Goal: Task Accomplishment & Management: Manage account settings

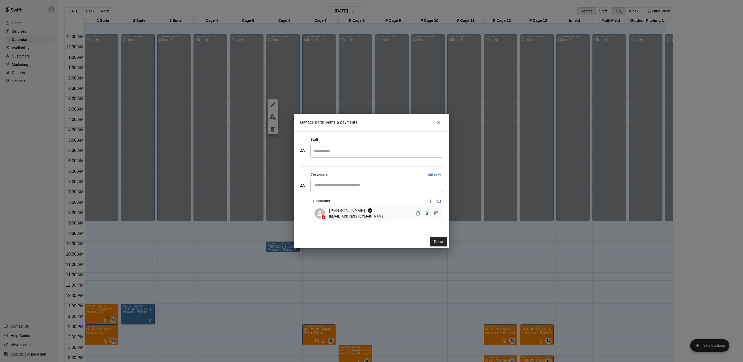
scroll to position [148, 0]
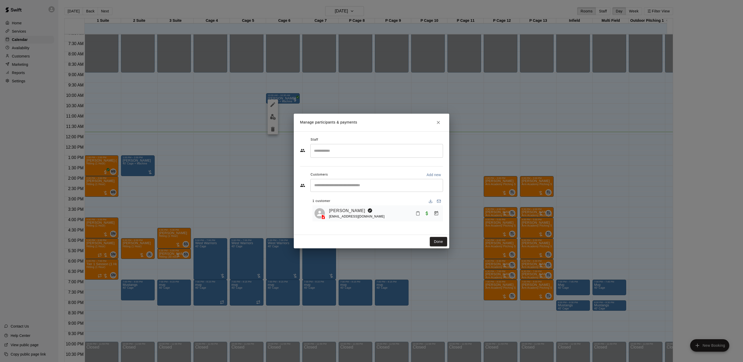
drag, startPoint x: 442, startPoint y: 239, endPoint x: 449, endPoint y: 242, distance: 7.4
click at [444, 239] on button "Done" at bounding box center [438, 242] width 17 height 10
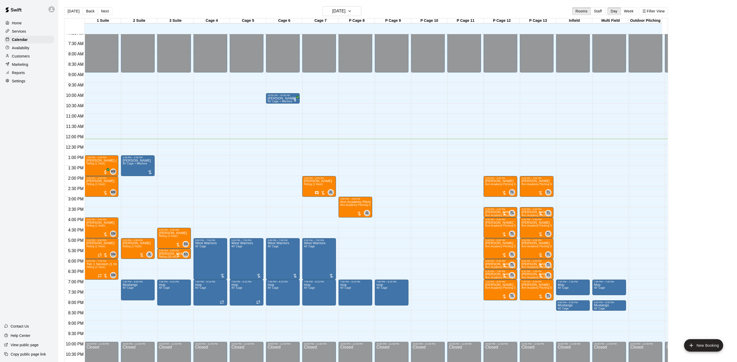
click at [465, 243] on div "12:00 AM – 9:00 AM Closed 10:00 PM – 11:59 PM Closed" at bounding box center [464, 134] width 34 height 497
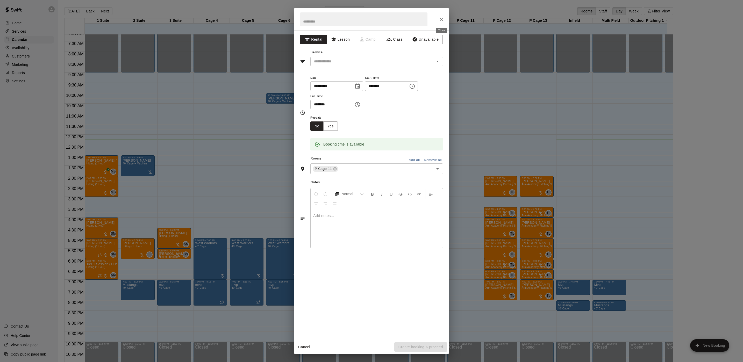
click at [442, 17] on icon "Close" at bounding box center [441, 19] width 5 height 5
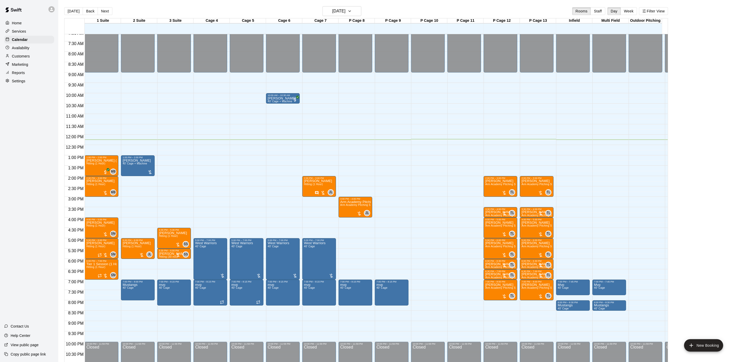
click at [284, 141] on div "12:00 AM – 9:00 AM Closed 10:00 AM – 10:30 AM michele gomes 40’ Cage + Machine …" at bounding box center [283, 134] width 34 height 497
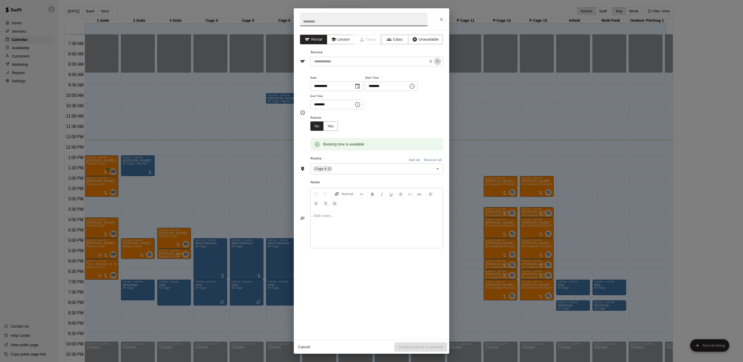
click at [437, 61] on icon "Open" at bounding box center [437, 61] width 6 height 6
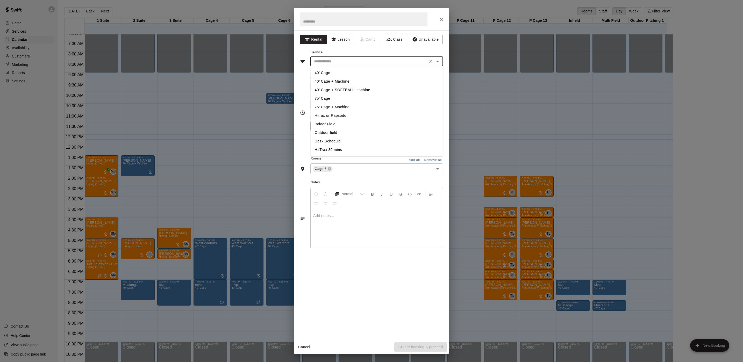
click at [328, 71] on li "40' Cage" at bounding box center [376, 73] width 133 height 9
type input "********"
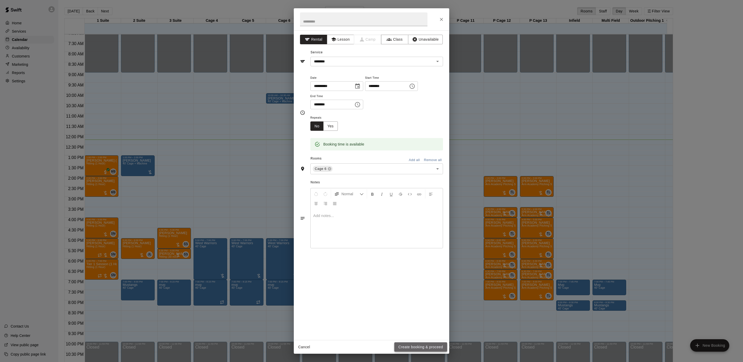
click at [423, 348] on button "Create booking & proceed" at bounding box center [420, 347] width 53 height 10
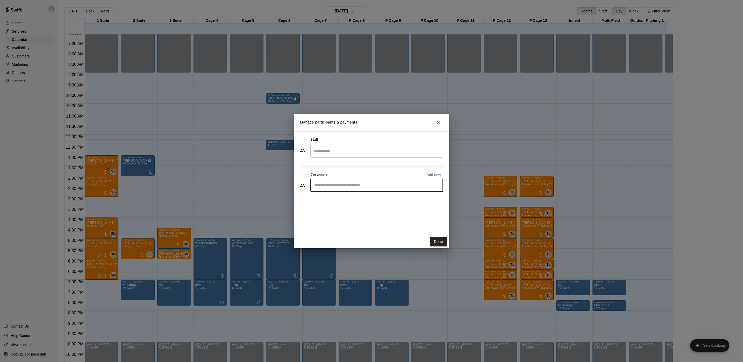
click at [348, 186] on input "Start typing to search customers..." at bounding box center [377, 185] width 128 height 5
click at [430, 173] on p "Add new" at bounding box center [433, 174] width 14 height 5
select select "**"
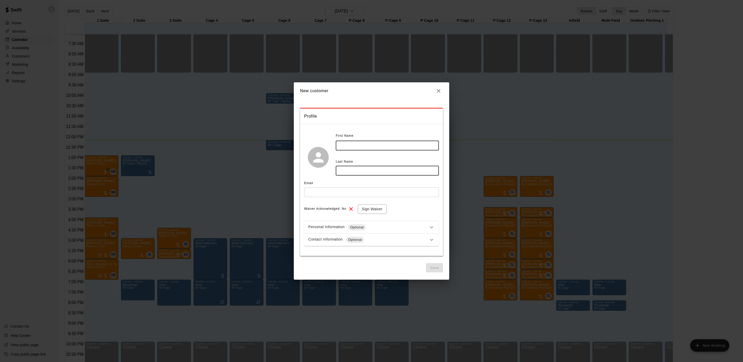
click at [371, 147] on input "text" at bounding box center [387, 146] width 103 height 10
type input "******"
click at [354, 171] on input "text" at bounding box center [387, 171] width 103 height 10
type input "*******"
click at [341, 193] on input "text" at bounding box center [371, 192] width 135 height 10
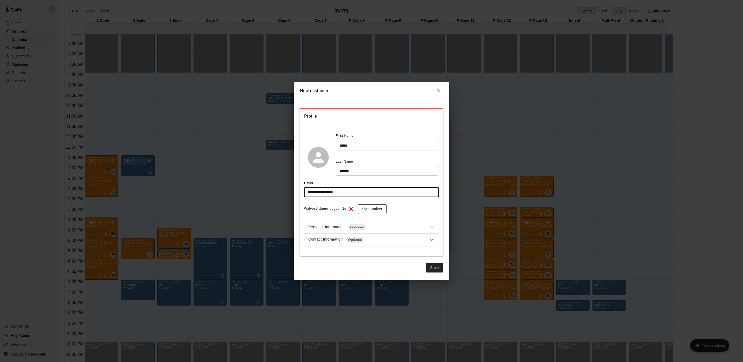
type input "**********"
click at [371, 206] on button "Sign Waiver" at bounding box center [372, 209] width 29 height 10
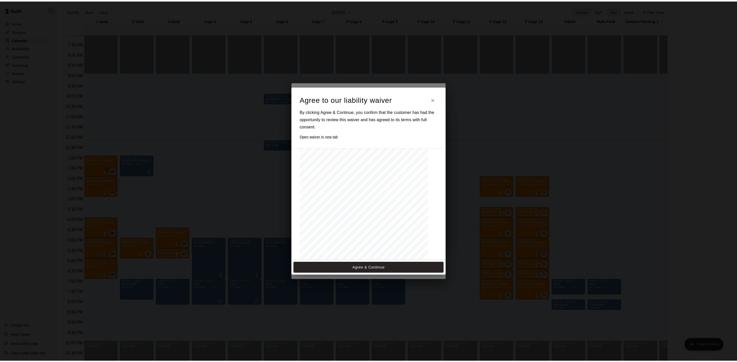
scroll to position [227, 0]
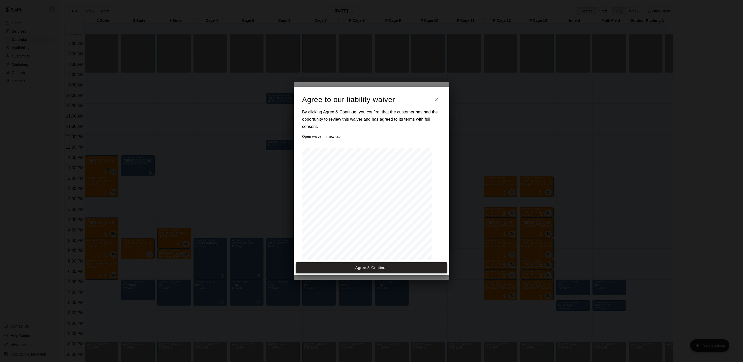
click at [413, 270] on button "Agree & Continue" at bounding box center [371, 267] width 151 height 11
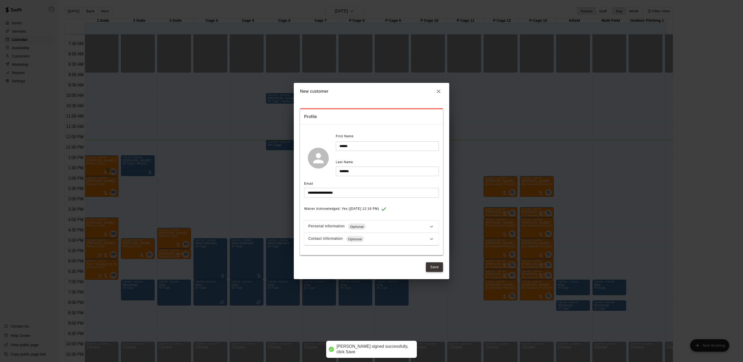
click at [431, 267] on button "Save" at bounding box center [434, 267] width 17 height 10
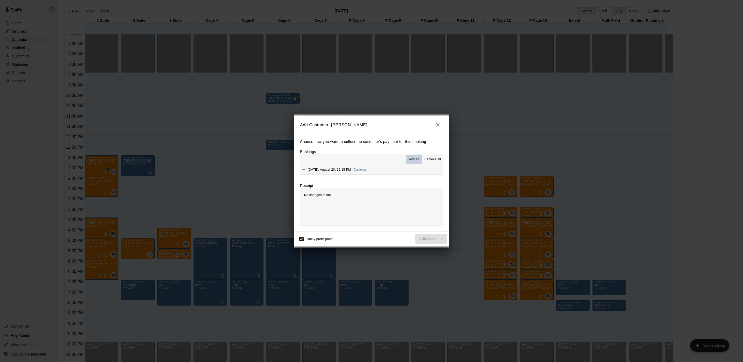
click at [414, 159] on span "Add all" at bounding box center [414, 159] width 10 height 5
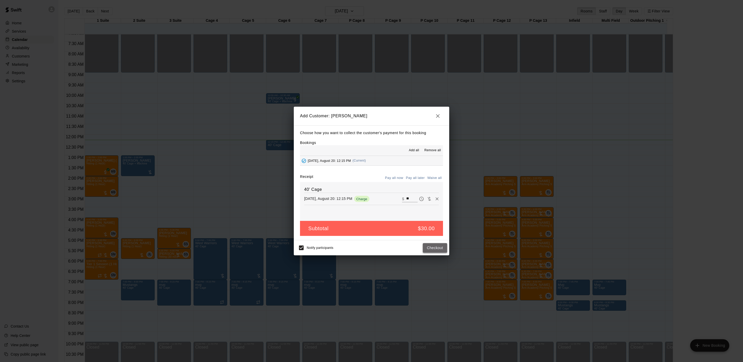
click at [429, 247] on button "Checkout" at bounding box center [435, 248] width 24 height 10
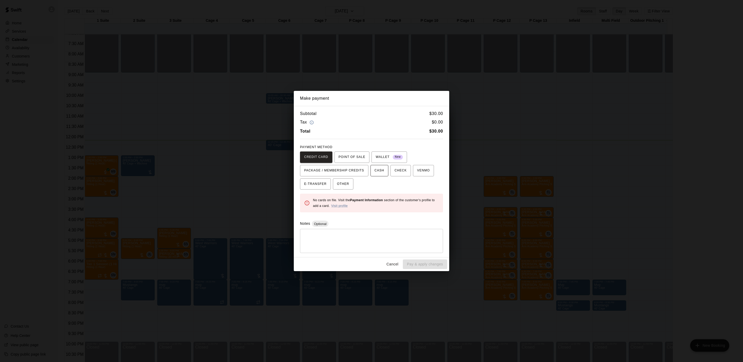
click at [374, 170] on span "CASH" at bounding box center [379, 170] width 10 height 8
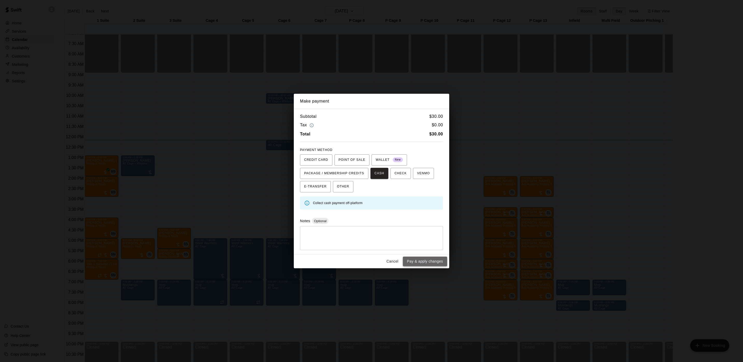
click at [429, 261] on button "Pay & apply changes" at bounding box center [425, 262] width 44 height 10
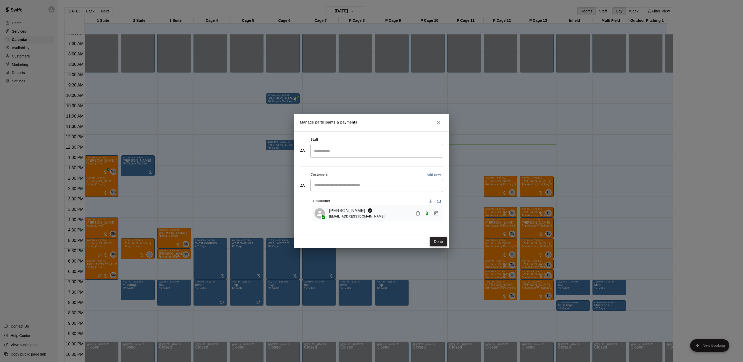
click at [435, 242] on button "Done" at bounding box center [438, 242] width 17 height 10
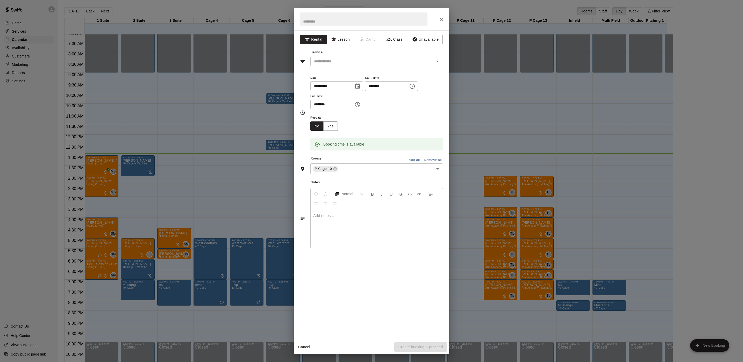
click at [655, 260] on div "**********" at bounding box center [371, 181] width 743 height 362
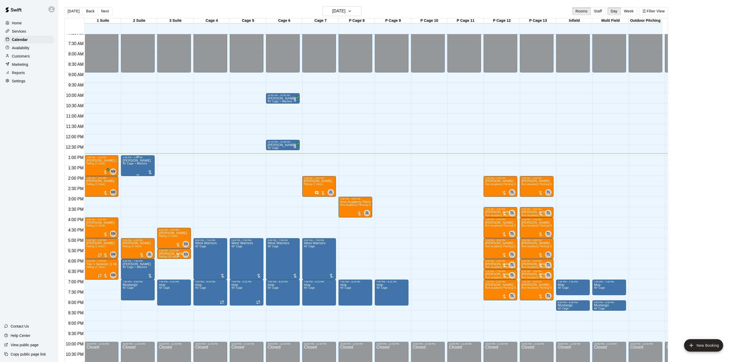
click at [142, 163] on span "40’ Cage + Machine" at bounding box center [134, 163] width 25 height 3
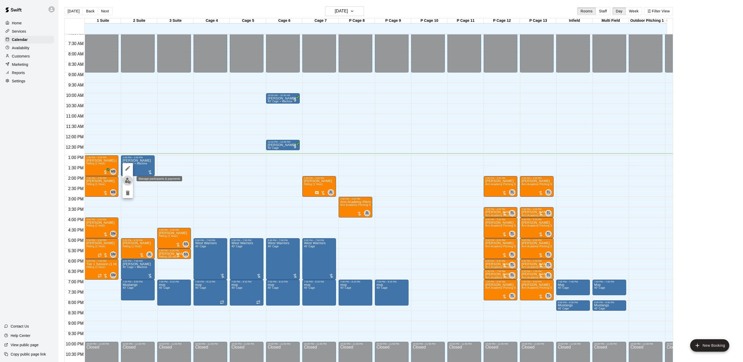
click at [124, 178] on button "edit" at bounding box center [127, 181] width 10 height 10
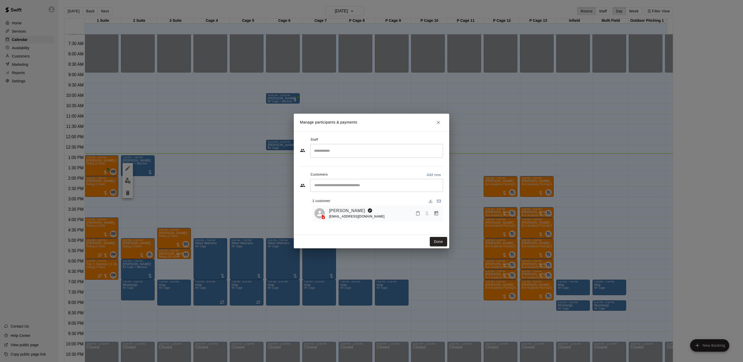
click at [435, 218] on button "Manage bookings & payment" at bounding box center [435, 213] width 9 height 9
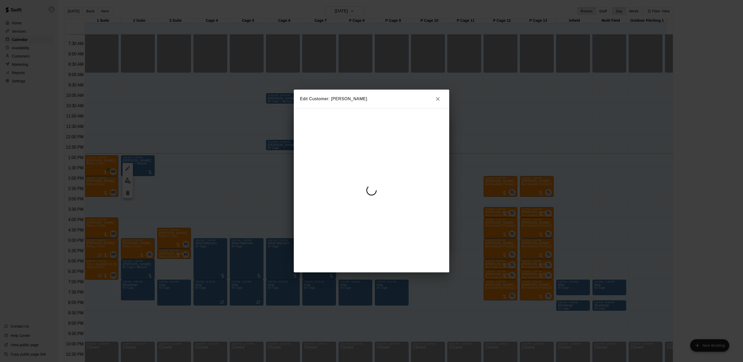
click at [433, 209] on div at bounding box center [371, 190] width 155 height 164
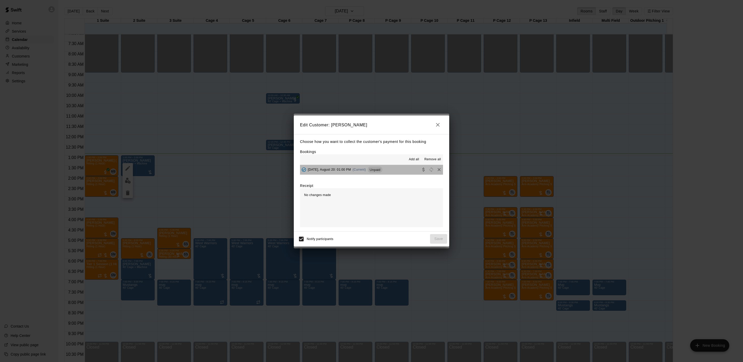
drag, startPoint x: 374, startPoint y: 168, endPoint x: 378, endPoint y: 171, distance: 4.4
click at [375, 169] on span "Unpaid" at bounding box center [374, 170] width 15 height 4
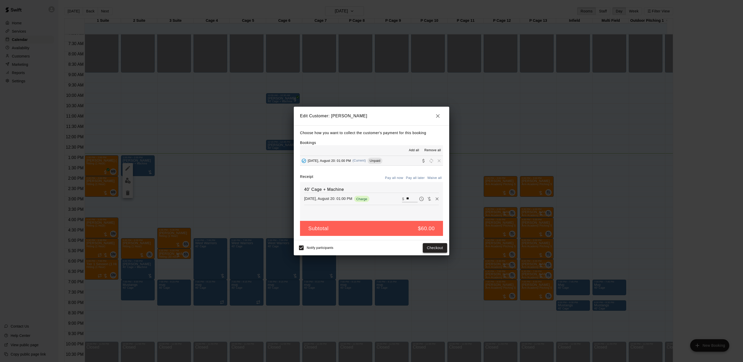
click at [426, 246] on button "Checkout" at bounding box center [435, 248] width 24 height 10
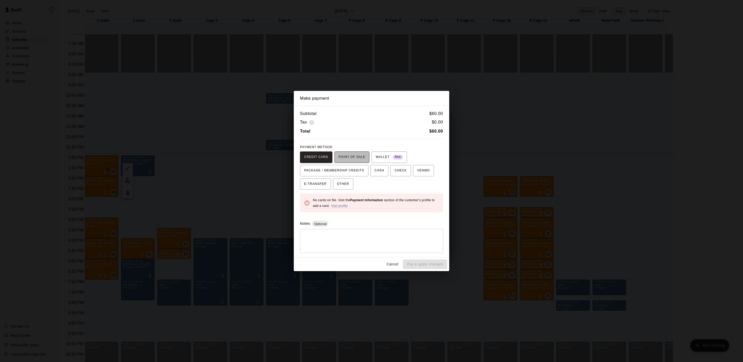
click at [350, 156] on span "POINT OF SALE" at bounding box center [351, 157] width 27 height 8
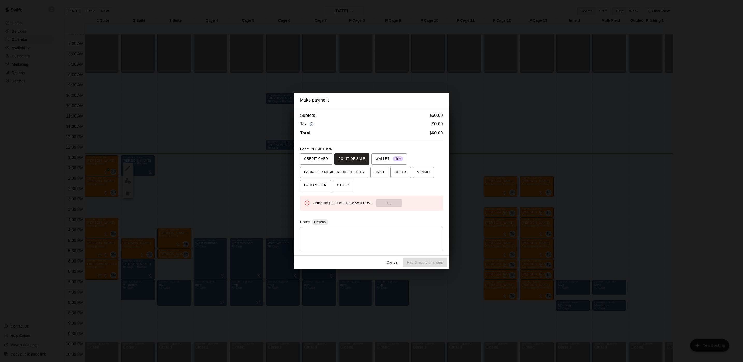
click at [382, 200] on div "Connecting to LIFieldHouse Swift POS... Send to POS" at bounding box center [376, 203] width 126 height 8
click at [392, 202] on button "Send to POS" at bounding box center [405, 203] width 26 height 8
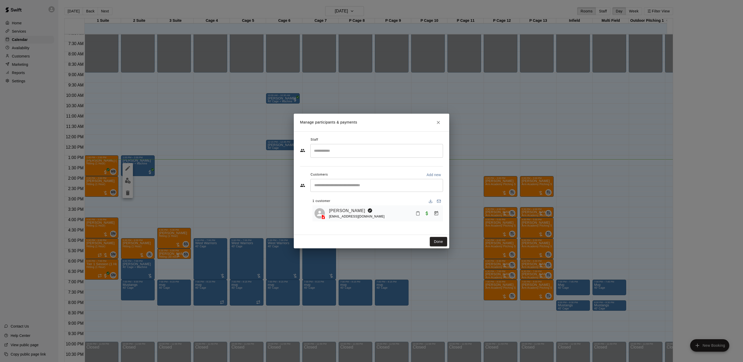
drag, startPoint x: 176, startPoint y: 140, endPoint x: 175, endPoint y: 147, distance: 7.0
click at [177, 143] on div "Manage participants & payments Staff ​ Customers Add new ​ 1 customer Mike Carr…" at bounding box center [371, 181] width 743 height 362
click at [175, 147] on div "Manage participants & payments Staff ​ Customers Add new ​ 1 customer Mike Carr…" at bounding box center [371, 181] width 743 height 362
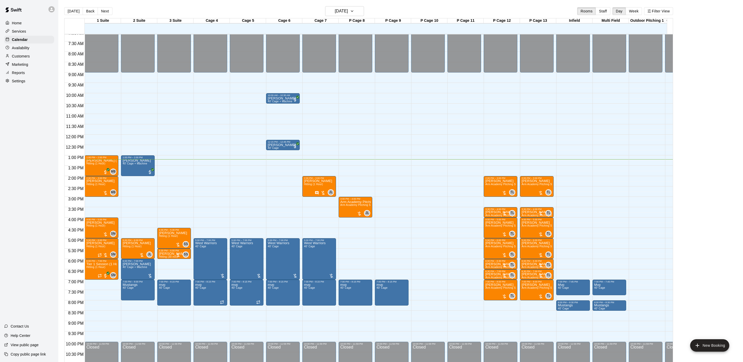
click at [175, 147] on div "Manage participants & payments Staff ​ Customers Add new ​ 1 customer Mike Carr…" at bounding box center [371, 181] width 743 height 362
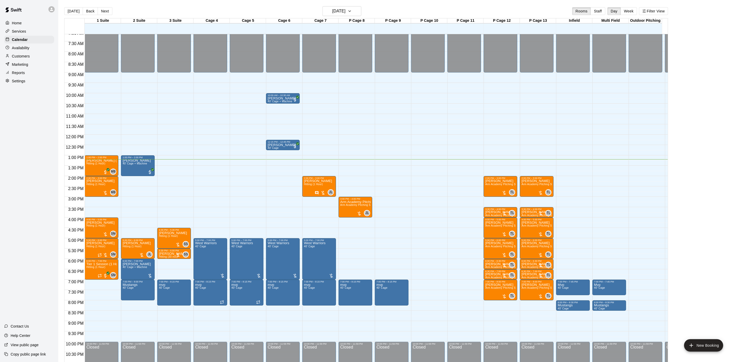
click at [179, 147] on div "12:00 AM – 9:00 AM Closed 4:30 PM – 5:30 PM Avery Betancourt Hitting (1 Hour) S…" at bounding box center [174, 134] width 34 height 497
click at [181, 149] on body "Home Services Calendar Availability Customers Marketing Reports Settings Contac…" at bounding box center [368, 185] width 737 height 370
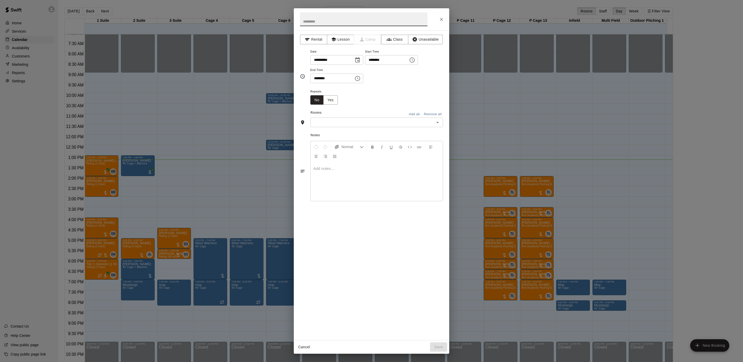
click at [17, 28] on div "**********" at bounding box center [371, 181] width 743 height 362
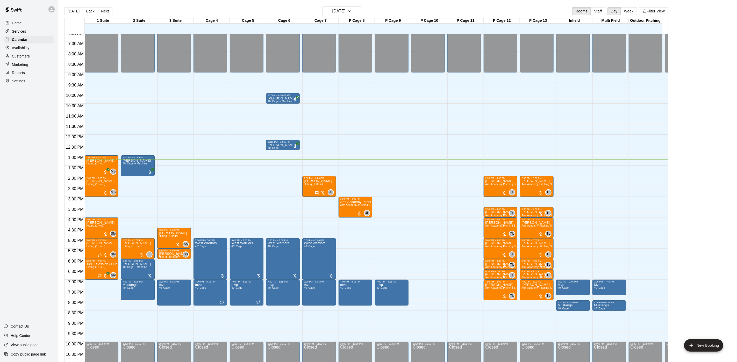
click at [25, 58] on p "Customers" at bounding box center [21, 56] width 18 height 5
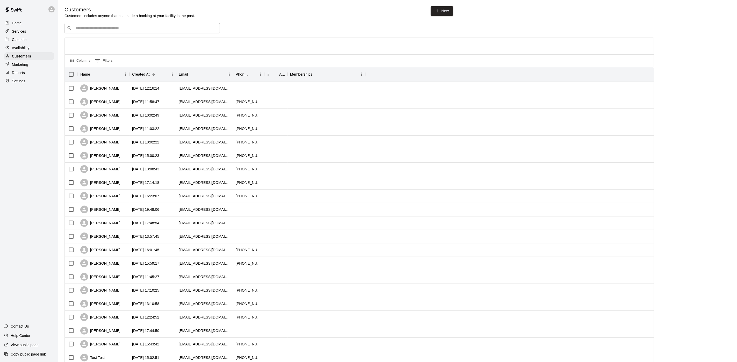
click at [109, 27] on input "Search customers by name or email" at bounding box center [145, 28] width 143 height 5
type input "*******"
click at [103, 39] on p "[PERSON_NAME]" at bounding box center [95, 39] width 32 height 5
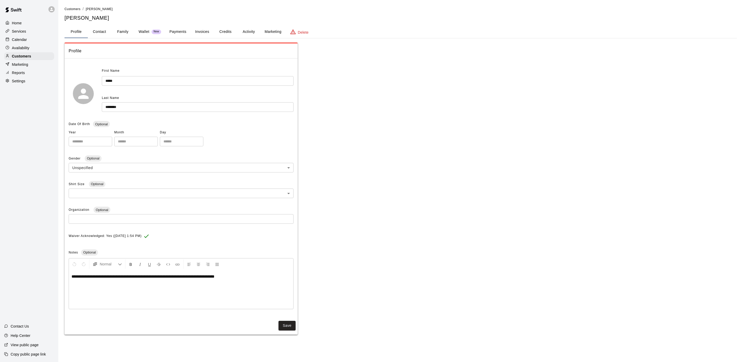
click at [186, 33] on button "Payments" at bounding box center [177, 32] width 25 height 12
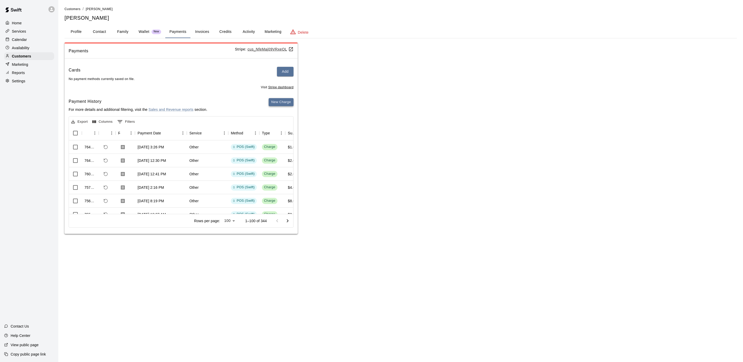
click at [290, 103] on button "New Charge" at bounding box center [281, 102] width 25 height 8
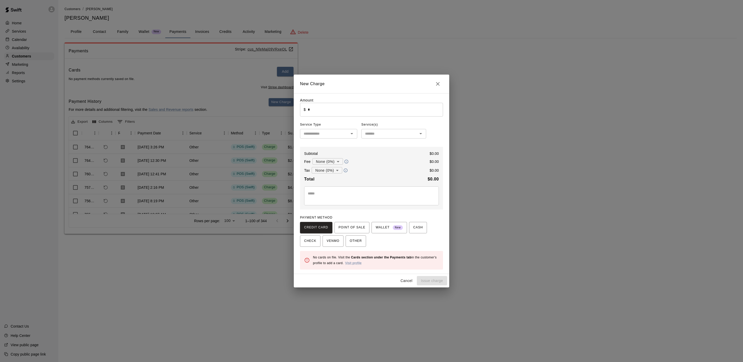
click at [318, 117] on div "Amount ​ $ * ​ Service Type ​ Service(s) ​ Subtotal $ 0.00 Fee None (0%) * ​ $ …" at bounding box center [371, 184] width 143 height 172
click at [318, 116] on input "*" at bounding box center [375, 110] width 135 height 14
click at [342, 233] on button "POINT OF SALE" at bounding box center [351, 227] width 35 height 11
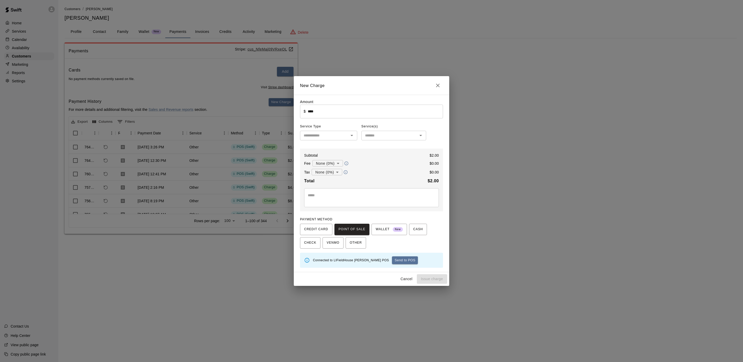
click at [392, 263] on button "Send to POS" at bounding box center [405, 260] width 26 height 8
click at [391, 263] on div "Creating payment... Send to POS" at bounding box center [376, 260] width 126 height 8
type input "*"
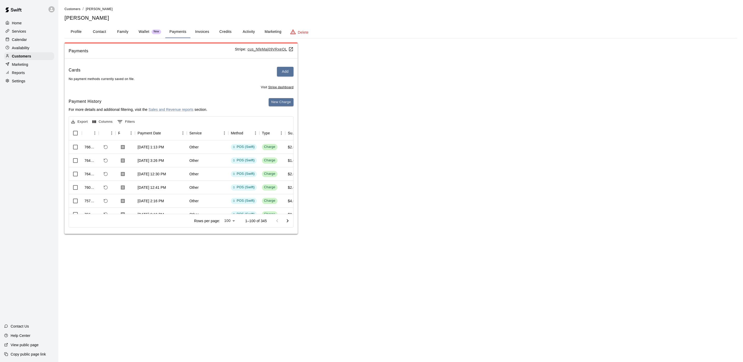
click at [27, 42] on div "Calendar" at bounding box center [29, 40] width 50 height 8
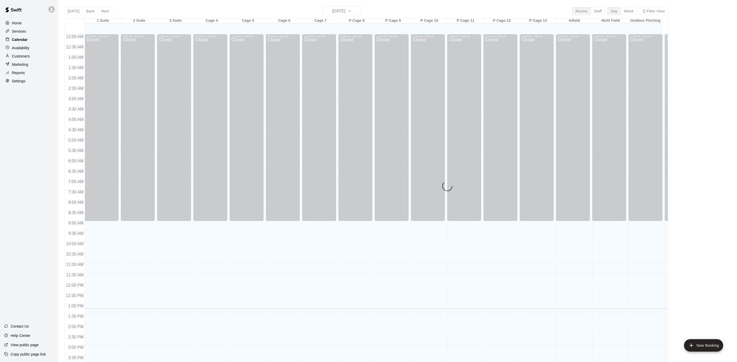
scroll to position [148, 0]
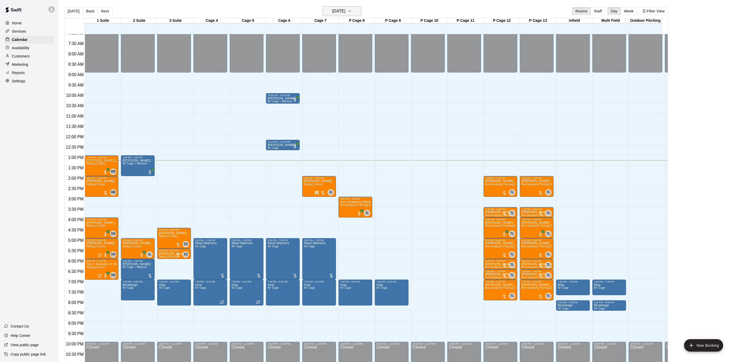
click at [355, 6] on button "[DATE]" at bounding box center [341, 11] width 39 height 10
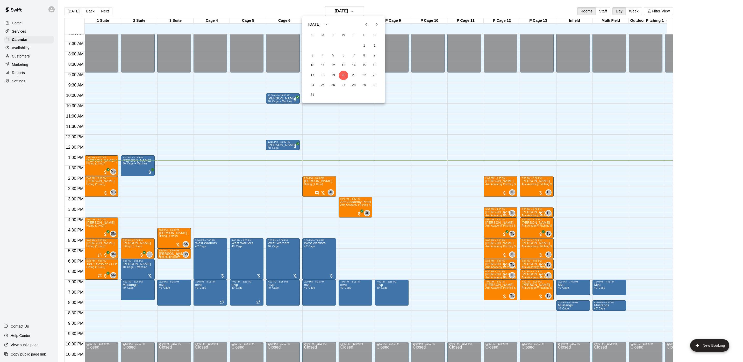
click at [355, 9] on div at bounding box center [371, 181] width 743 height 362
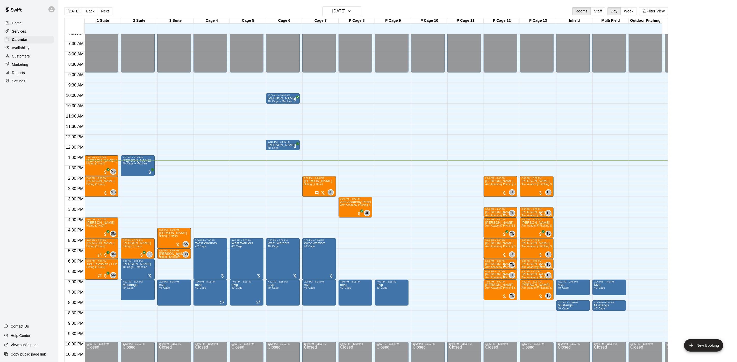
click at [346, 5] on main "Today Back Next Wednesday Aug 20 Rooms Staff Day Week Filter View 1 Suite 20 We…" at bounding box center [397, 185] width 678 height 370
click at [345, 12] on h6 "[DATE]" at bounding box center [338, 11] width 13 height 7
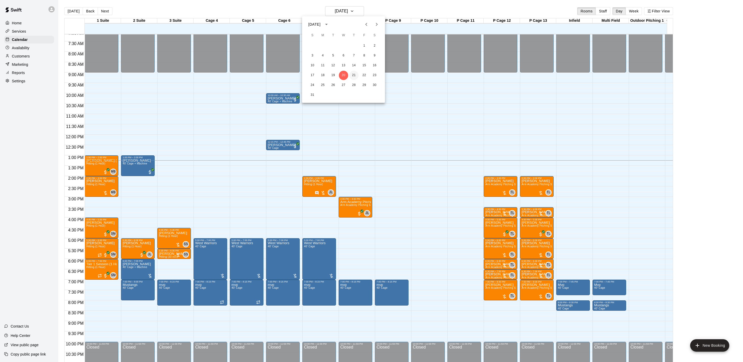
click at [353, 73] on button "21" at bounding box center [353, 75] width 9 height 9
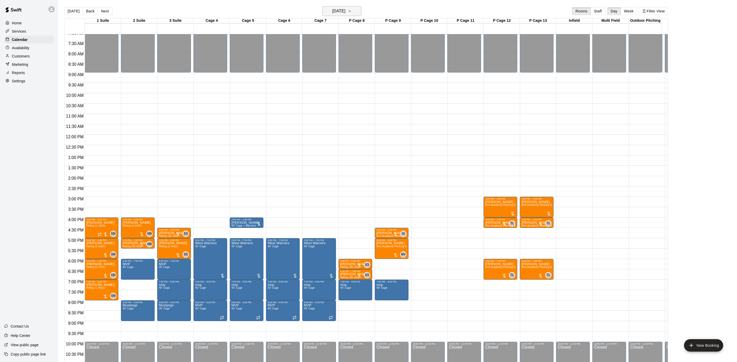
click at [344, 9] on h6 "[DATE]" at bounding box center [338, 11] width 13 height 7
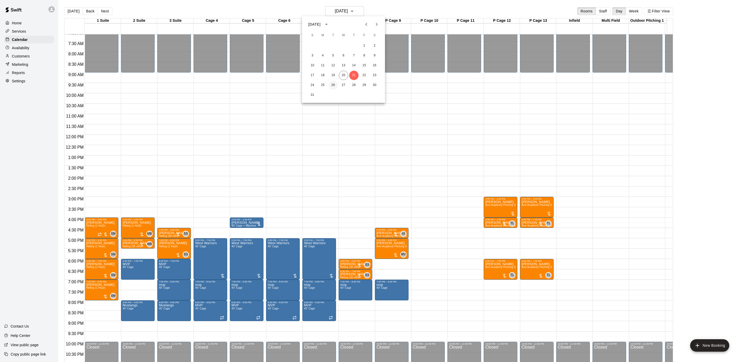
click at [331, 83] on button "26" at bounding box center [332, 85] width 9 height 9
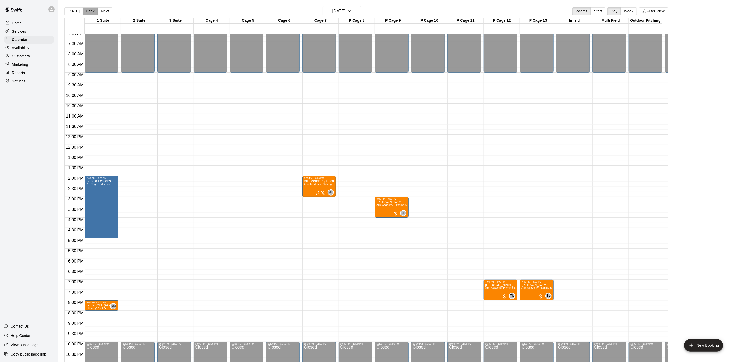
click at [83, 10] on button "Back" at bounding box center [90, 11] width 15 height 8
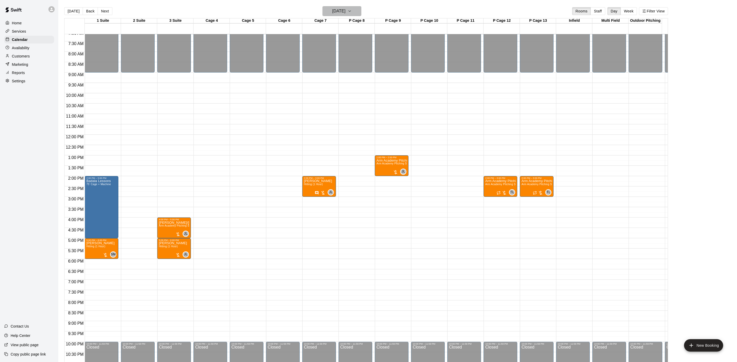
click at [333, 8] on h6 "[DATE]" at bounding box center [338, 11] width 13 height 7
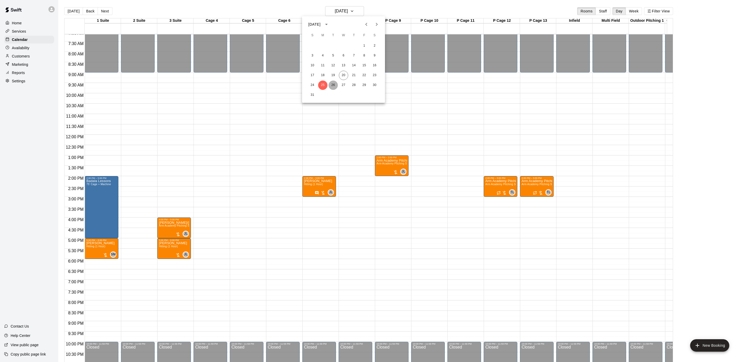
click at [329, 84] on button "26" at bounding box center [332, 85] width 9 height 9
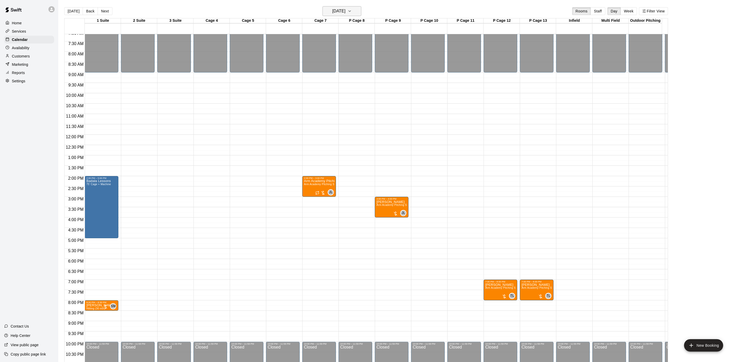
click at [336, 8] on h6 "[DATE]" at bounding box center [338, 11] width 13 height 7
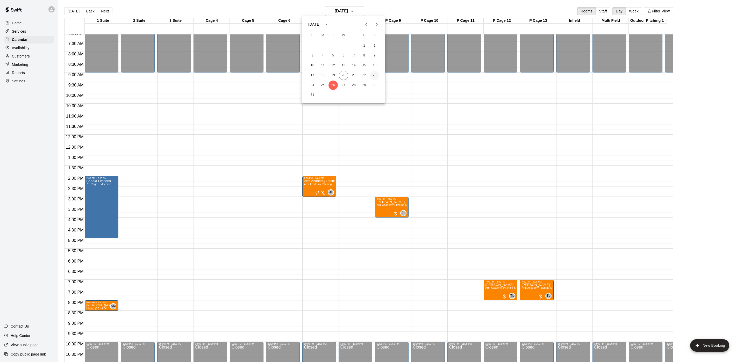
click at [372, 75] on button "23" at bounding box center [374, 75] width 9 height 9
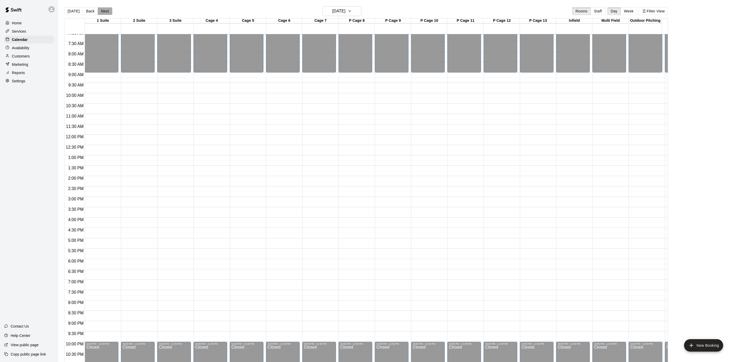
click at [99, 8] on button "Next" at bounding box center [105, 11] width 14 height 8
click at [338, 8] on h6 "[DATE]" at bounding box center [338, 11] width 13 height 7
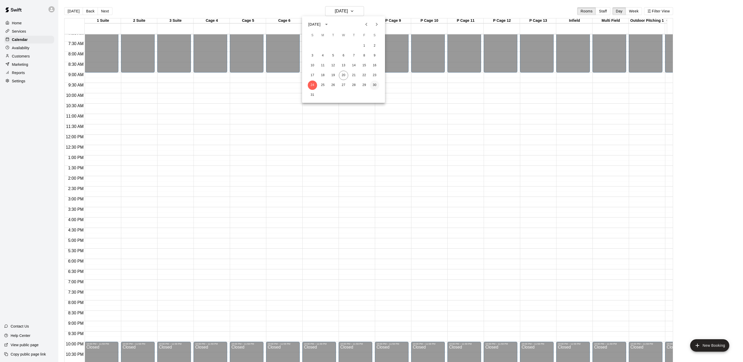
click at [371, 84] on button "30" at bounding box center [374, 85] width 9 height 9
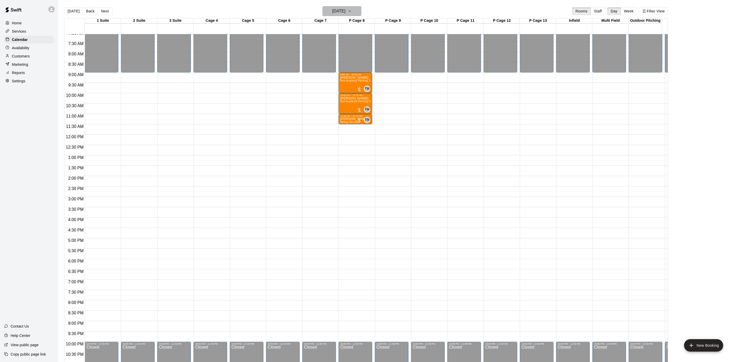
click at [332, 11] on h6 "Saturday Aug 30" at bounding box center [338, 11] width 13 height 7
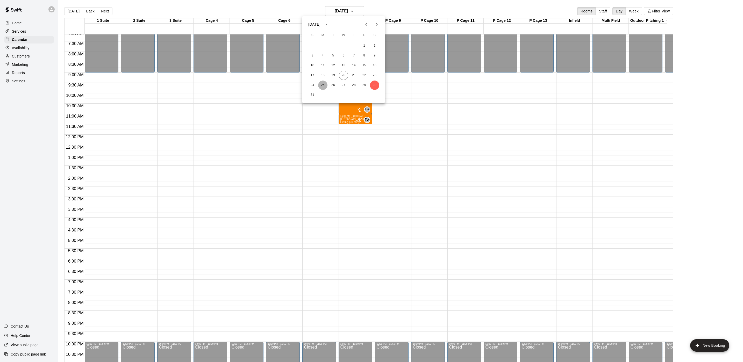
click at [323, 83] on button "25" at bounding box center [322, 85] width 9 height 9
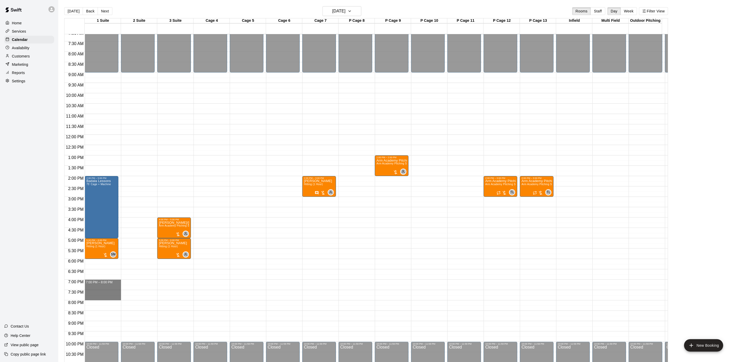
drag, startPoint x: 92, startPoint y: 281, endPoint x: 88, endPoint y: 299, distance: 17.8
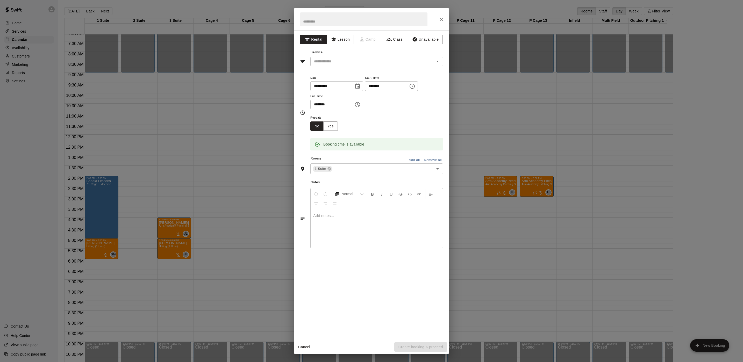
click at [331, 37] on icon "button" at bounding box center [333, 39] width 5 height 5
click at [328, 61] on input "text" at bounding box center [369, 61] width 114 height 6
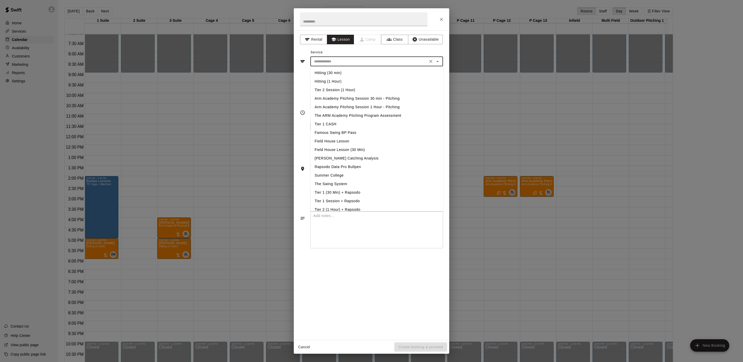
click at [330, 81] on li "Hitting (1 Hour)" at bounding box center [376, 81] width 133 height 9
type input "**********"
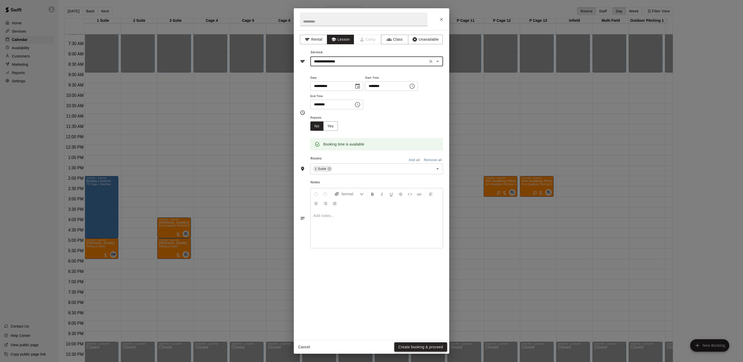
click at [405, 344] on button "Create booking & proceed" at bounding box center [420, 347] width 53 height 10
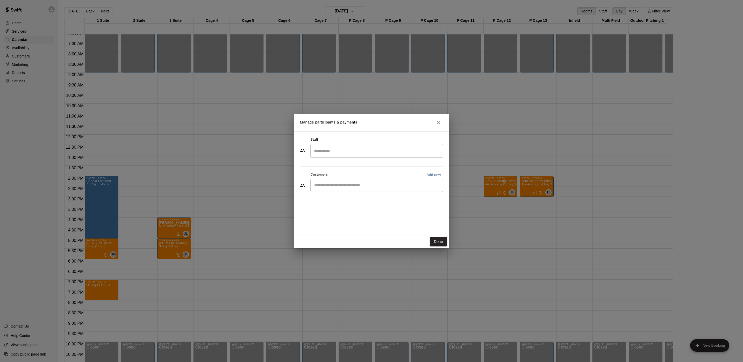
click at [336, 183] on input "Start typing to search customers..." at bounding box center [377, 185] width 128 height 5
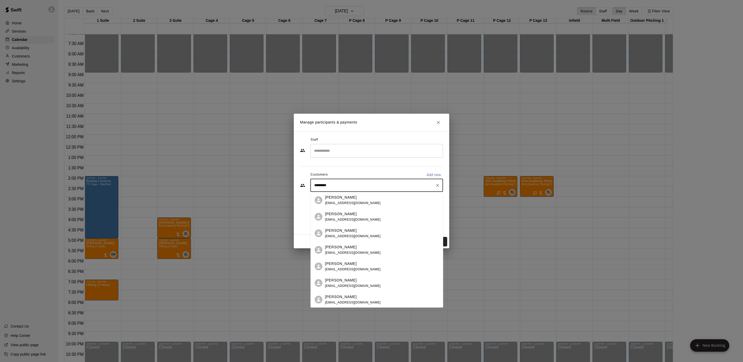
type input "**********"
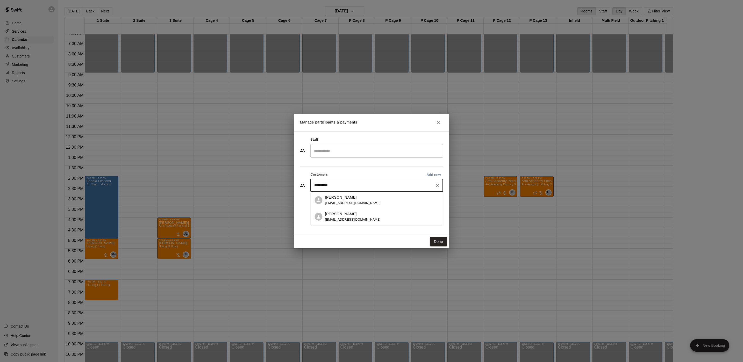
click at [351, 198] on p "[PERSON_NAME]" at bounding box center [341, 197] width 32 height 5
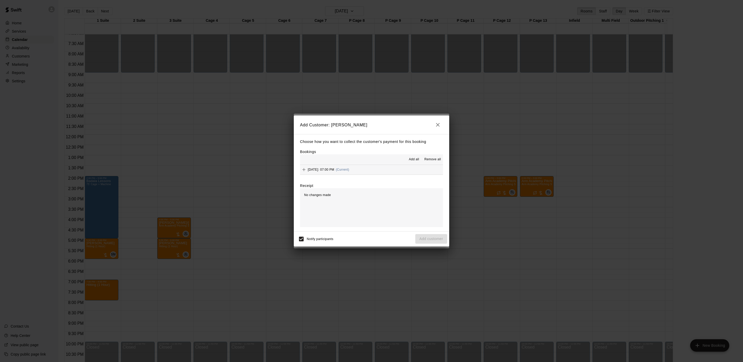
click at [349, 169] on span "(Current)" at bounding box center [342, 170] width 13 height 4
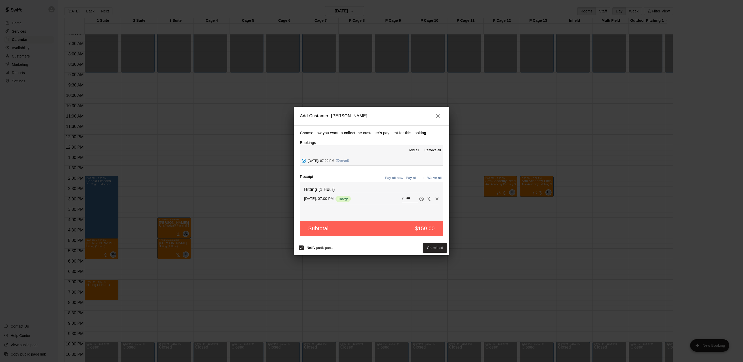
click at [413, 179] on button "Pay all later" at bounding box center [414, 178] width 21 height 8
click at [423, 245] on button "Add customer" at bounding box center [431, 248] width 32 height 10
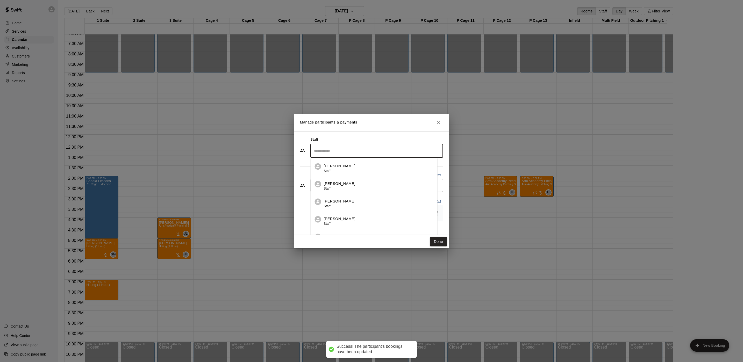
click at [333, 152] on input "Search staff" at bounding box center [377, 150] width 128 height 9
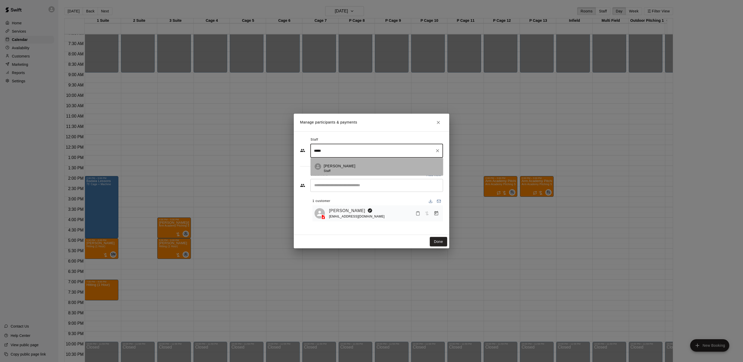
click at [367, 168] on div "Steve Malvagna Staff" at bounding box center [381, 168] width 115 height 10
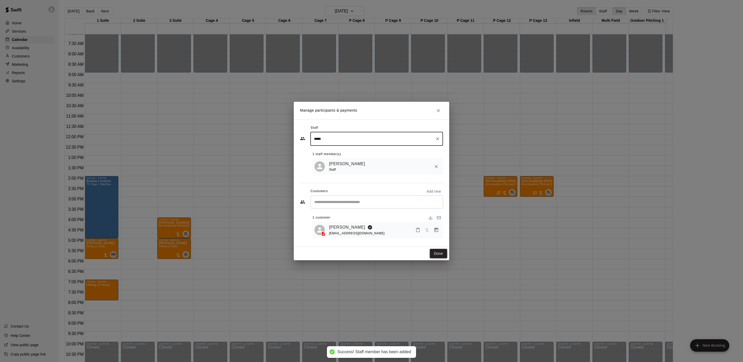
type input "*****"
click at [443, 253] on button "Done" at bounding box center [438, 254] width 17 height 10
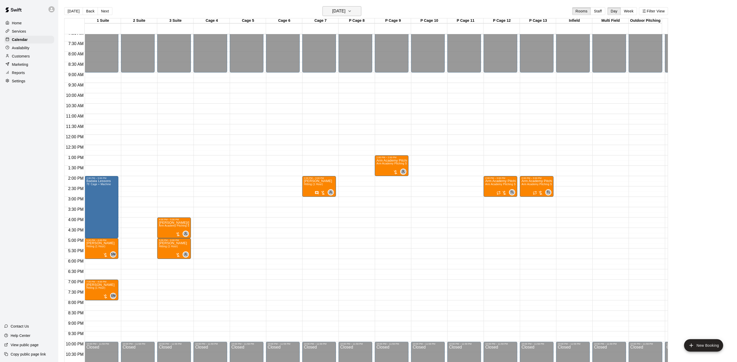
click at [332, 9] on h6 "[DATE]" at bounding box center [338, 11] width 13 height 7
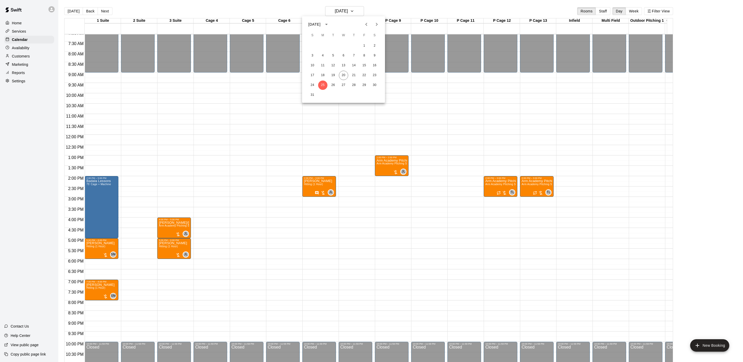
click at [374, 25] on icon "Next month" at bounding box center [376, 24] width 6 height 6
click at [320, 45] on button "1" at bounding box center [322, 45] width 9 height 9
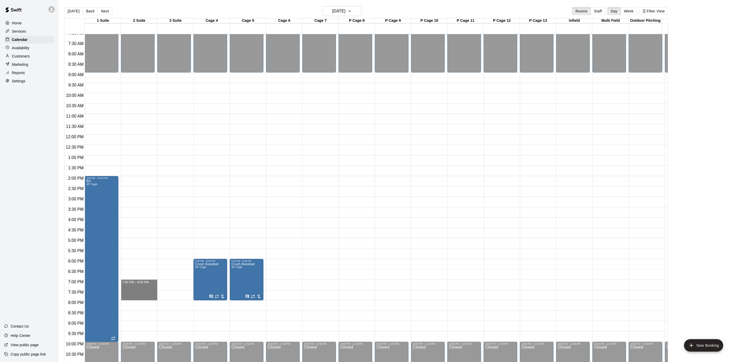
drag, startPoint x: 131, startPoint y: 282, endPoint x: 132, endPoint y: 298, distance: 16.3
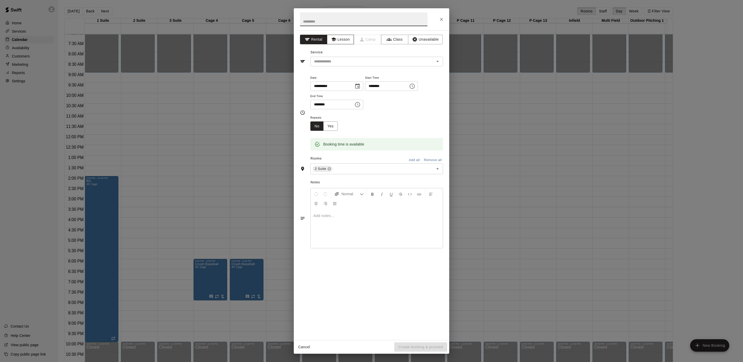
click at [343, 42] on button "Lesson" at bounding box center [340, 40] width 27 height 10
click at [329, 61] on input "text" at bounding box center [369, 61] width 114 height 6
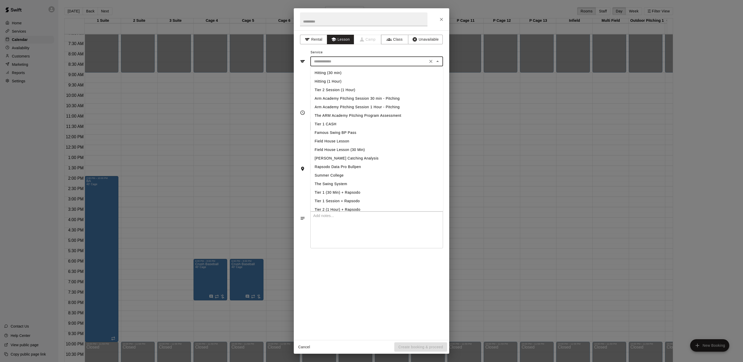
click at [324, 80] on li "Hitting (1 Hour)" at bounding box center [376, 81] width 133 height 9
type input "**********"
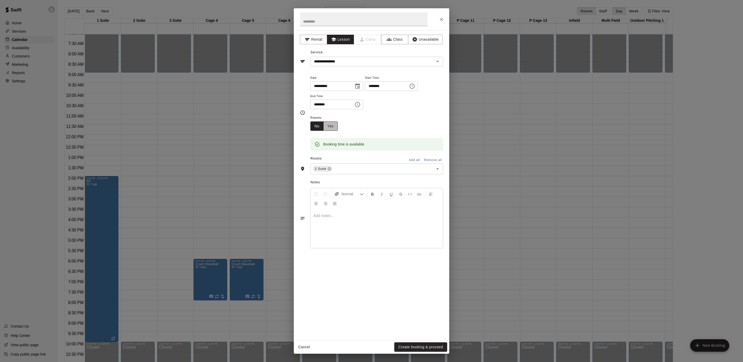
click at [335, 127] on button "Yes" at bounding box center [330, 126] width 14 height 10
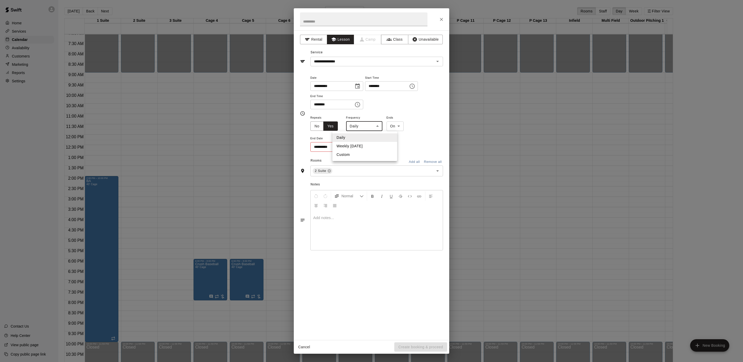
click at [357, 126] on body "Home Services Calendar Availability Customers Marketing Reports Settings Contac…" at bounding box center [371, 185] width 743 height 370
drag, startPoint x: 353, startPoint y: 148, endPoint x: 361, endPoint y: 148, distance: 8.3
click at [354, 148] on li "Weekly on Monday" at bounding box center [364, 146] width 65 height 9
type input "******"
click at [402, 127] on body "Home Services Calendar Availability Customers Marketing Reports Settings Contac…" at bounding box center [371, 185] width 743 height 370
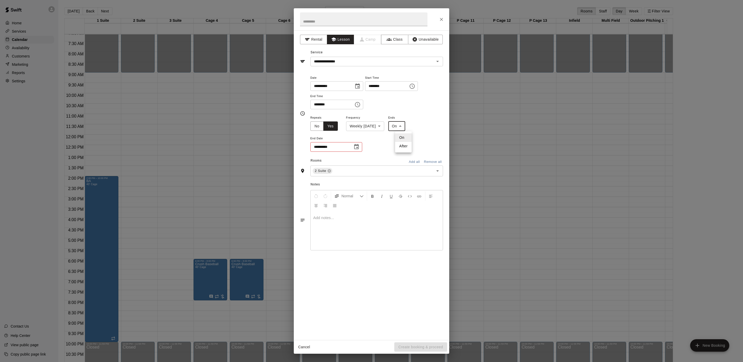
click at [402, 142] on li "After" at bounding box center [403, 146] width 17 height 9
type input "*****"
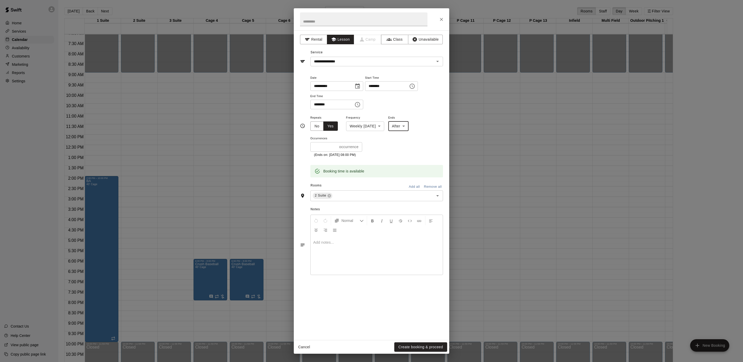
click at [328, 150] on input "*" at bounding box center [323, 147] width 27 height 10
drag, startPoint x: 325, startPoint y: 147, endPoint x: 273, endPoint y: 144, distance: 52.9
click at [271, 147] on div "**********" at bounding box center [371, 181] width 743 height 362
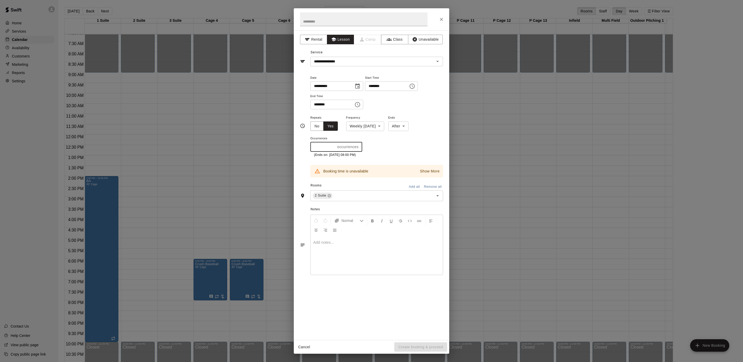
type input "*"
click at [426, 175] on button "Show More" at bounding box center [429, 172] width 22 height 8
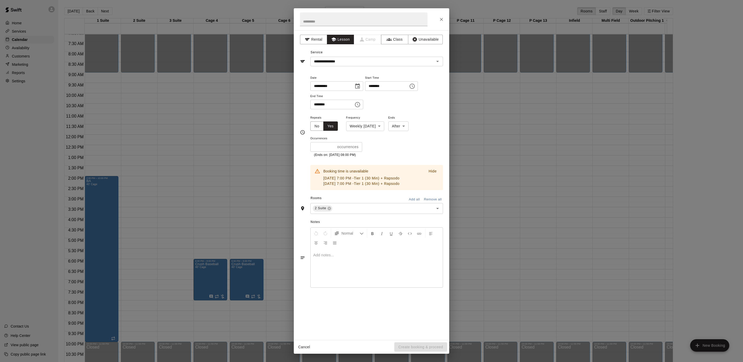
click at [497, 153] on div "**********" at bounding box center [371, 181] width 743 height 362
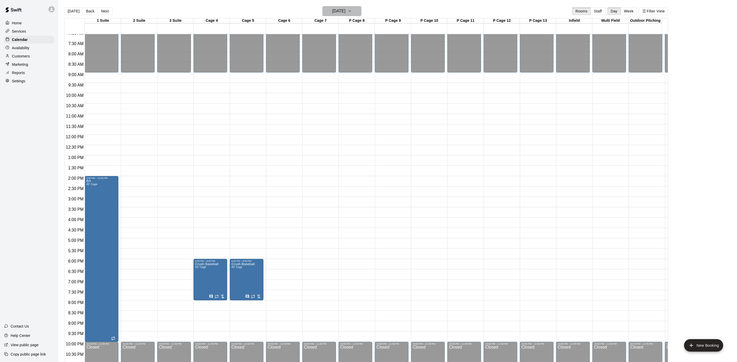
click at [344, 13] on h6 "Monday Sep 01" at bounding box center [338, 11] width 13 height 7
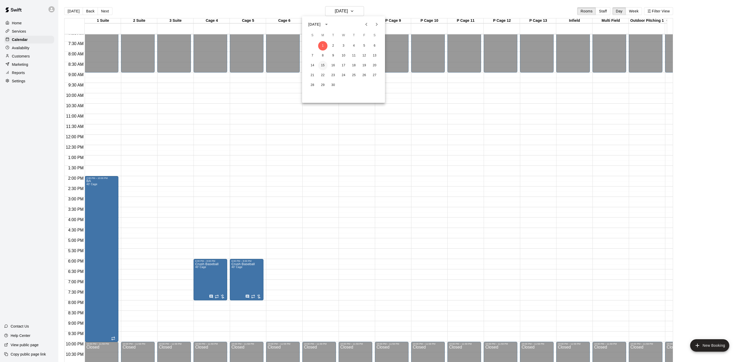
click at [320, 64] on button "15" at bounding box center [322, 65] width 9 height 9
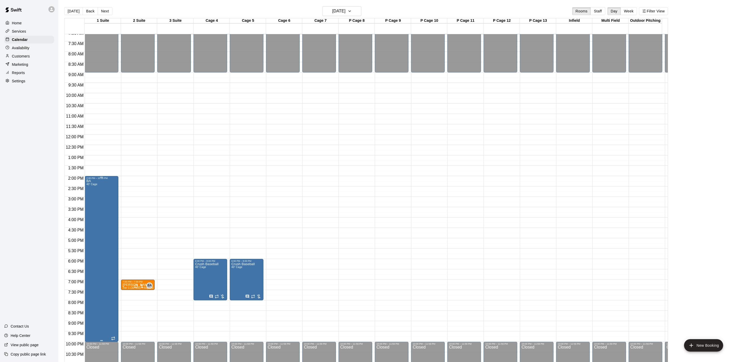
click at [104, 189] on div "BA 40' Cage" at bounding box center [101, 360] width 31 height 362
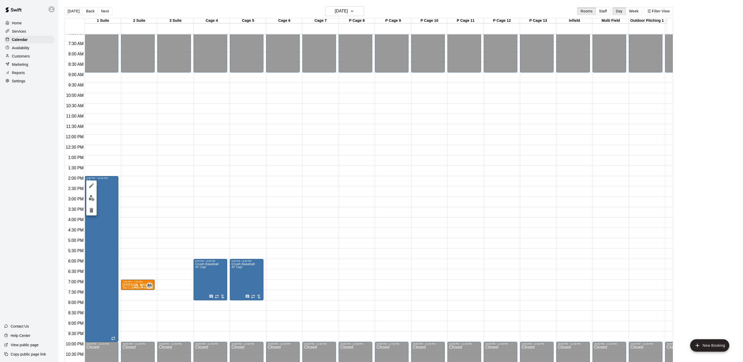
click at [110, 189] on div at bounding box center [371, 181] width 743 height 362
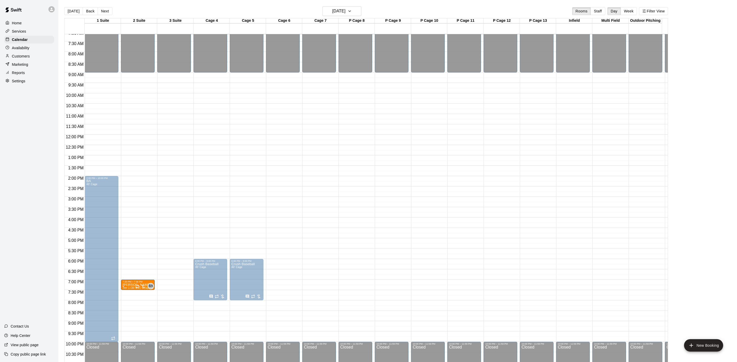
drag, startPoint x: 132, startPoint y: 286, endPoint x: 156, endPoint y: 287, distance: 24.9
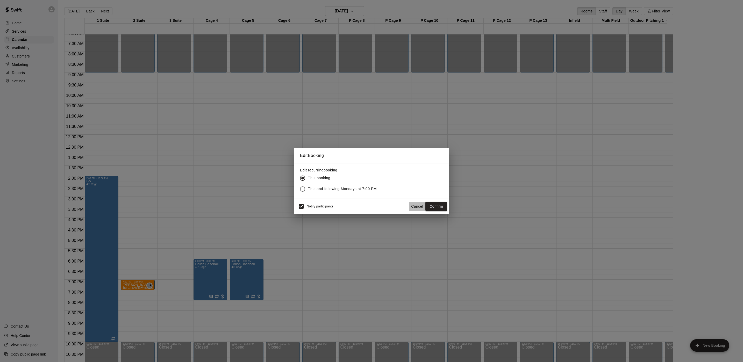
click at [417, 205] on button "Cancel" at bounding box center [417, 207] width 17 height 10
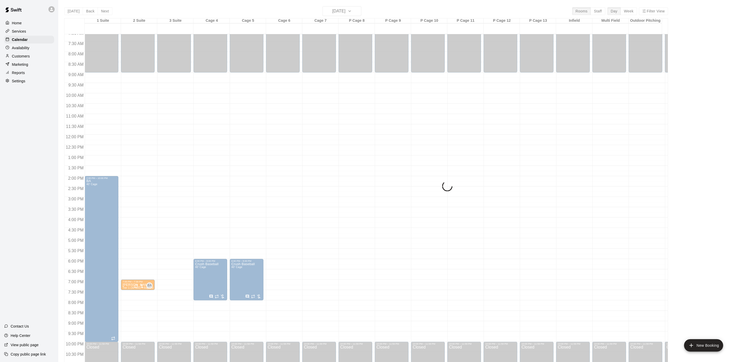
click at [339, 8] on div "Today Back Next Monday Sep 15 Rooms Staff Day Week Filter View 1 Suite 15 Mon 2…" at bounding box center [366, 187] width 604 height 362
click at [339, 9] on h6 "Monday Sep 15" at bounding box center [338, 11] width 13 height 7
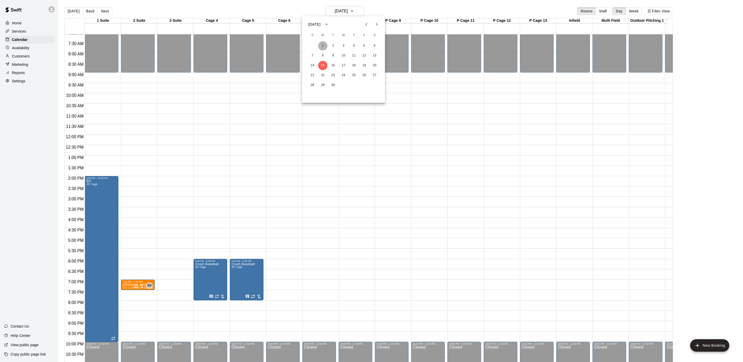
click at [325, 47] on button "1" at bounding box center [322, 45] width 9 height 9
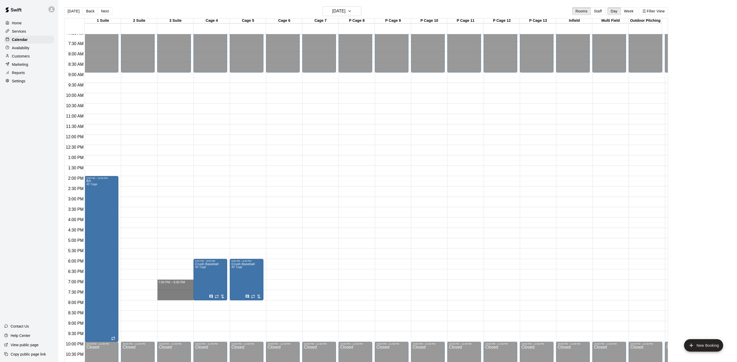
drag, startPoint x: 169, startPoint y: 283, endPoint x: 166, endPoint y: 300, distance: 17.2
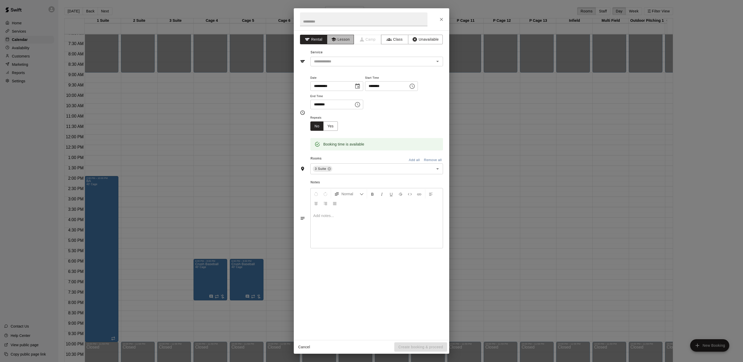
click at [337, 40] on button "Lesson" at bounding box center [340, 40] width 27 height 10
click at [330, 59] on input "text" at bounding box center [369, 61] width 114 height 6
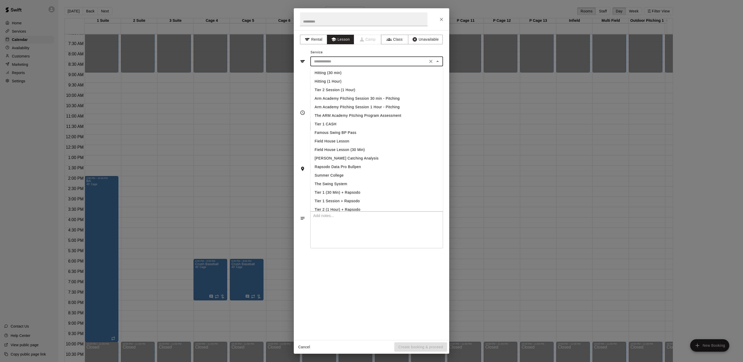
click at [330, 79] on li "Hitting (1 Hour)" at bounding box center [376, 81] width 133 height 9
type input "**********"
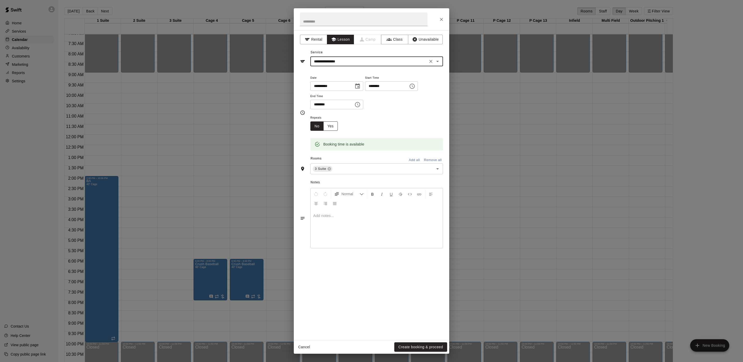
click at [329, 129] on button "Yes" at bounding box center [330, 126] width 14 height 10
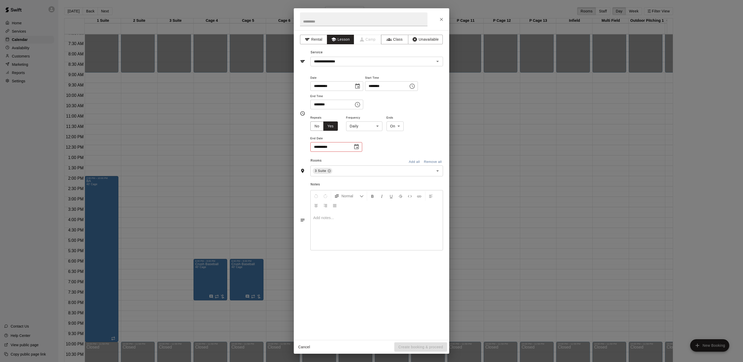
click at [350, 125] on body "Home Services Calendar Availability Customers Marketing Reports Settings Contac…" at bounding box center [371, 185] width 743 height 370
click at [354, 141] on li "Daily" at bounding box center [364, 137] width 65 height 9
click at [362, 127] on body "Home Services Calendar Availability Customers Marketing Reports Settings Contac…" at bounding box center [371, 185] width 743 height 370
click at [364, 143] on li "Weekly on Monday" at bounding box center [364, 146] width 65 height 9
type input "******"
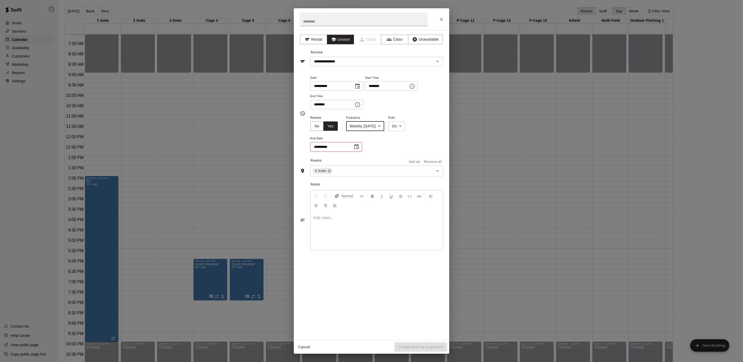
click at [398, 125] on body "Home Services Calendar Availability Customers Marketing Reports Settings Contac…" at bounding box center [371, 185] width 743 height 370
click at [396, 148] on li "After" at bounding box center [403, 146] width 17 height 9
type input "*****"
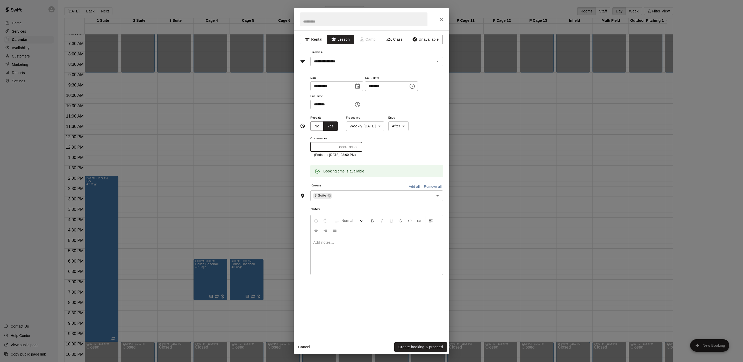
drag, startPoint x: 332, startPoint y: 145, endPoint x: 311, endPoint y: 117, distance: 35.1
click at [306, 144] on div "**********" at bounding box center [371, 126] width 143 height 103
type input "*"
click at [423, 349] on button "Create booking & proceed" at bounding box center [420, 347] width 53 height 10
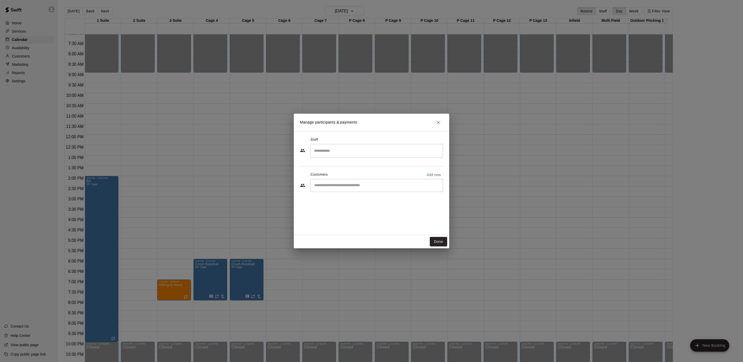
drag, startPoint x: 346, startPoint y: 190, endPoint x: 340, endPoint y: 178, distance: 13.1
click at [347, 190] on div "​" at bounding box center [376, 185] width 133 height 13
type input "**********"
click at [612, 227] on div "**********" at bounding box center [371, 181] width 743 height 362
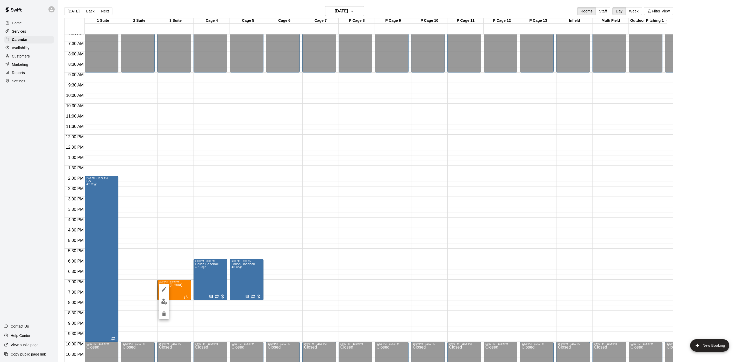
click at [159, 304] on div at bounding box center [164, 301] width 10 height 35
click at [162, 301] on img "edit" at bounding box center [164, 302] width 6 height 6
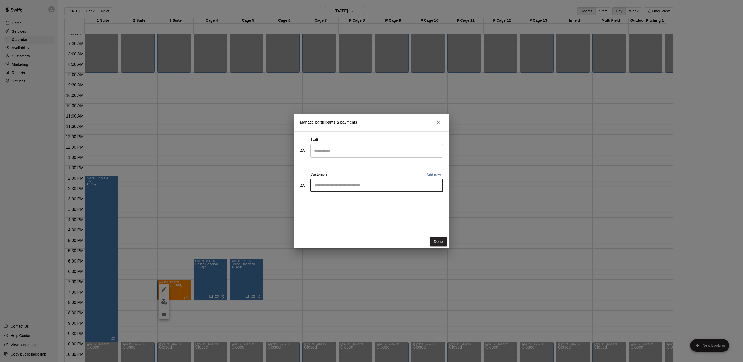
click at [340, 188] on input "Start typing to search customers..." at bounding box center [377, 185] width 128 height 5
type input "*"
type input "********"
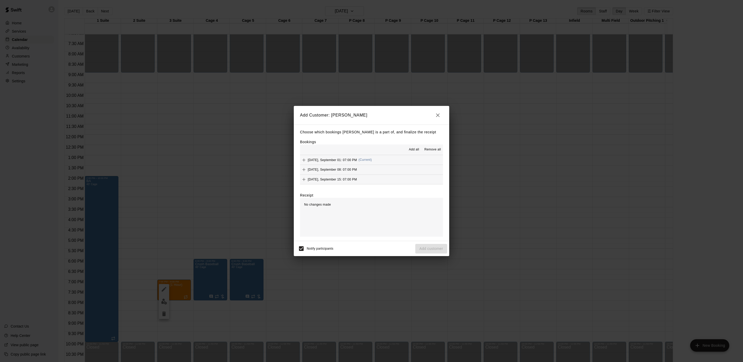
click at [418, 146] on button "Add all" at bounding box center [413, 150] width 17 height 8
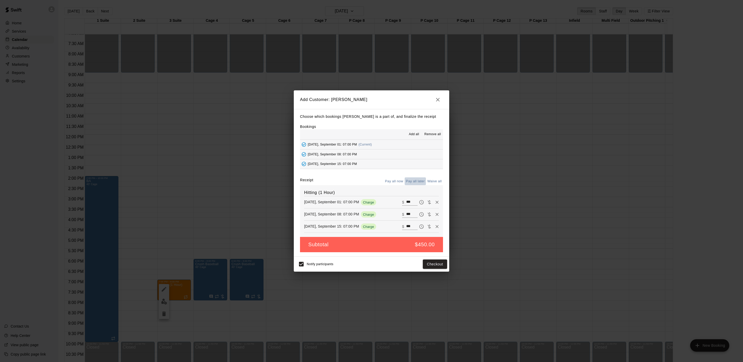
click at [413, 182] on button "Pay all later" at bounding box center [414, 181] width 21 height 8
click at [438, 265] on button "Add customer" at bounding box center [431, 264] width 32 height 10
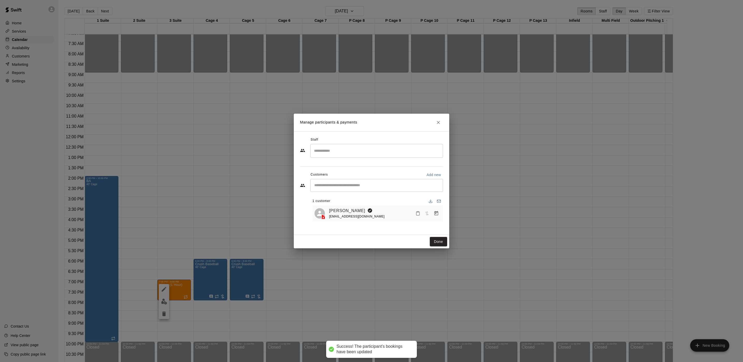
click at [339, 152] on input "Search staff" at bounding box center [377, 150] width 128 height 9
click at [329, 165] on p "[PERSON_NAME]" at bounding box center [340, 165] width 32 height 5
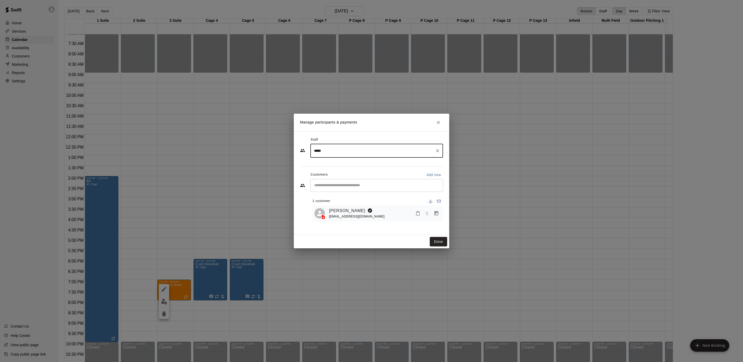
type input "*****"
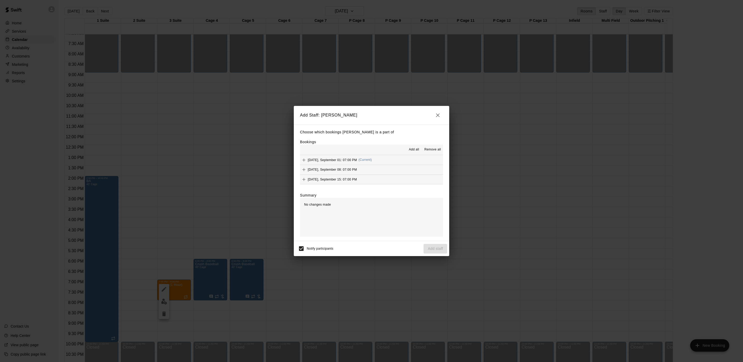
click at [414, 151] on span "Add all" at bounding box center [414, 149] width 10 height 5
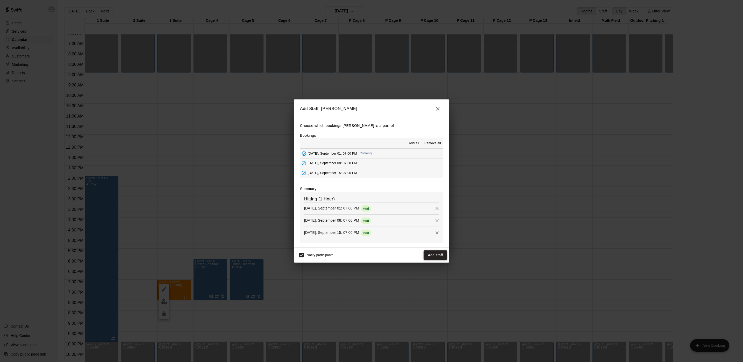
click at [433, 254] on button "Add staff" at bounding box center [435, 255] width 24 height 10
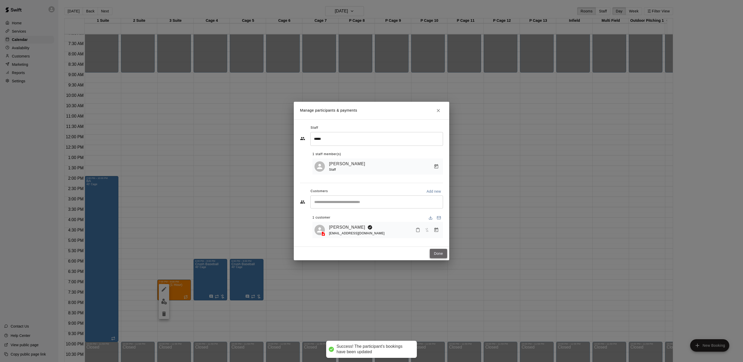
click at [438, 256] on button "Done" at bounding box center [438, 254] width 17 height 10
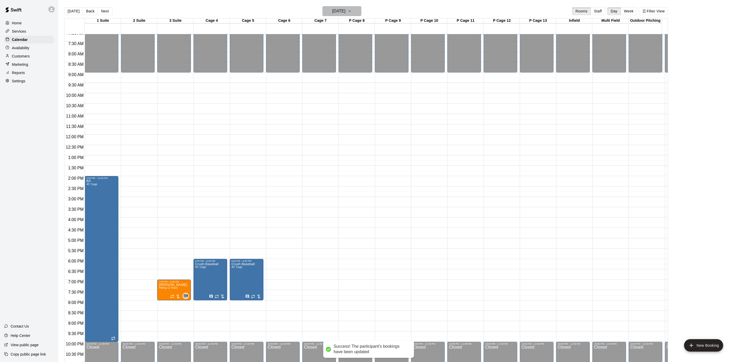
click at [336, 6] on button "Monday Sep 01" at bounding box center [341, 11] width 39 height 10
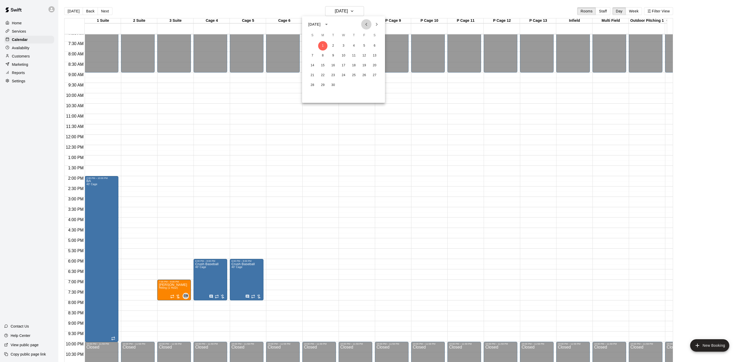
drag, startPoint x: 364, startPoint y: 25, endPoint x: 366, endPoint y: 24, distance: 2.7
click at [365, 25] on icon "Previous month" at bounding box center [366, 24] width 6 height 6
drag, startPoint x: 322, startPoint y: 85, endPoint x: 364, endPoint y: 41, distance: 60.6
click at [363, 41] on div "1 2 3 4 5 6 7 8 9 10 11 12 13 14 15 16 17 18 19 20 21 22 23 24 25 26 27 28 29 3…" at bounding box center [343, 71] width 83 height 60
click at [377, 30] on span "S" at bounding box center [374, 35] width 9 height 10
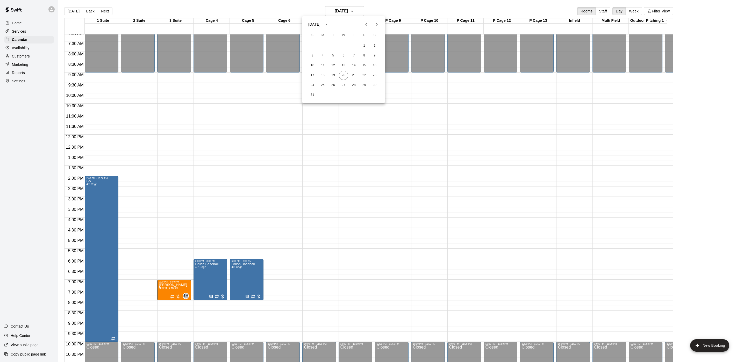
click at [376, 28] on button "Next month" at bounding box center [376, 24] width 10 height 10
click at [253, 163] on div at bounding box center [371, 181] width 743 height 362
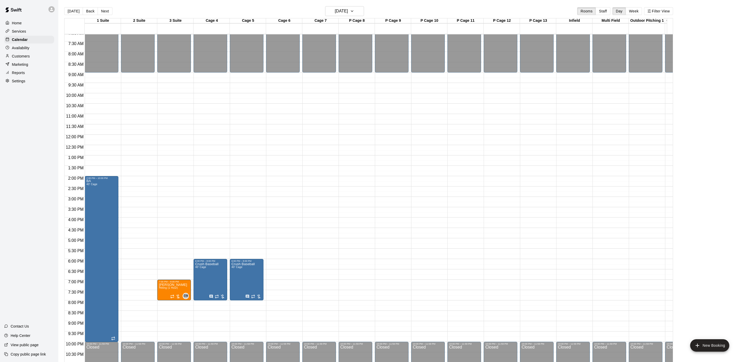
click at [255, 165] on div at bounding box center [371, 181] width 743 height 362
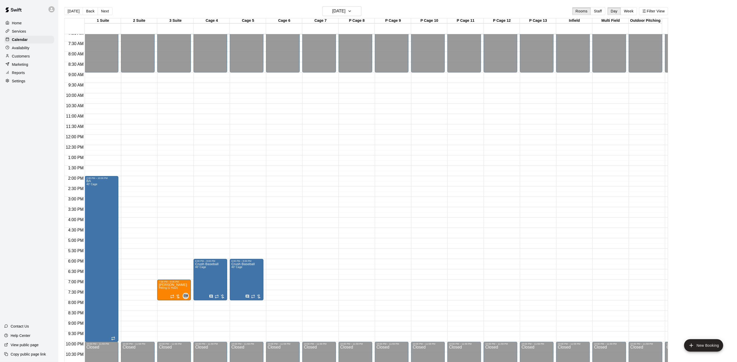
click at [64, 12] on div "Today Back Next Monday Sep 01 Rooms Staff Day Week Filter View 1 Suite 01 Mon 2…" at bounding box center [365, 187] width 611 height 362
click at [78, 19] on div at bounding box center [74, 26] width 20 height 16
click at [76, 12] on button "[DATE]" at bounding box center [73, 11] width 19 height 8
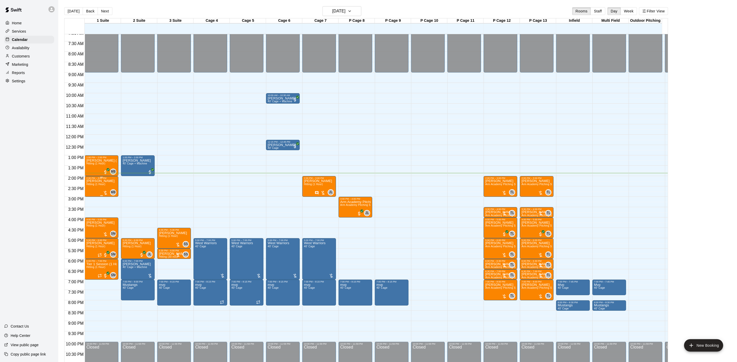
click at [91, 187] on div "Zach Demoss Hitting (1 Hour)" at bounding box center [100, 360] width 28 height 362
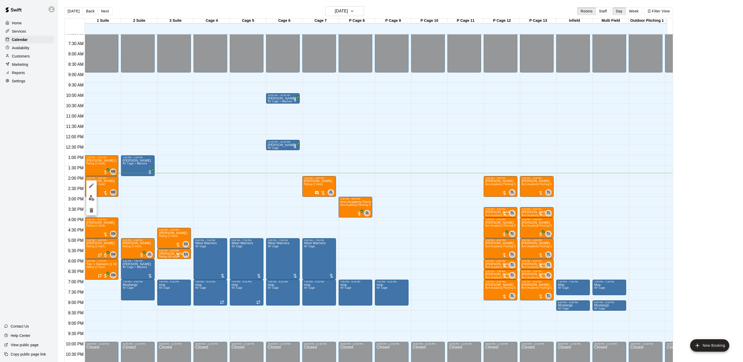
click at [93, 199] on img "edit" at bounding box center [92, 198] width 6 height 6
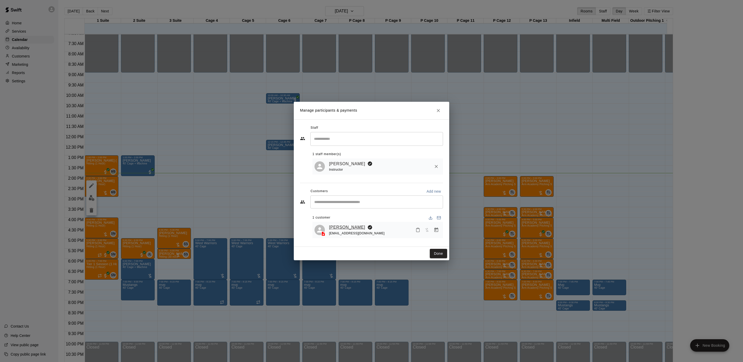
click at [333, 229] on link "[PERSON_NAME]" at bounding box center [347, 227] width 36 height 7
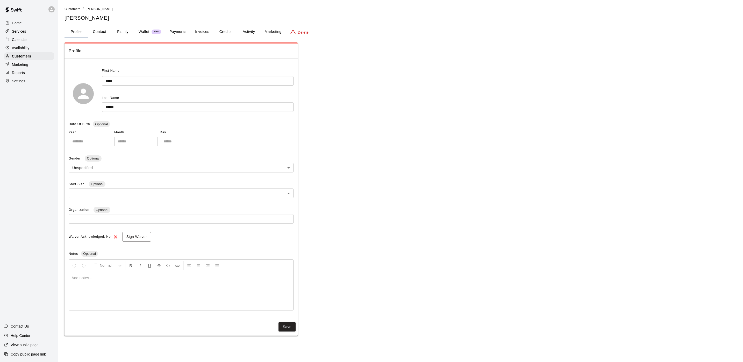
click at [247, 29] on button "Activity" at bounding box center [248, 32] width 23 height 12
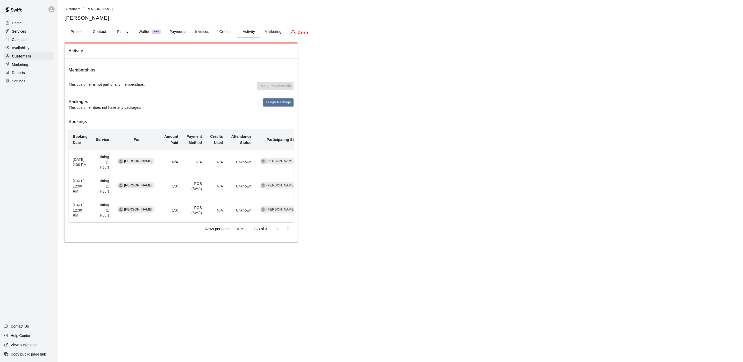
click at [19, 40] on p "Calendar" at bounding box center [19, 39] width 15 height 5
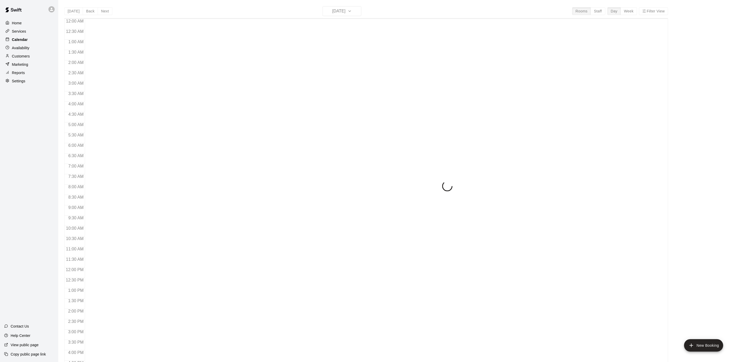
scroll to position [148, 0]
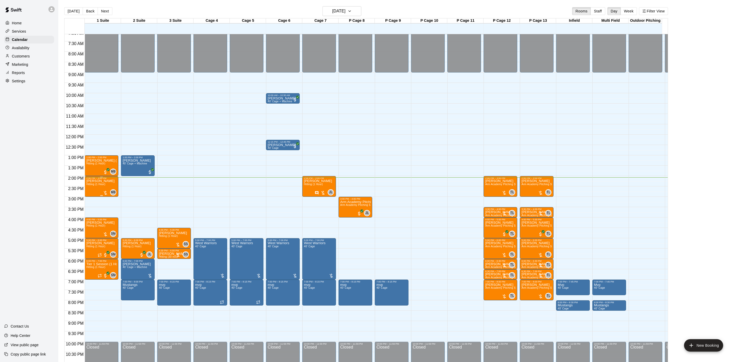
click at [108, 187] on div "Zach Demoss Hitting (1 Hour) MB 0" at bounding box center [101, 360] width 31 height 362
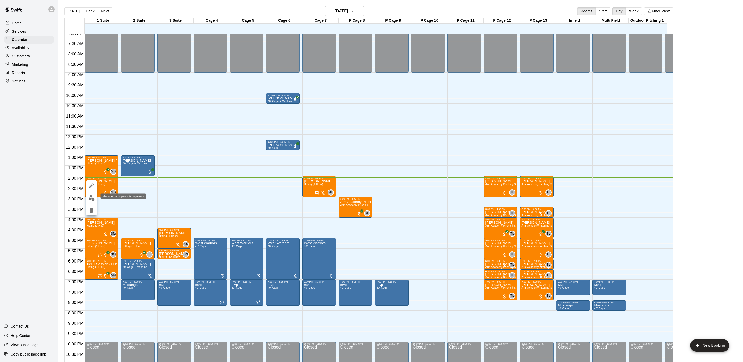
click at [89, 197] on img "edit" at bounding box center [92, 198] width 6 height 6
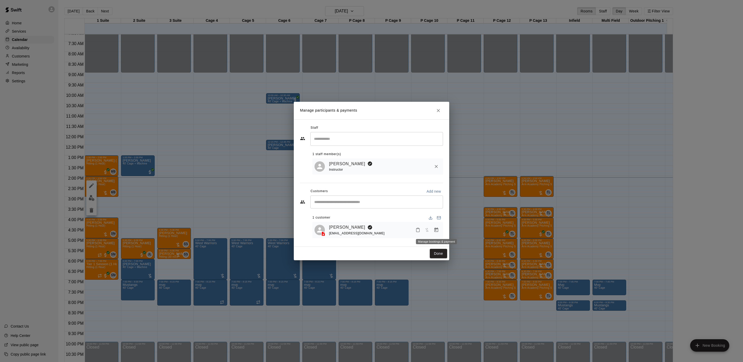
click at [435, 230] on icon "Manage bookings & payment" at bounding box center [436, 230] width 4 height 4
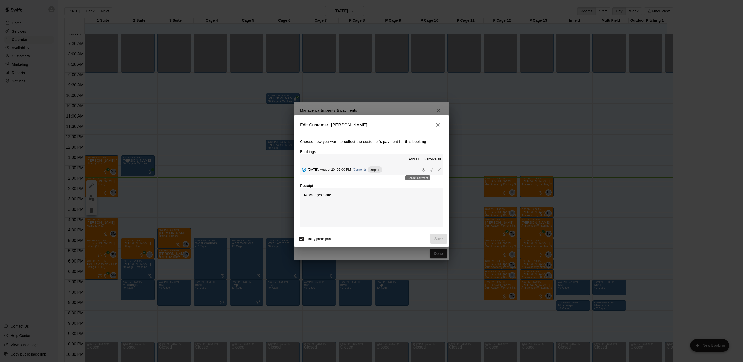
click at [421, 170] on icon "Collect payment" at bounding box center [423, 169] width 5 height 5
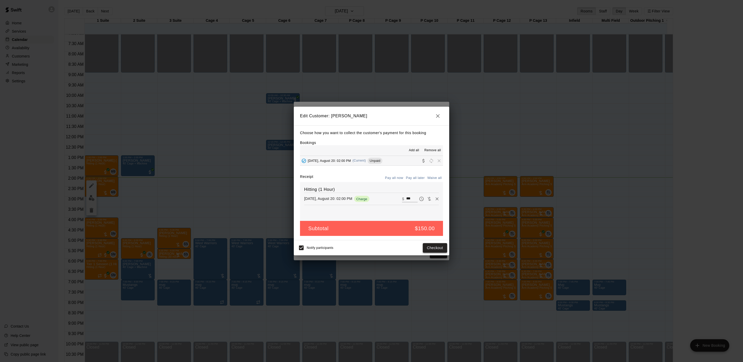
click at [430, 246] on button "Checkout" at bounding box center [435, 248] width 24 height 10
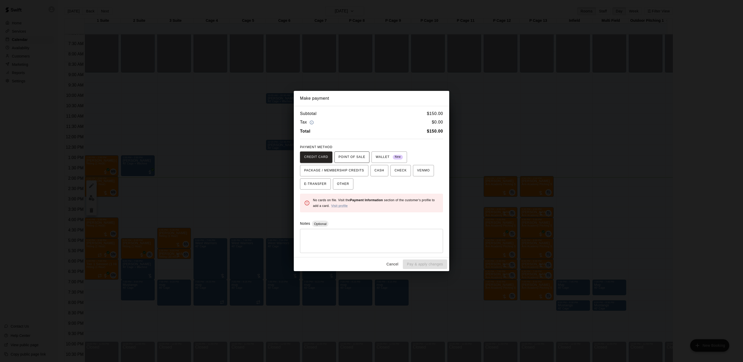
click at [350, 156] on span "POINT OF SALE" at bounding box center [351, 157] width 27 height 8
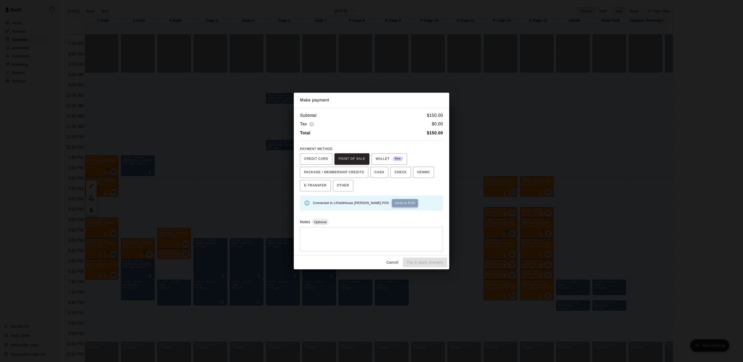
click at [392, 202] on button "Send to POS" at bounding box center [405, 203] width 26 height 8
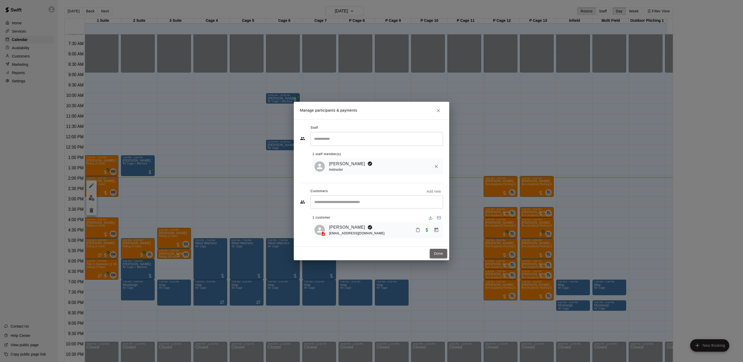
click at [437, 255] on button "Done" at bounding box center [438, 254] width 17 height 10
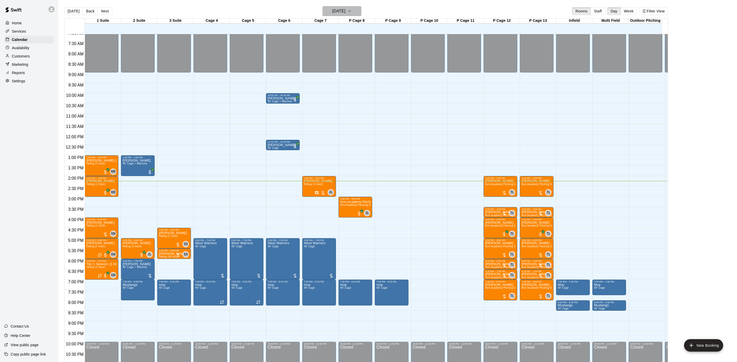
click at [336, 10] on h6 "[DATE]" at bounding box center [338, 11] width 13 height 7
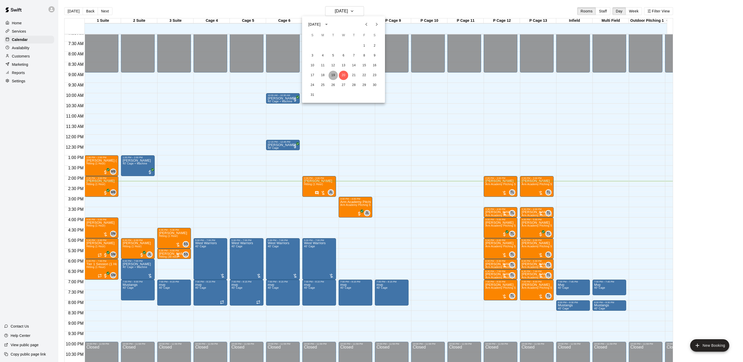
click at [334, 73] on button "19" at bounding box center [332, 75] width 9 height 9
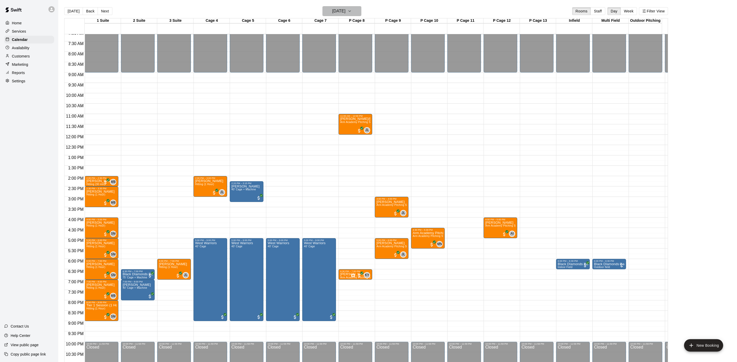
click at [336, 6] on button "Tuesday Aug 19" at bounding box center [341, 11] width 39 height 10
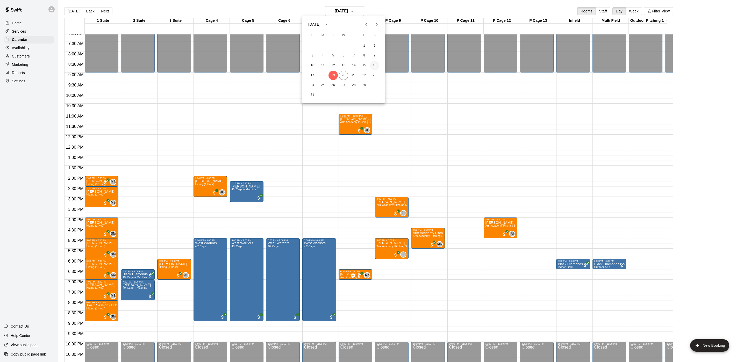
click at [374, 62] on button "16" at bounding box center [374, 65] width 9 height 9
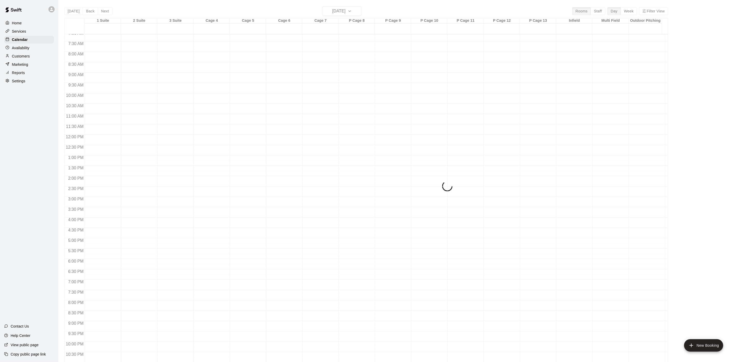
click at [370, 47] on button "16" at bounding box center [366, 43] width 7 height 5
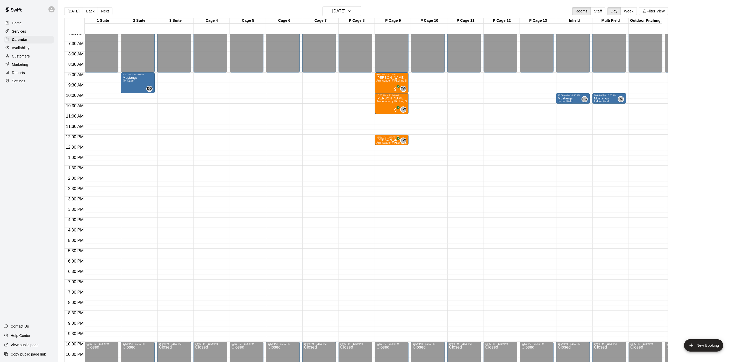
click at [31, 60] on div "Customers" at bounding box center [29, 56] width 50 height 8
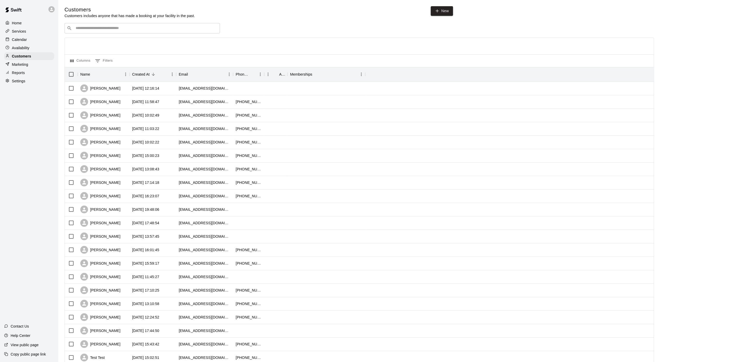
click at [94, 31] on input "Search customers by name or email" at bounding box center [145, 28] width 143 height 5
type input "*******"
click at [89, 41] on p "Danny Gomez" at bounding box center [95, 39] width 32 height 5
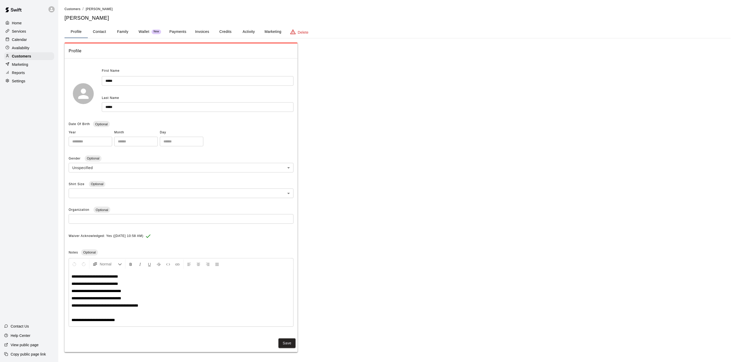
click at [175, 30] on button "Payments" at bounding box center [177, 32] width 25 height 12
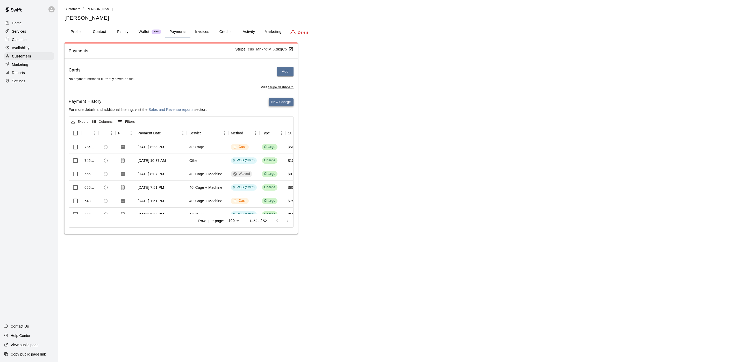
click at [285, 105] on button "New Charge" at bounding box center [281, 102] width 25 height 8
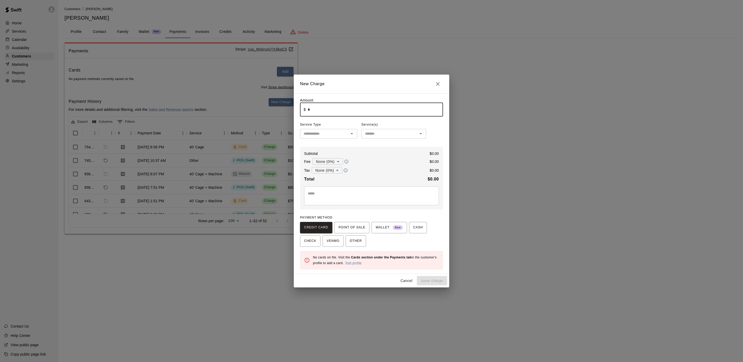
click at [329, 110] on input "*" at bounding box center [375, 110] width 135 height 14
type input "******"
click at [313, 195] on textarea at bounding box center [371, 196] width 127 height 10
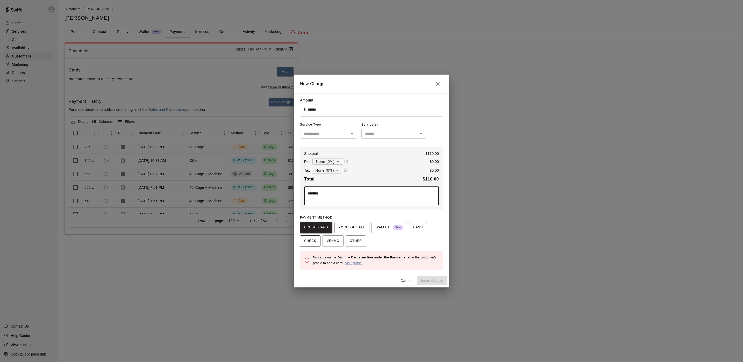
type textarea "********"
click at [311, 242] on span "CHECK" at bounding box center [310, 241] width 12 height 8
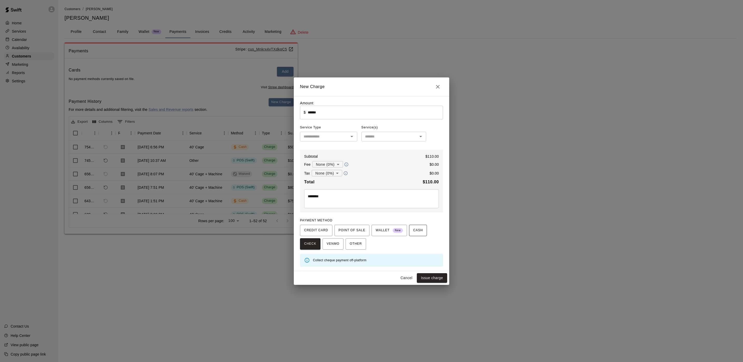
click at [418, 231] on span "CASH" at bounding box center [418, 230] width 10 height 8
click at [431, 283] on button "Issue charge" at bounding box center [432, 278] width 30 height 10
type input "*"
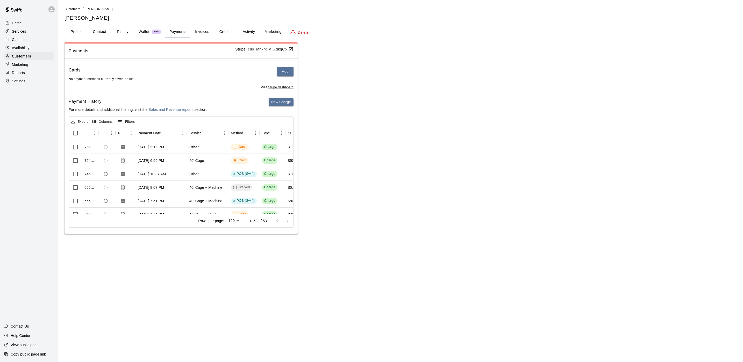
click at [436, 244] on html "Home Services Calendar Availability Customers Marketing Reports Settings Contac…" at bounding box center [371, 122] width 743 height 244
click at [438, 244] on html "Home Services Calendar Availability Customers Marketing Reports Settings Contac…" at bounding box center [371, 122] width 743 height 244
click at [434, 244] on html "Home Services Calendar Availability Customers Marketing Reports Settings Contac…" at bounding box center [371, 122] width 743 height 244
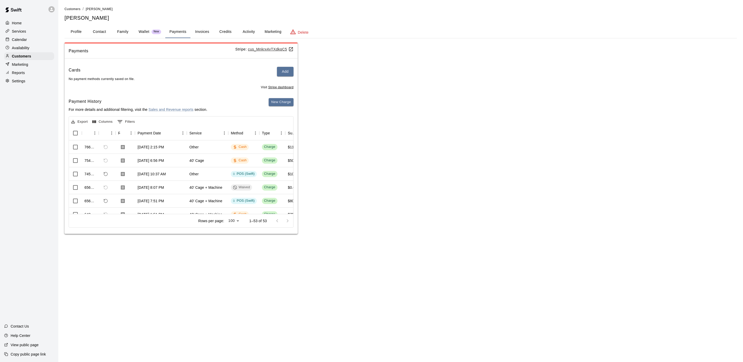
click at [30, 38] on div "Calendar" at bounding box center [29, 40] width 50 height 8
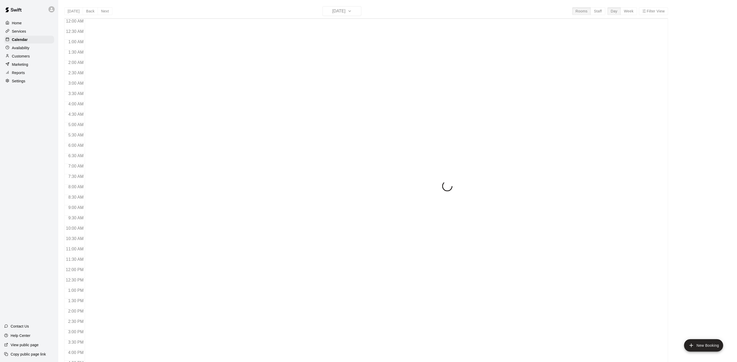
scroll to position [148, 0]
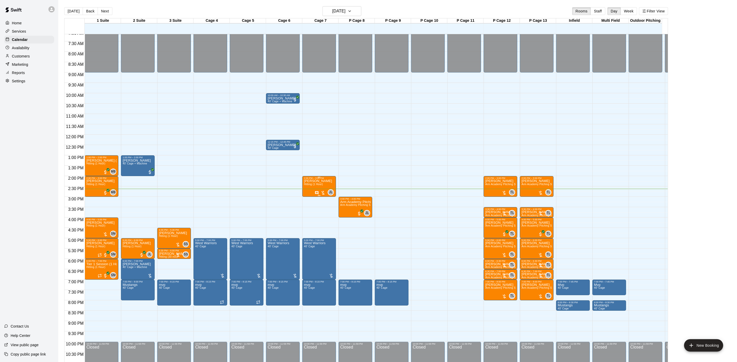
click at [315, 185] on span "Hitting (1 Hour)" at bounding box center [313, 184] width 19 height 3
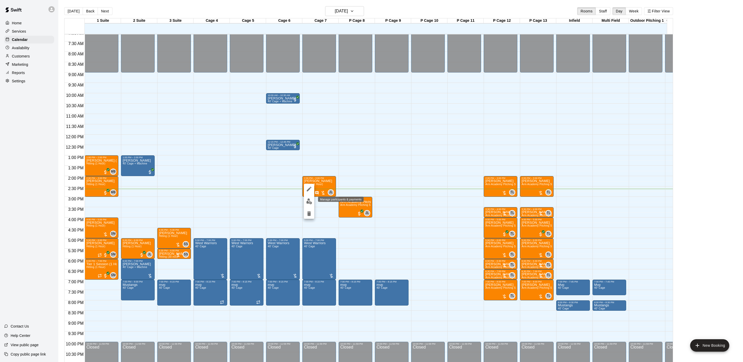
click at [309, 201] on img "edit" at bounding box center [309, 201] width 6 height 6
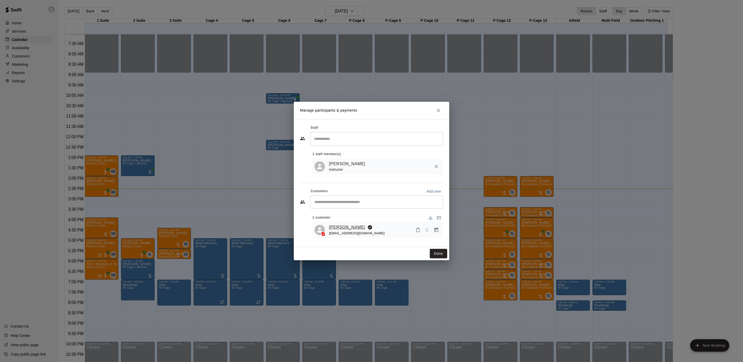
click at [342, 229] on link "[PERSON_NAME]" at bounding box center [347, 227] width 36 height 7
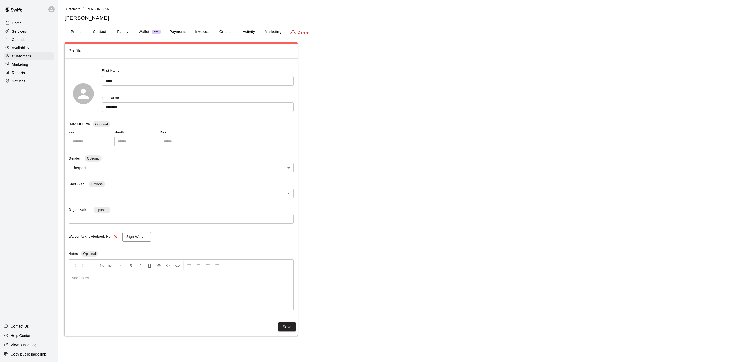
click at [245, 34] on button "Activity" at bounding box center [248, 32] width 23 height 12
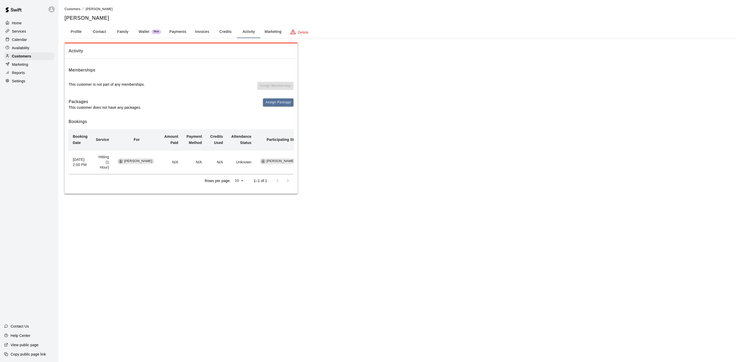
click at [19, 38] on p "Calendar" at bounding box center [19, 39] width 15 height 5
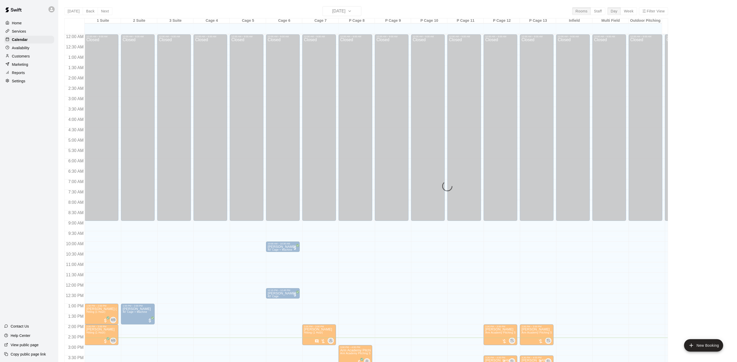
scroll to position [148, 0]
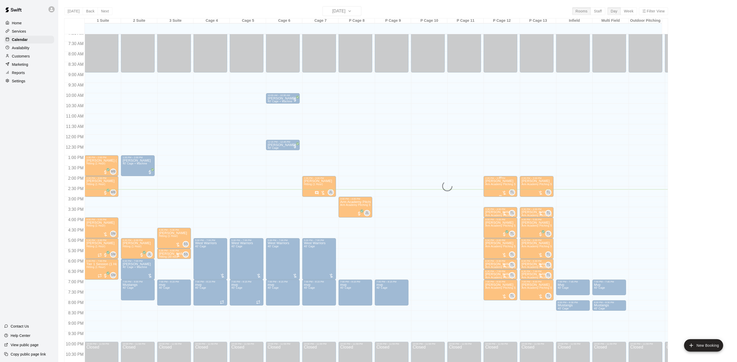
click at [492, 185] on span "Arm Academy Pitching Session 1 Hour - Pitching" at bounding box center [515, 184] width 60 height 3
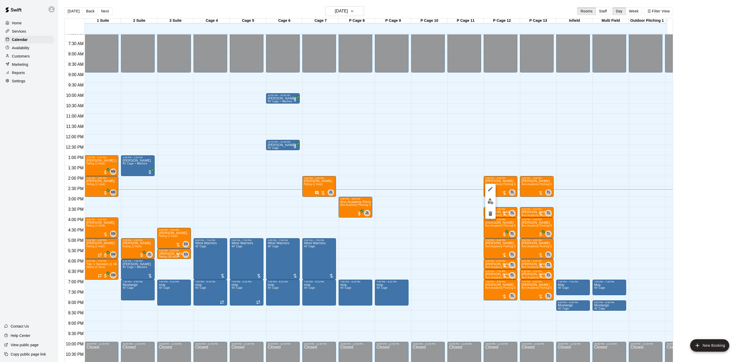
click at [489, 197] on button "edit" at bounding box center [490, 201] width 10 height 10
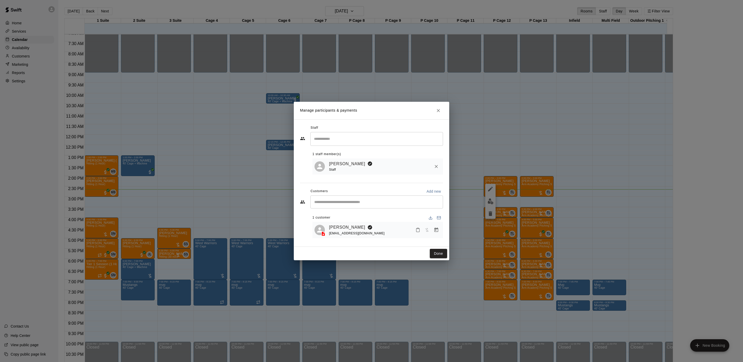
click at [338, 231] on div "thedimis4@gmail.com" at bounding box center [357, 233] width 56 height 5
click at [337, 224] on link "[PERSON_NAME]" at bounding box center [347, 227] width 36 height 7
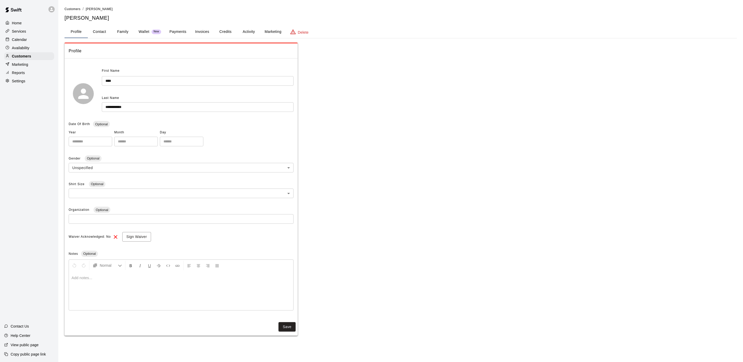
click at [246, 34] on button "Activity" at bounding box center [248, 32] width 23 height 12
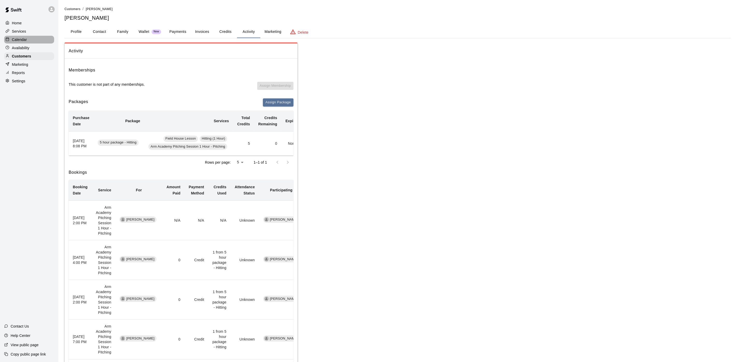
click at [27, 43] on div "Calendar" at bounding box center [29, 40] width 50 height 8
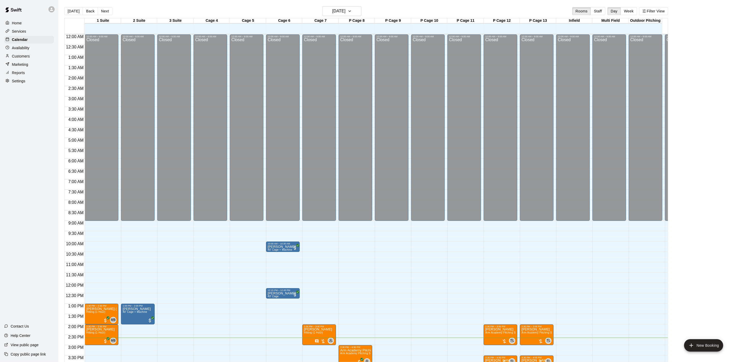
scroll to position [148, 0]
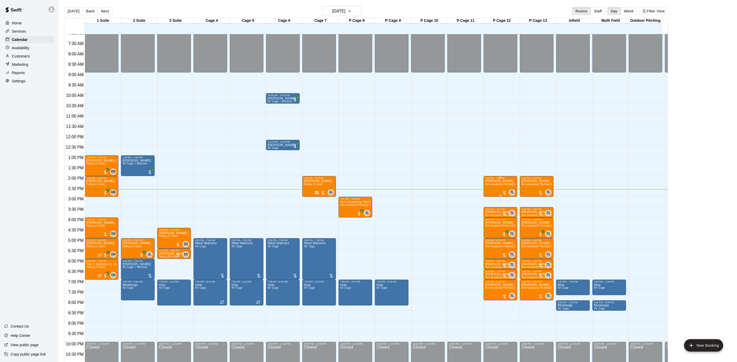
click at [487, 187] on div "Nico Dimitrakakis Arm Academy Pitching Session 1 Hour - Pitching" at bounding box center [500, 360] width 31 height 362
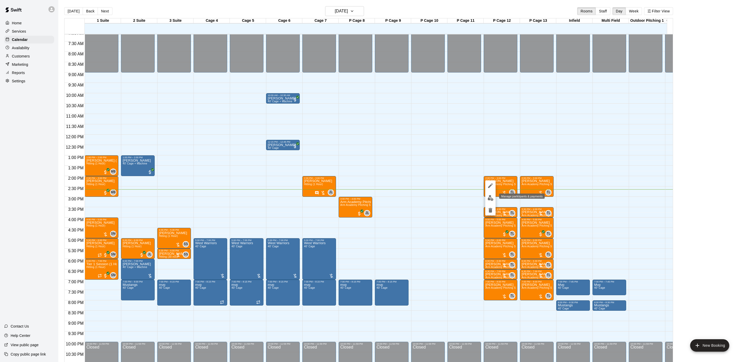
click at [490, 200] on img "edit" at bounding box center [490, 198] width 6 height 6
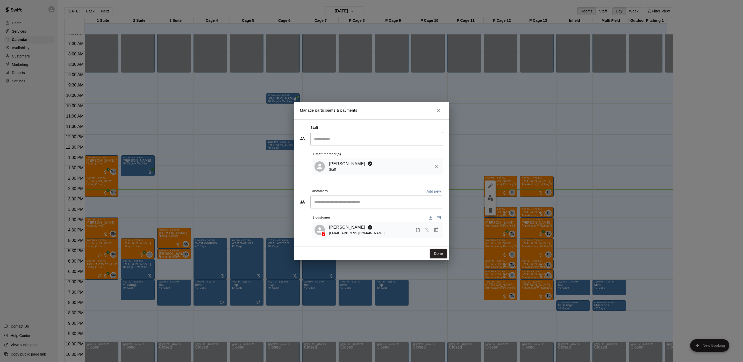
click at [351, 228] on link "[PERSON_NAME]" at bounding box center [347, 227] width 36 height 7
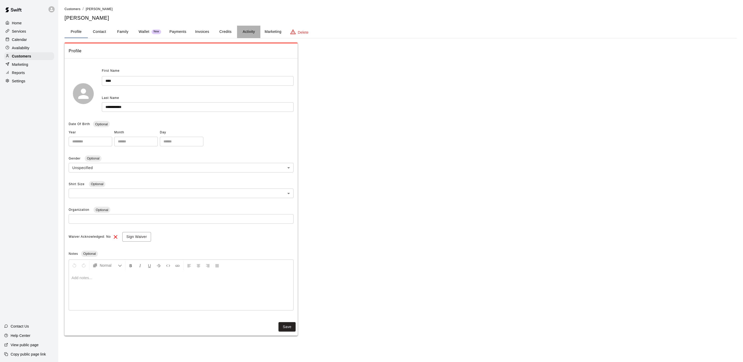
click at [243, 26] on button "Activity" at bounding box center [248, 32] width 23 height 12
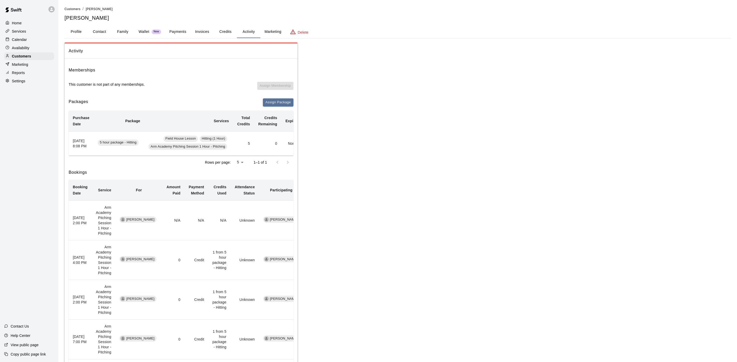
click at [174, 27] on button "Payments" at bounding box center [177, 32] width 25 height 12
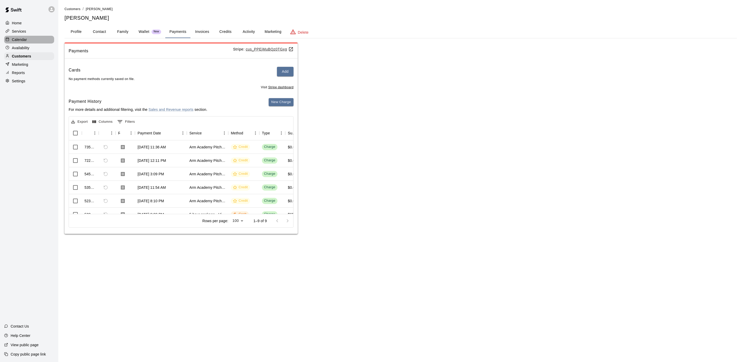
click at [14, 41] on p "Calendar" at bounding box center [19, 39] width 15 height 5
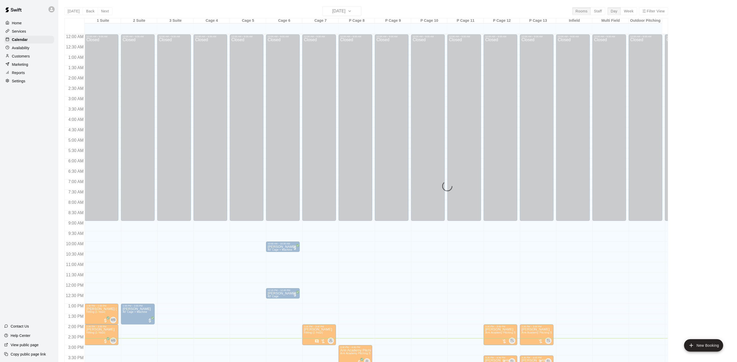
scroll to position [148, 0]
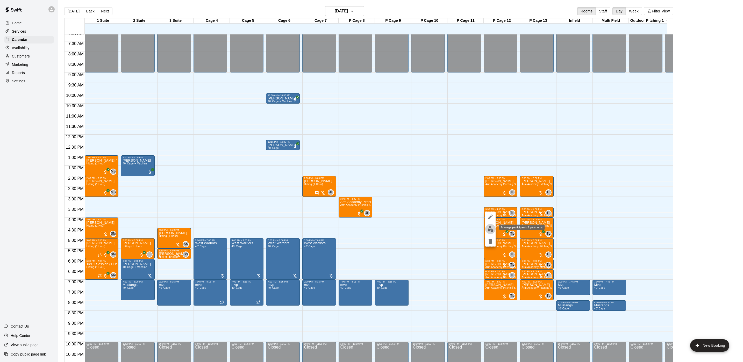
click at [489, 227] on img "edit" at bounding box center [490, 229] width 6 height 6
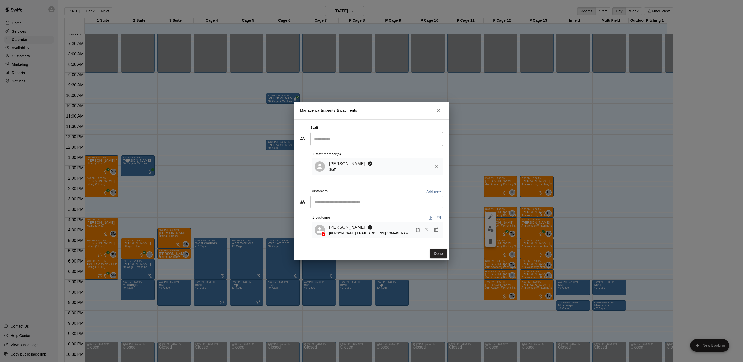
click at [354, 227] on link "[PERSON_NAME]" at bounding box center [347, 227] width 36 height 7
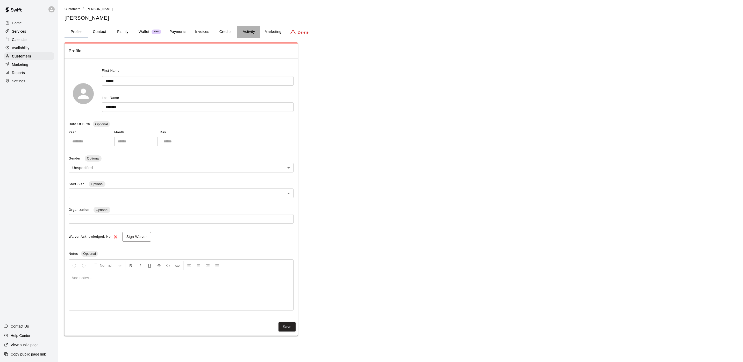
click at [253, 30] on button "Activity" at bounding box center [248, 32] width 23 height 12
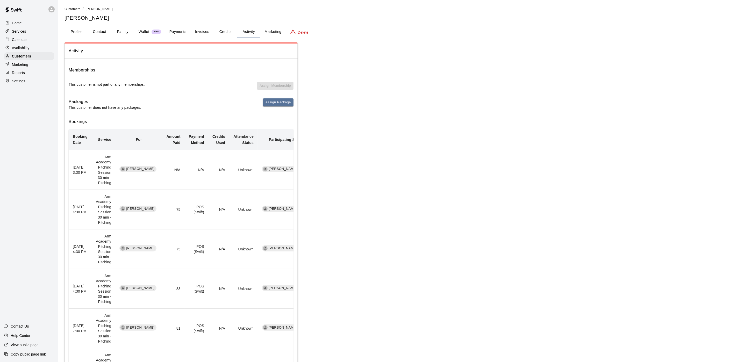
click at [12, 43] on div "Calendar" at bounding box center [29, 40] width 50 height 8
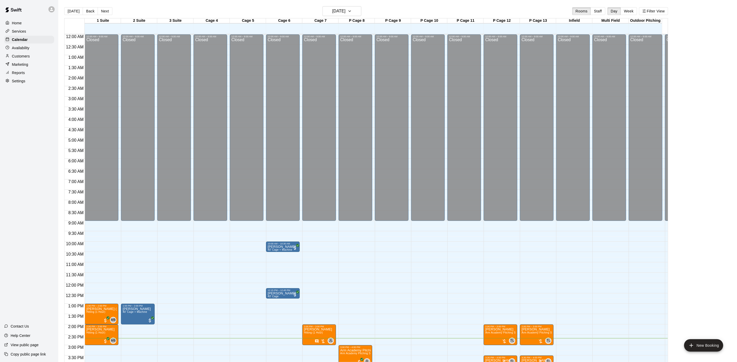
scroll to position [148, 0]
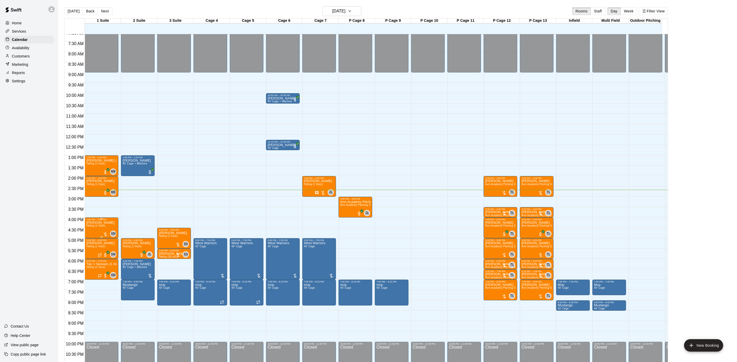
click at [100, 226] on span "Hitting (1 Hour)" at bounding box center [95, 225] width 19 height 3
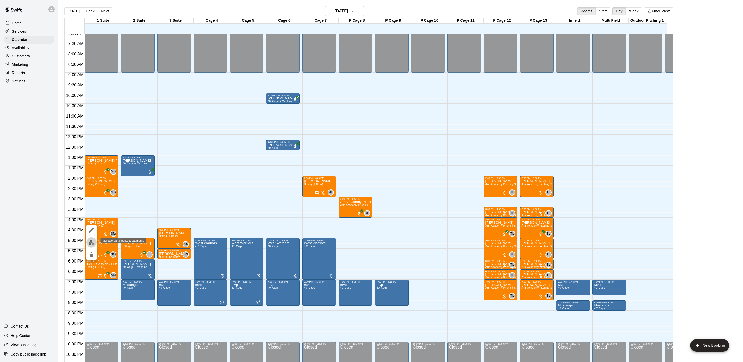
click at [90, 238] on button "edit" at bounding box center [91, 242] width 10 height 10
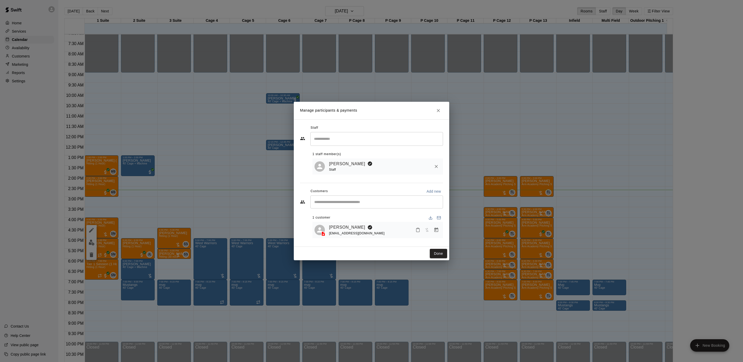
click at [435, 232] on icon "Manage bookings & payment" at bounding box center [435, 229] width 5 height 5
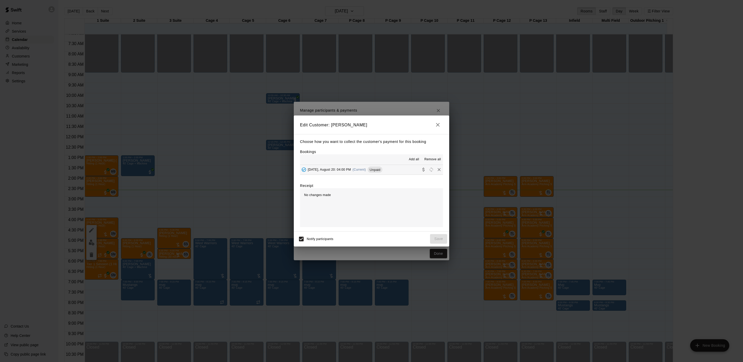
click at [306, 171] on button "Added - Collect Payment" at bounding box center [304, 170] width 8 height 8
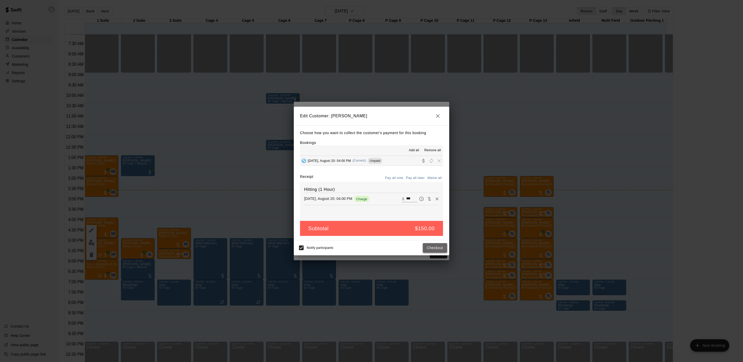
click at [440, 249] on button "Checkout" at bounding box center [435, 248] width 24 height 10
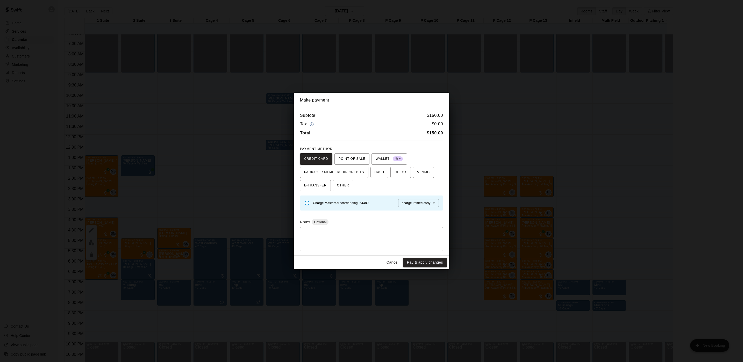
click at [524, 176] on div "Make payment Subtotal $ 150.00 Tax $ 0.00 Total $ 150.00 PAYMENT METHOD CREDIT …" at bounding box center [371, 181] width 743 height 362
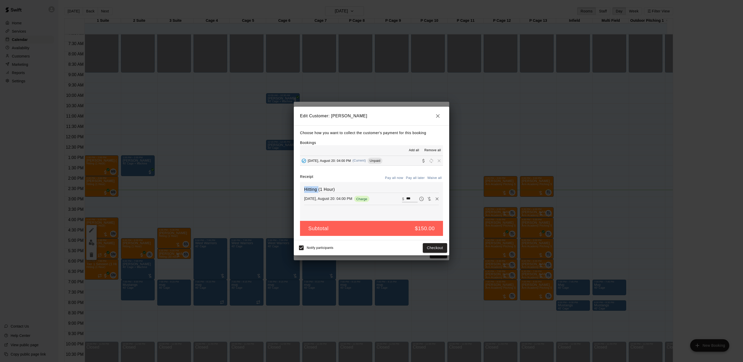
click at [524, 176] on div "Edit Customer: Justin Caballero Choose how you want to collect the customer's p…" at bounding box center [371, 181] width 743 height 362
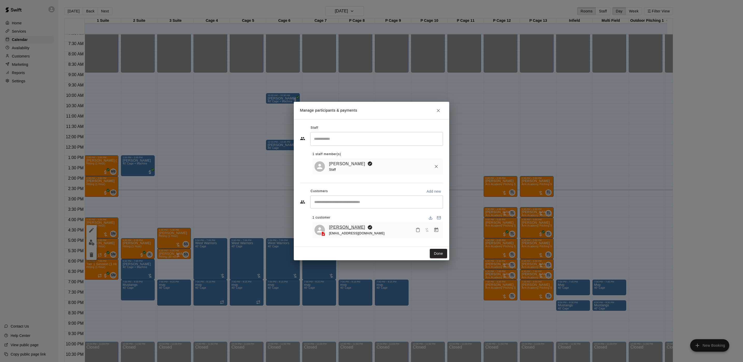
click at [344, 228] on link "Justin Caballero" at bounding box center [347, 227] width 36 height 7
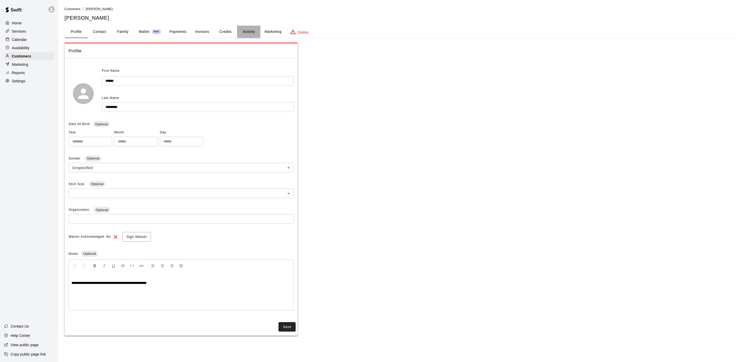
click at [243, 37] on button "Activity" at bounding box center [248, 32] width 23 height 12
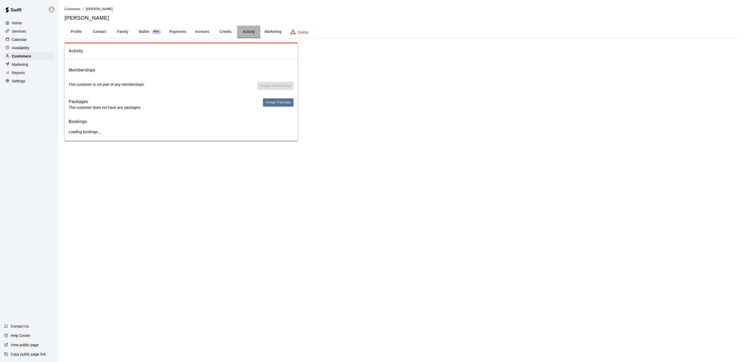
click at [244, 33] on button "Activity" at bounding box center [248, 32] width 23 height 12
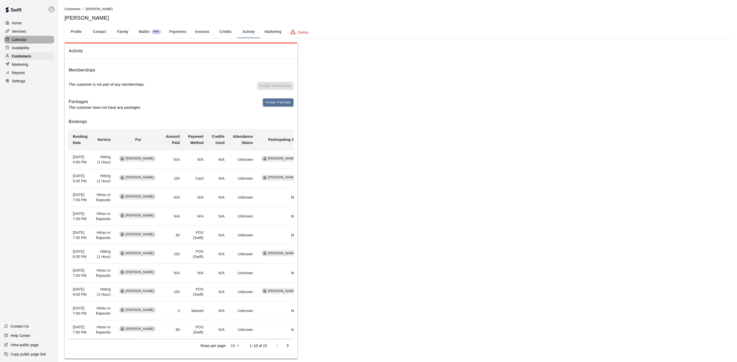
click at [33, 40] on div "Calendar" at bounding box center [29, 40] width 50 height 8
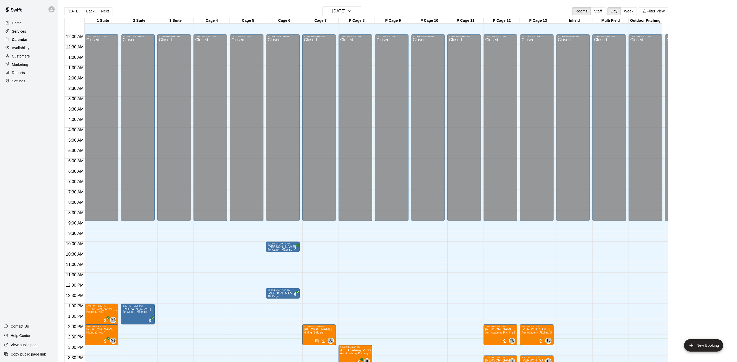
scroll to position [148, 0]
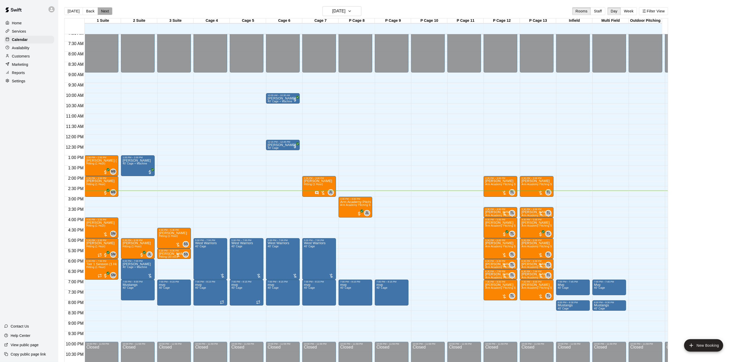
click at [104, 7] on button "Next" at bounding box center [105, 11] width 14 height 8
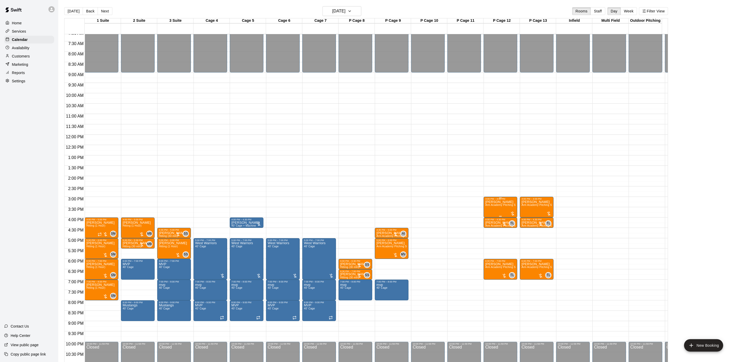
click at [498, 206] on span "Arm Academy Pitching Session 1 Hour - Pitching" at bounding box center [515, 205] width 60 height 3
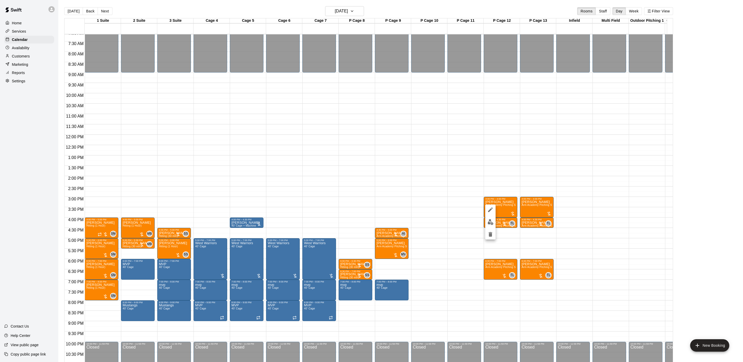
click at [492, 224] on img "edit" at bounding box center [490, 222] width 6 height 6
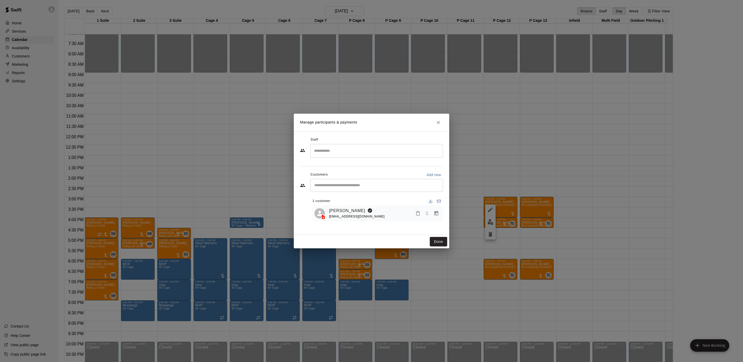
click at [348, 156] on div "​" at bounding box center [376, 151] width 133 height 14
click at [401, 162] on li "Tyler Levine Staff" at bounding box center [376, 167] width 133 height 18
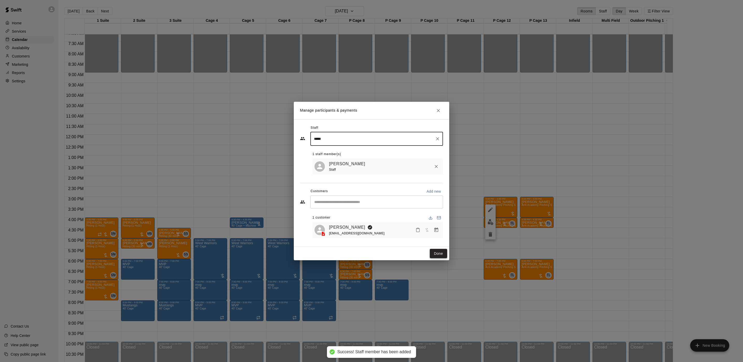
type input "*****"
click at [435, 251] on button "Done" at bounding box center [438, 254] width 17 height 10
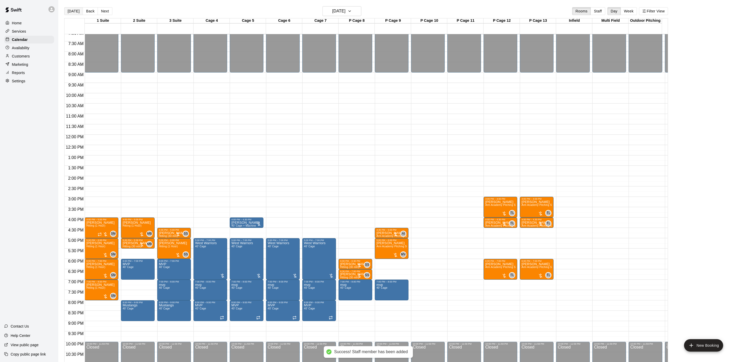
click at [72, 8] on button "[DATE]" at bounding box center [73, 11] width 19 height 8
click at [72, 8] on div "[DATE] Back [DATE][DATE] Rooms Staff Day Week Filter View 1 Suite [GEOGRAPHIC_D…" at bounding box center [366, 187] width 604 height 362
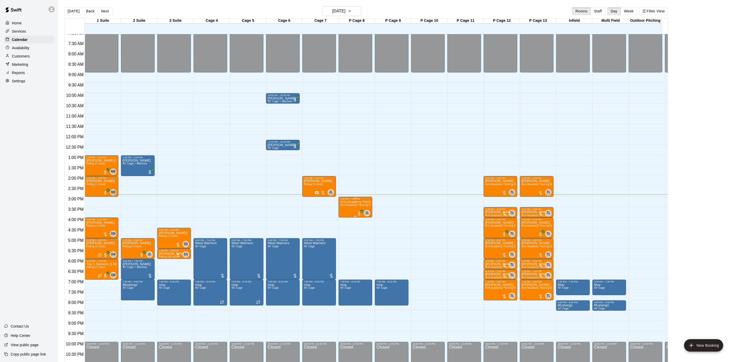
click at [350, 206] on span "Arm Academy Pitching Session 1 Hour - Pitching" at bounding box center [370, 205] width 60 height 3
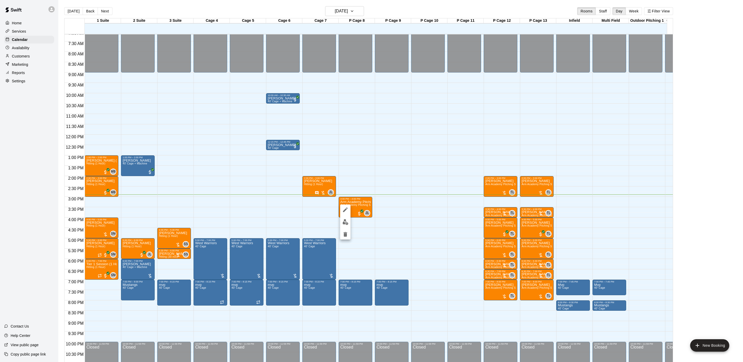
click at [344, 219] on img "edit" at bounding box center [345, 222] width 6 height 6
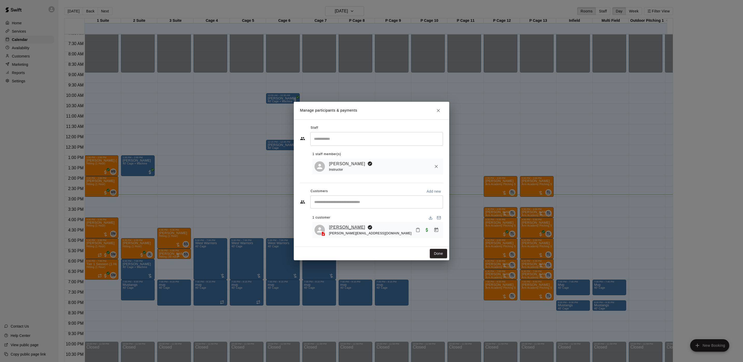
click at [340, 224] on link "Hunter Venturino" at bounding box center [347, 227] width 36 height 7
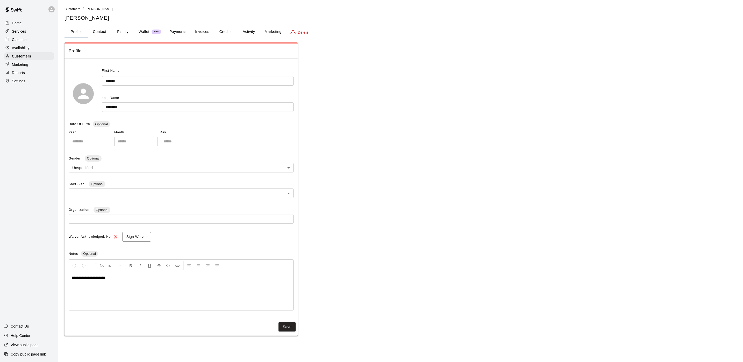
click at [259, 30] on button "Activity" at bounding box center [248, 32] width 23 height 12
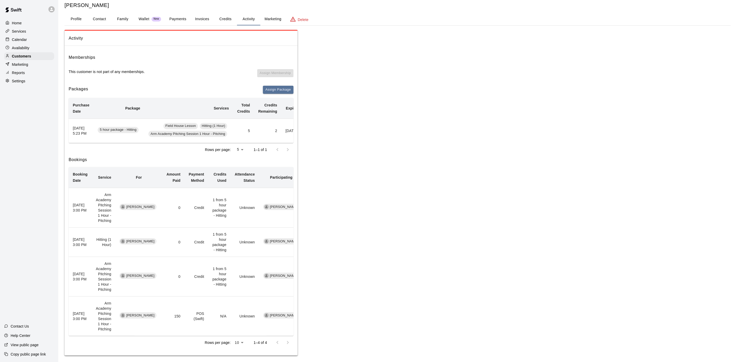
scroll to position [29, 0]
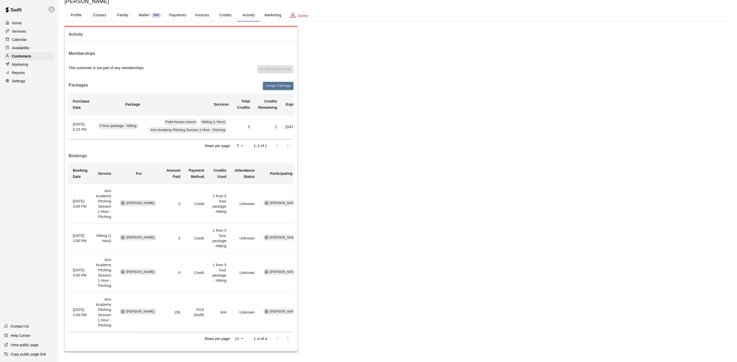
click at [18, 41] on p "Calendar" at bounding box center [19, 39] width 15 height 5
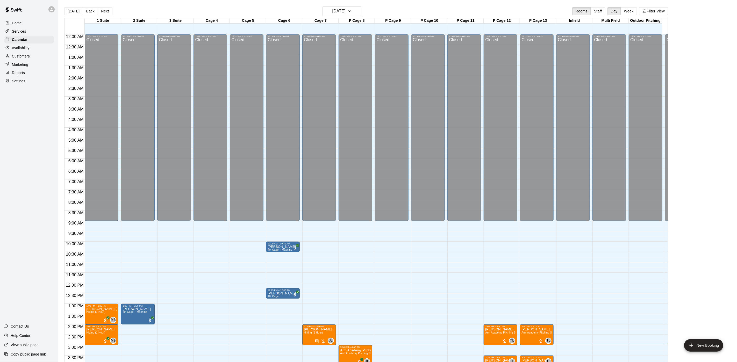
scroll to position [148, 0]
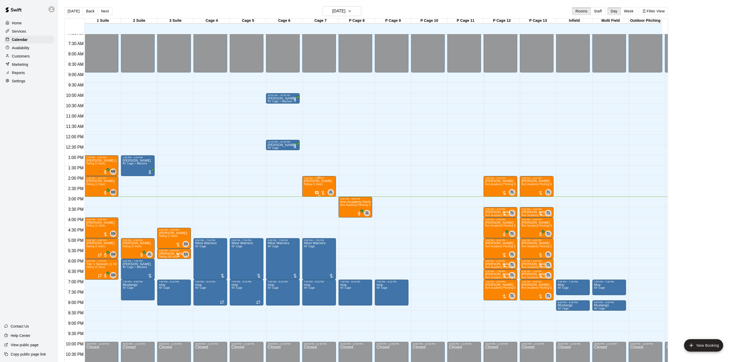
click at [304, 183] on div "Liam Matthews Hitting (1 Hour)" at bounding box center [318, 360] width 28 height 362
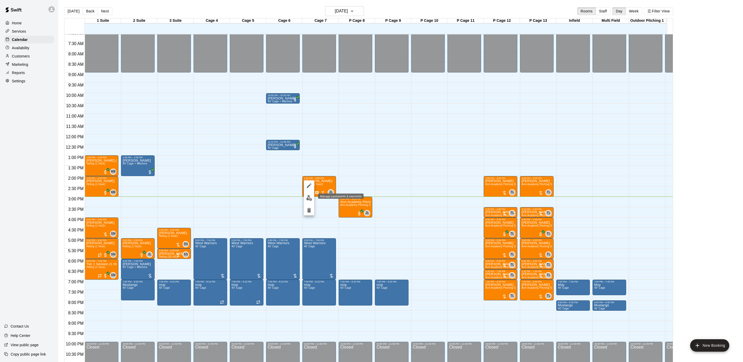
click at [308, 199] on img "edit" at bounding box center [309, 198] width 6 height 6
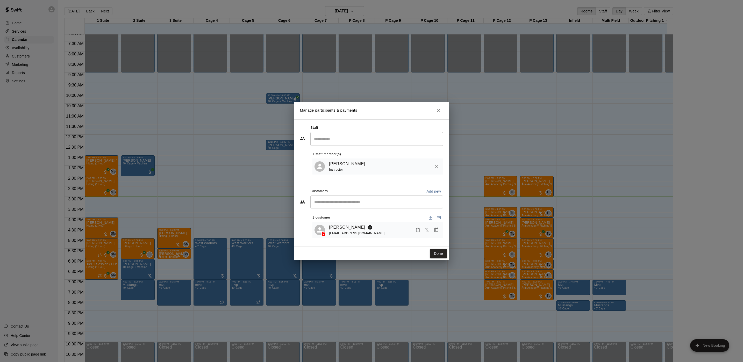
click at [346, 224] on link "[PERSON_NAME]" at bounding box center [347, 227] width 36 height 7
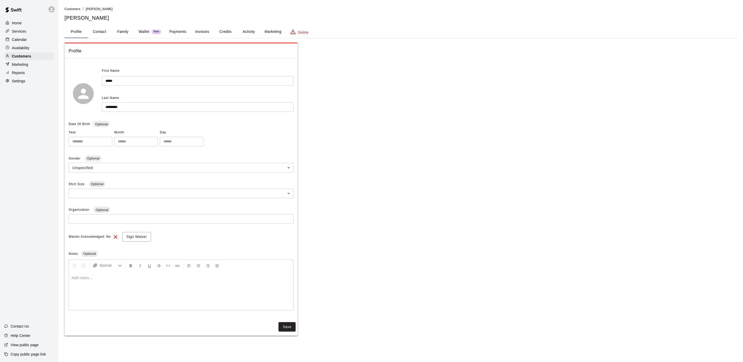
click at [249, 36] on button "Activity" at bounding box center [248, 32] width 23 height 12
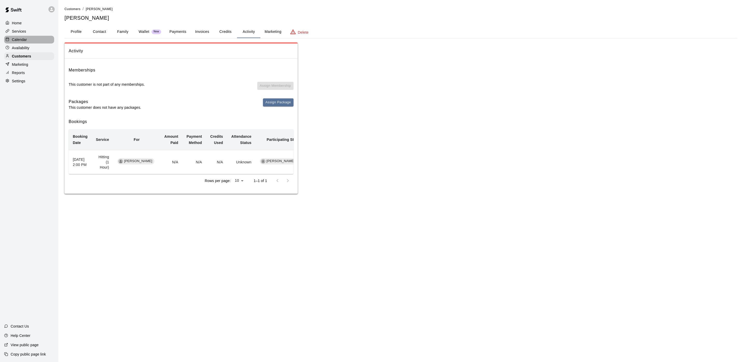
click at [27, 41] on div "Calendar" at bounding box center [29, 40] width 50 height 8
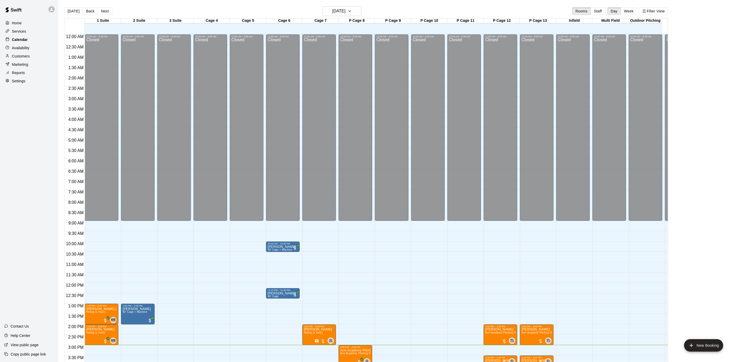
scroll to position [148, 0]
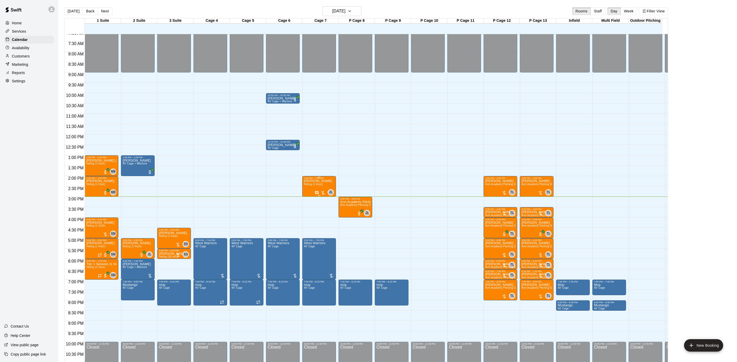
click at [311, 190] on div "Liam Matthews Hitting (1 Hour)" at bounding box center [318, 360] width 28 height 362
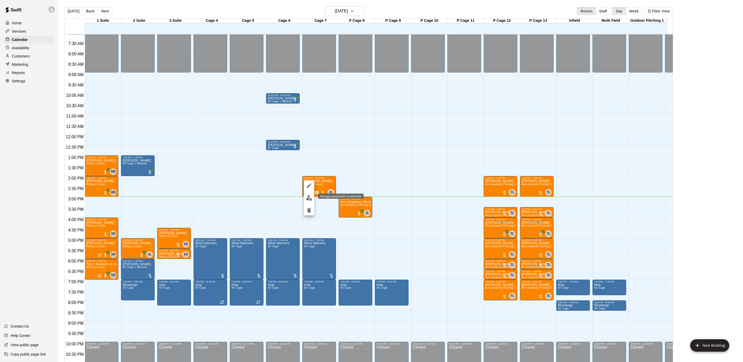
click at [310, 200] on img "edit" at bounding box center [309, 198] width 6 height 6
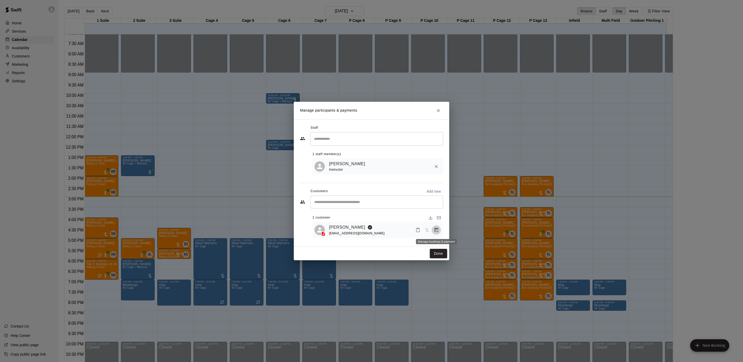
click at [433, 229] on icon "Manage bookings & payment" at bounding box center [435, 229] width 5 height 5
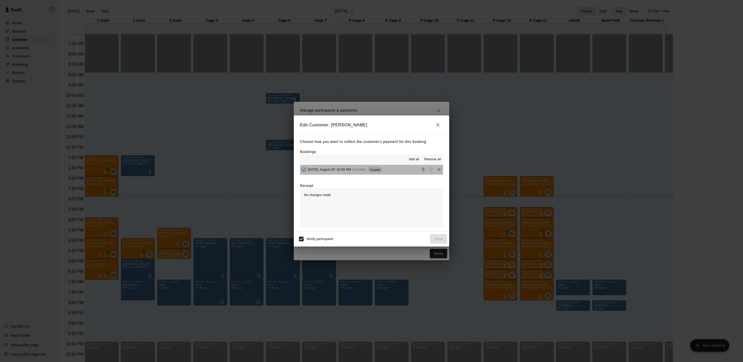
click at [375, 169] on span "Unpaid" at bounding box center [374, 170] width 15 height 4
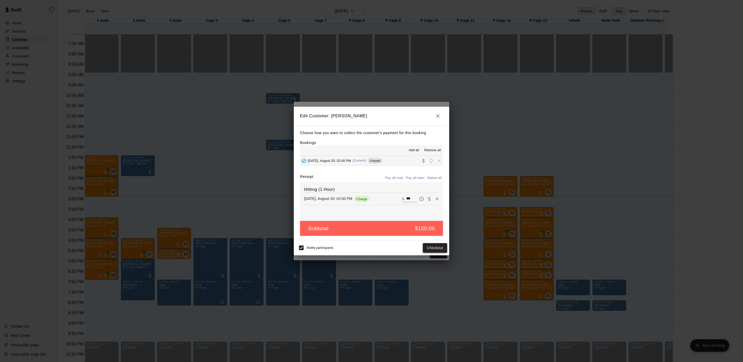
click at [437, 247] on button "Checkout" at bounding box center [435, 248] width 24 height 10
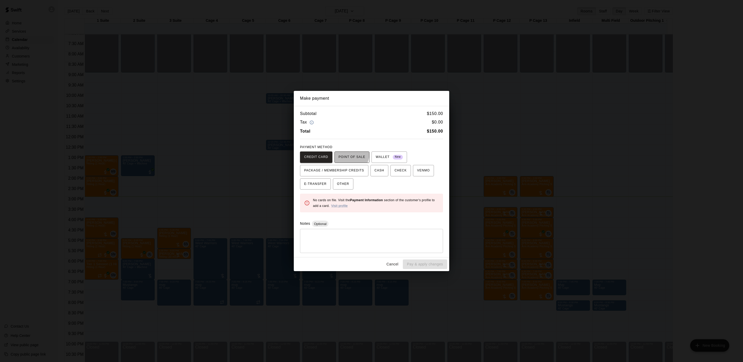
click at [346, 154] on span "POINT OF SALE" at bounding box center [351, 157] width 27 height 8
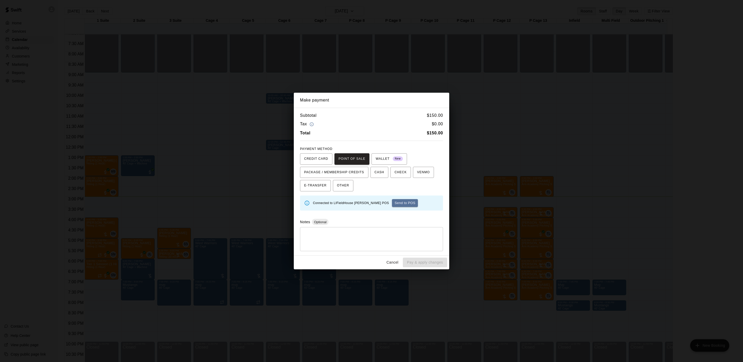
click at [392, 203] on button "Send to POS" at bounding box center [405, 203] width 26 height 8
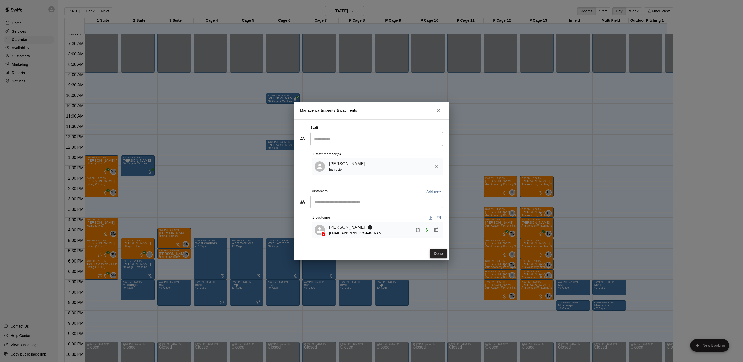
click at [440, 253] on button "Done" at bounding box center [438, 254] width 17 height 10
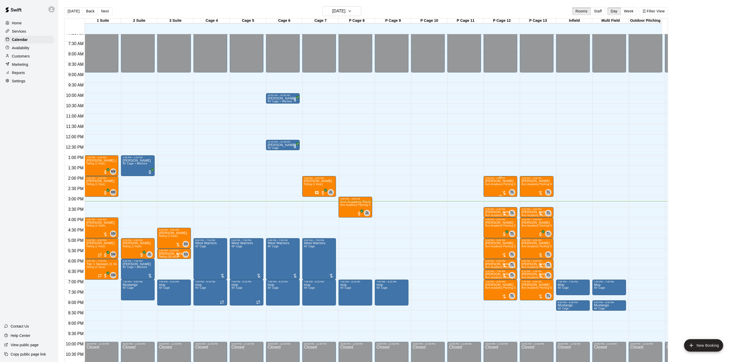
click at [502, 181] on p "[PERSON_NAME]" at bounding box center [500, 181] width 31 height 0
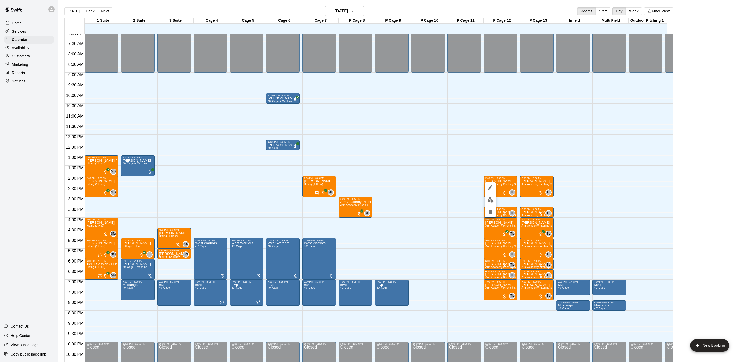
click at [491, 198] on img "edit" at bounding box center [490, 200] width 6 height 6
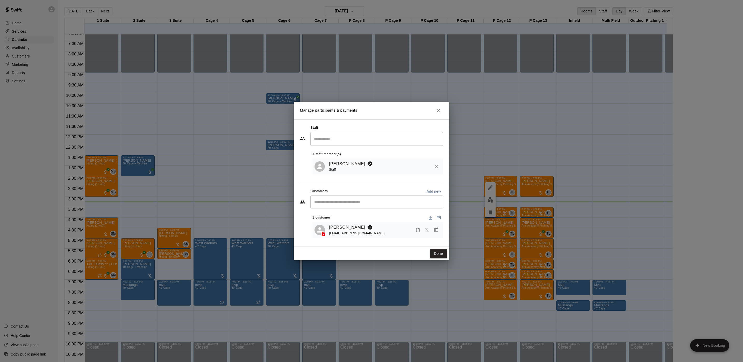
click at [355, 224] on link "[PERSON_NAME]" at bounding box center [347, 227] width 36 height 7
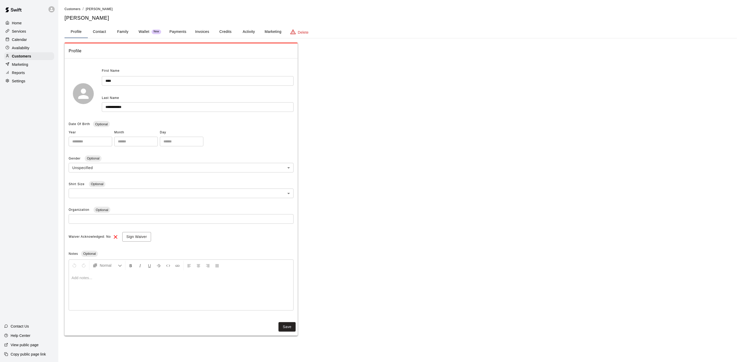
click at [246, 30] on button "Activity" at bounding box center [248, 32] width 23 height 12
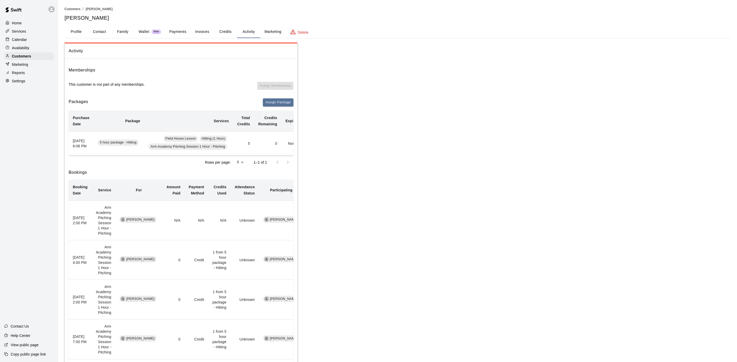
click at [185, 29] on button "Payments" at bounding box center [177, 32] width 25 height 12
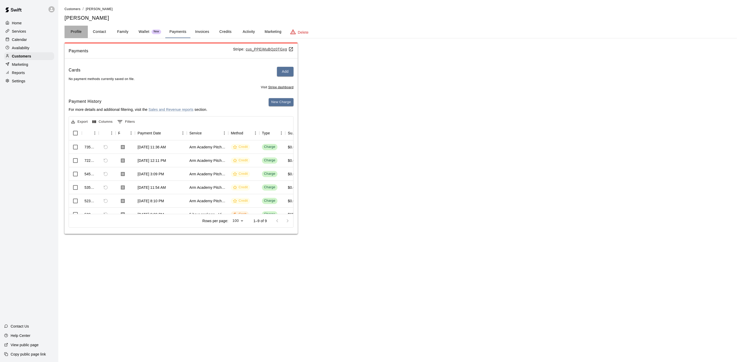
click at [79, 29] on button "Profile" at bounding box center [75, 32] width 23 height 12
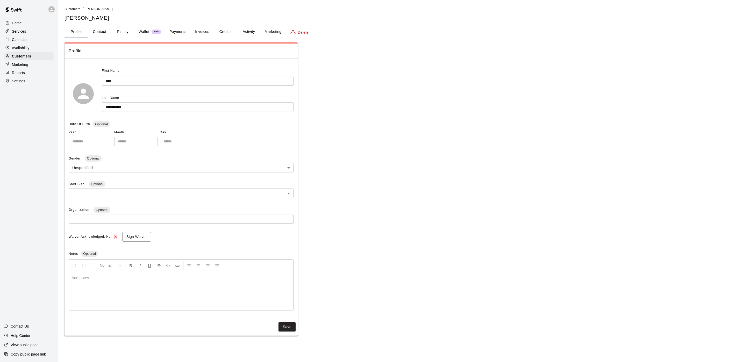
click at [31, 35] on div "Services" at bounding box center [29, 31] width 50 height 8
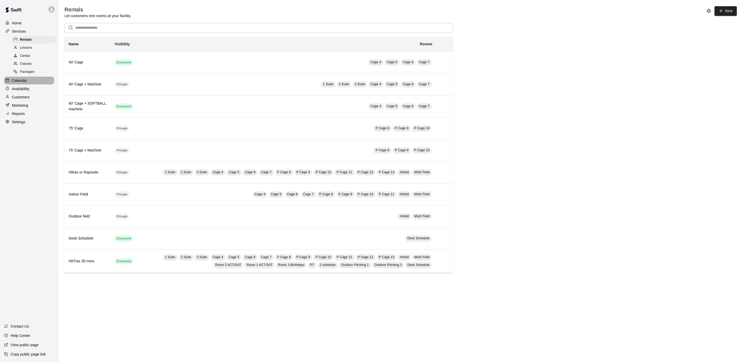
click at [15, 84] on div "Calendar" at bounding box center [29, 81] width 50 height 8
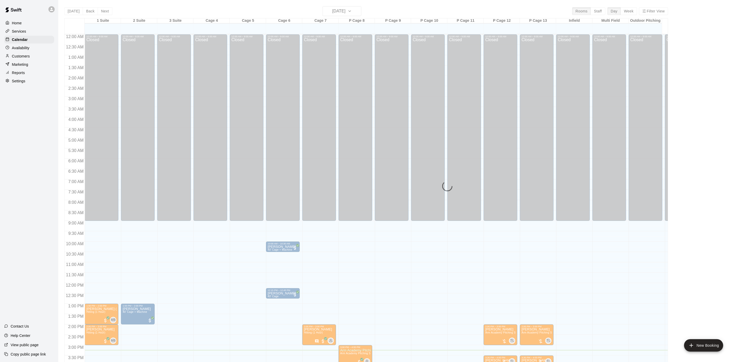
scroll to position [148, 0]
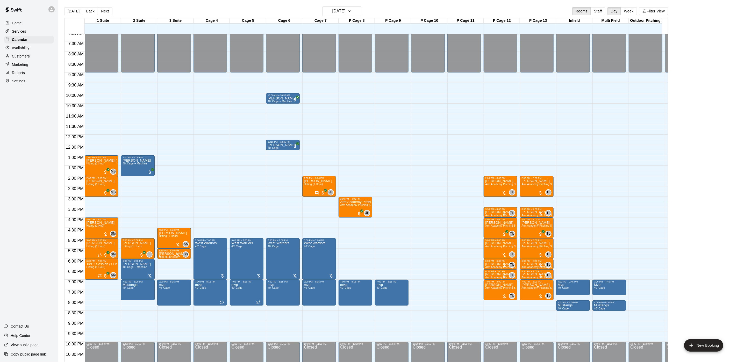
drag, startPoint x: 206, startPoint y: 2, endPoint x: 31, endPoint y: 105, distance: 203.0
click at [31, 105] on div "Home Services Calendar Availability Customers Marketing Reports Settings Contac…" at bounding box center [29, 181] width 58 height 362
drag, startPoint x: 30, startPoint y: 59, endPoint x: 32, endPoint y: 55, distance: 4.7
click at [30, 59] on p "Customers" at bounding box center [21, 56] width 18 height 5
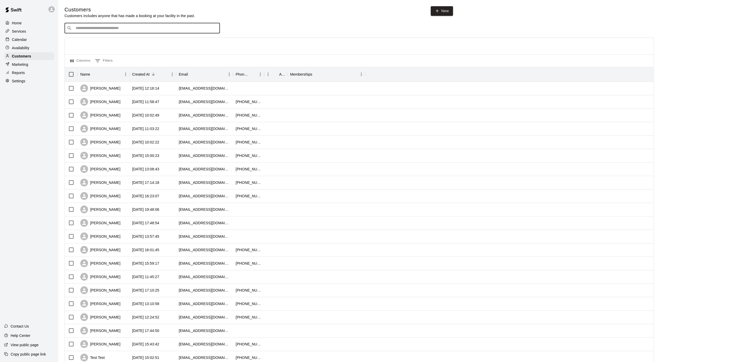
click at [83, 26] on input "Search customers by name or email" at bounding box center [145, 28] width 143 height 5
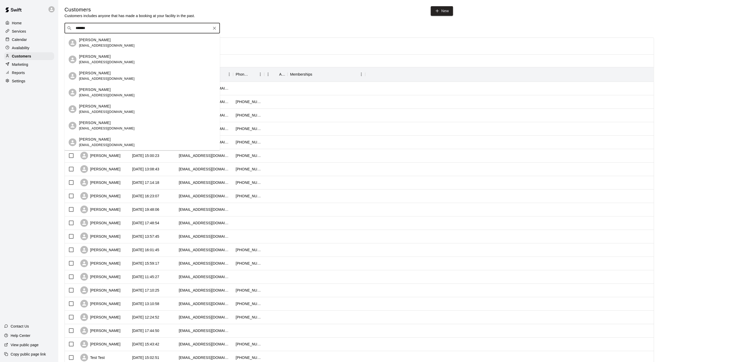
type input "********"
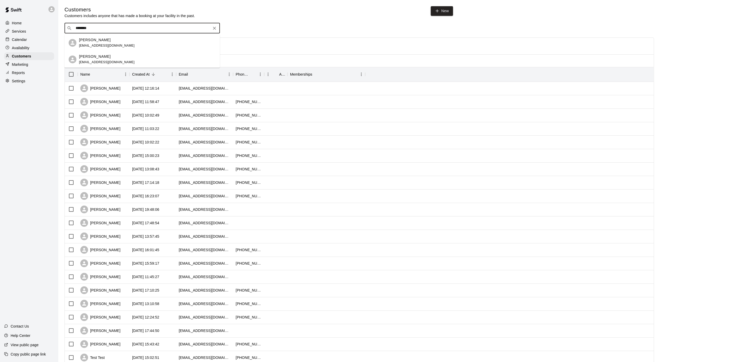
click at [106, 58] on p "Justin Caballero" at bounding box center [95, 56] width 32 height 5
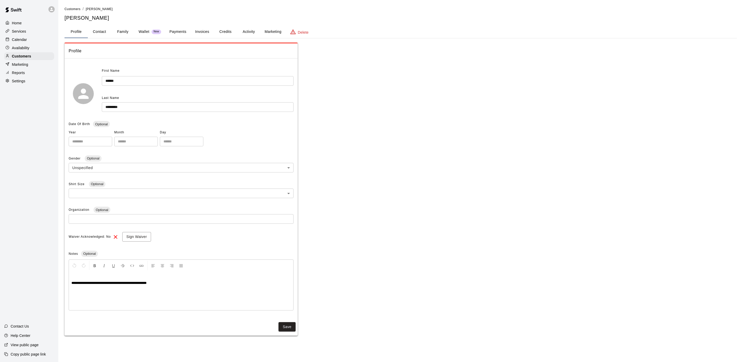
click at [252, 27] on button "Activity" at bounding box center [248, 32] width 23 height 12
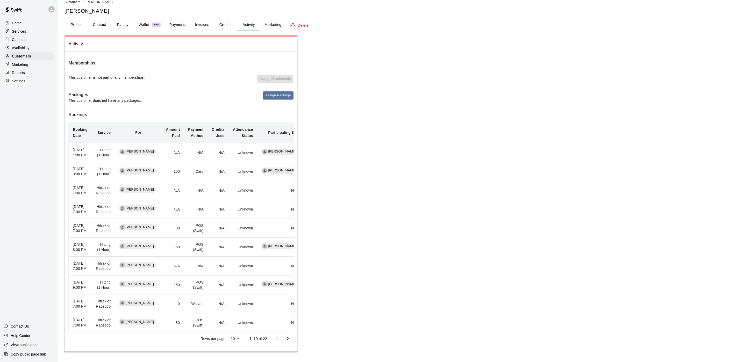
scroll to position [39, 0]
drag, startPoint x: 27, startPoint y: 37, endPoint x: 20, endPoint y: 34, distance: 7.0
click at [27, 37] on div "Calendar" at bounding box center [29, 40] width 50 height 8
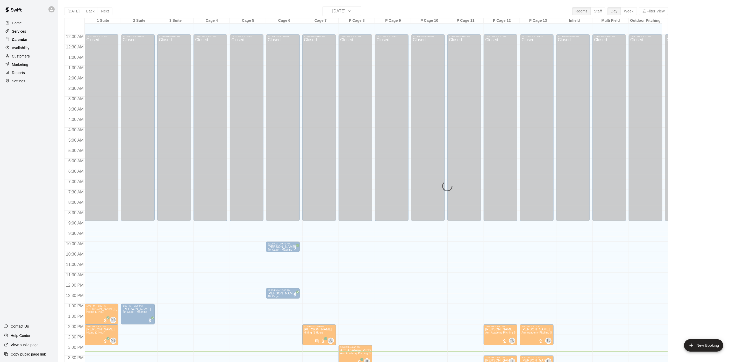
scroll to position [148, 0]
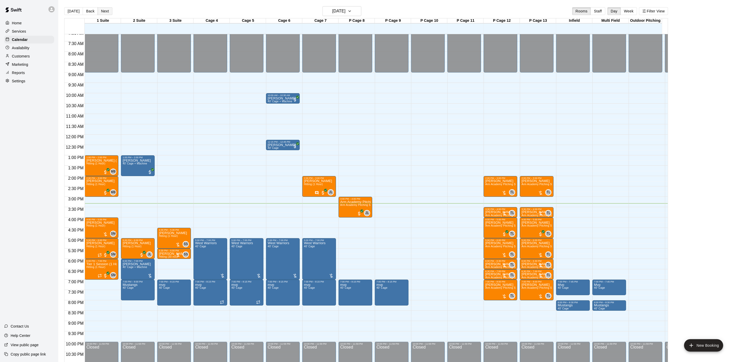
click at [107, 15] on button "Next" at bounding box center [105, 11] width 14 height 8
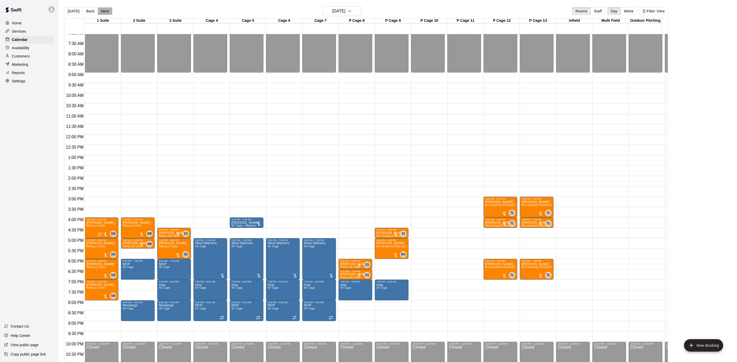
drag, startPoint x: 109, startPoint y: 15, endPoint x: 105, endPoint y: 15, distance: 3.9
click at [107, 15] on button "Next" at bounding box center [105, 11] width 14 height 8
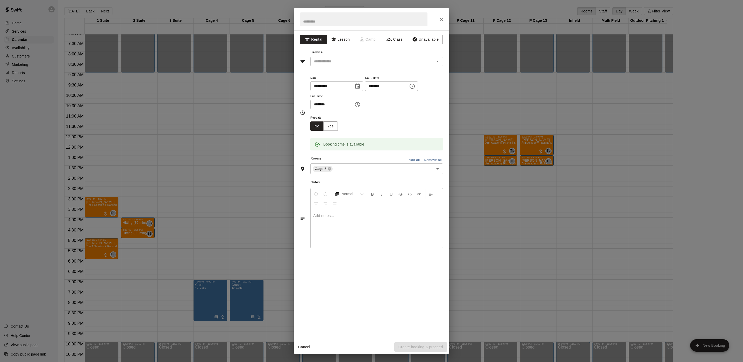
click at [52, 180] on div "**********" at bounding box center [371, 181] width 743 height 362
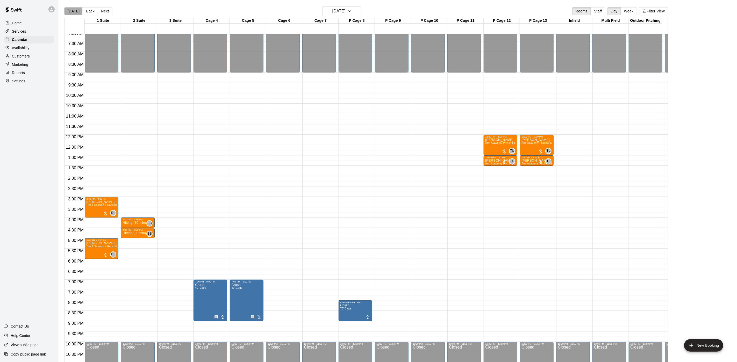
click at [72, 11] on button "[DATE]" at bounding box center [73, 11] width 19 height 8
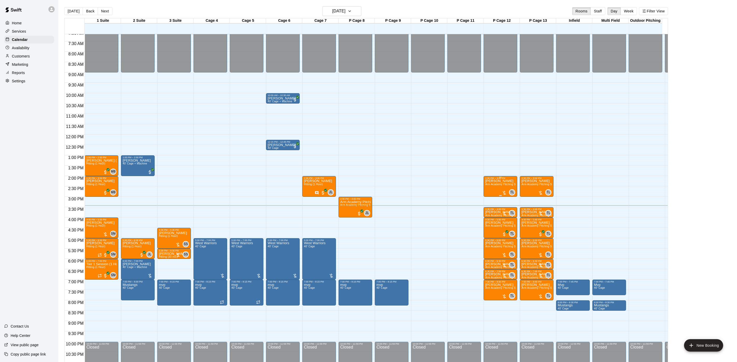
click at [498, 181] on p "[PERSON_NAME]" at bounding box center [500, 181] width 31 height 0
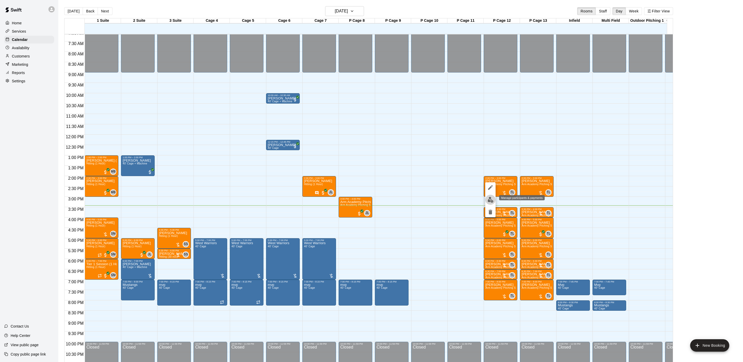
click at [489, 200] on img "edit" at bounding box center [490, 200] width 6 height 6
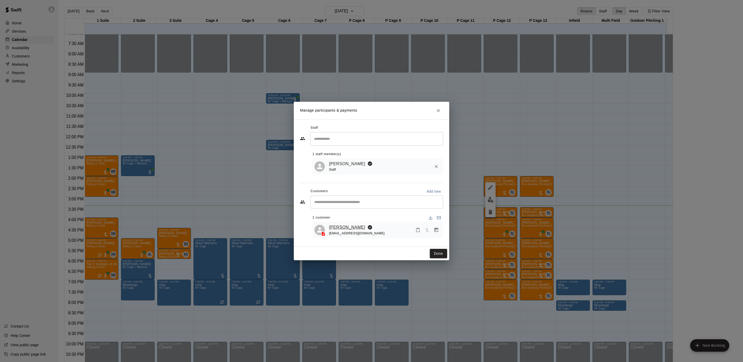
click at [347, 224] on link "[PERSON_NAME]" at bounding box center [347, 227] width 36 height 7
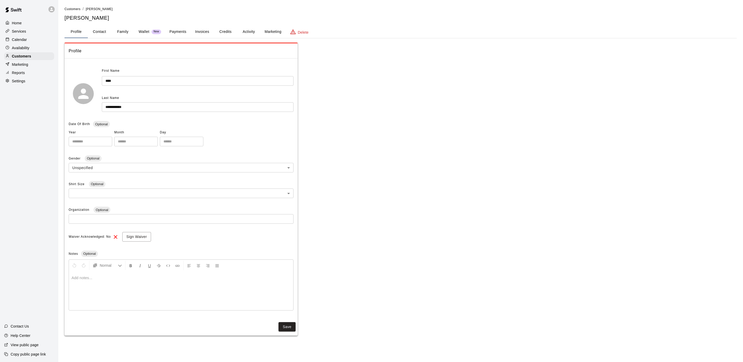
click at [247, 31] on button "Activity" at bounding box center [248, 32] width 23 height 12
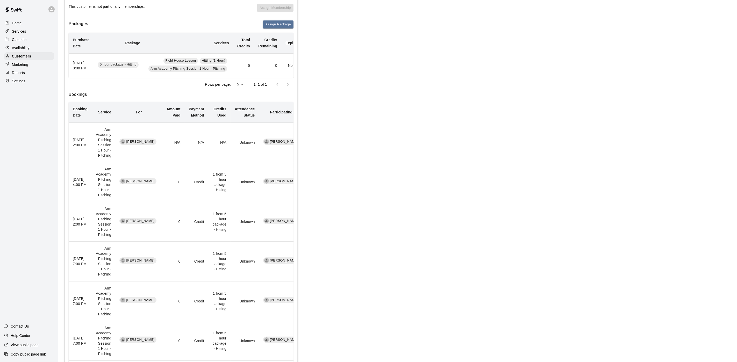
scroll to position [78, 0]
click at [358, 277] on div "Activity Memberships This customer is not part of any memberships. Assign Membe…" at bounding box center [397, 234] width 666 height 538
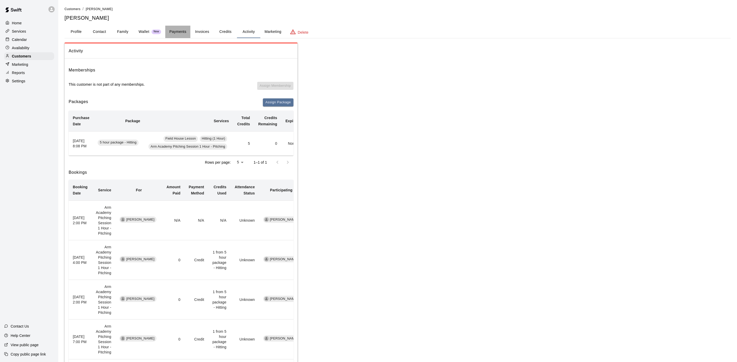
click at [177, 30] on button "Payments" at bounding box center [177, 32] width 25 height 12
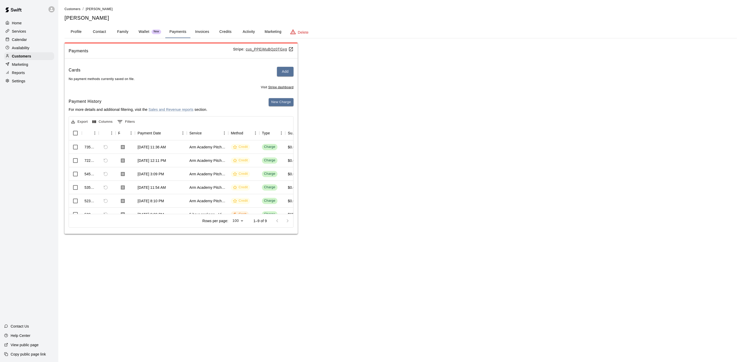
click at [28, 39] on div "Calendar" at bounding box center [29, 40] width 50 height 8
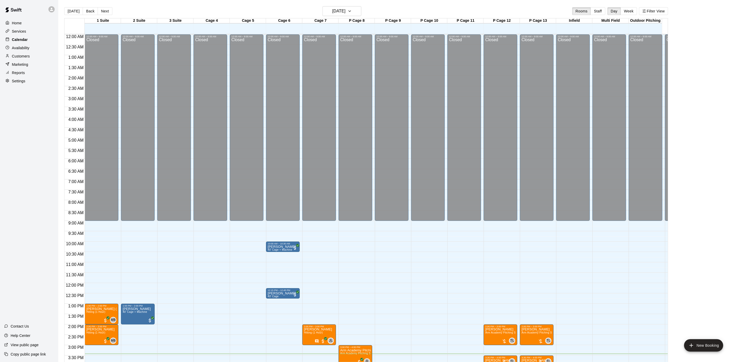
scroll to position [148, 0]
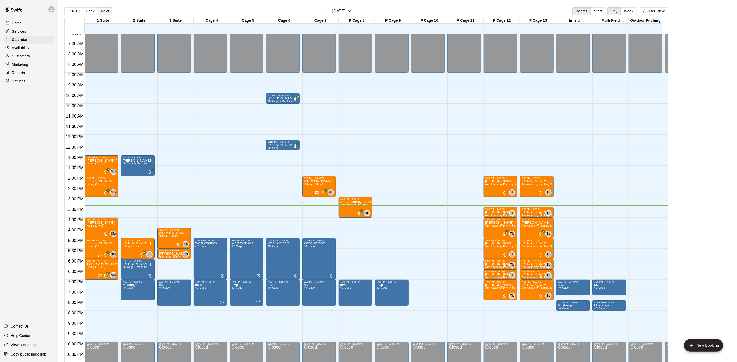
click at [100, 12] on button "Next" at bounding box center [105, 11] width 14 height 8
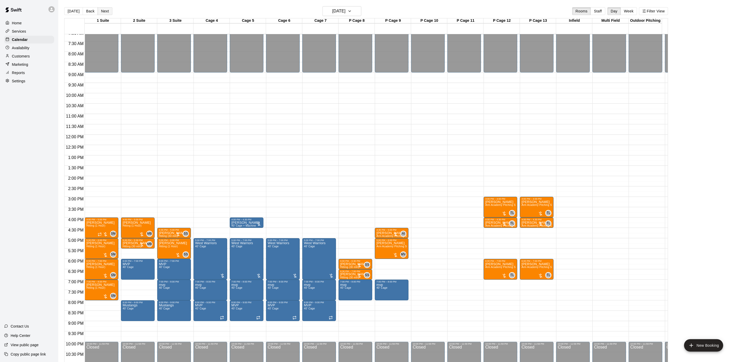
click at [100, 7] on button "Next" at bounding box center [105, 11] width 14 height 8
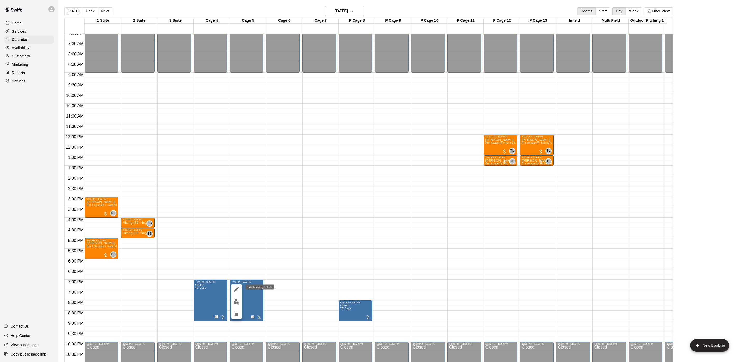
click at [233, 290] on button "edit" at bounding box center [236, 289] width 10 height 10
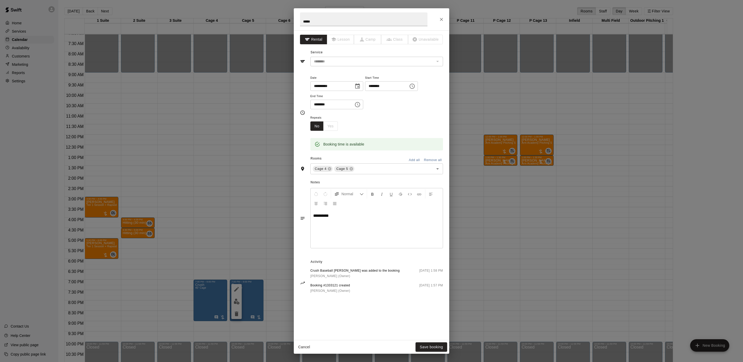
click at [228, 215] on div "**********" at bounding box center [371, 181] width 743 height 362
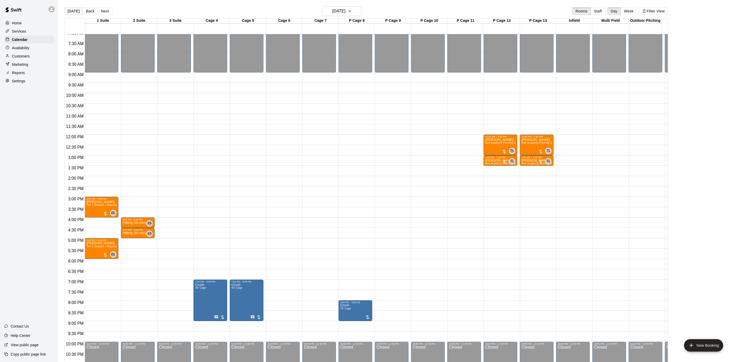
click at [72, 15] on button "[DATE]" at bounding box center [73, 11] width 19 height 8
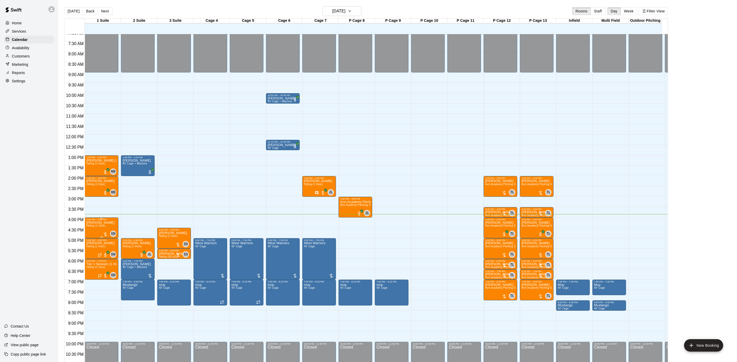
click at [102, 221] on div "4:00 PM – 5:00 PM" at bounding box center [101, 219] width 31 height 3
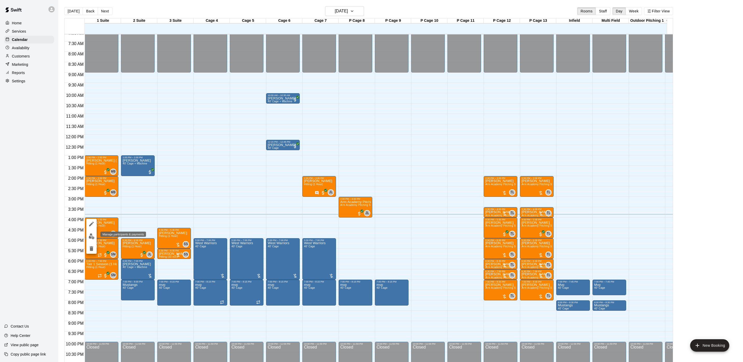
click at [91, 237] on img "edit" at bounding box center [92, 236] width 6 height 6
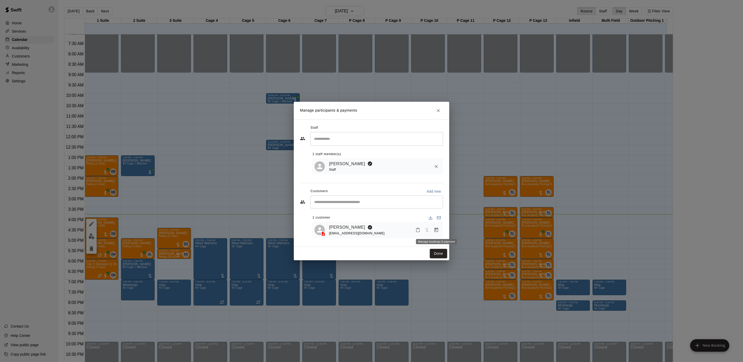
click at [437, 229] on icon "Manage bookings & payment" at bounding box center [436, 230] width 4 height 4
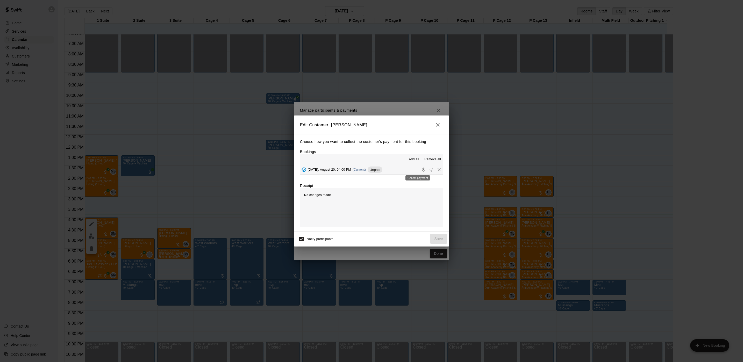
click at [421, 171] on icon "Collect payment" at bounding box center [423, 169] width 5 height 5
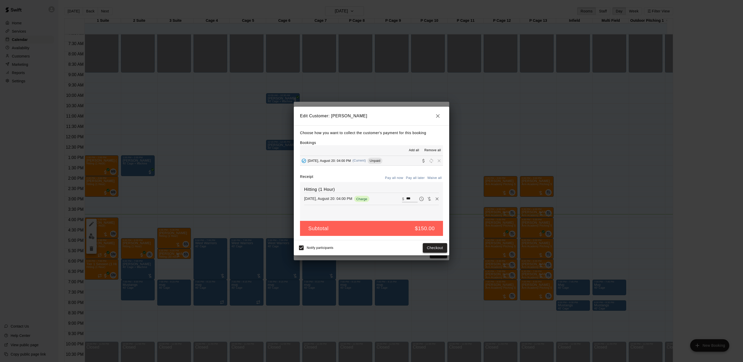
click at [434, 247] on button "Checkout" at bounding box center [435, 248] width 24 height 10
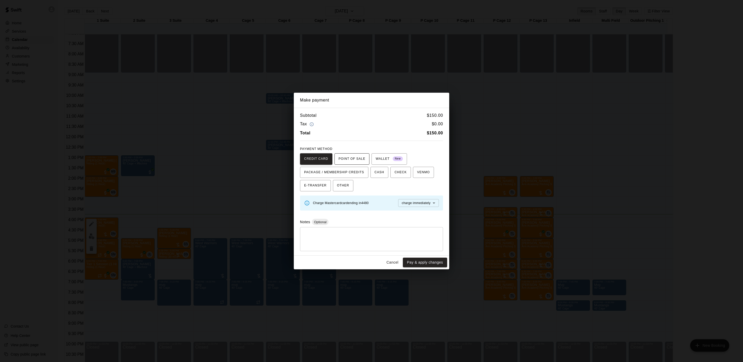
click at [340, 156] on span "POINT OF SALE" at bounding box center [351, 159] width 27 height 8
click at [392, 203] on button "Send to POS" at bounding box center [405, 203] width 26 height 8
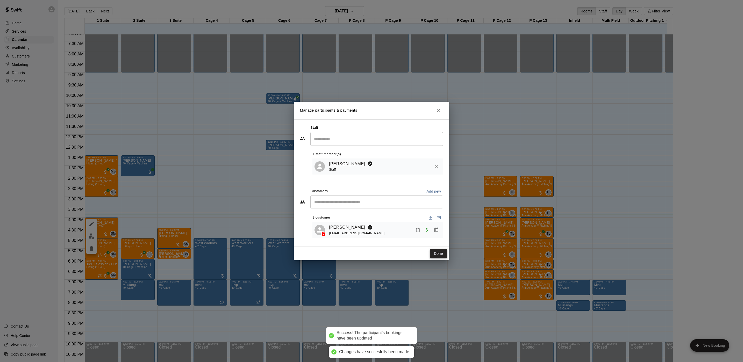
click at [438, 253] on button "Done" at bounding box center [438, 254] width 17 height 10
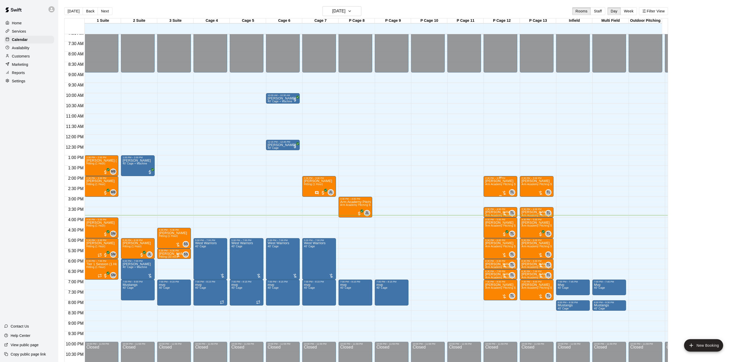
click at [496, 183] on div "Nico Dimitrakakis Arm Academy Pitching Session 1 Hour - Pitching" at bounding box center [500, 360] width 31 height 362
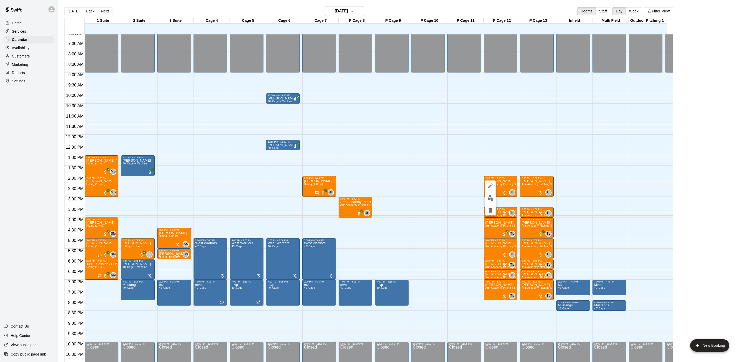
click at [494, 204] on div at bounding box center [490, 197] width 10 height 35
click at [483, 196] on div at bounding box center [371, 181] width 743 height 362
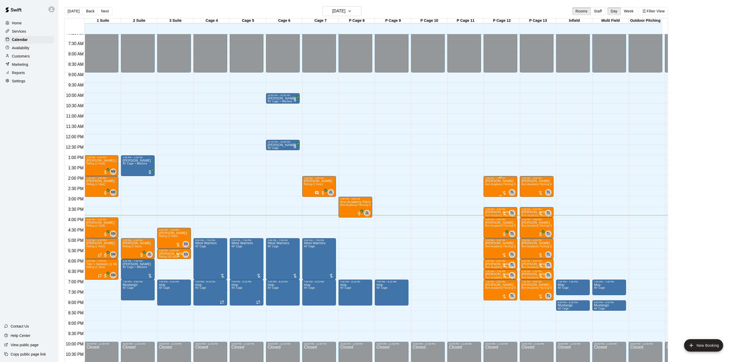
click at [486, 187] on div "Nico Dimitrakakis Arm Academy Pitching Session 1 Hour - Pitching" at bounding box center [500, 360] width 31 height 362
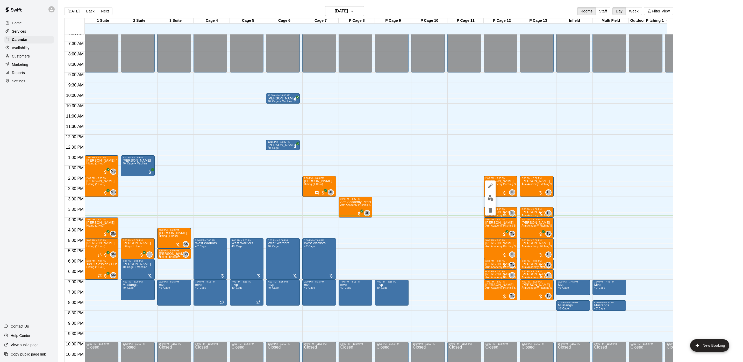
click at [489, 201] on button "edit" at bounding box center [490, 198] width 10 height 10
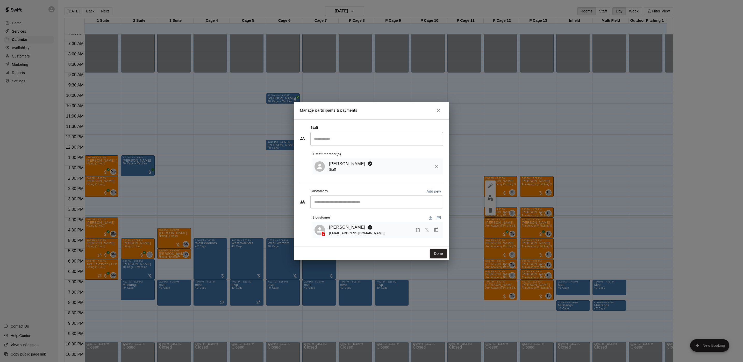
click at [359, 225] on link "[PERSON_NAME]" at bounding box center [347, 227] width 36 height 7
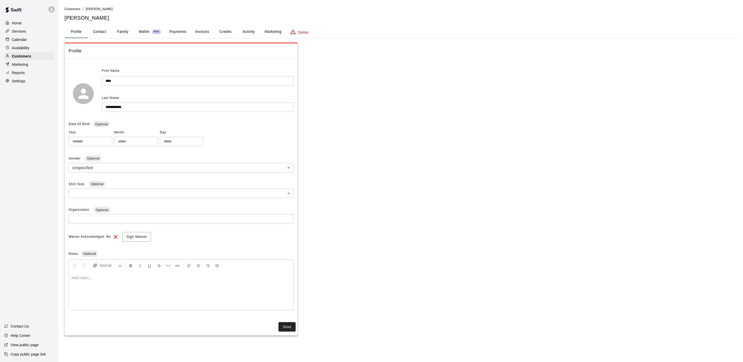
click at [106, 44] on div "Profile" at bounding box center [180, 50] width 233 height 15
click at [104, 31] on button "Contact" at bounding box center [99, 32] width 23 height 12
select select "**"
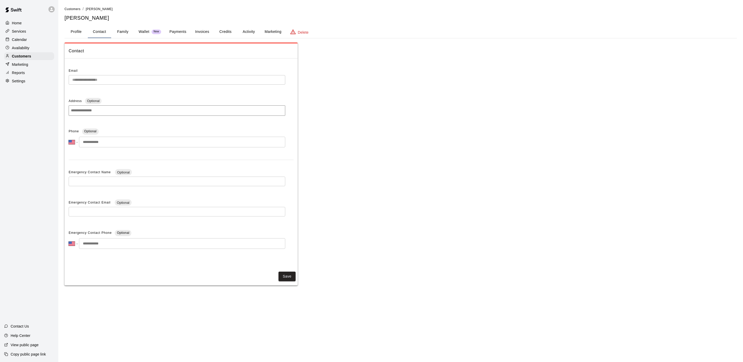
click at [33, 43] on div "Calendar" at bounding box center [29, 40] width 50 height 8
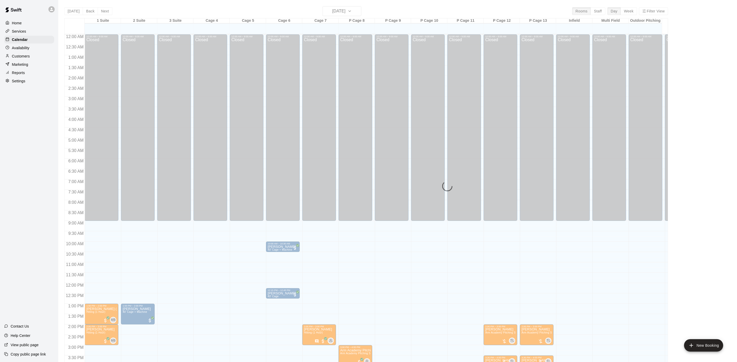
scroll to position [148, 0]
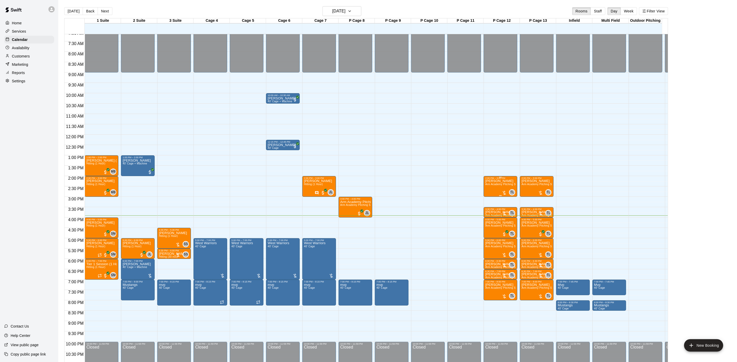
click at [487, 187] on div "Nico Dimitrakakis Arm Academy Pitching Session 1 Hour - Pitching" at bounding box center [500, 360] width 31 height 362
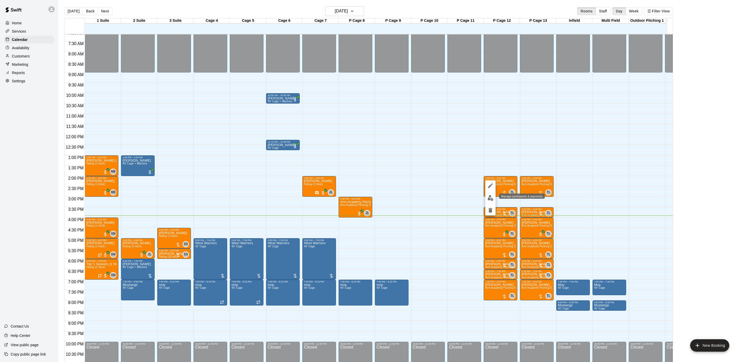
click at [489, 201] on button "edit" at bounding box center [490, 198] width 10 height 10
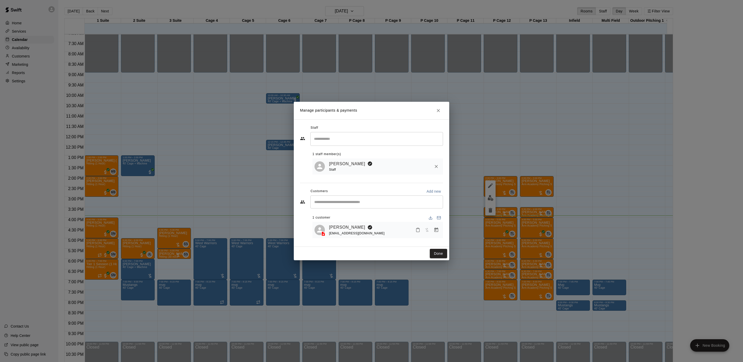
click at [352, 231] on div "thedimis4@gmail.com" at bounding box center [357, 233] width 56 height 5
click at [352, 225] on link "[PERSON_NAME]" at bounding box center [347, 227] width 36 height 7
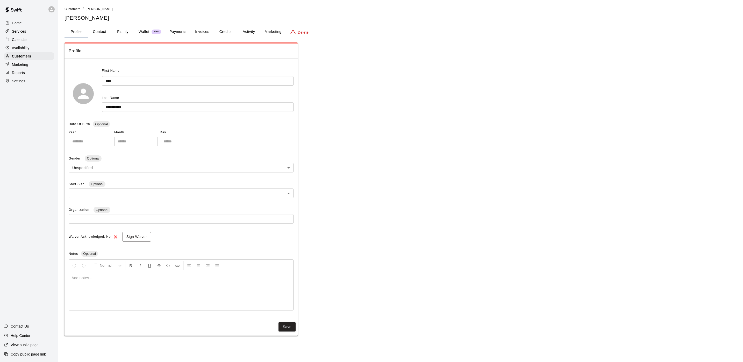
click at [101, 33] on button "Contact" at bounding box center [99, 32] width 23 height 12
select select "**"
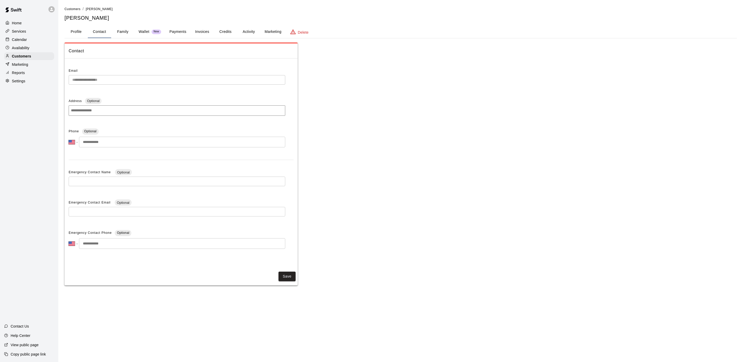
click at [102, 142] on input "tel" at bounding box center [182, 142] width 206 height 11
paste input "**********"
type input "**********"
click at [296, 275] on div "Save You have unsaved changes. Press "Save" to save your settings" at bounding box center [180, 278] width 233 height 17
click at [293, 276] on button "Save" at bounding box center [286, 278] width 17 height 10
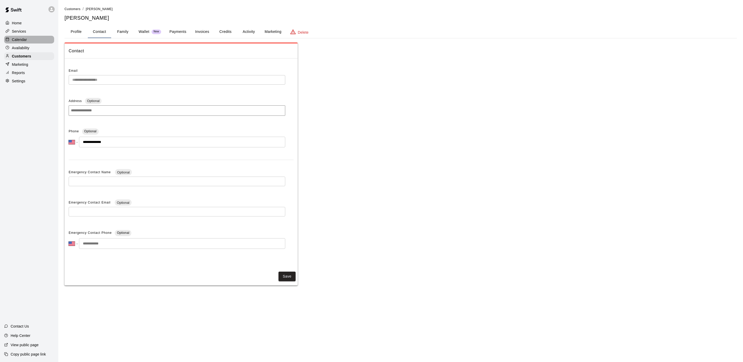
click at [45, 40] on div "Calendar" at bounding box center [29, 40] width 50 height 8
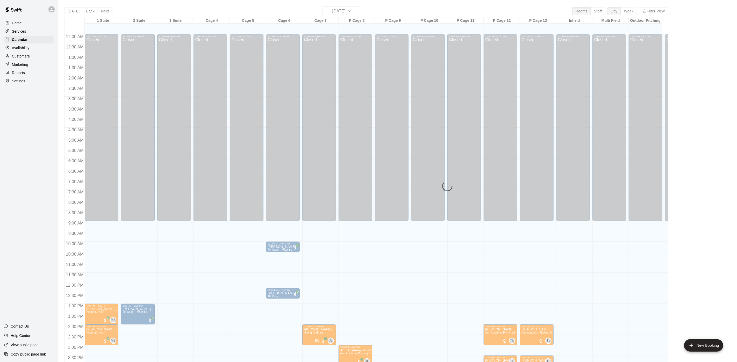
scroll to position [148, 0]
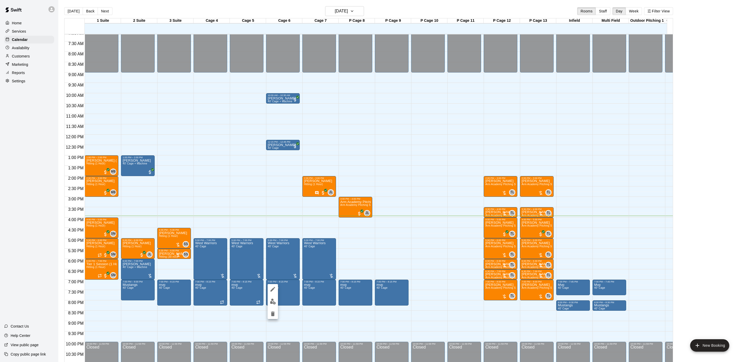
click at [273, 288] on icon "edit" at bounding box center [272, 289] width 5 height 5
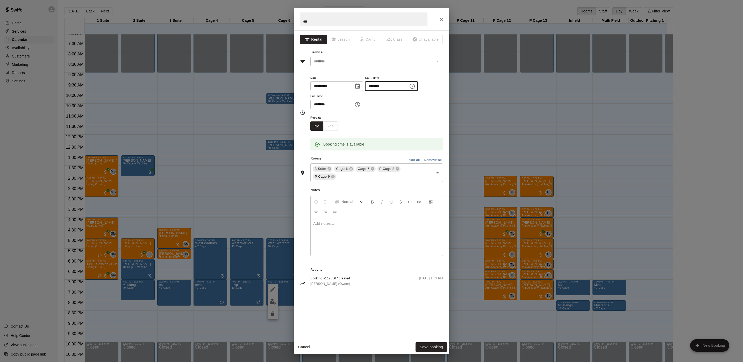
click at [384, 84] on input "********" at bounding box center [385, 86] width 40 height 10
type input "********"
click at [432, 347] on button "Save booking" at bounding box center [431, 347] width 32 height 10
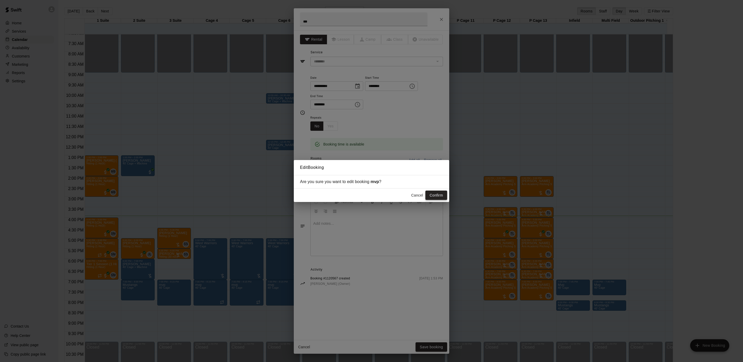
click at [428, 192] on button "Confirm" at bounding box center [436, 196] width 22 height 10
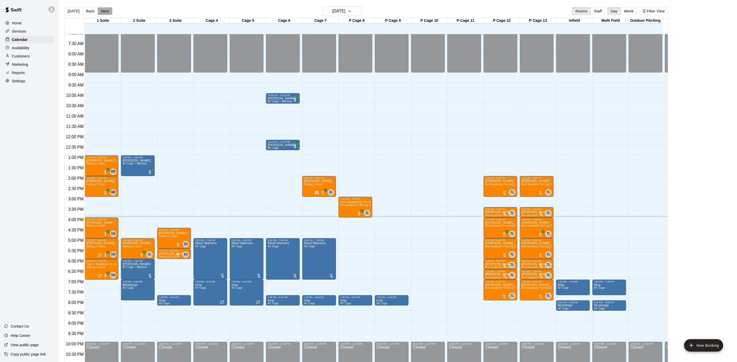
click at [102, 7] on button "Next" at bounding box center [105, 11] width 14 height 8
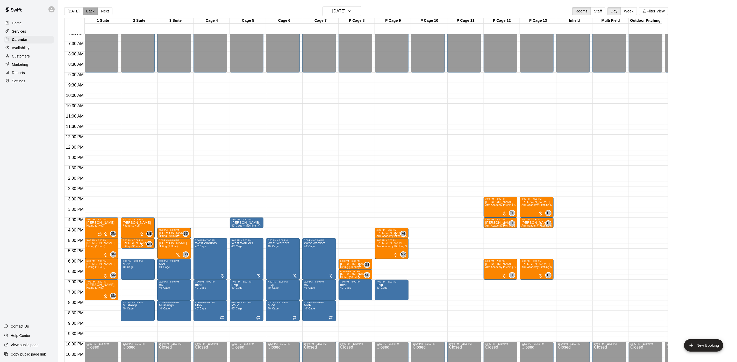
click at [86, 10] on button "Back" at bounding box center [90, 11] width 15 height 8
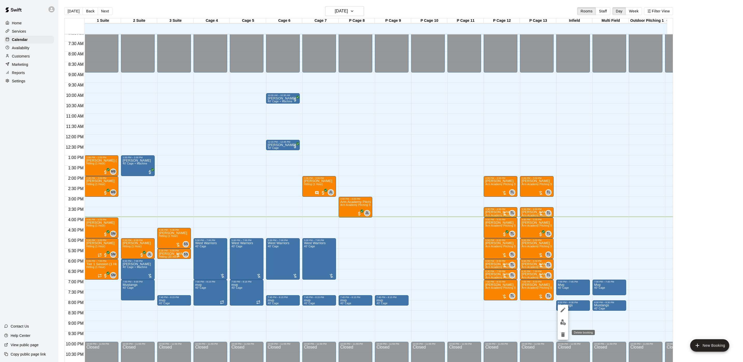
click at [562, 335] on icon "delete" at bounding box center [563, 334] width 4 height 5
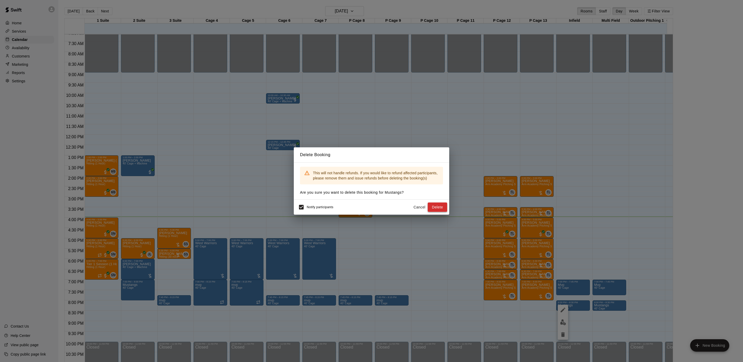
click at [440, 207] on button "Delete" at bounding box center [436, 207] width 19 height 10
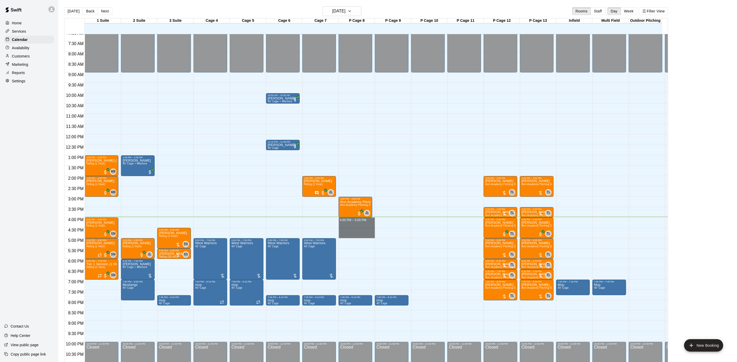
drag, startPoint x: 343, startPoint y: 219, endPoint x: 342, endPoint y: 236, distance: 16.8
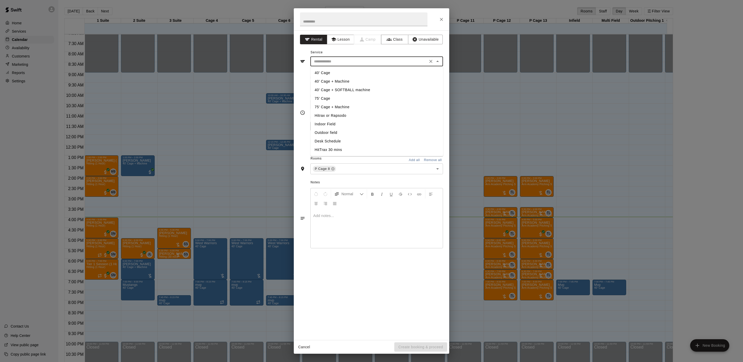
click at [333, 60] on input "text" at bounding box center [369, 61] width 114 height 6
click at [346, 43] on button "Lesson" at bounding box center [340, 40] width 27 height 10
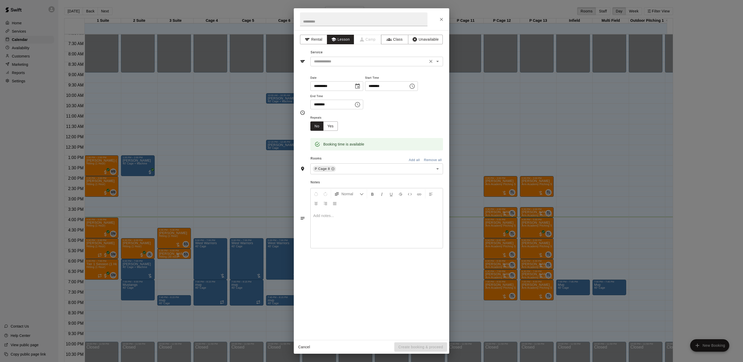
click at [332, 61] on input "text" at bounding box center [369, 61] width 114 height 6
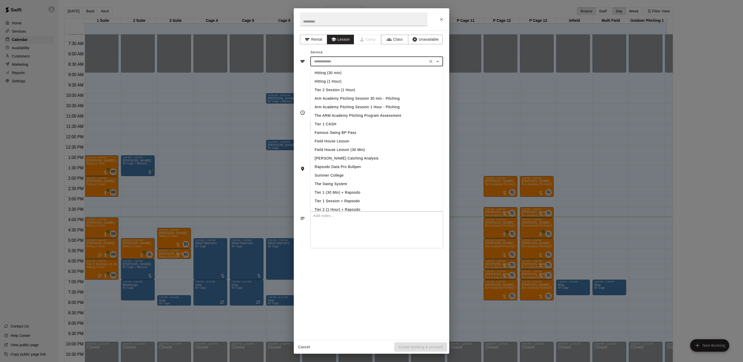
click at [336, 80] on li "Hitting (1 Hour)" at bounding box center [376, 81] width 133 height 9
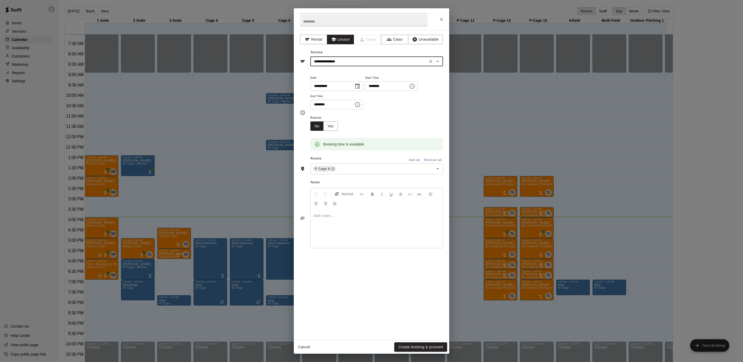
click at [338, 63] on input "**********" at bounding box center [369, 61] width 114 height 6
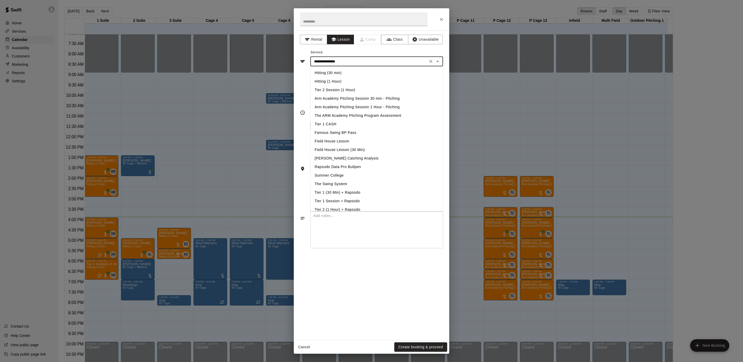
click at [346, 106] on li "Arm Academy Pitching Session 1 Hour - Pitching" at bounding box center [376, 107] width 133 height 9
type input "**********"
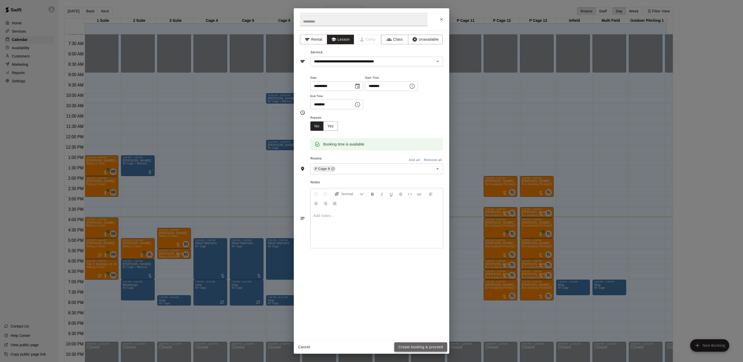
click at [402, 345] on button "Create booking & proceed" at bounding box center [420, 347] width 53 height 10
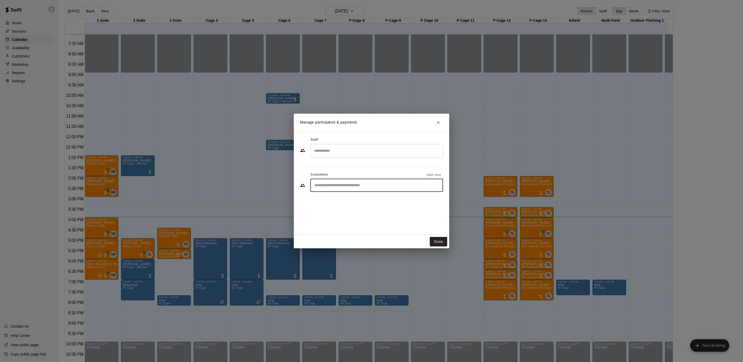
click at [327, 184] on input "Start typing to search customers..." at bounding box center [377, 185] width 128 height 5
type input "******"
click at [339, 193] on div "Aldrin Charles a.charles524@gmail.com" at bounding box center [376, 200] width 133 height 17
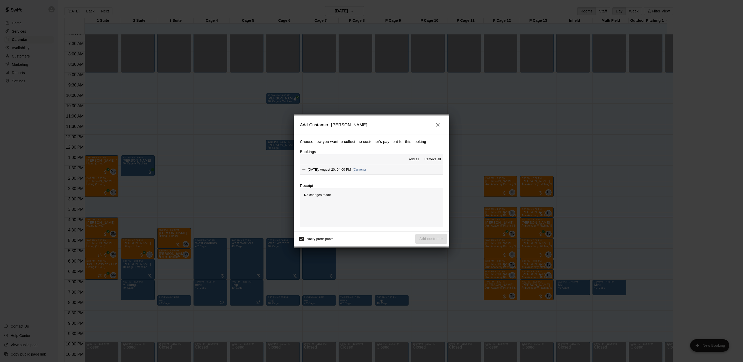
click at [351, 171] on span "Wednesday, August 20: 04:00 PM" at bounding box center [329, 170] width 43 height 4
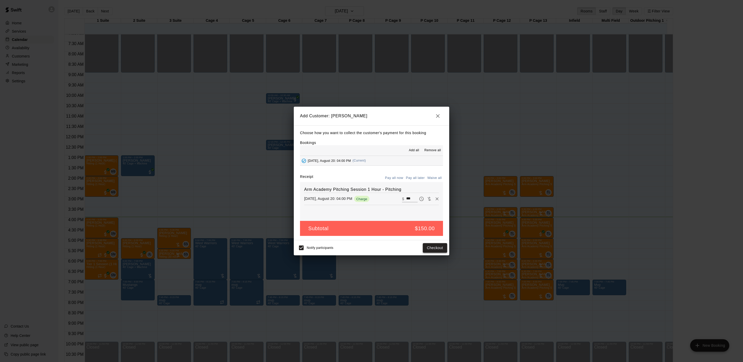
click at [434, 249] on button "Checkout" at bounding box center [435, 248] width 24 height 10
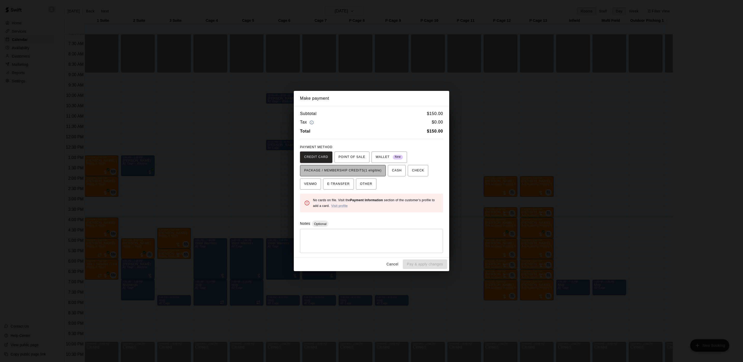
click at [353, 167] on span "PACKAGE / MEMBERSHIP CREDITS (1 eligible)" at bounding box center [342, 170] width 77 height 8
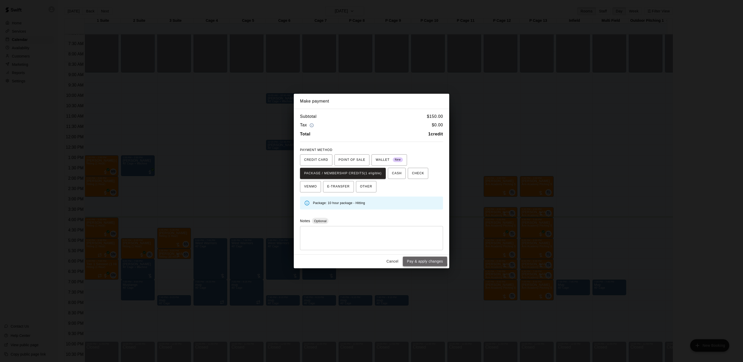
click at [408, 259] on button "Pay & apply changes" at bounding box center [425, 262] width 44 height 10
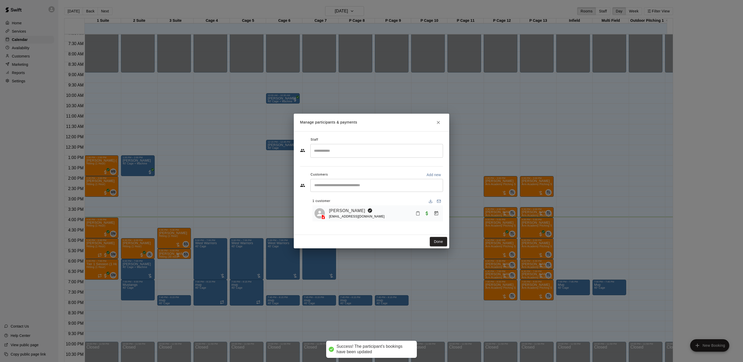
click at [346, 140] on div "Staff" at bounding box center [371, 140] width 143 height 8
click at [343, 146] on div "​" at bounding box center [376, 151] width 133 height 14
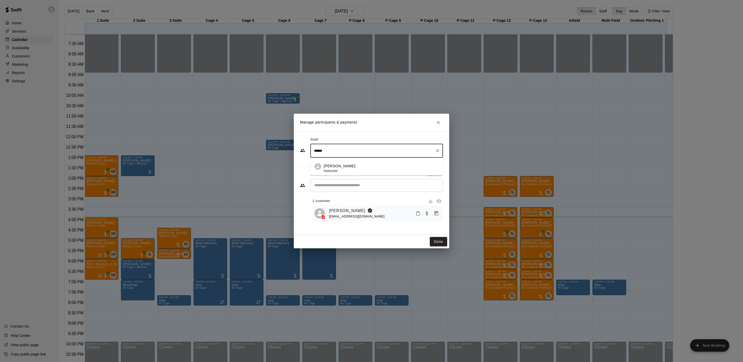
click at [346, 171] on div "Johnnie Larossa Instructor" at bounding box center [340, 168] width 32 height 10
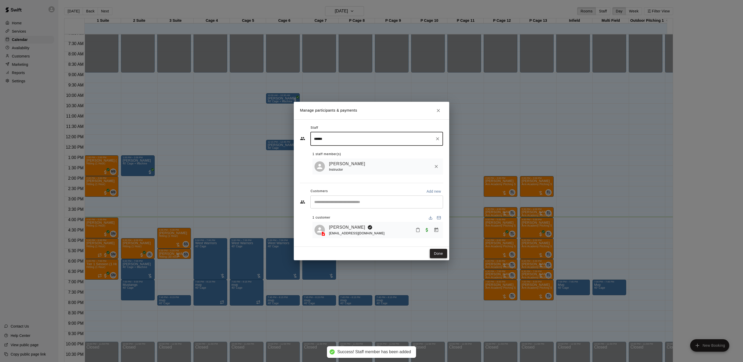
type input "******"
click at [440, 252] on button "Done" at bounding box center [438, 254] width 17 height 10
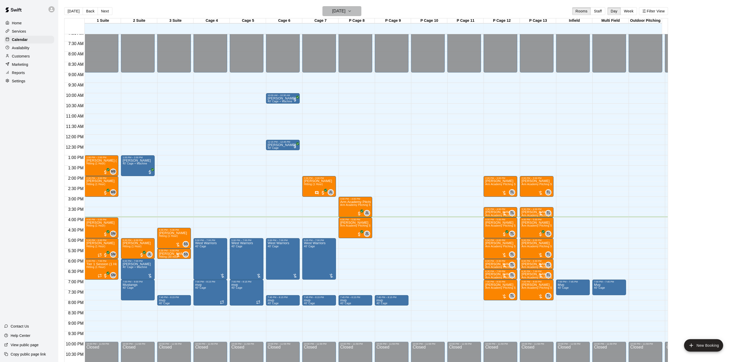
click at [345, 10] on h6 "[DATE]" at bounding box center [338, 11] width 13 height 7
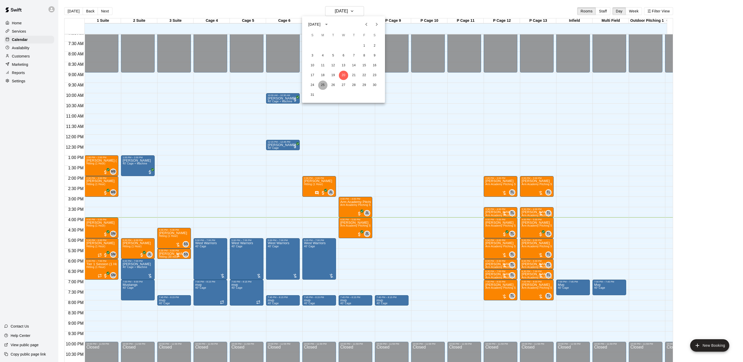
click at [325, 87] on button "25" at bounding box center [322, 85] width 9 height 9
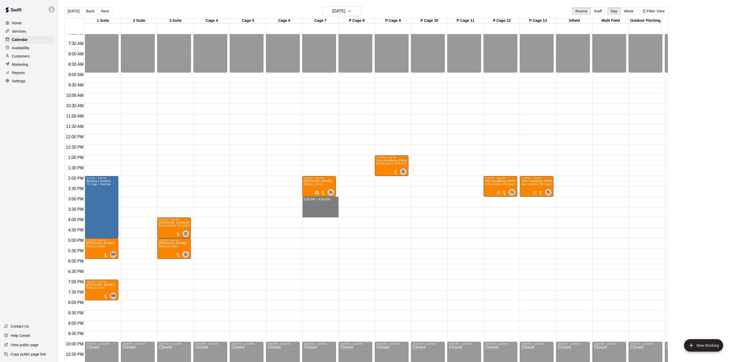
drag, startPoint x: 309, startPoint y: 198, endPoint x: 311, endPoint y: 214, distance: 15.4
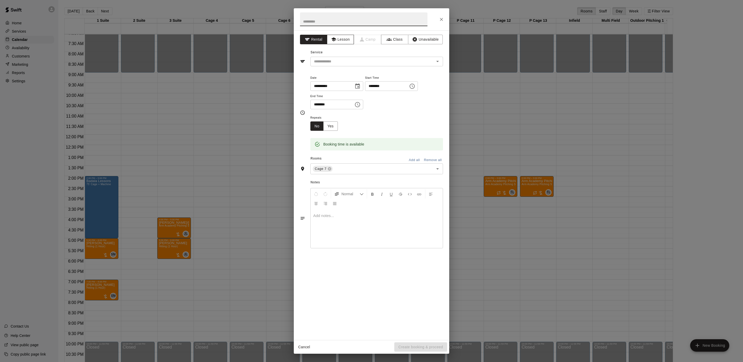
click at [348, 39] on button "Lesson" at bounding box center [340, 40] width 27 height 10
click at [339, 57] on div "​" at bounding box center [376, 62] width 133 height 10
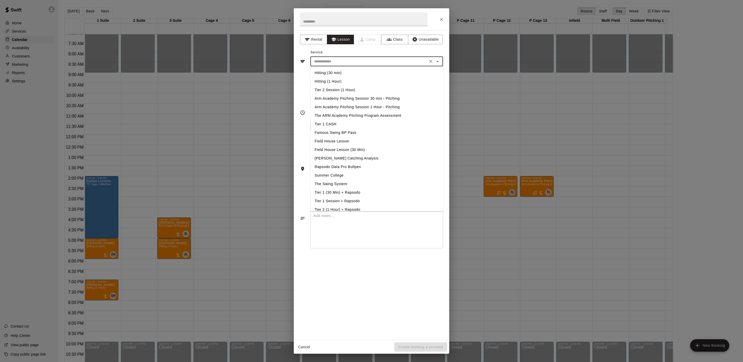
click at [345, 89] on li "Tier 2 Session (1 Hour)" at bounding box center [376, 90] width 133 height 9
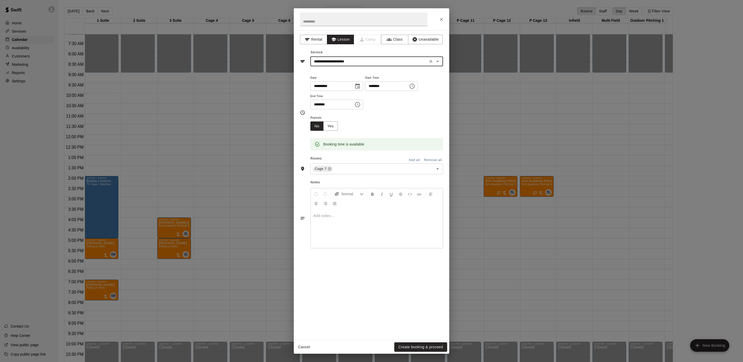
click at [345, 89] on input "**********" at bounding box center [330, 86] width 40 height 10
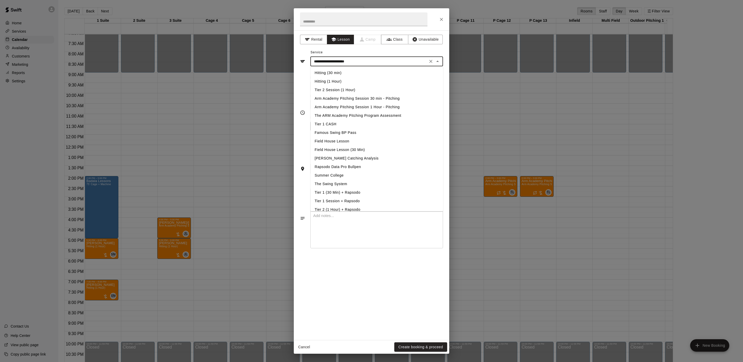
click at [336, 61] on input "**********" at bounding box center [369, 61] width 114 height 6
click at [334, 80] on li "Hitting (1 Hour)" at bounding box center [376, 81] width 133 height 9
type input "**********"
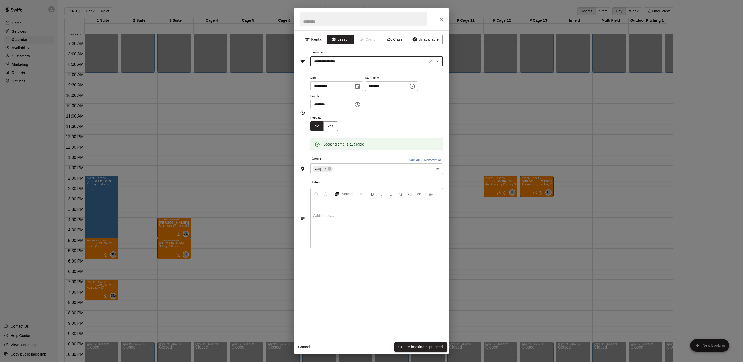
click at [414, 346] on button "Create booking & proceed" at bounding box center [420, 347] width 53 height 10
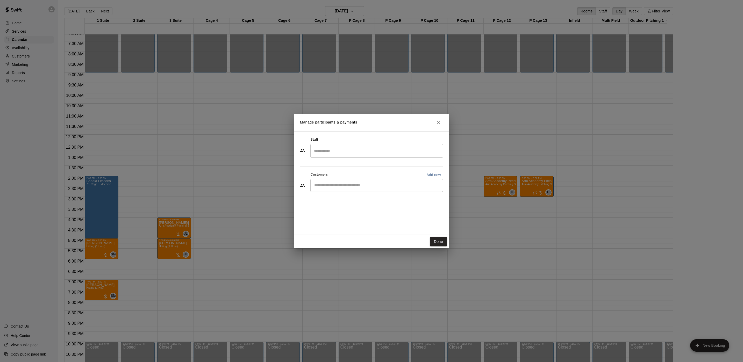
click at [372, 178] on div "Customers Add new" at bounding box center [371, 175] width 143 height 8
click at [384, 174] on div "Customers Add new" at bounding box center [371, 175] width 143 height 8
click at [379, 180] on div "​" at bounding box center [376, 185] width 133 height 13
drag, startPoint x: 343, startPoint y: 185, endPoint x: 215, endPoint y: 183, distance: 127.4
click at [215, 183] on div "Manage participants & payments Staff ​ Customers Add new ********* ​ Done" at bounding box center [371, 181] width 743 height 362
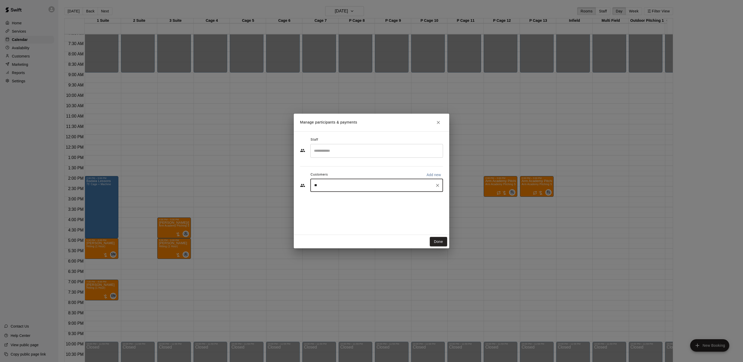
type input "***"
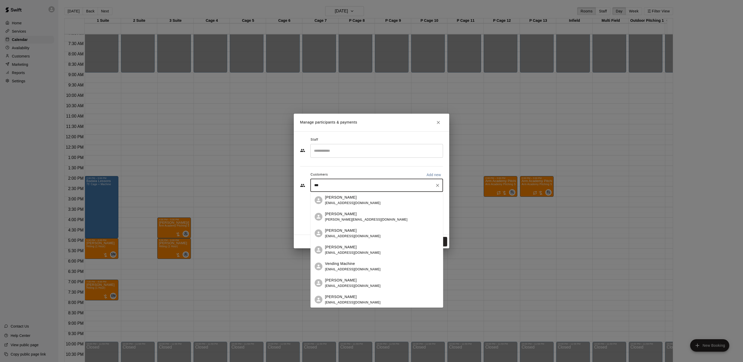
click at [346, 215] on p "Hunter Venturino" at bounding box center [341, 213] width 32 height 5
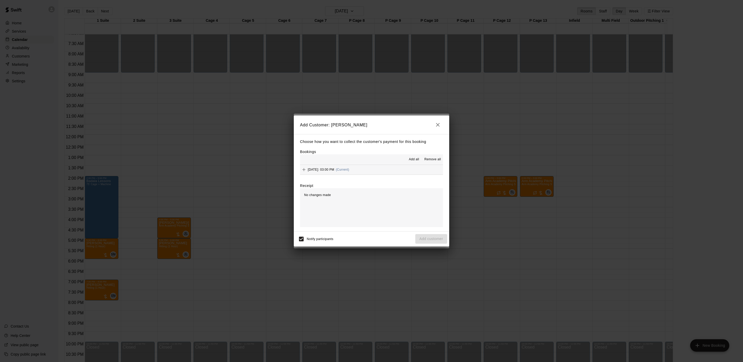
click at [334, 170] on span "Monday, August 25: 03:00 PM" at bounding box center [321, 170] width 26 height 4
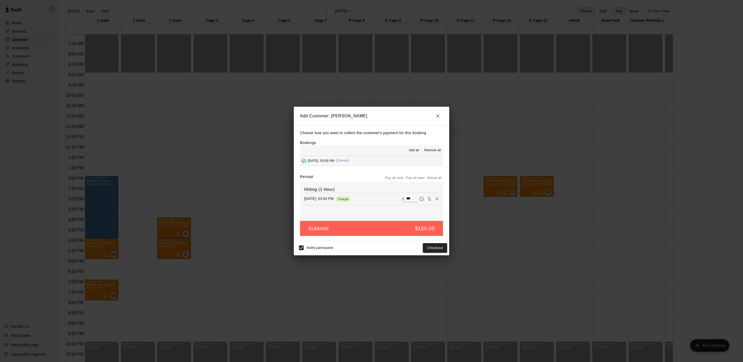
click at [414, 175] on button "Pay all later" at bounding box center [414, 178] width 21 height 8
click at [434, 249] on button "Add customer" at bounding box center [431, 248] width 32 height 10
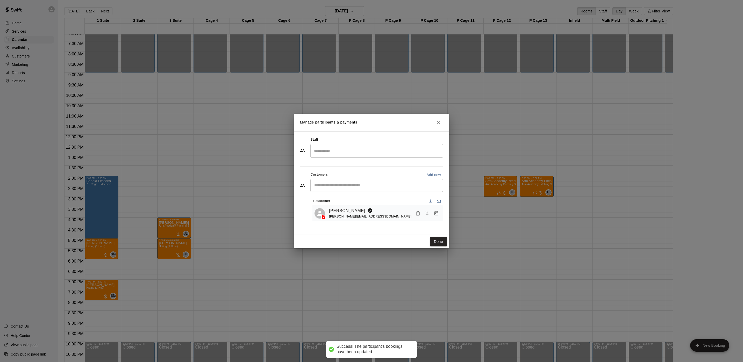
click at [375, 148] on input "Search staff" at bounding box center [377, 150] width 128 height 9
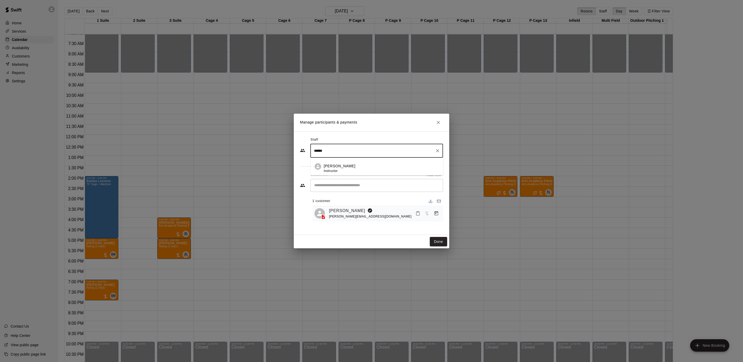
click at [373, 163] on div "Johnnie Larossa Instructor" at bounding box center [381, 168] width 115 height 10
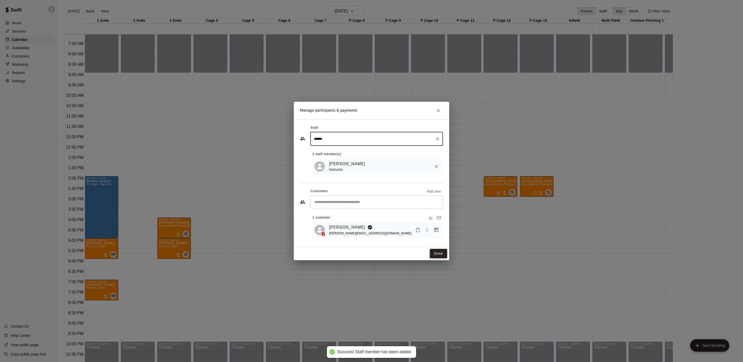
type input "******"
click at [438, 258] on button "Done" at bounding box center [438, 254] width 17 height 10
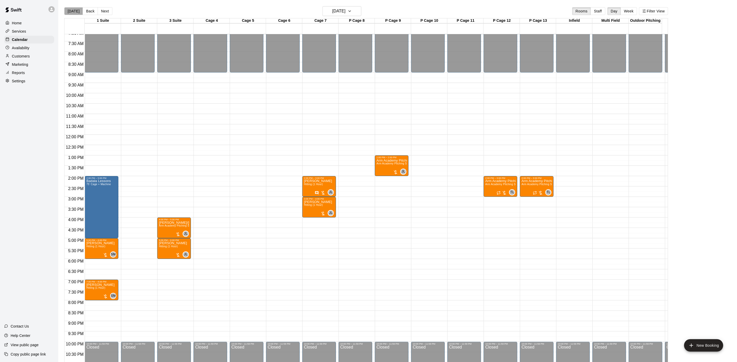
click at [78, 11] on button "[DATE]" at bounding box center [73, 11] width 19 height 8
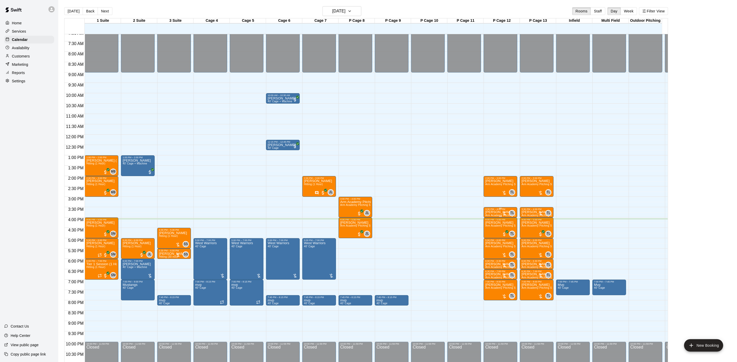
click at [483, 212] on div "3:30 PM – 4:00 PM Jionni Picciuca Arm Academy Pitching Session 30 min - Pitchin…" at bounding box center [500, 212] width 34 height 10
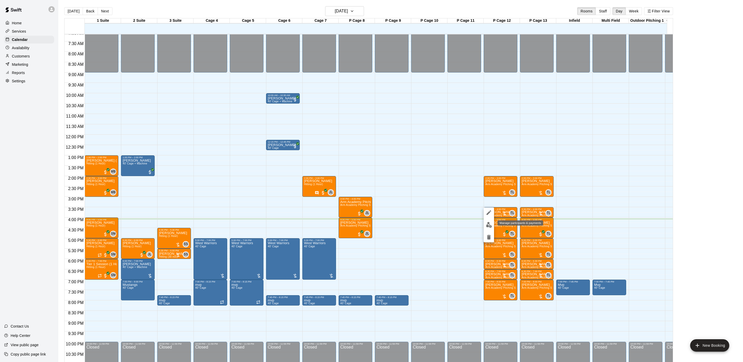
click at [488, 228] on button "edit" at bounding box center [488, 225] width 10 height 10
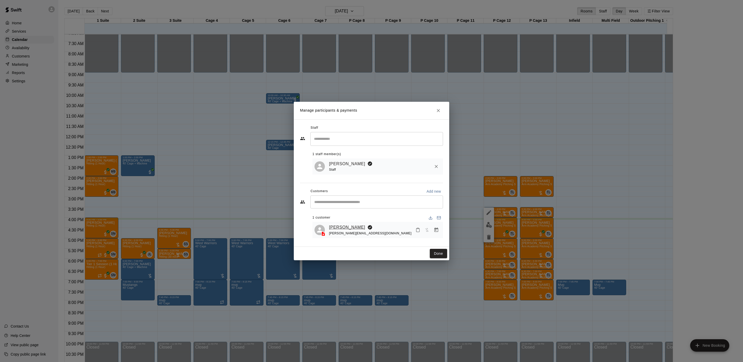
click at [351, 227] on link "[PERSON_NAME]" at bounding box center [347, 227] width 36 height 7
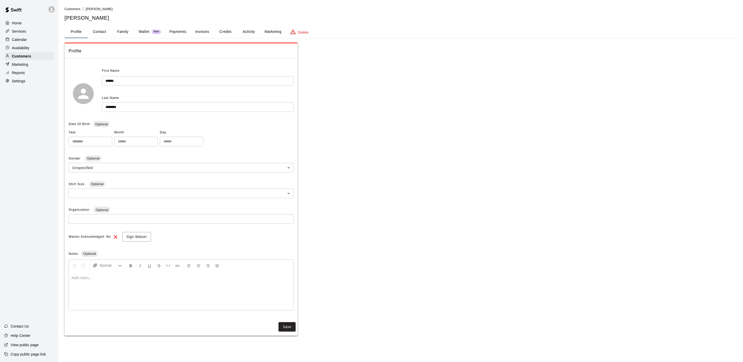
click at [248, 24] on div "**********" at bounding box center [400, 170] width 672 height 329
click at [248, 30] on button "Activity" at bounding box center [248, 32] width 23 height 12
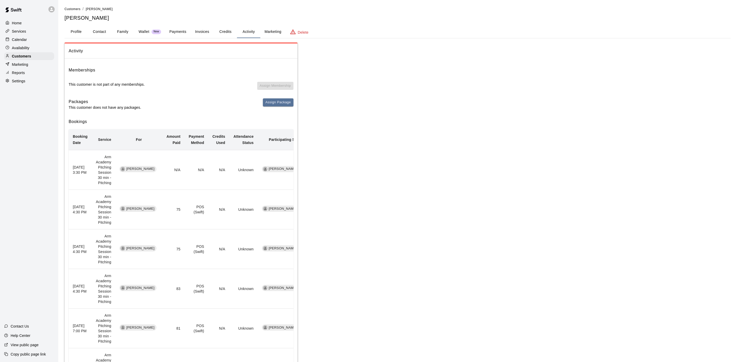
click at [35, 42] on div "Calendar" at bounding box center [29, 40] width 50 height 8
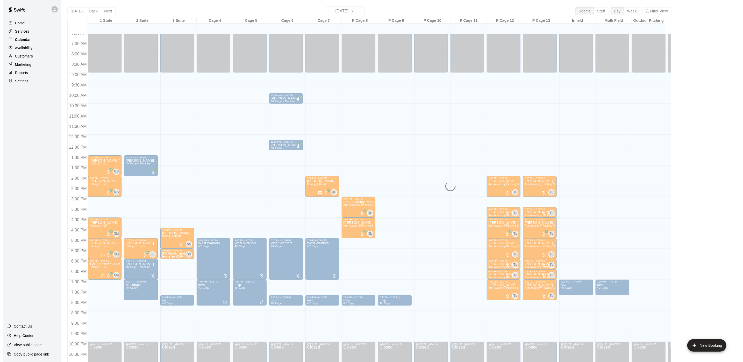
scroll to position [148, 0]
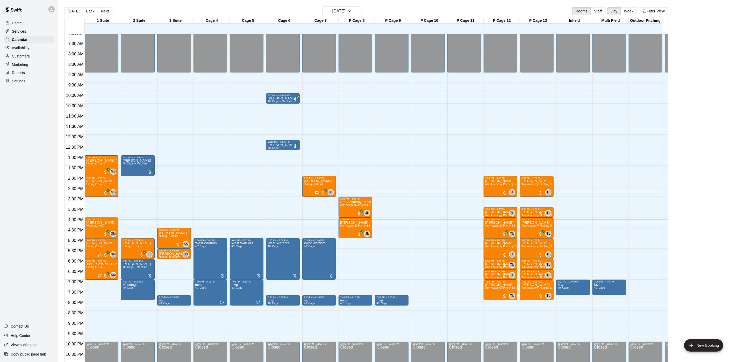
click at [492, 212] on p "[PERSON_NAME]" at bounding box center [500, 212] width 31 height 0
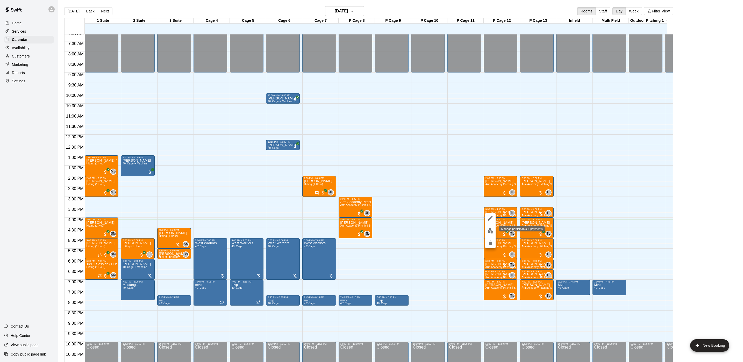
click at [491, 229] on img "edit" at bounding box center [490, 231] width 6 height 6
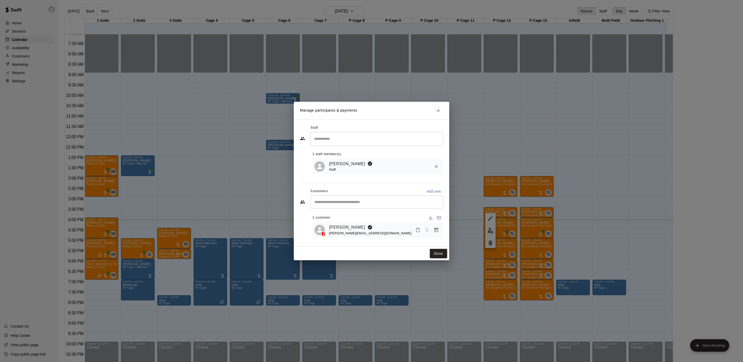
click at [433, 231] on icon "Manage bookings & payment" at bounding box center [435, 229] width 5 height 5
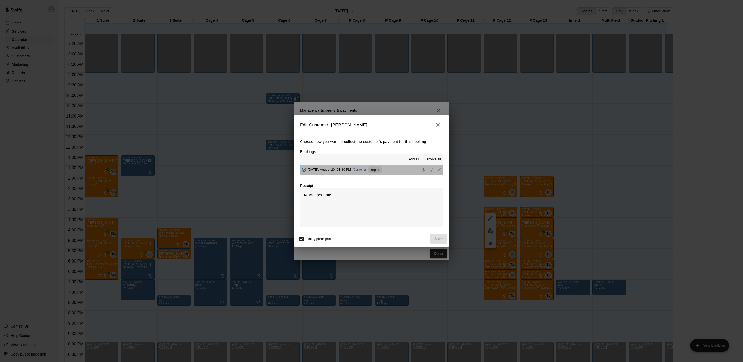
click at [374, 172] on div "Unpaid" at bounding box center [374, 169] width 15 height 6
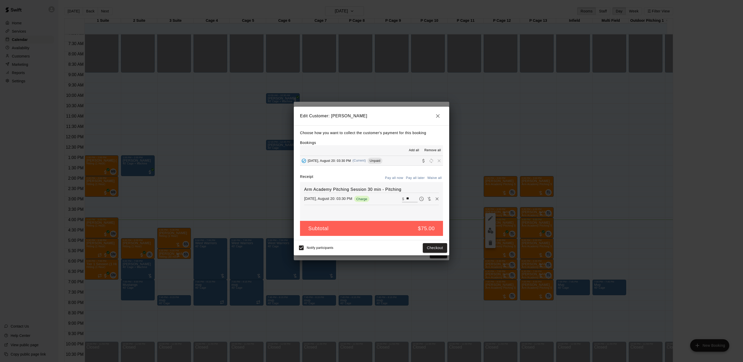
click at [407, 199] on input "**" at bounding box center [411, 198] width 11 height 7
type input "**"
click at [434, 243] on div "Notify participants Checkout" at bounding box center [371, 247] width 151 height 11
click at [433, 246] on button "Checkout" at bounding box center [435, 248] width 24 height 10
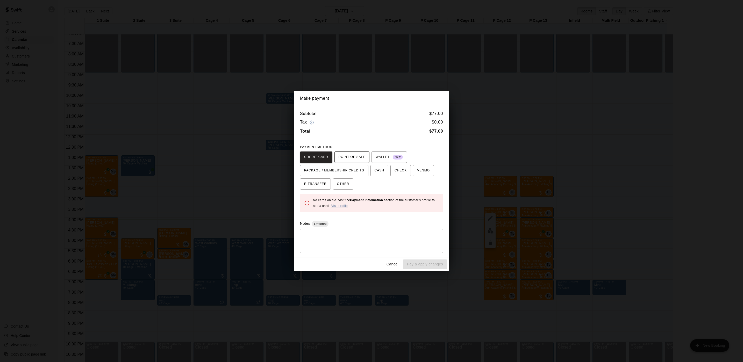
click at [346, 159] on span "POINT OF SALE" at bounding box center [351, 157] width 27 height 8
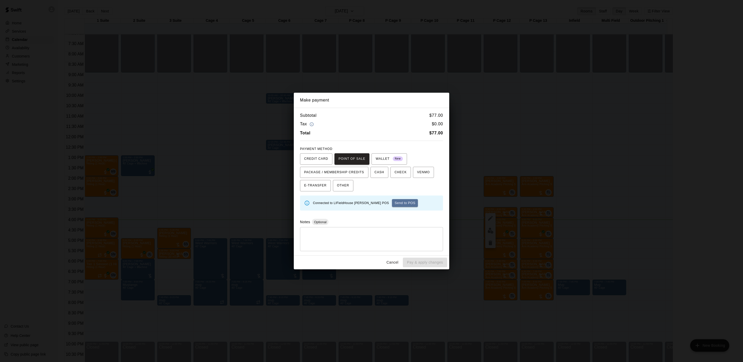
click at [392, 201] on button "Send to POS" at bounding box center [405, 203] width 26 height 8
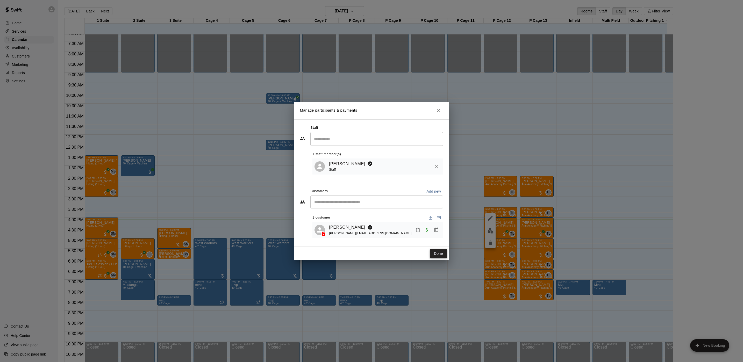
click at [435, 250] on button "Done" at bounding box center [438, 254] width 17 height 10
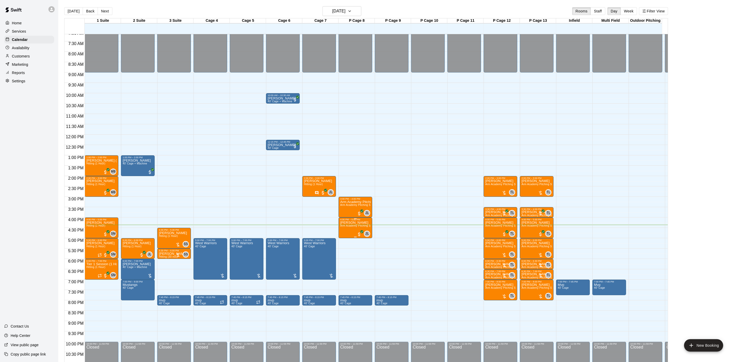
click at [339, 224] on div "4:00 PM – 5:00 PM Aldrin Charles Arm Academy Pitching Session 1 Hour - Pitching…" at bounding box center [355, 227] width 34 height 21
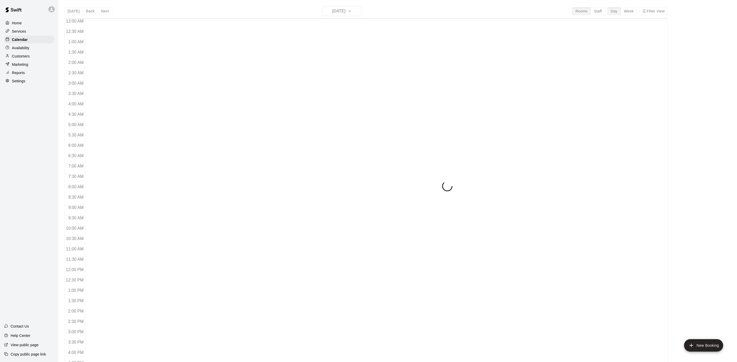
scroll to position [148, 0]
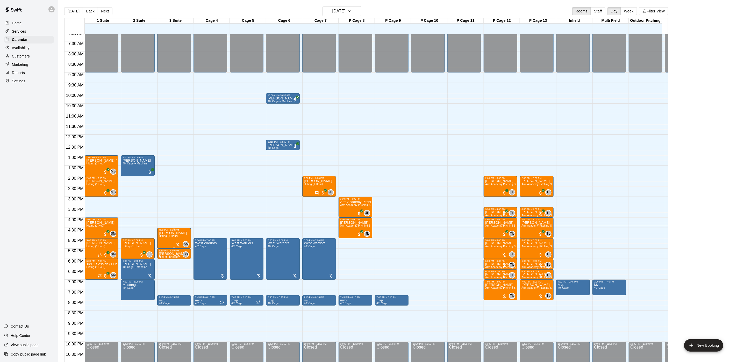
click at [172, 237] on span "Hitting (1 Hour)" at bounding box center [168, 236] width 19 height 3
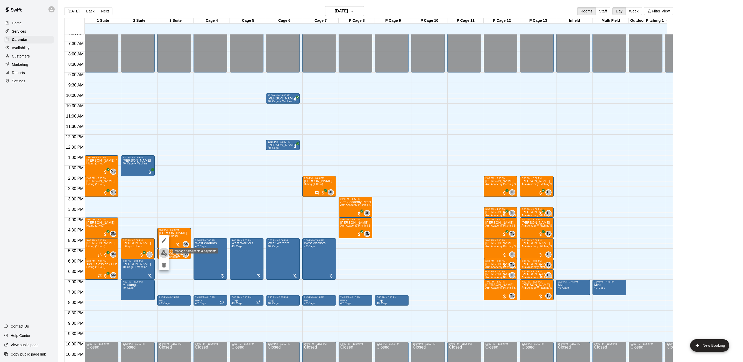
click at [165, 252] on img "edit" at bounding box center [164, 253] width 6 height 6
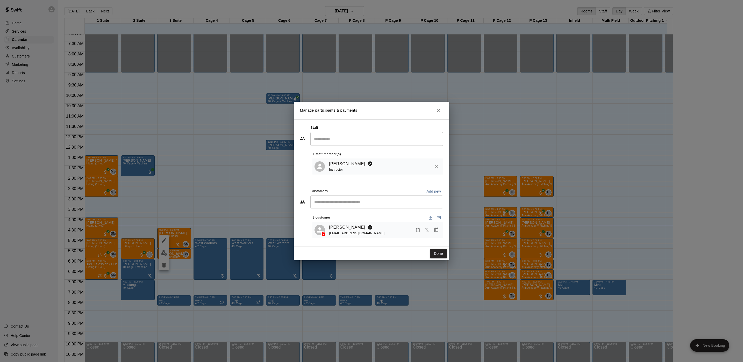
click at [347, 226] on link "[PERSON_NAME]" at bounding box center [347, 227] width 36 height 7
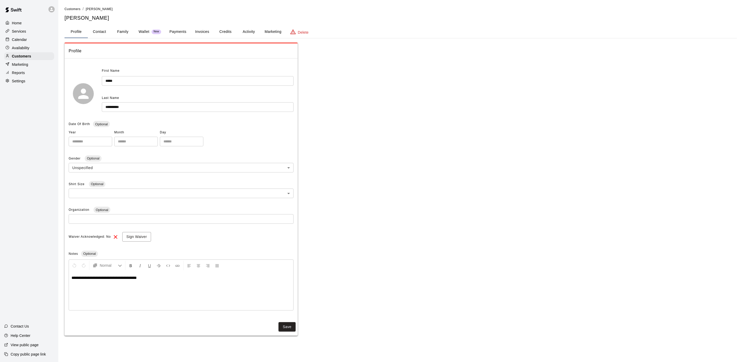
click at [253, 33] on button "Activity" at bounding box center [248, 32] width 23 height 12
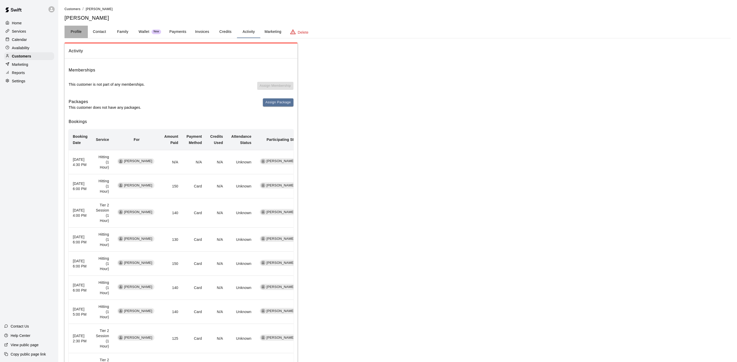
click at [79, 30] on button "Profile" at bounding box center [75, 32] width 23 height 12
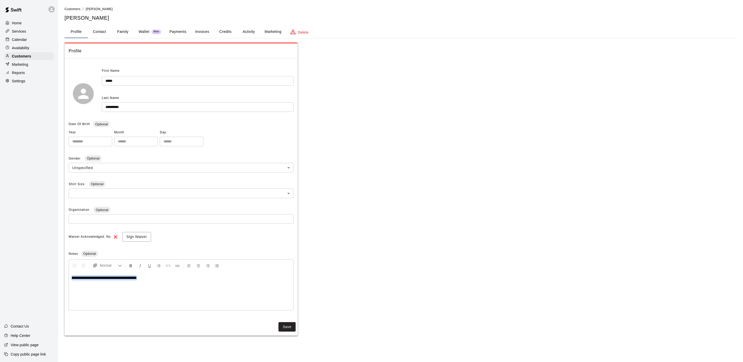
click at [0, 278] on html "**********" at bounding box center [371, 173] width 743 height 346
drag, startPoint x: 278, startPoint y: 330, endPoint x: 291, endPoint y: 329, distance: 12.7
click at [279, 330] on div "Save" at bounding box center [180, 327] width 233 height 14
click at [299, 329] on div "**********" at bounding box center [400, 188] width 672 height 293
click at [283, 324] on button "Save" at bounding box center [286, 327] width 17 height 10
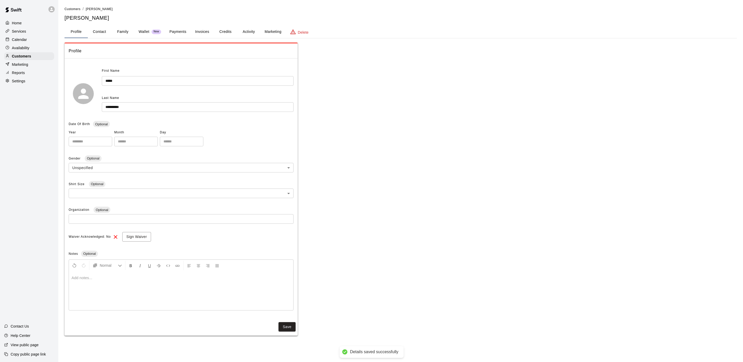
click at [22, 38] on p "Calendar" at bounding box center [19, 39] width 15 height 5
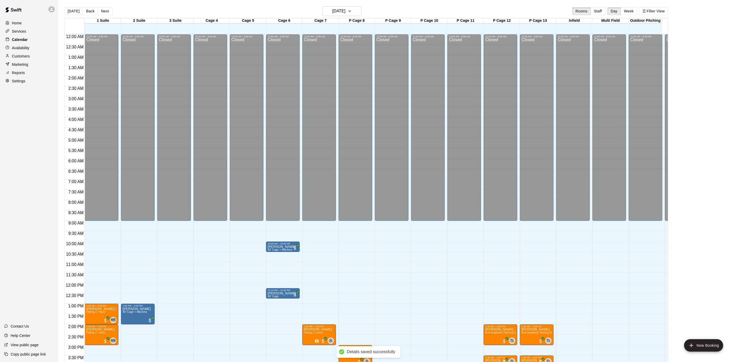
scroll to position [148, 0]
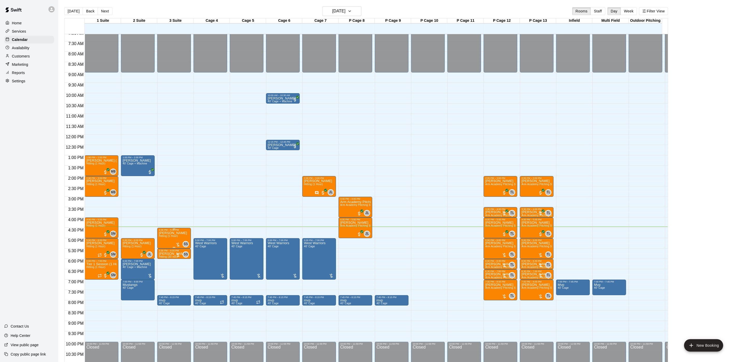
click at [165, 236] on span "Hitting (1 Hour)" at bounding box center [168, 236] width 19 height 3
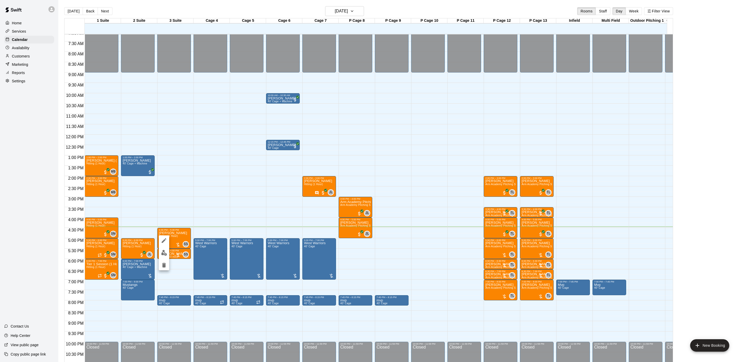
click at [166, 250] on img "edit" at bounding box center [164, 253] width 6 height 6
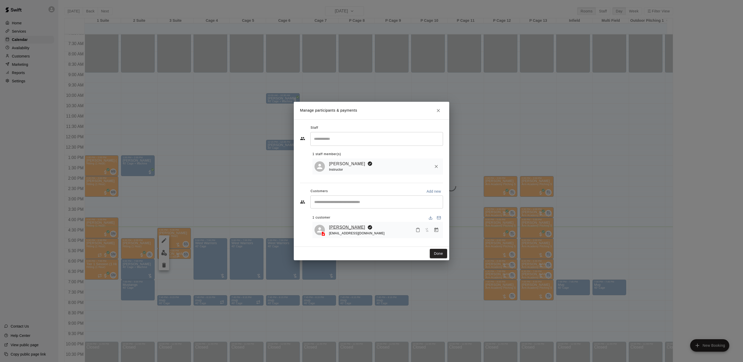
click at [333, 227] on link "[PERSON_NAME]" at bounding box center [347, 227] width 36 height 7
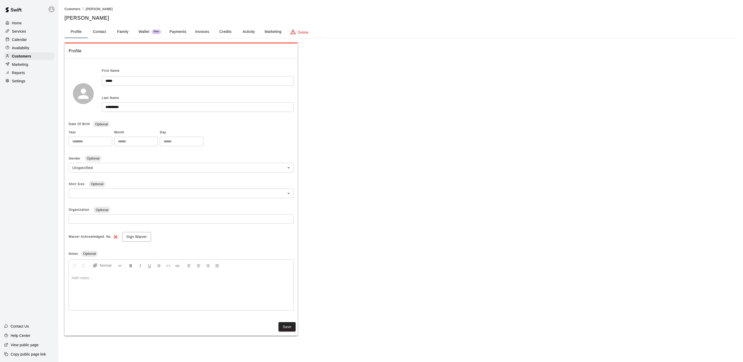
click at [250, 23] on div "**********" at bounding box center [400, 170] width 672 height 329
click at [250, 27] on button "Activity" at bounding box center [248, 32] width 23 height 12
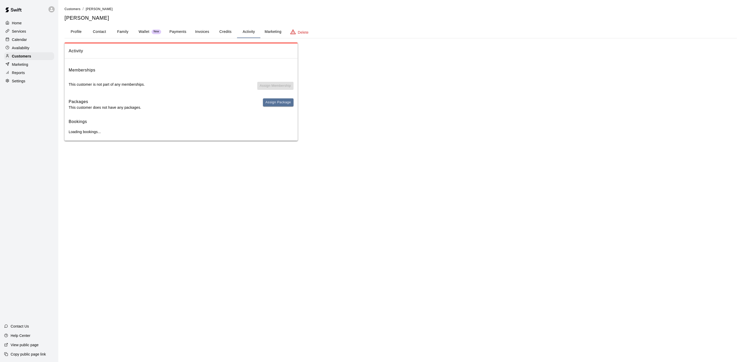
click at [82, 34] on button "Profile" at bounding box center [75, 32] width 23 height 12
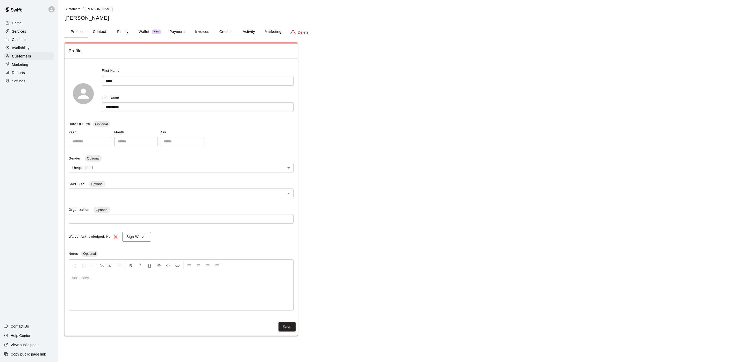
click at [241, 26] on button "Activity" at bounding box center [248, 32] width 23 height 12
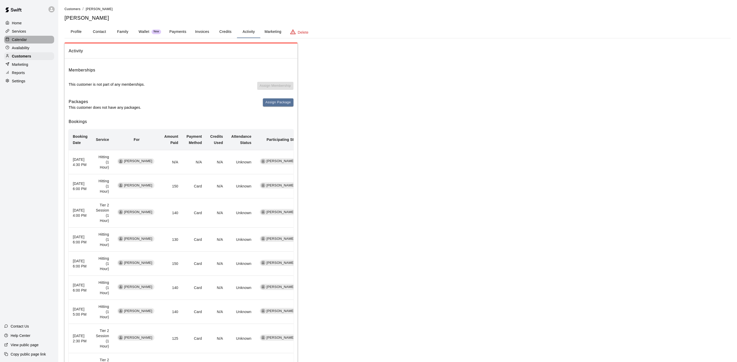
click at [34, 42] on div "Calendar" at bounding box center [29, 40] width 50 height 8
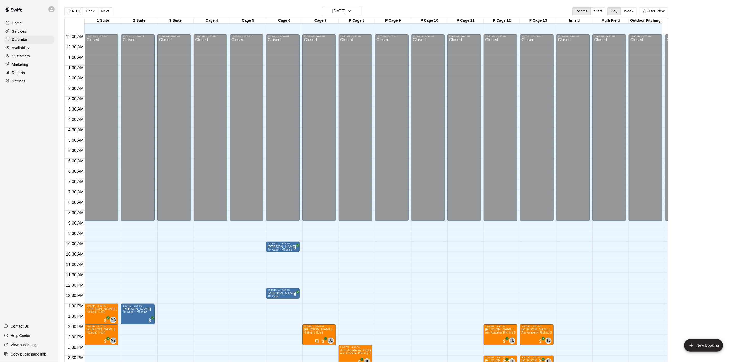
scroll to position [148, 0]
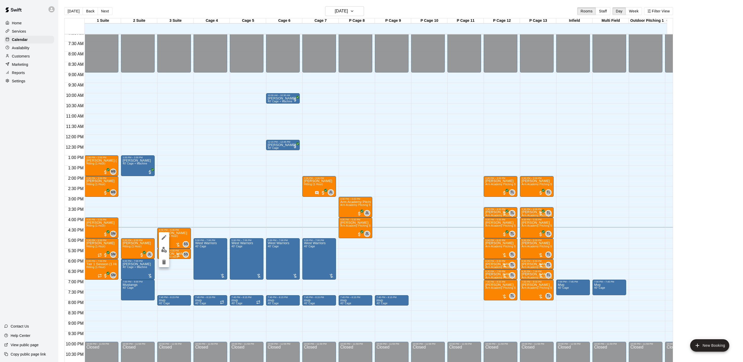
click at [165, 251] on img "edit" at bounding box center [164, 250] width 6 height 6
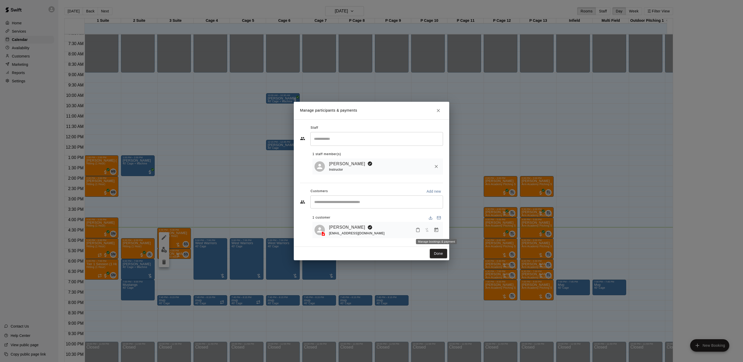
click at [437, 233] on icon "Manage bookings & payment" at bounding box center [435, 229] width 5 height 5
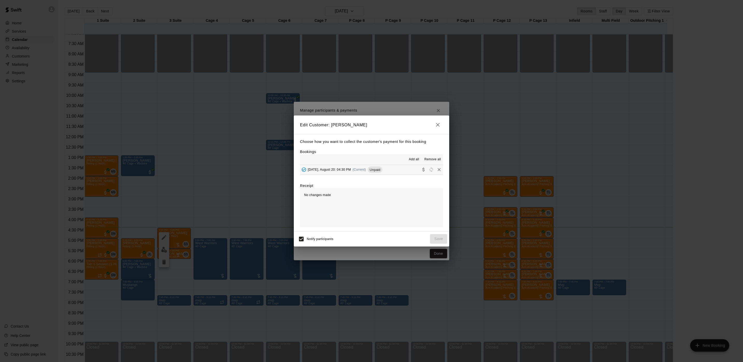
click at [369, 173] on div "Wednesday, August 20: 04:30 PM (Current) Unpaid" at bounding box center [341, 170] width 82 height 8
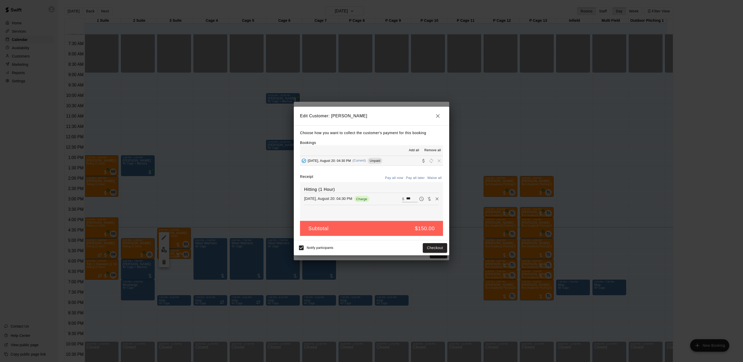
click at [406, 202] on input "***" at bounding box center [411, 198] width 11 height 7
type input "***"
click at [446, 247] on button "Checkout" at bounding box center [435, 248] width 24 height 10
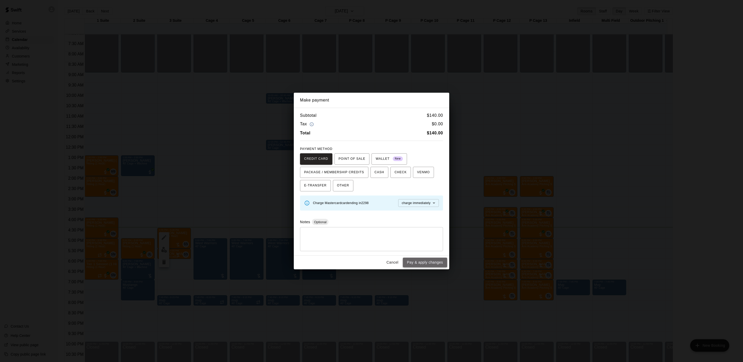
click at [427, 264] on button "Pay & apply changes" at bounding box center [425, 263] width 44 height 10
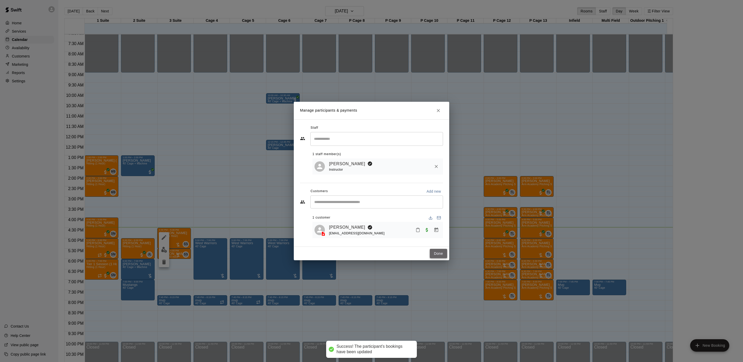
click at [440, 258] on button "Done" at bounding box center [438, 254] width 17 height 10
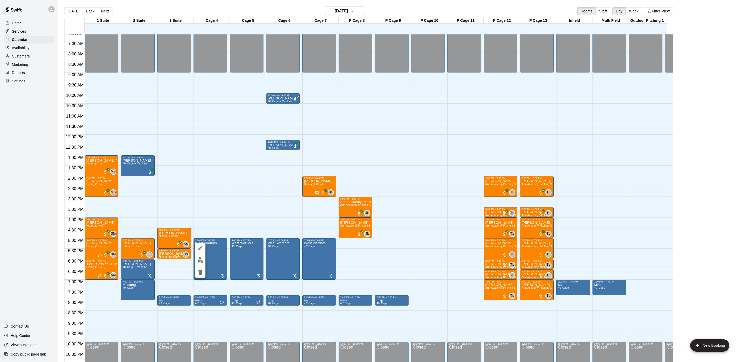
click at [192, 257] on div at bounding box center [371, 181] width 743 height 362
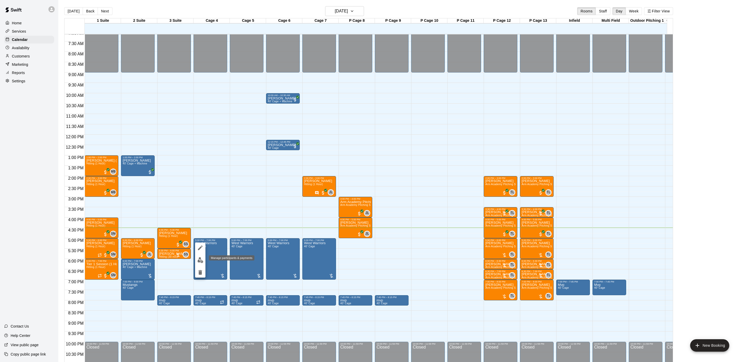
click at [198, 259] on img "edit" at bounding box center [200, 260] width 6 height 6
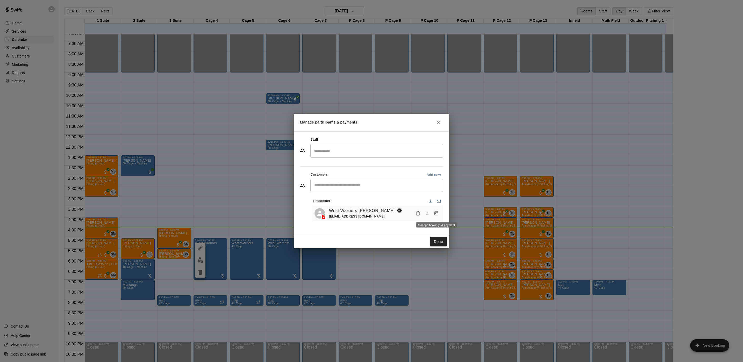
click at [436, 213] on icon "Manage bookings & payment" at bounding box center [436, 213] width 4 height 4
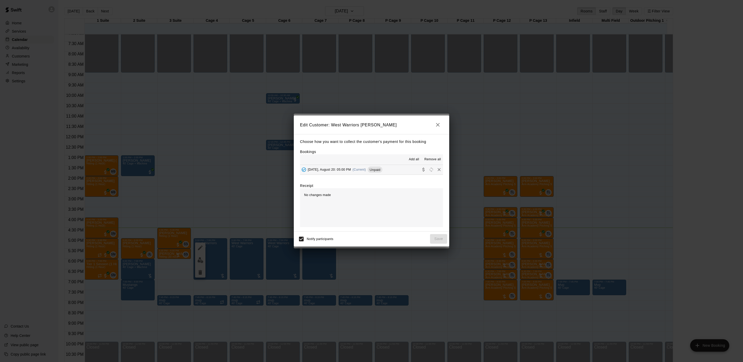
click at [374, 170] on span "Unpaid" at bounding box center [374, 170] width 15 height 4
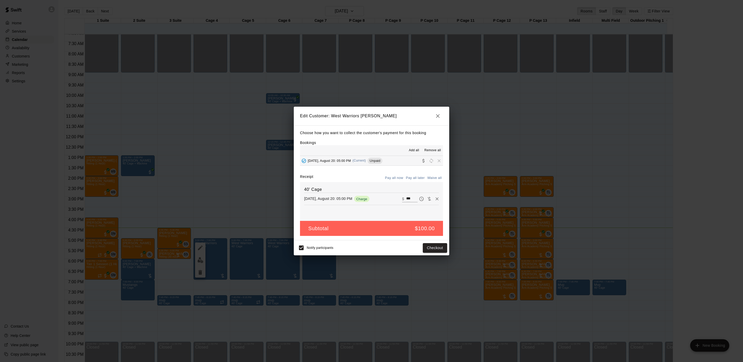
click at [408, 199] on input "***" at bounding box center [411, 198] width 11 height 7
click at [440, 249] on button "Save" at bounding box center [438, 248] width 17 height 10
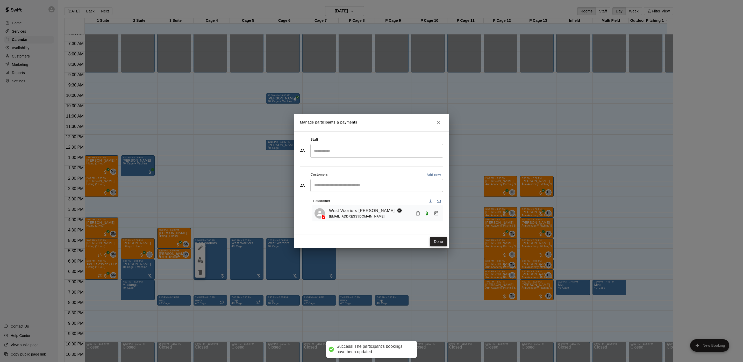
click at [439, 245] on button "Done" at bounding box center [438, 242] width 17 height 10
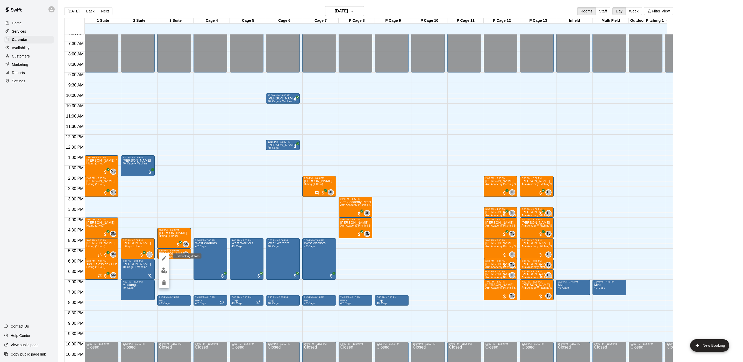
click at [161, 261] on button "edit" at bounding box center [164, 258] width 10 height 10
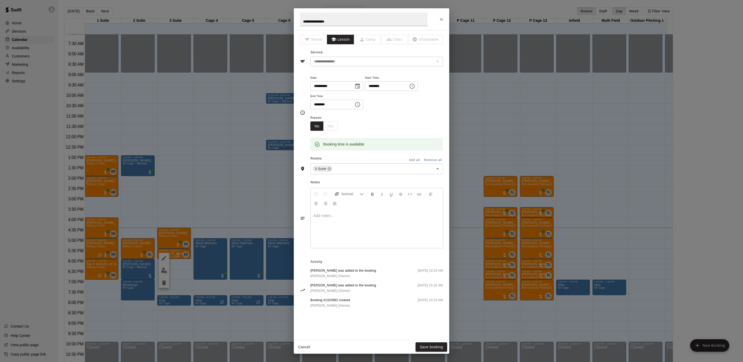
click at [355, 216] on p at bounding box center [376, 215] width 127 height 5
click at [434, 344] on button "Save booking" at bounding box center [431, 347] width 32 height 10
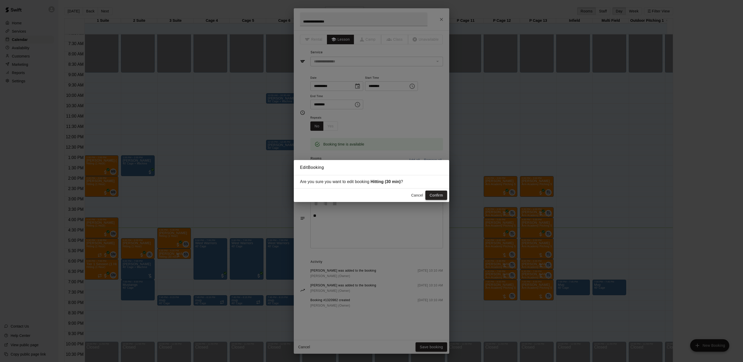
click at [432, 193] on button "Confirm" at bounding box center [436, 196] width 22 height 10
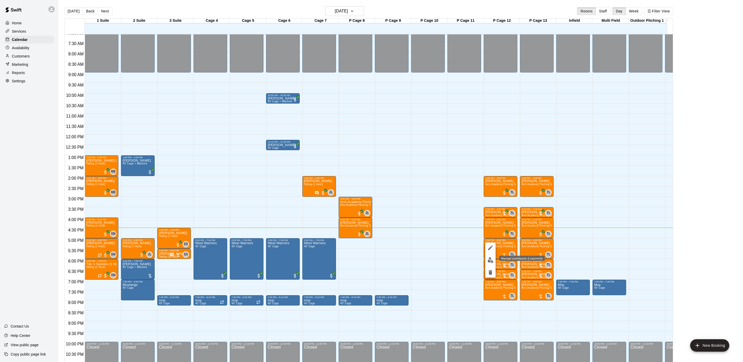
click at [494, 260] on button "edit" at bounding box center [490, 260] width 10 height 10
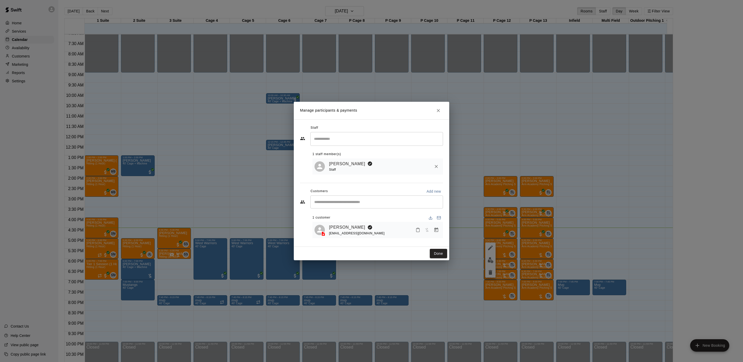
click at [562, 233] on div "Manage participants & payments Staff ​ 1 staff member(s) Tyler Levine Staff Cus…" at bounding box center [371, 181] width 743 height 362
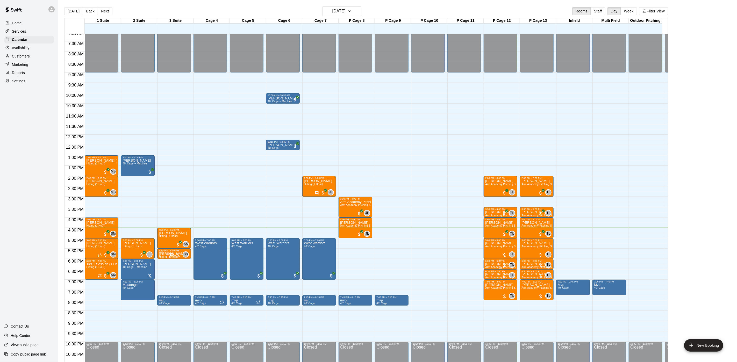
click at [499, 264] on p "[PERSON_NAME]" at bounding box center [500, 264] width 31 height 0
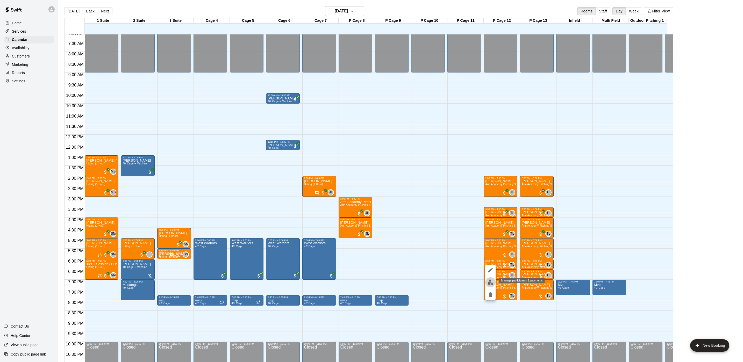
click at [490, 281] on img "edit" at bounding box center [490, 282] width 6 height 6
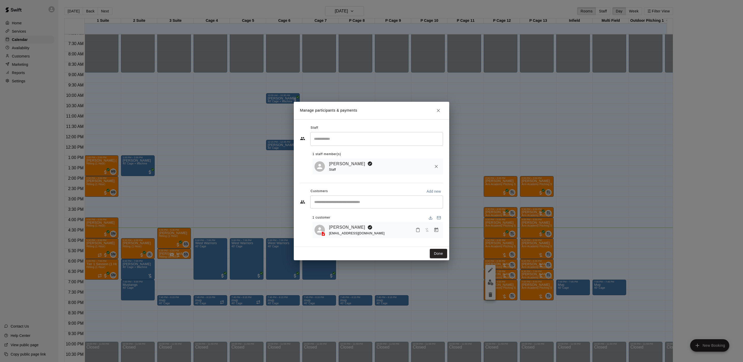
click at [435, 232] on icon "Manage bookings & payment" at bounding box center [435, 229] width 5 height 5
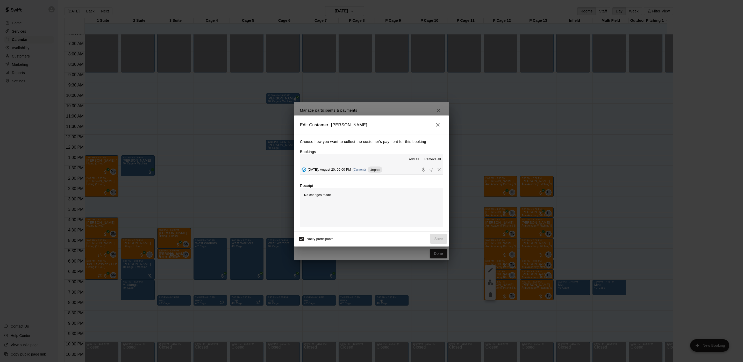
click at [379, 169] on span "Unpaid" at bounding box center [374, 170] width 15 height 4
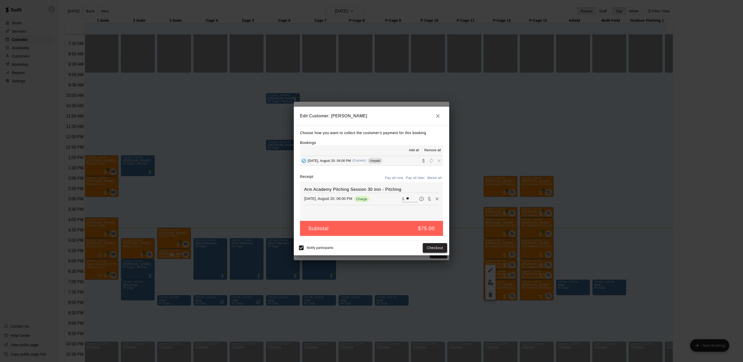
click at [429, 247] on button "Checkout" at bounding box center [435, 248] width 24 height 10
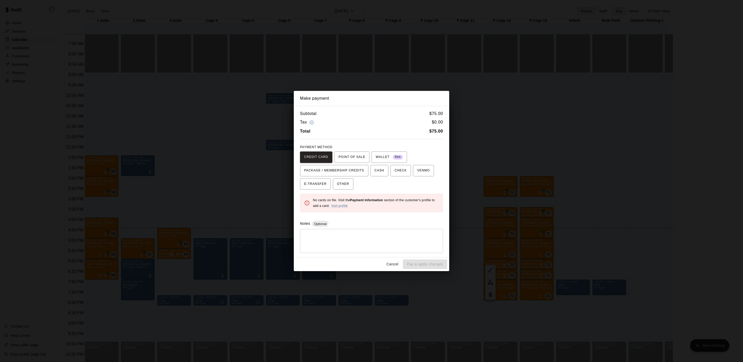
click at [611, 195] on div "Make payment Subtotal $ 75.00 Tax $ 0.00 Total $ 75.00 PAYMENT METHOD CREDIT CA…" at bounding box center [371, 181] width 743 height 362
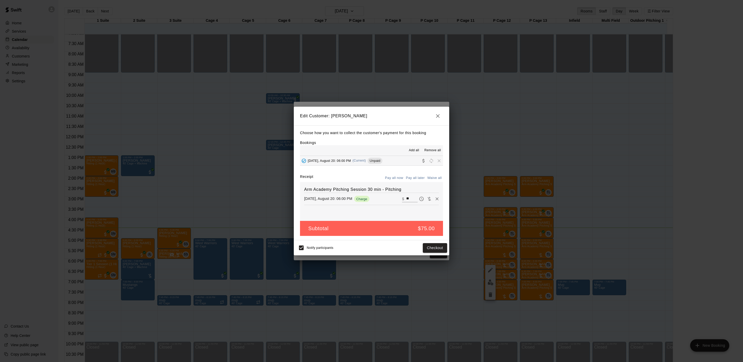
click at [599, 194] on div "Edit Customer: Nathan Isaacson Choose how you want to collect the customer's pa…" at bounding box center [371, 181] width 743 height 362
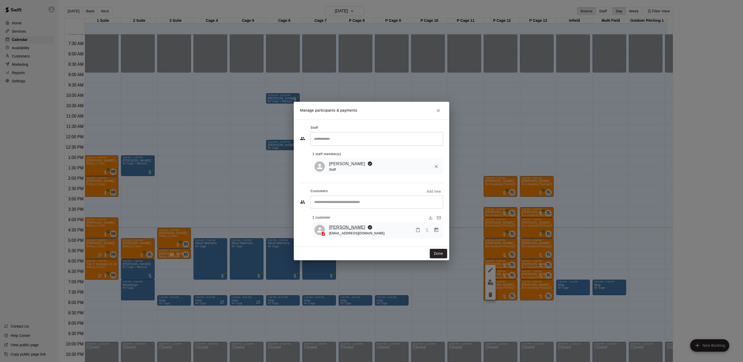
click at [359, 225] on link "[PERSON_NAME]" at bounding box center [347, 227] width 36 height 7
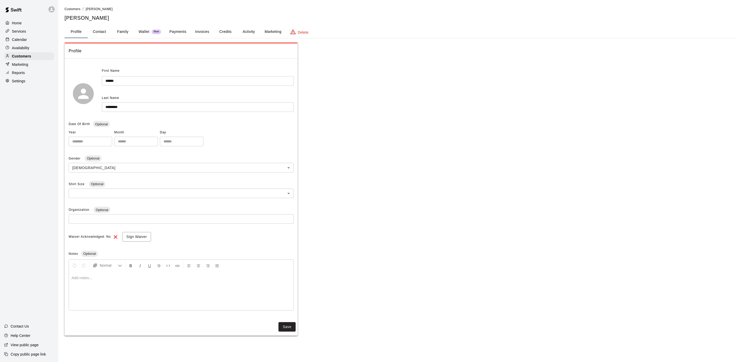
click at [248, 32] on button "Activity" at bounding box center [248, 32] width 23 height 12
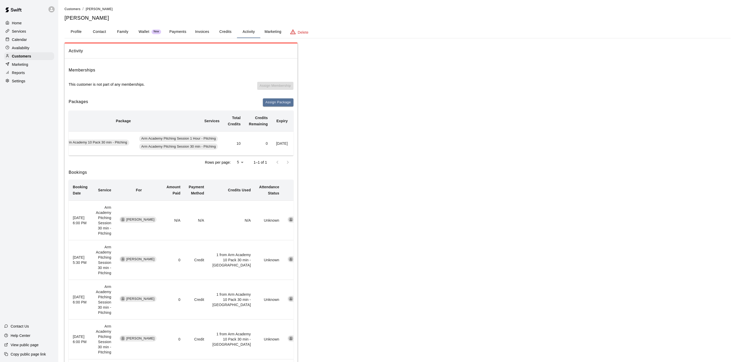
scroll to position [0, 38]
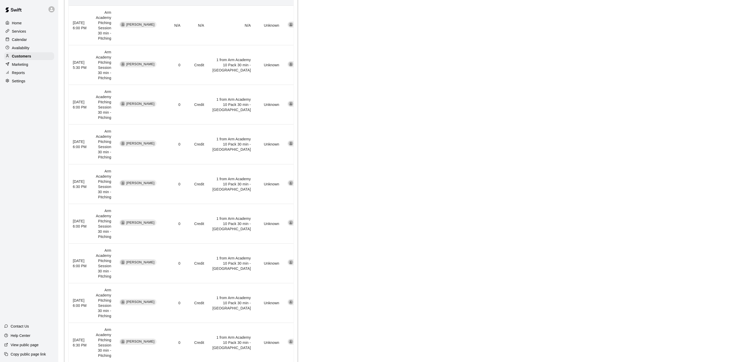
drag, startPoint x: 424, startPoint y: 343, endPoint x: 410, endPoint y: 360, distance: 21.6
drag, startPoint x: 340, startPoint y: 379, endPoint x: 346, endPoint y: 344, distance: 34.7
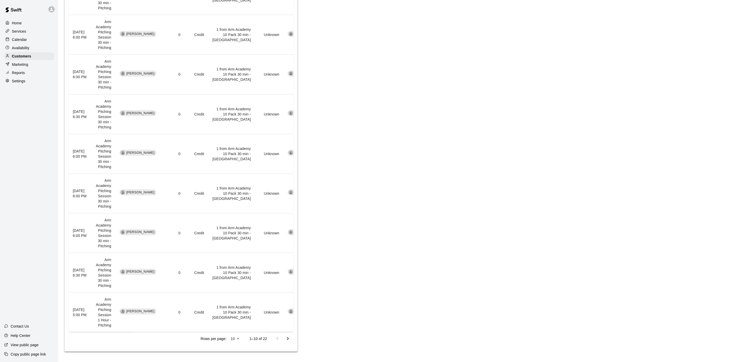
drag, startPoint x: 288, startPoint y: 340, endPoint x: 290, endPoint y: 337, distance: 3.3
click at [288, 339] on icon "Go to next page" at bounding box center [288, 339] width 6 height 6
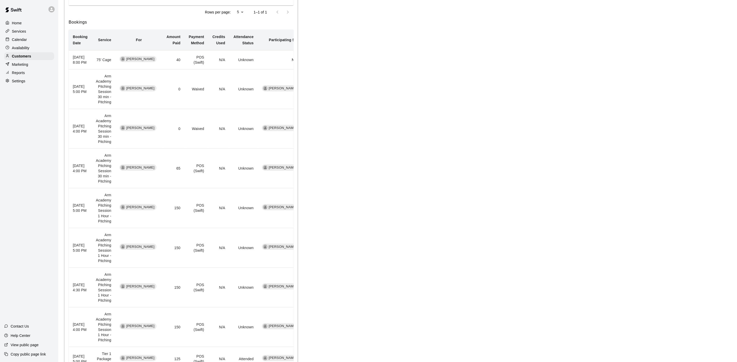
scroll to position [231, 0]
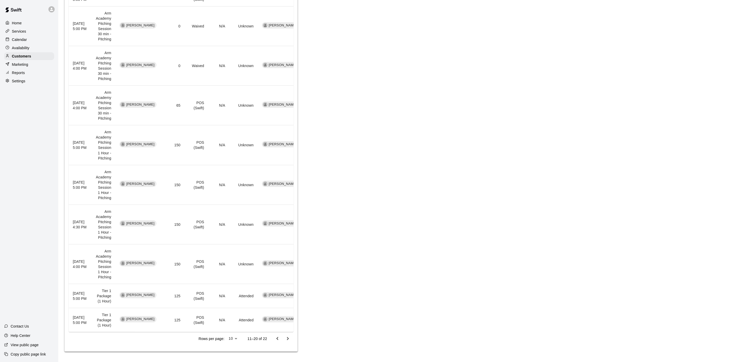
drag, startPoint x: 221, startPoint y: 257, endPoint x: 227, endPoint y: 303, distance: 46.4
click at [276, 335] on button "Go to previous page" at bounding box center [277, 338] width 10 height 10
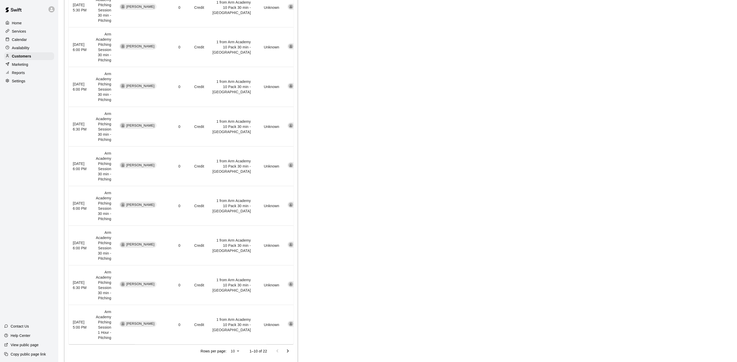
scroll to position [271, 0]
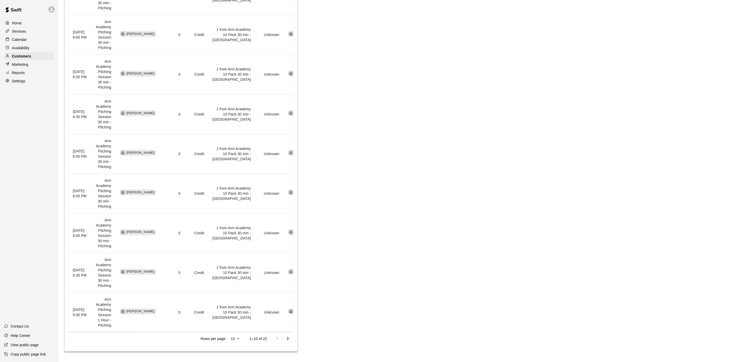
click at [89, 305] on th "May 23, 2025 5:00 PM" at bounding box center [80, 312] width 23 height 40
click at [89, 268] on th "May 27, 2025 6:30 PM" at bounding box center [80, 273] width 23 height 40
click at [90, 238] on th "June 04, 2025 6:00 PM" at bounding box center [80, 233] width 23 height 40
click at [84, 198] on th "June 11, 2025 6:00 PM" at bounding box center [80, 193] width 23 height 40
click at [100, 146] on td "Arm Academy Pitching Session 30 min - Pitching" at bounding box center [104, 154] width 24 height 40
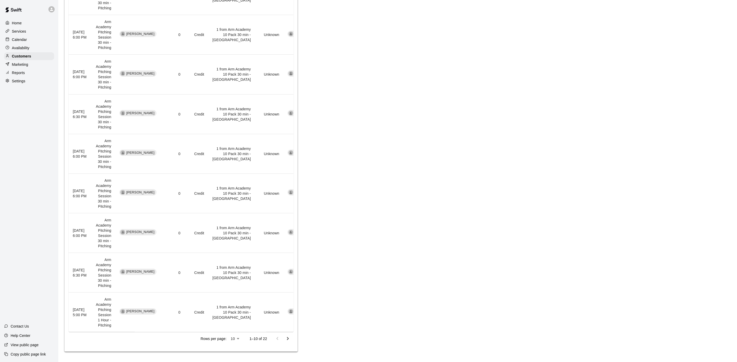
click at [101, 121] on td "Arm Academy Pitching Session 30 min - Pitching" at bounding box center [104, 114] width 24 height 40
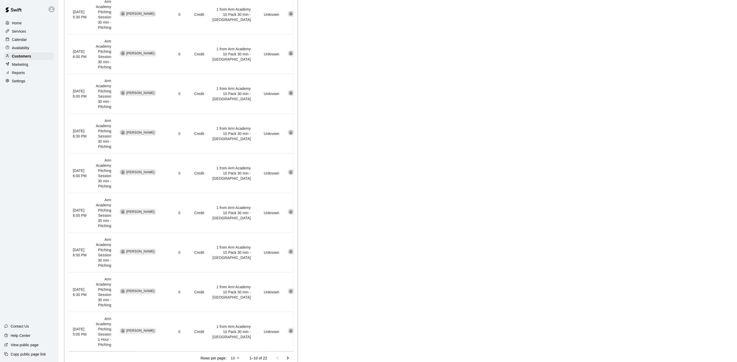
scroll to position [233, 0]
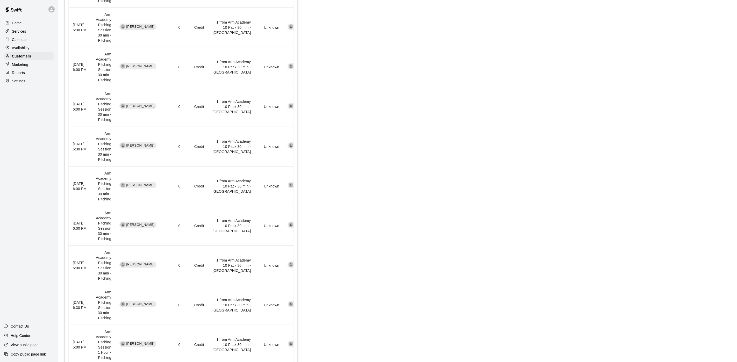
click at [102, 120] on td "Arm Academy Pitching Session 30 min - Pitching" at bounding box center [104, 107] width 24 height 40
click at [96, 112] on td "Arm Academy Pitching Session 30 min - Pitching" at bounding box center [104, 106] width 24 height 40
click at [100, 75] on td "Arm Academy Pitching Session 30 min - Pitching" at bounding box center [104, 67] width 24 height 40
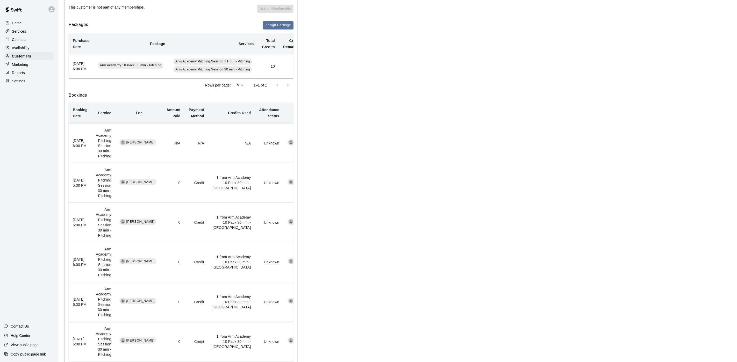
scroll to position [0, 69]
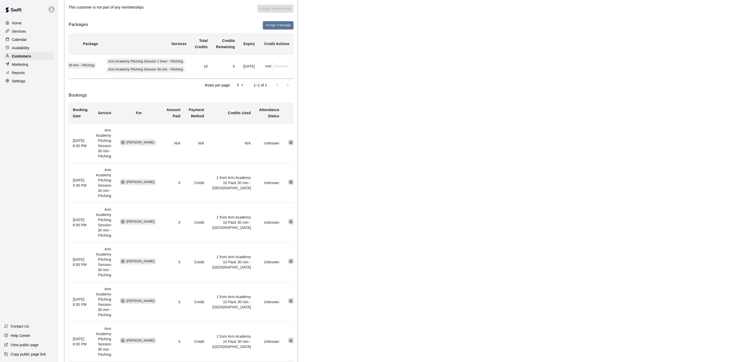
click at [268, 68] on button "Add" at bounding box center [268, 66] width 10 height 8
click at [281, 87] on input "text" at bounding box center [281, 87] width 26 height 10
type input "*"
click at [301, 95] on div "Credits to add * credits ​ Add" at bounding box center [290, 93] width 52 height 33
click at [299, 98] on button "Add" at bounding box center [289, 101] width 43 height 10
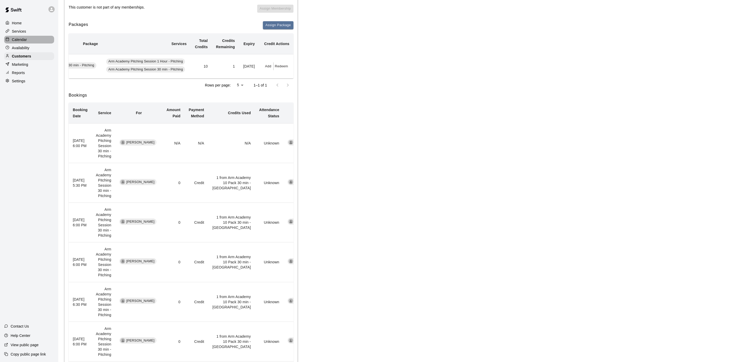
click at [27, 40] on div "Calendar" at bounding box center [29, 40] width 50 height 8
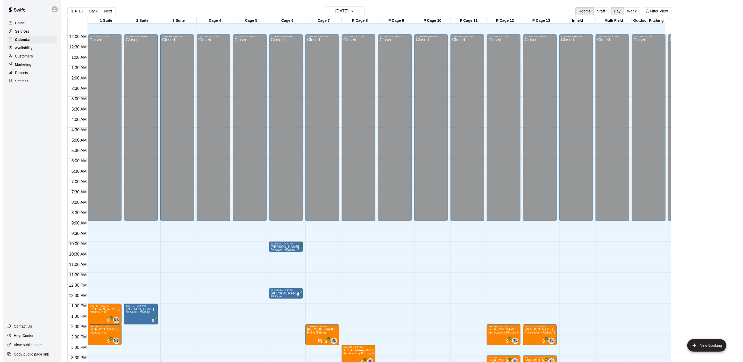
scroll to position [148, 0]
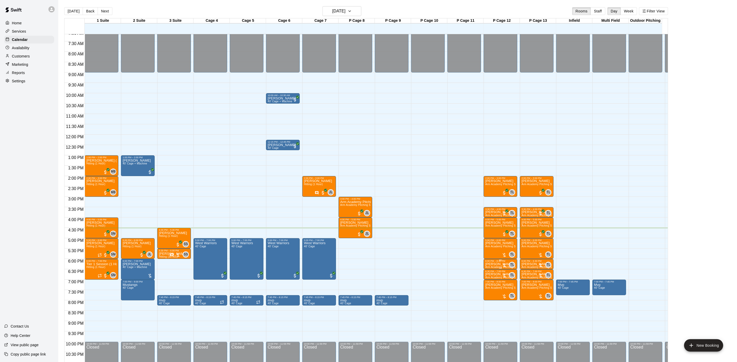
click at [495, 261] on div "6:00 PM – 6:30 PM" at bounding box center [500, 261] width 31 height 3
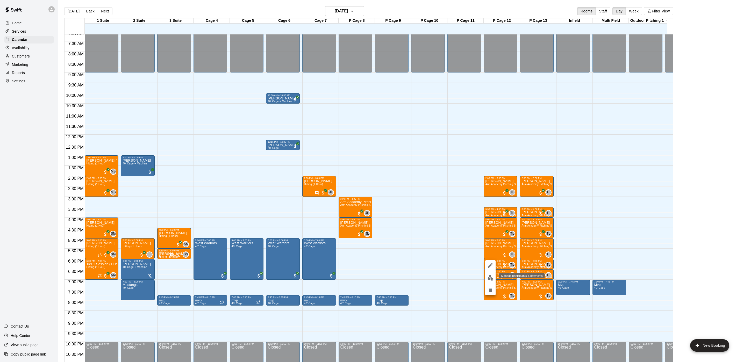
click at [491, 278] on img "edit" at bounding box center [490, 278] width 6 height 6
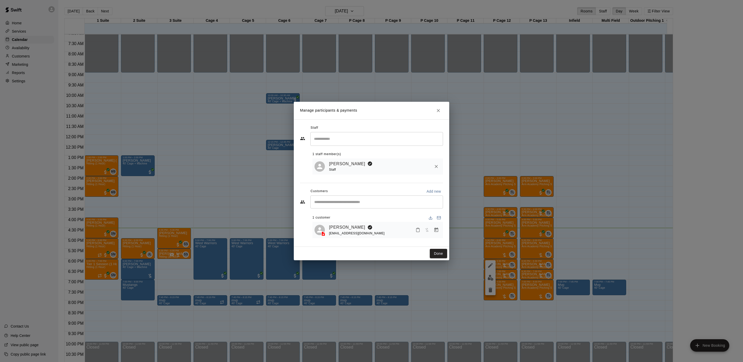
click at [434, 225] on div "Nathan Isaacson jonathanbisaacson@gmail.com" at bounding box center [385, 230] width 112 height 12
click at [434, 226] on button "Manage bookings & payment" at bounding box center [435, 229] width 9 height 9
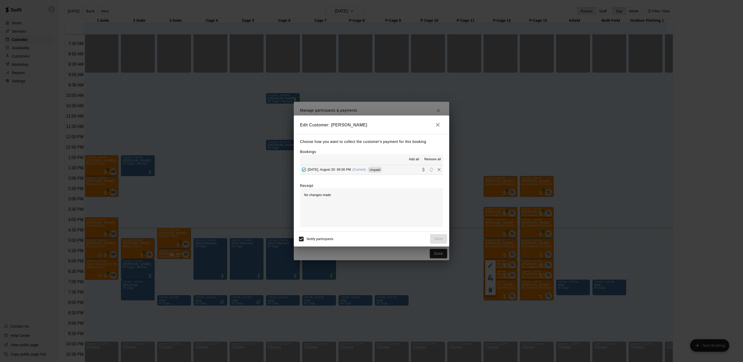
click at [370, 175] on div "Choose how you want to collect the customer's payment for this booking Bookings…" at bounding box center [371, 182] width 155 height 97
click at [372, 170] on div "Wednesday, August 20: 06:00 PM (Current) Unpaid" at bounding box center [341, 170] width 82 height 8
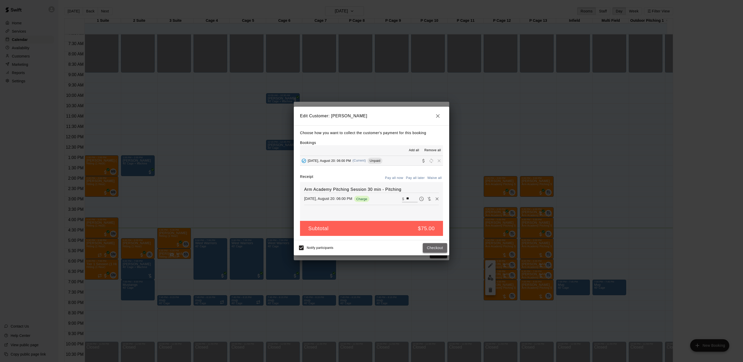
click at [428, 246] on button "Checkout" at bounding box center [435, 248] width 24 height 10
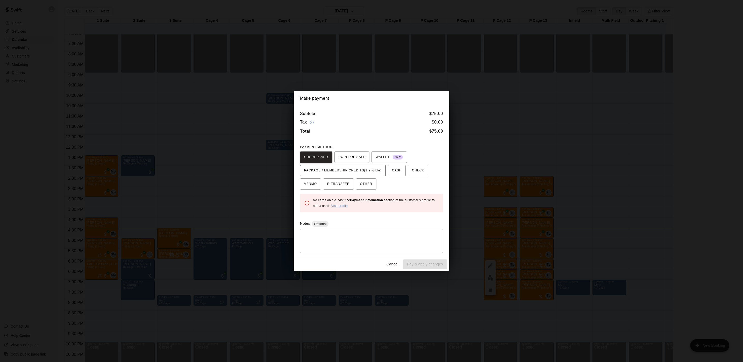
click at [374, 170] on span "PACKAGE / MEMBERSHIP CREDITS (1 eligible)" at bounding box center [342, 170] width 77 height 8
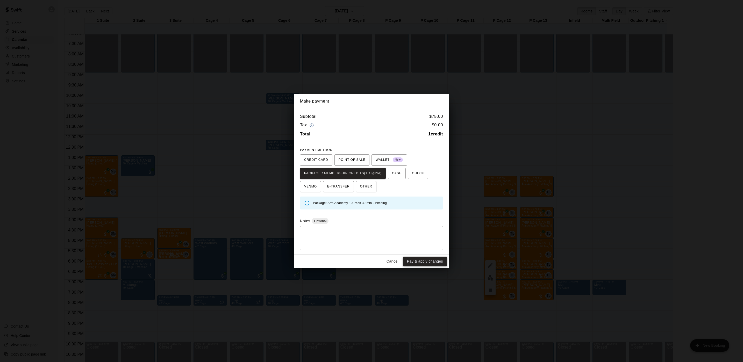
click at [423, 260] on button "Pay & apply changes" at bounding box center [425, 262] width 44 height 10
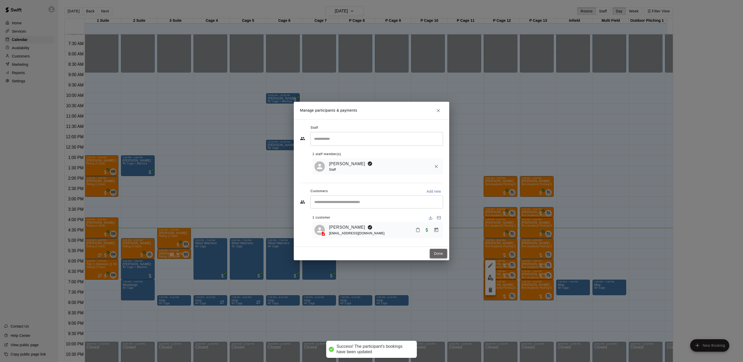
click at [438, 255] on button "Done" at bounding box center [438, 254] width 17 height 10
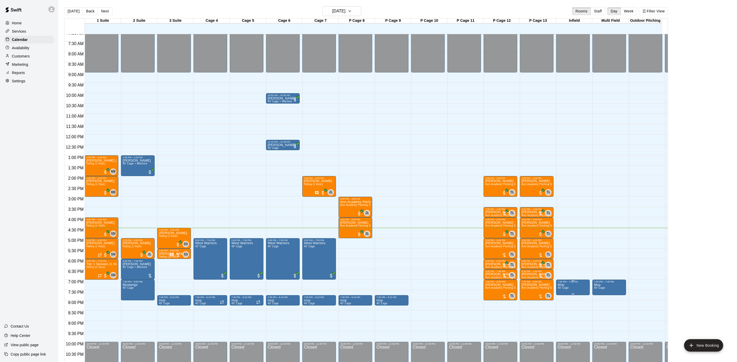
click at [561, 294] on div at bounding box center [572, 294] width 31 height 1
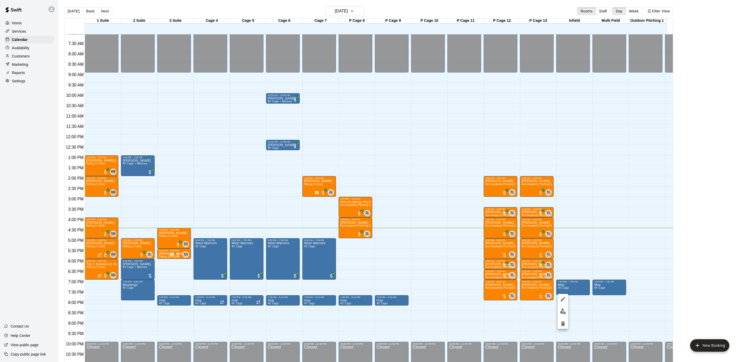
click at [561, 293] on div at bounding box center [371, 181] width 743 height 362
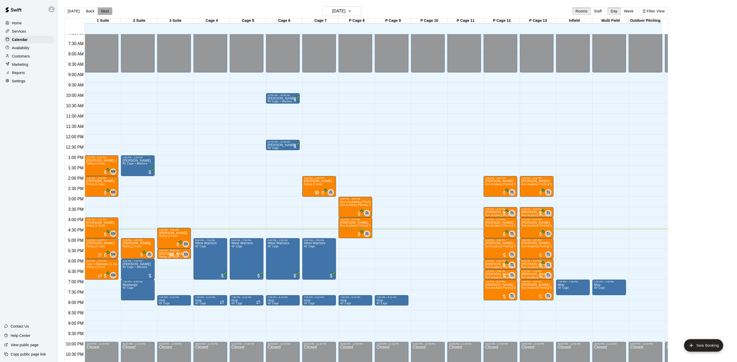
click at [102, 10] on button "Next" at bounding box center [105, 11] width 14 height 8
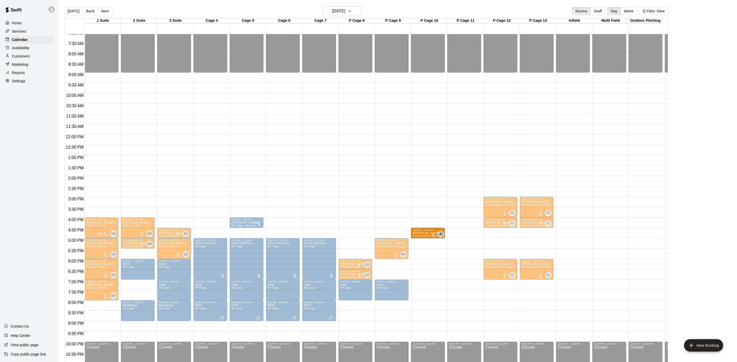
drag, startPoint x: 384, startPoint y: 231, endPoint x: 411, endPoint y: 231, distance: 27.2
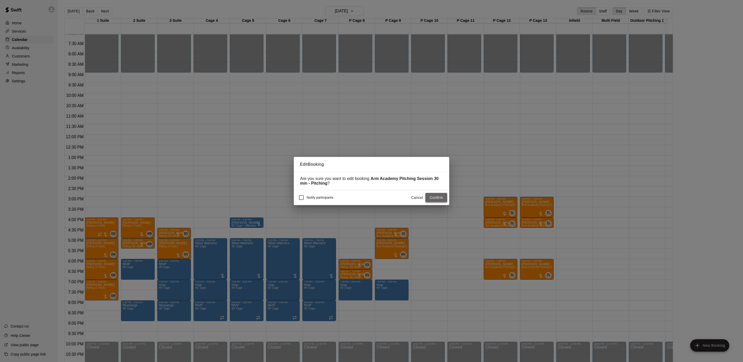
click at [432, 198] on button "Confirm" at bounding box center [436, 198] width 22 height 10
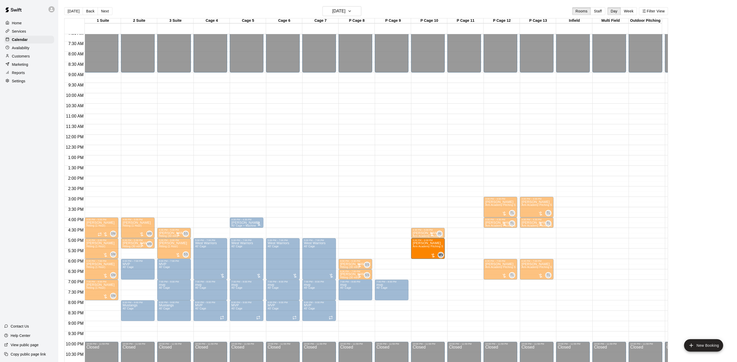
drag, startPoint x: 388, startPoint y: 248, endPoint x: 417, endPoint y: 249, distance: 28.2
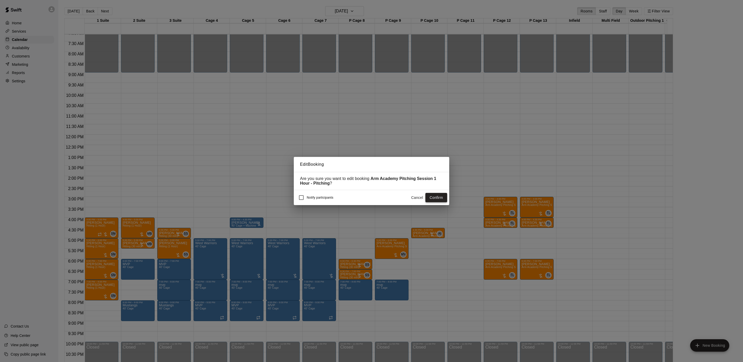
click at [435, 200] on button "Confirm" at bounding box center [436, 198] width 22 height 10
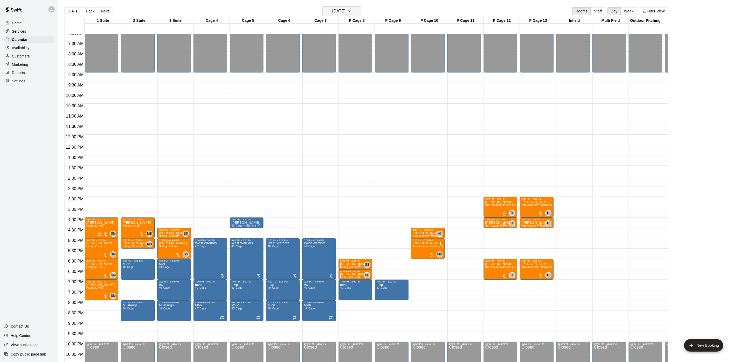
click at [332, 12] on h6 "[DATE]" at bounding box center [338, 11] width 13 height 7
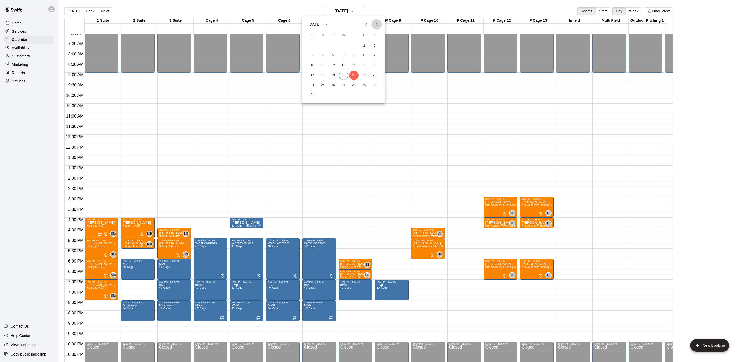
click at [378, 27] on icon "Next month" at bounding box center [376, 24] width 6 height 6
click at [377, 27] on icon "Next month" at bounding box center [376, 24] width 6 height 6
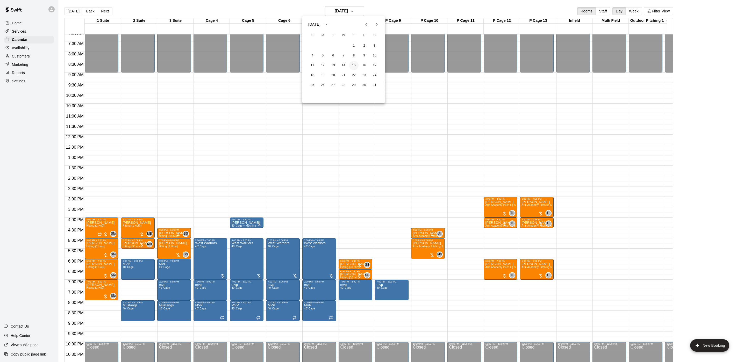
click at [356, 65] on button "15" at bounding box center [353, 65] width 9 height 9
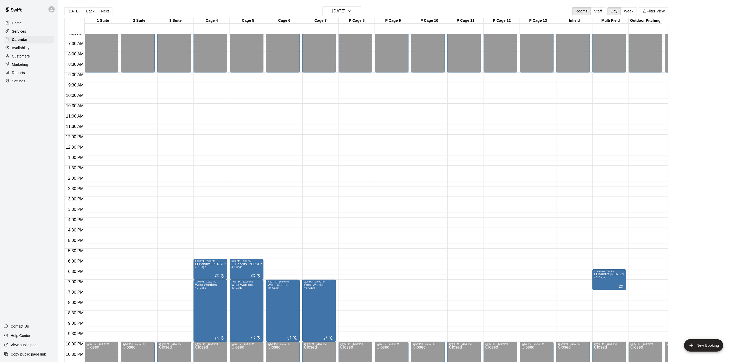
click at [62, 9] on div "Today Back Next Thursday Jan 15 Rooms Staff Day Week Filter View 1 Suite 15 Thu…" at bounding box center [365, 187] width 611 height 362
click at [69, 9] on button "[DATE]" at bounding box center [73, 11] width 19 height 8
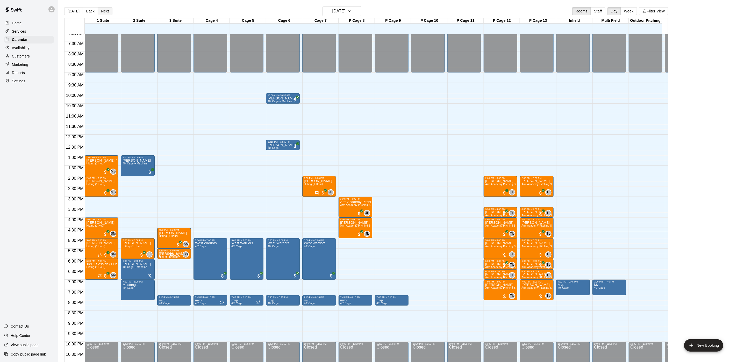
click at [99, 9] on button "Next" at bounding box center [105, 11] width 14 height 8
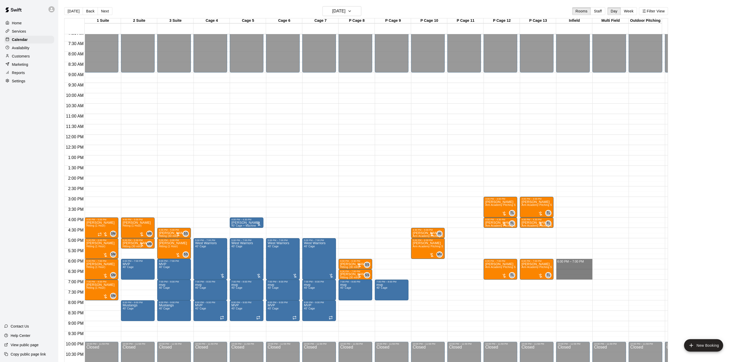
drag, startPoint x: 562, startPoint y: 261, endPoint x: 563, endPoint y: 277, distance: 16.4
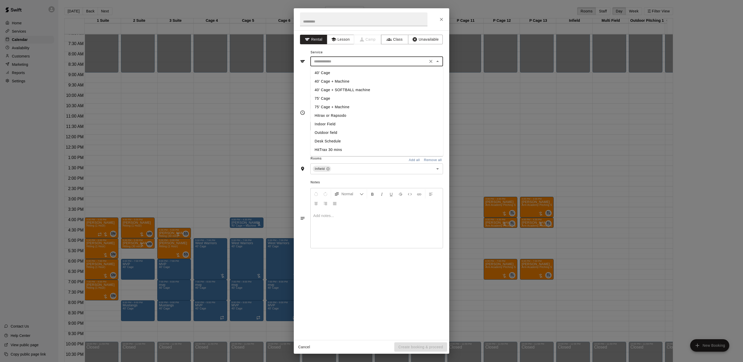
click at [327, 61] on input "text" at bounding box center [369, 61] width 114 height 6
click at [327, 123] on li "Indoor Field" at bounding box center [376, 124] width 133 height 9
click at [332, 59] on input "**********" at bounding box center [369, 61] width 114 height 6
click at [329, 132] on li "Outdoor field" at bounding box center [376, 132] width 133 height 9
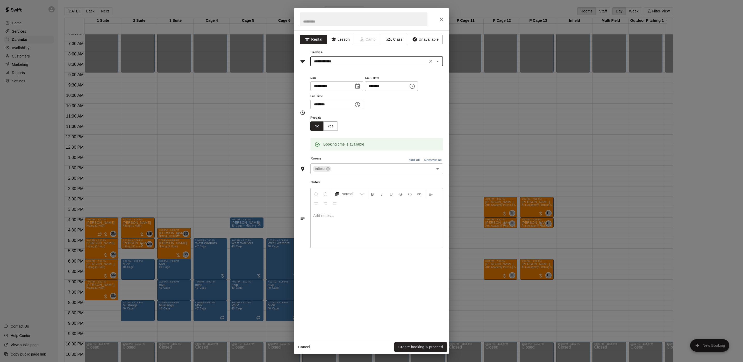
click at [326, 61] on input "**********" at bounding box center [369, 61] width 114 height 6
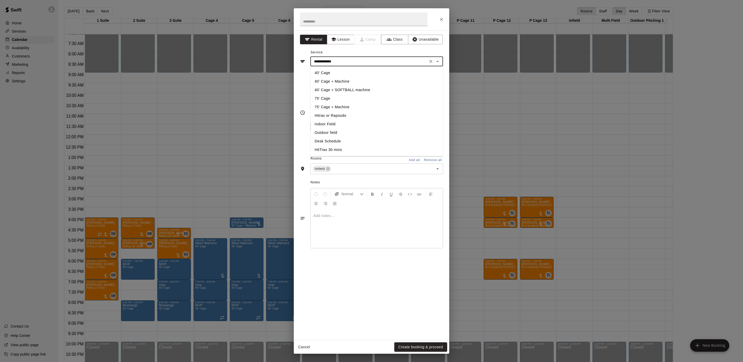
click at [332, 124] on li "Indoor Field" at bounding box center [376, 124] width 133 height 9
type input "**********"
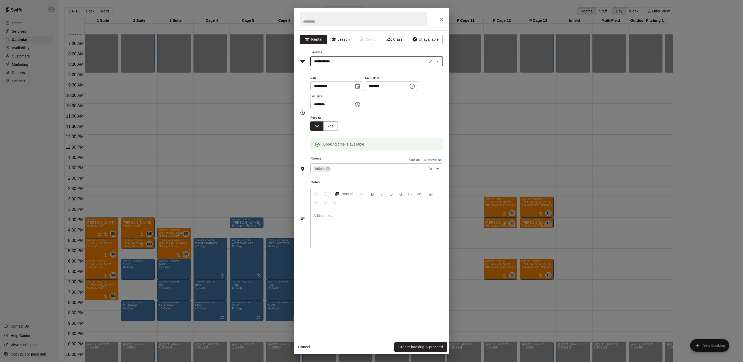
click at [345, 166] on input "text" at bounding box center [379, 169] width 94 height 6
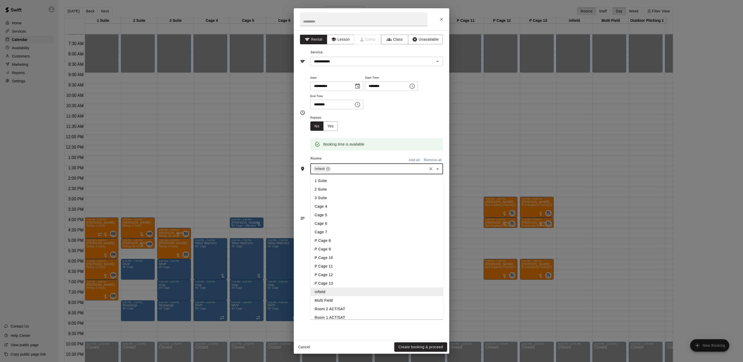
click at [335, 303] on li "Multi Field" at bounding box center [376, 300] width 133 height 9
click at [403, 344] on button "Create booking & proceed" at bounding box center [420, 347] width 53 height 10
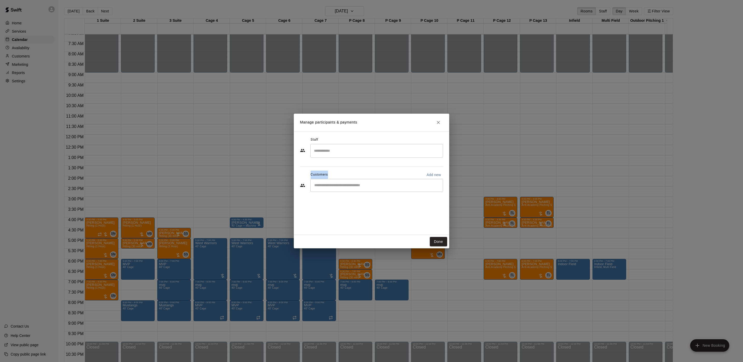
click at [335, 170] on div "Staff ​ Customers Add new ​" at bounding box center [371, 166] width 143 height 61
click at [332, 177] on div "Customers Add new" at bounding box center [371, 175] width 143 height 8
drag, startPoint x: 330, startPoint y: 180, endPoint x: 326, endPoint y: 184, distance: 5.5
click at [328, 182] on div "​" at bounding box center [376, 185] width 133 height 13
drag, startPoint x: 332, startPoint y: 188, endPoint x: 284, endPoint y: 189, distance: 47.4
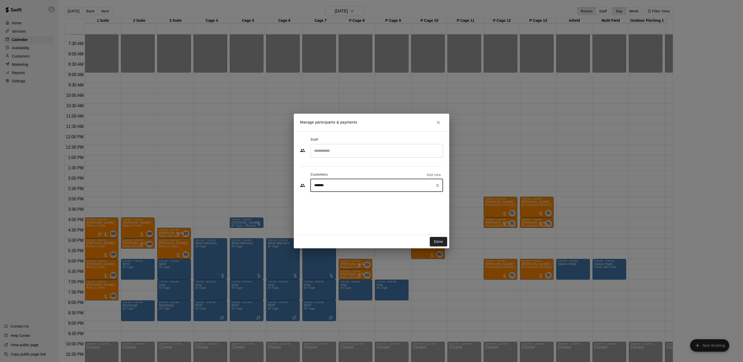
click at [284, 189] on div "Manage participants & payments Staff ​ Customers Add new ******* ​ Done" at bounding box center [371, 181] width 743 height 362
click at [315, 186] on input "*******" at bounding box center [373, 185] width 120 height 5
click at [315, 183] on input "*******" at bounding box center [373, 185] width 120 height 5
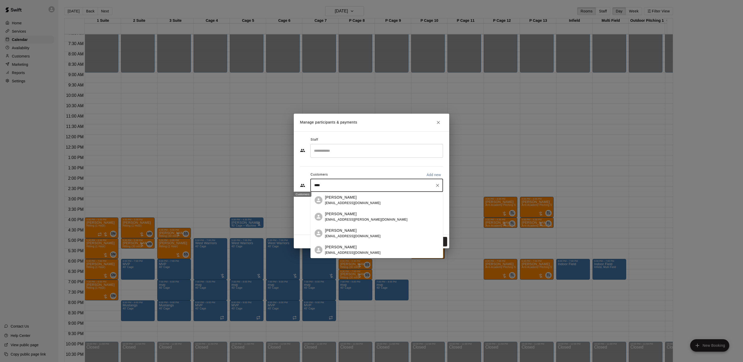
drag, startPoint x: 332, startPoint y: 187, endPoint x: 301, endPoint y: 180, distance: 31.8
click at [298, 181] on div "Staff ​ Customers Add new **** ​" at bounding box center [371, 183] width 155 height 104
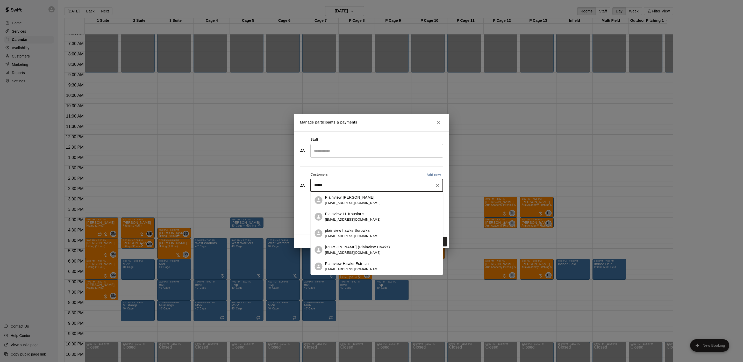
type input "*******"
click at [344, 200] on div "Plainview LL Wiener lwiener1@gmail.com" at bounding box center [353, 200] width 56 height 11
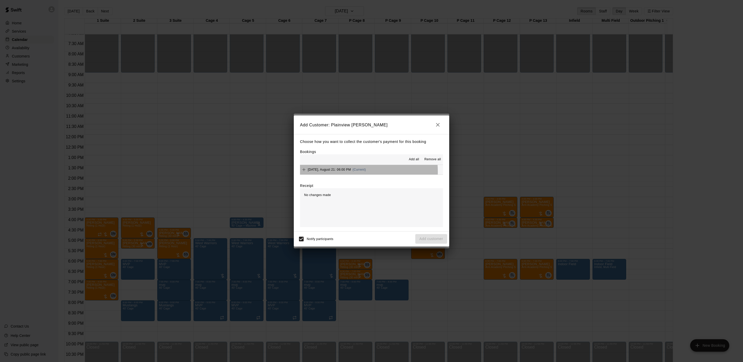
click at [354, 172] on div "Thursday, August 21: 06:00 PM (Current)" at bounding box center [333, 170] width 66 height 8
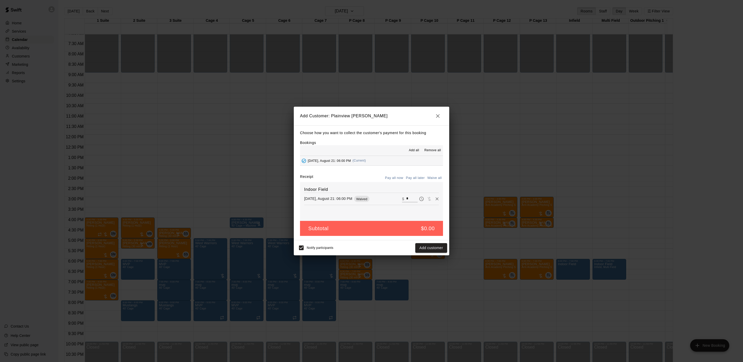
click at [413, 175] on button "Pay all later" at bounding box center [414, 178] width 21 height 8
click at [427, 249] on button "Add customer" at bounding box center [431, 248] width 32 height 10
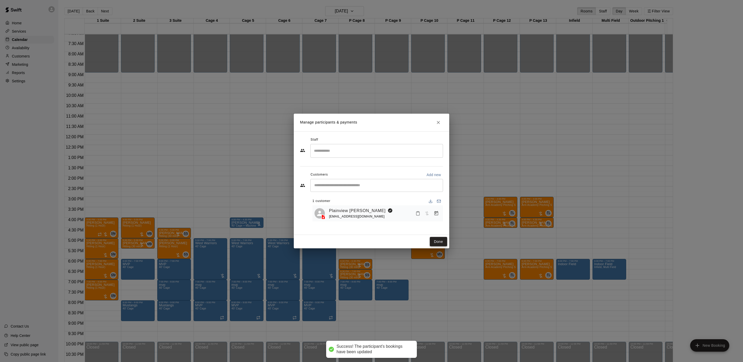
click at [432, 245] on button "Done" at bounding box center [438, 242] width 17 height 10
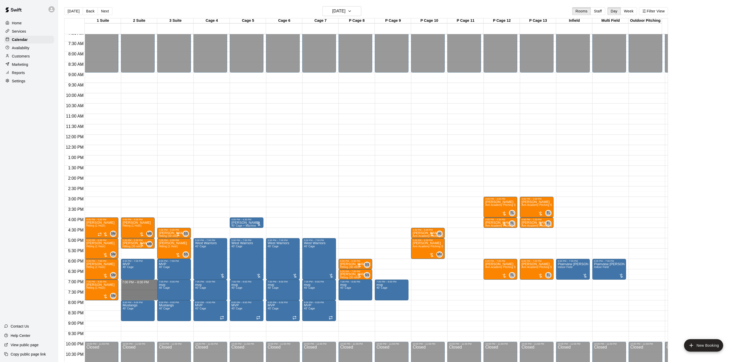
drag, startPoint x: 125, startPoint y: 282, endPoint x: 128, endPoint y: 300, distance: 18.0
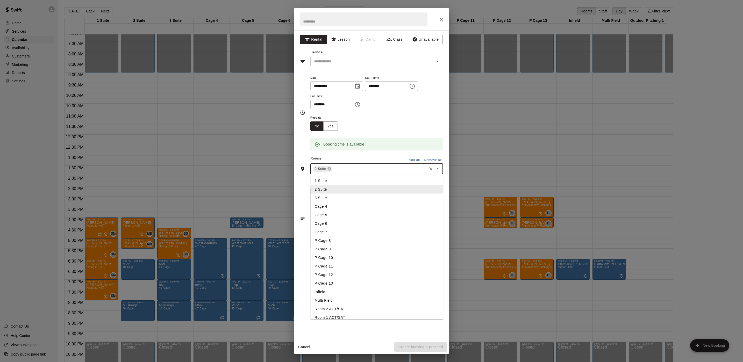
click at [343, 170] on input "text" at bounding box center [379, 169] width 93 height 6
click at [337, 290] on li "Outdoor Pitching 1" at bounding box center [376, 288] width 133 height 9
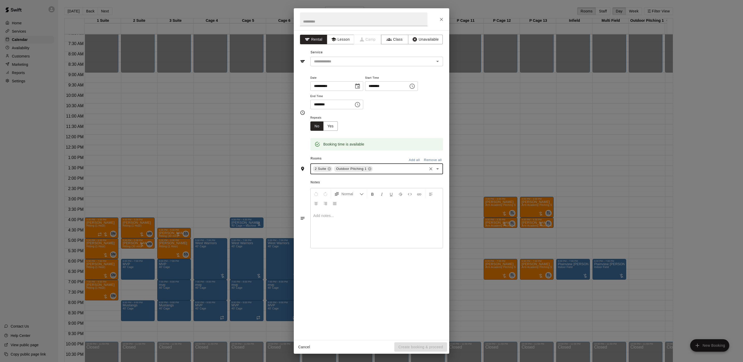
click at [394, 174] on div "2 Suite Outdoor Pitching 1 ​" at bounding box center [376, 168] width 133 height 11
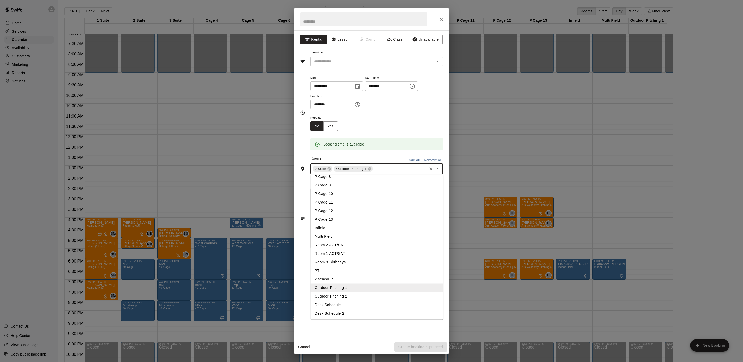
click at [349, 298] on li "Outdoor Pitching 2" at bounding box center [376, 296] width 133 height 9
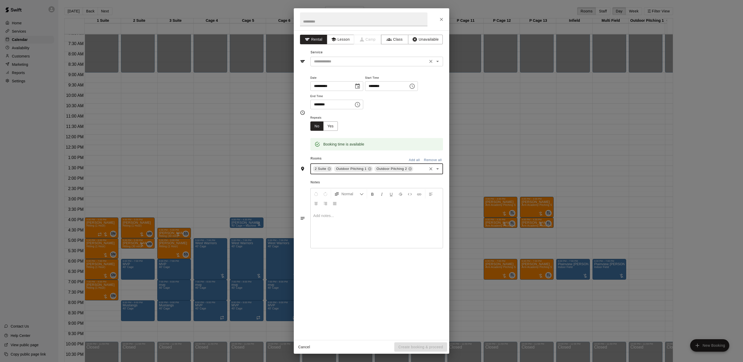
click at [335, 65] on div "​" at bounding box center [376, 62] width 133 height 10
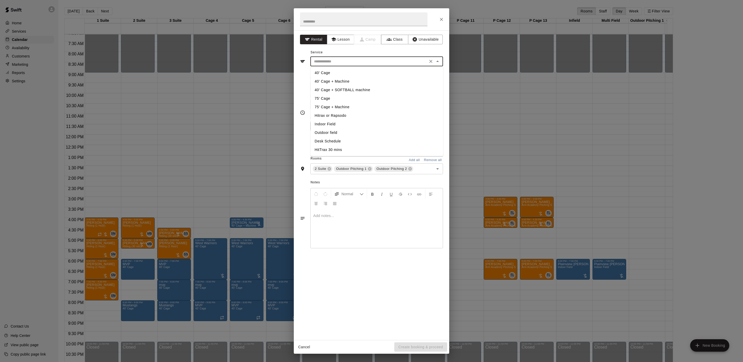
click at [327, 72] on li "40' Cage" at bounding box center [376, 73] width 133 height 9
type input "********"
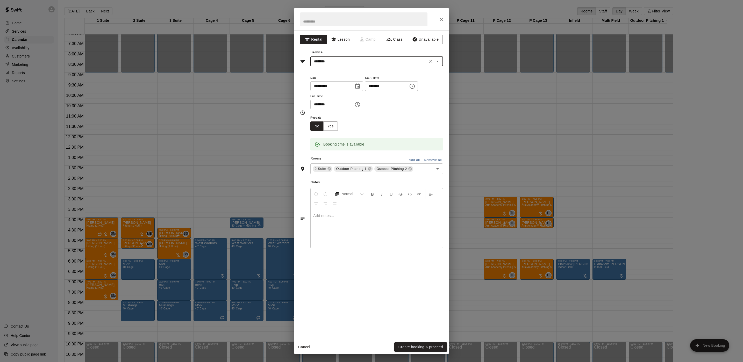
click at [420, 342] on div "Cancel Create booking & proceed" at bounding box center [371, 347] width 155 height 14
click at [419, 346] on button "Create booking & proceed" at bounding box center [420, 347] width 53 height 10
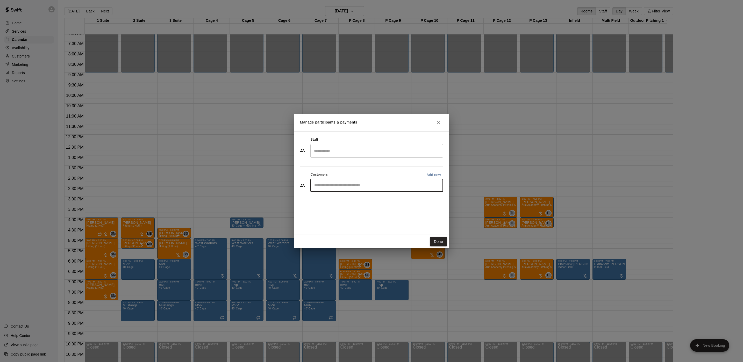
click at [356, 183] on input "Start typing to search customers..." at bounding box center [377, 185] width 128 height 5
type input "*"
type input "****"
click at [348, 200] on p "Plainview [PERSON_NAME]" at bounding box center [349, 197] width 49 height 5
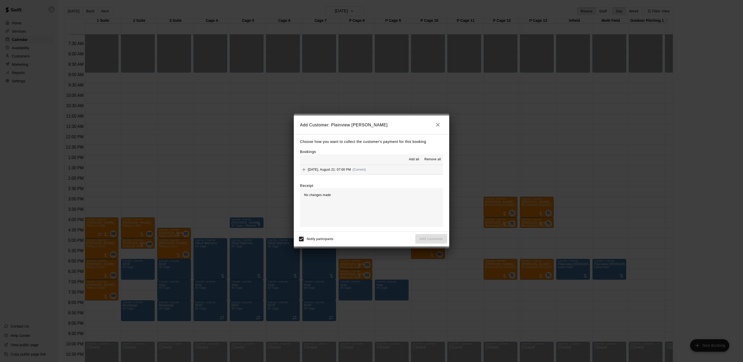
click at [364, 177] on div "Choose how you want to collect the customer's payment for this booking Bookings…" at bounding box center [371, 182] width 155 height 97
click at [364, 172] on div "Thursday, August 21: 07:00 PM (Current)" at bounding box center [333, 170] width 66 height 8
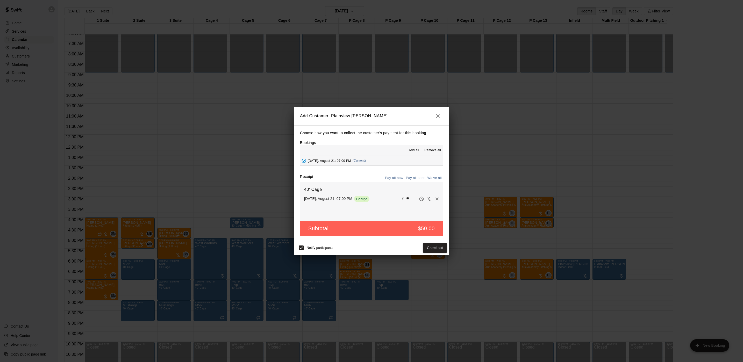
click at [410, 178] on button "Pay all later" at bounding box center [414, 178] width 21 height 8
click at [424, 251] on button "Add customer" at bounding box center [431, 248] width 32 height 10
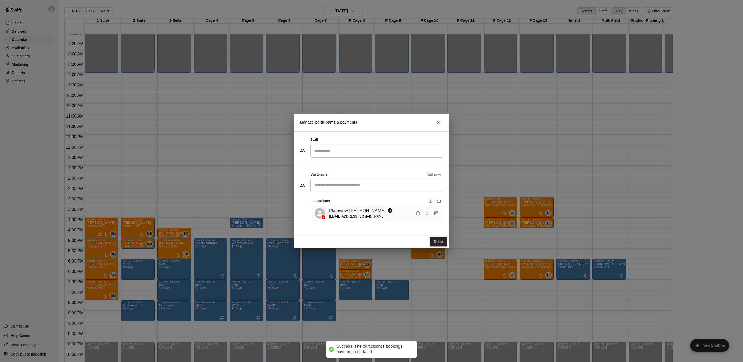
click at [436, 236] on div "Done" at bounding box center [371, 242] width 155 height 14
click at [435, 241] on button "Done" at bounding box center [438, 242] width 17 height 10
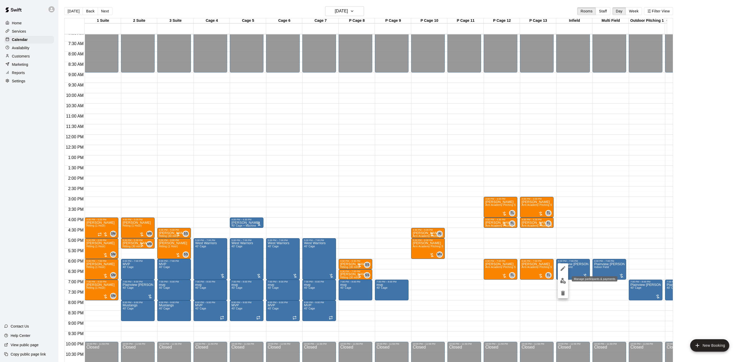
click at [555, 280] on div at bounding box center [371, 181] width 743 height 362
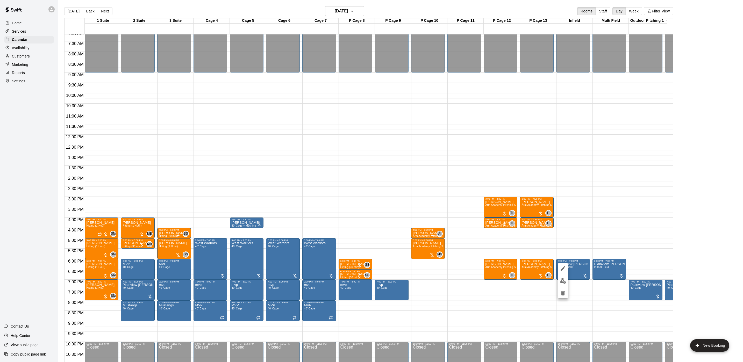
click at [567, 285] on div at bounding box center [562, 280] width 10 height 35
click at [565, 283] on img "edit" at bounding box center [563, 281] width 6 height 6
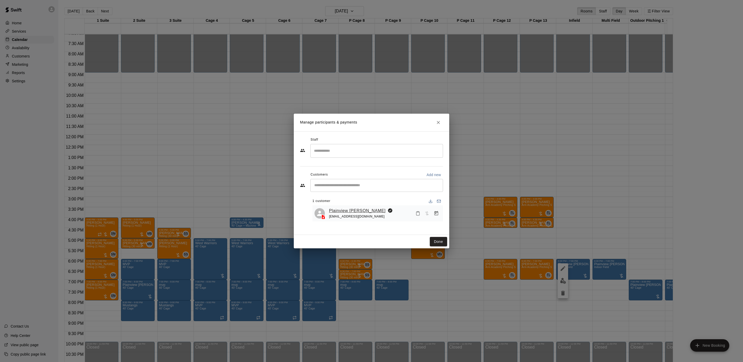
click at [354, 211] on link "Plainview [PERSON_NAME]" at bounding box center [357, 210] width 56 height 7
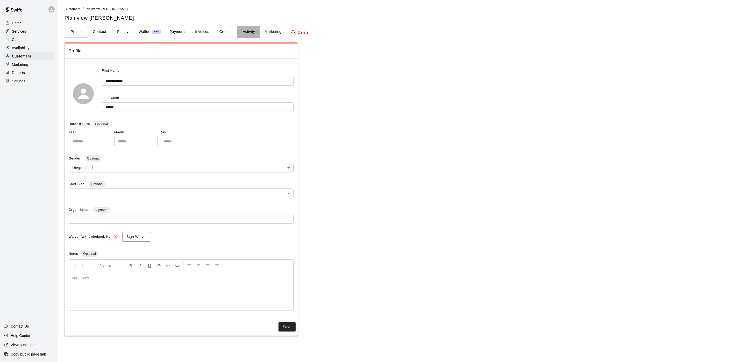
click at [242, 33] on button "Activity" at bounding box center [248, 32] width 23 height 12
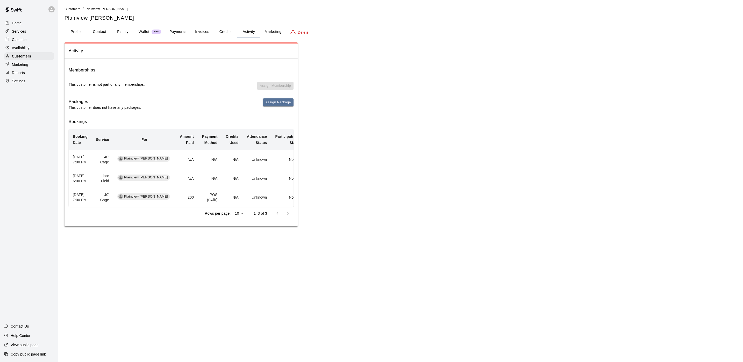
click at [22, 42] on p "Calendar" at bounding box center [19, 39] width 15 height 5
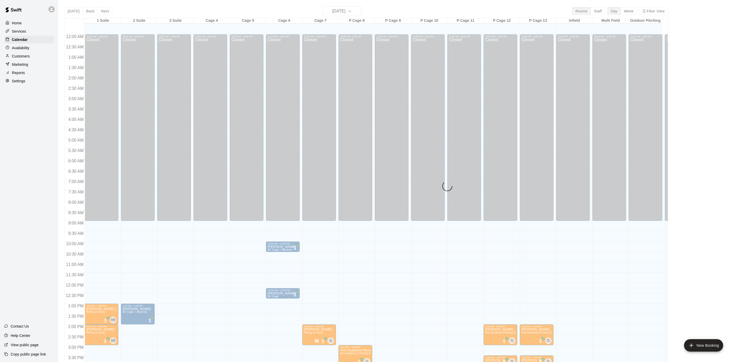
scroll to position [148, 0]
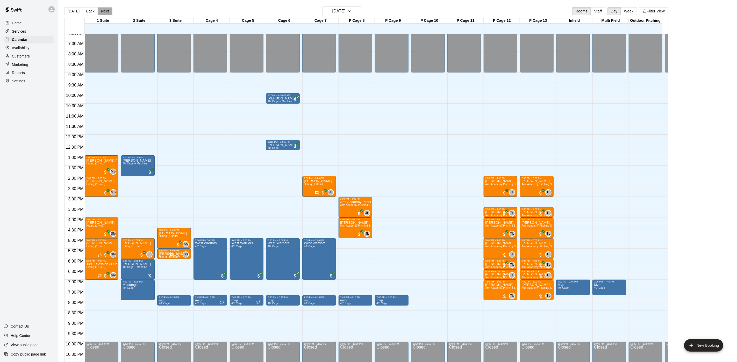
click at [102, 12] on button "Next" at bounding box center [105, 11] width 14 height 8
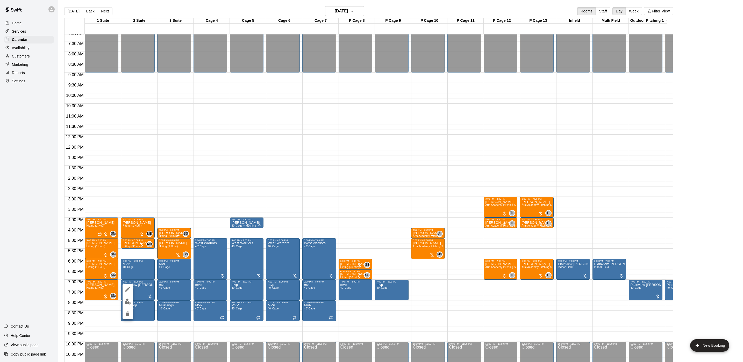
click at [130, 291] on icon "edit" at bounding box center [128, 289] width 6 height 6
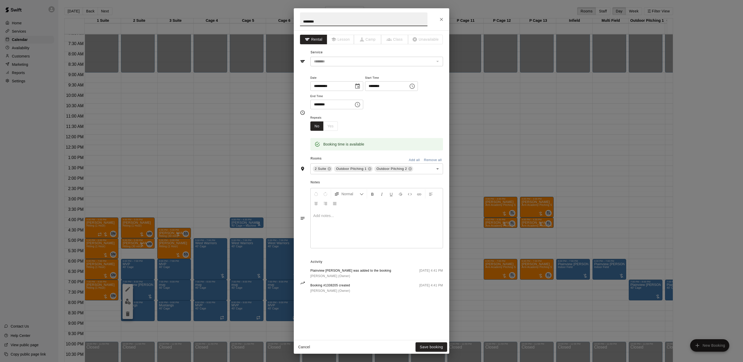
click at [255, 150] on div "**********" at bounding box center [371, 181] width 743 height 362
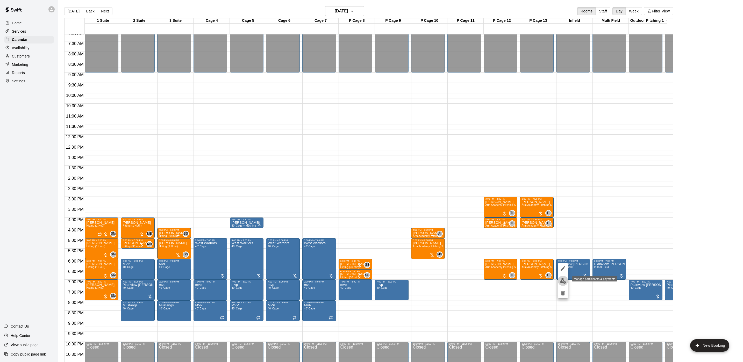
click at [566, 281] on button "edit" at bounding box center [562, 281] width 10 height 10
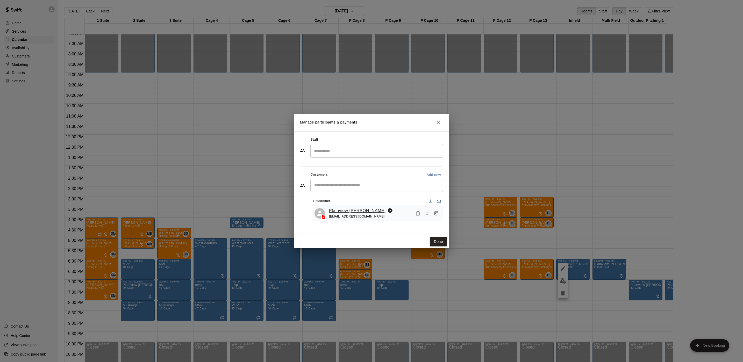
click at [338, 212] on link "Plainview [PERSON_NAME]" at bounding box center [357, 210] width 56 height 7
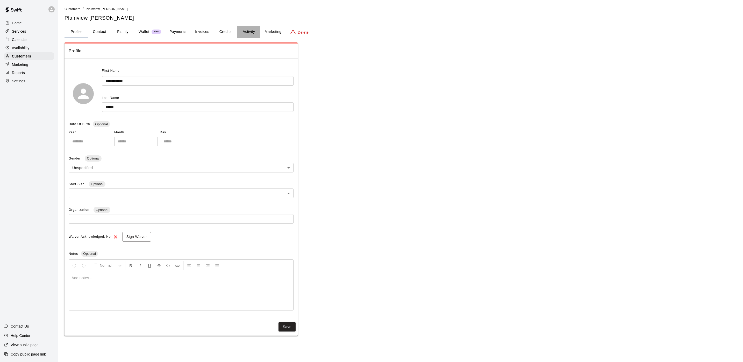
click at [254, 32] on button "Activity" at bounding box center [248, 32] width 23 height 12
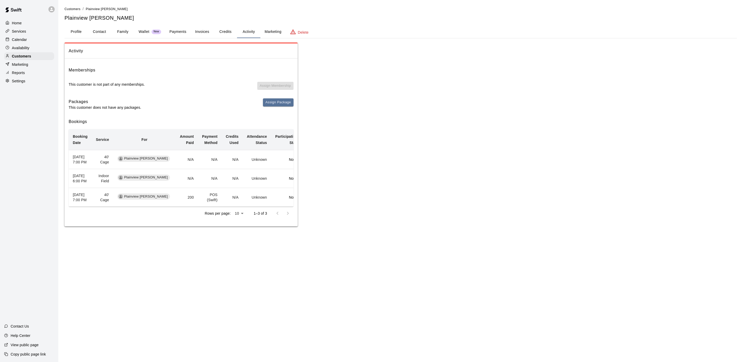
click at [26, 39] on p "Calendar" at bounding box center [19, 39] width 15 height 5
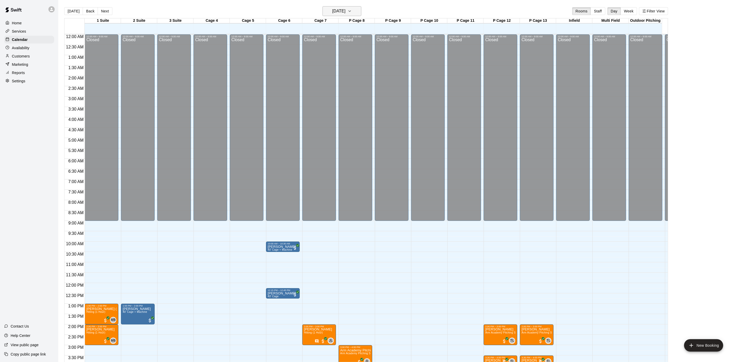
scroll to position [148, 0]
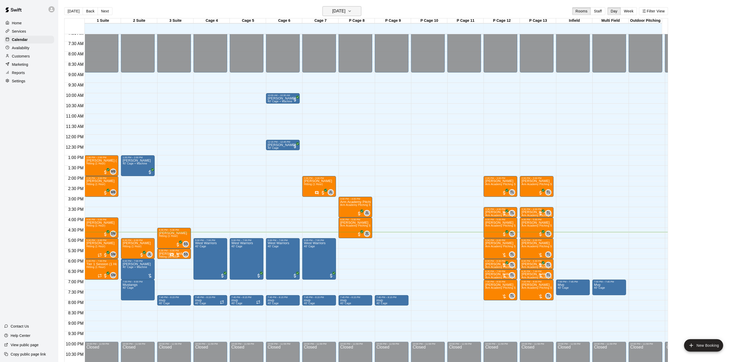
click at [332, 11] on h6 "[DATE]" at bounding box center [338, 11] width 13 height 7
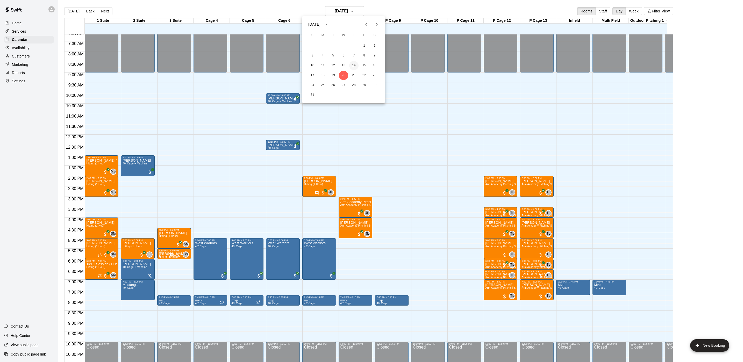
click at [353, 65] on button "14" at bounding box center [353, 65] width 9 height 9
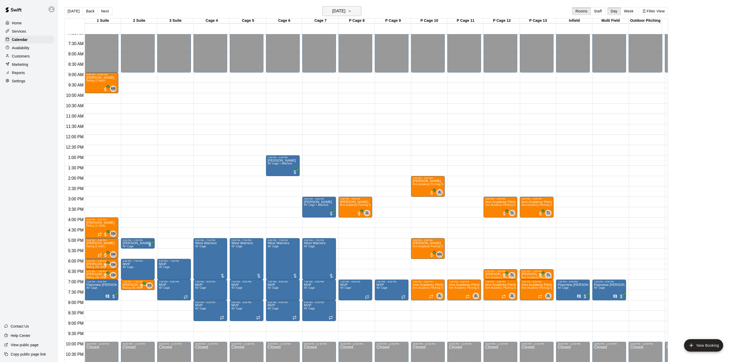
click at [323, 7] on button "Thursday Aug 14" at bounding box center [341, 11] width 39 height 10
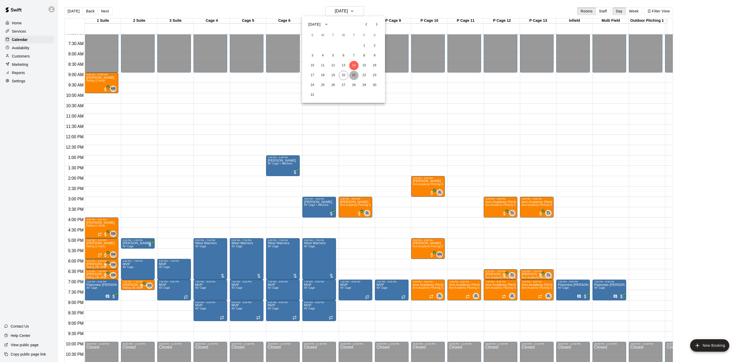
click at [351, 74] on button "21" at bounding box center [353, 75] width 9 height 9
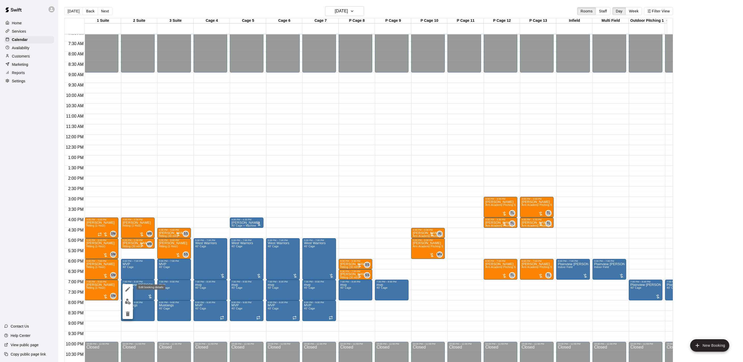
click at [129, 291] on icon "edit" at bounding box center [128, 289] width 6 height 6
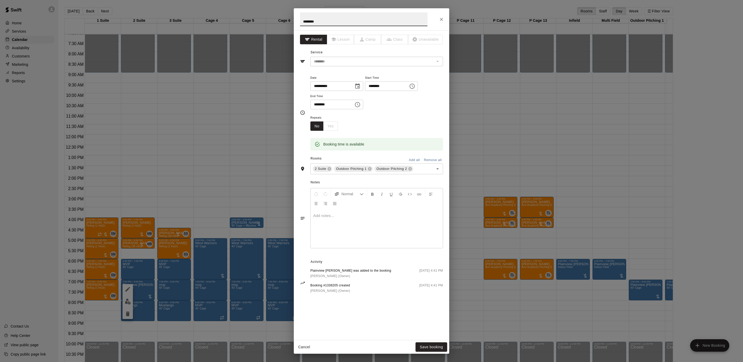
click at [365, 233] on div at bounding box center [376, 228] width 132 height 39
click at [423, 343] on button "Save booking" at bounding box center [431, 347] width 32 height 10
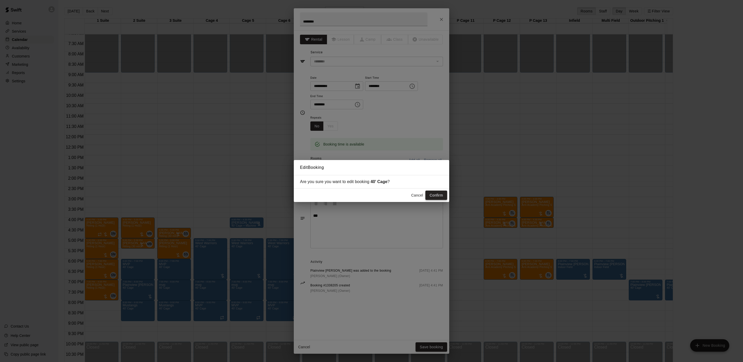
click at [437, 191] on button "Confirm" at bounding box center [436, 196] width 22 height 10
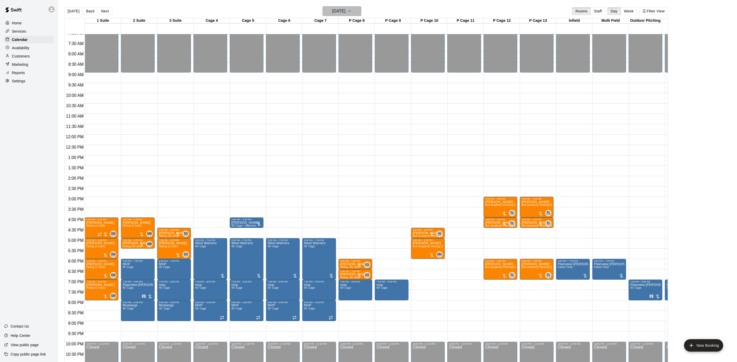
click at [337, 10] on h6 "[DATE]" at bounding box center [338, 11] width 13 height 7
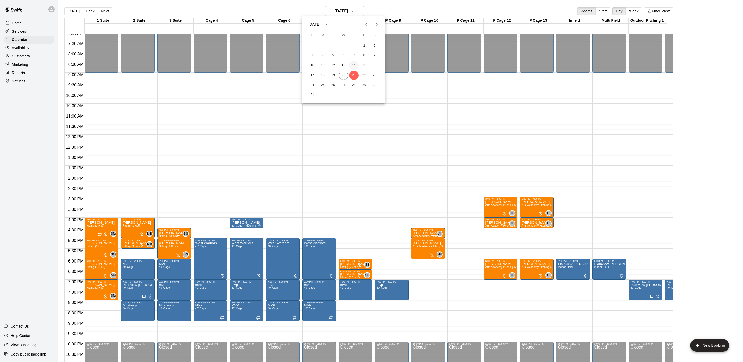
click at [354, 64] on button "14" at bounding box center [353, 65] width 9 height 9
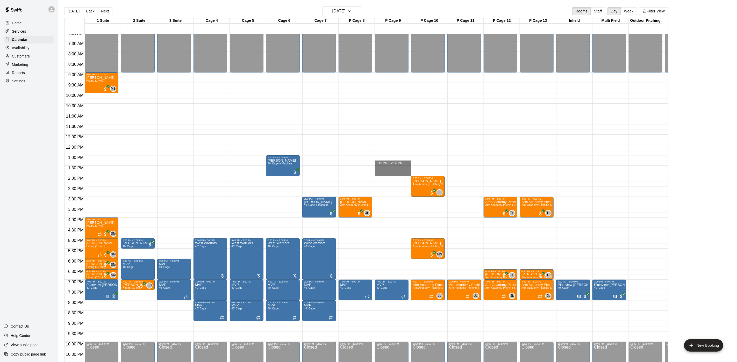
scroll to position [0, 34]
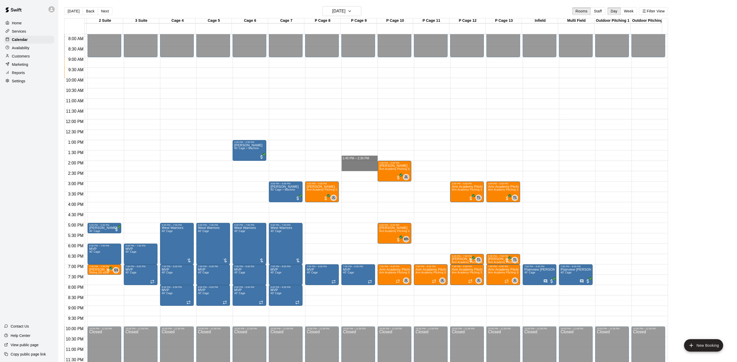
drag, startPoint x: 378, startPoint y: 173, endPoint x: 386, endPoint y: 112, distance: 62.1
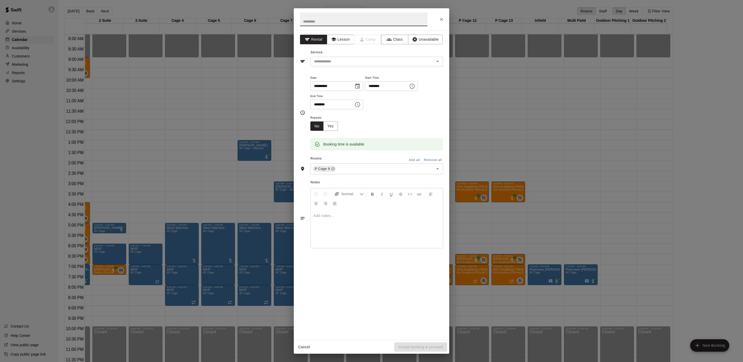
click at [437, 19] on button "Close" at bounding box center [441, 19] width 9 height 9
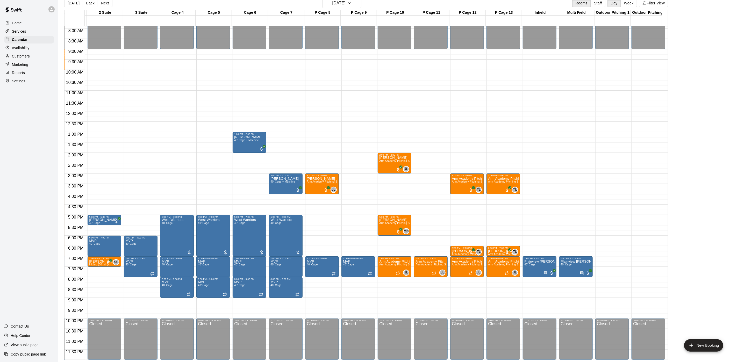
scroll to position [0, 0]
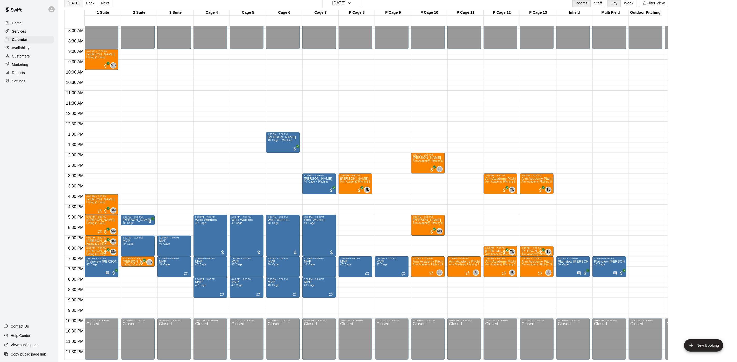
click at [73, 6] on button "[DATE]" at bounding box center [73, 3] width 19 height 8
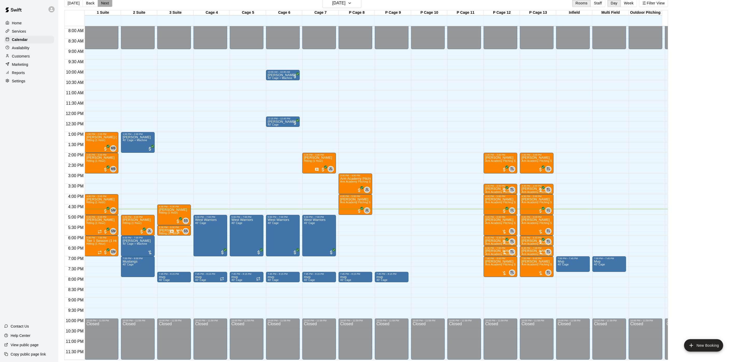
click at [100, 3] on button "Next" at bounding box center [105, 3] width 14 height 8
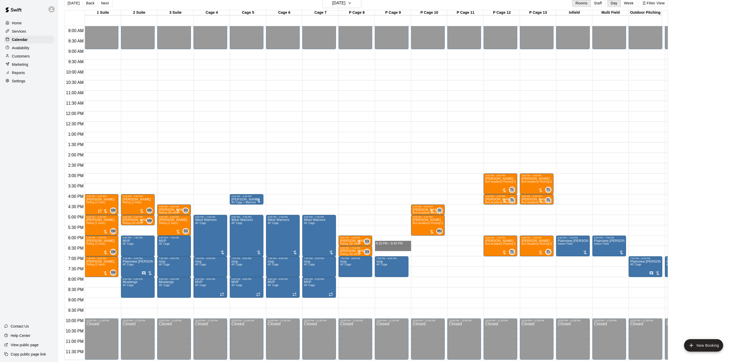
drag, startPoint x: 384, startPoint y: 235, endPoint x: 382, endPoint y: 242, distance: 7.8
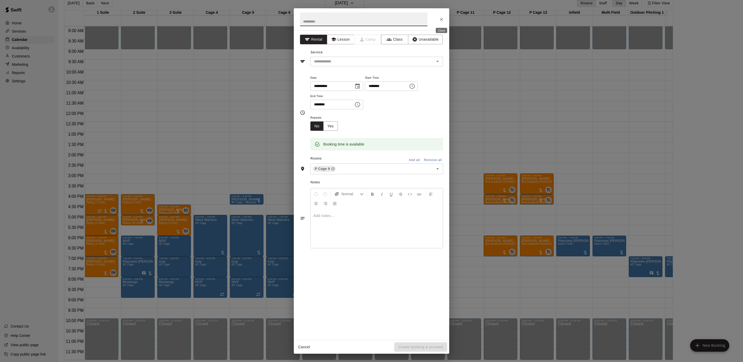
click at [440, 17] on icon "Close" at bounding box center [441, 19] width 5 height 5
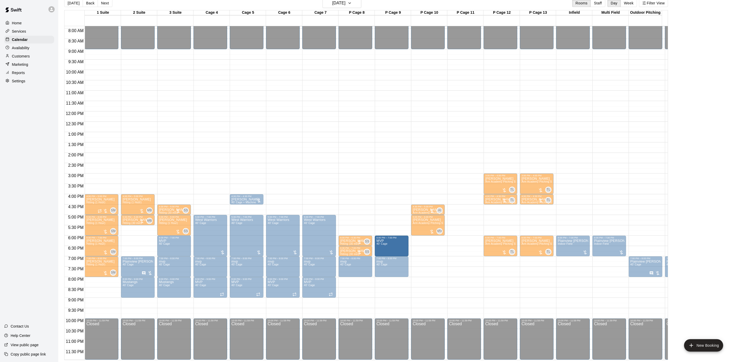
drag, startPoint x: 131, startPoint y: 236, endPoint x: 402, endPoint y: 240, distance: 270.6
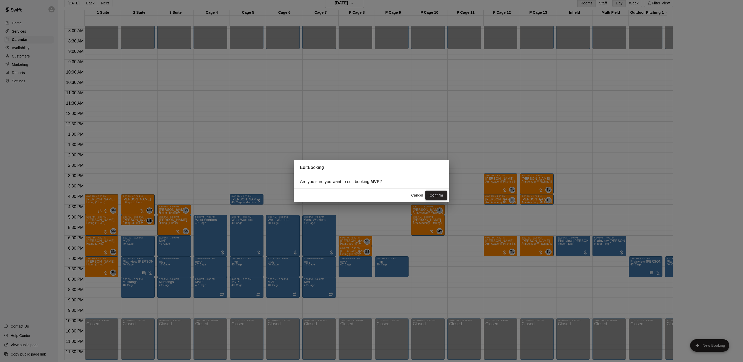
click at [432, 193] on button "Confirm" at bounding box center [436, 196] width 22 height 10
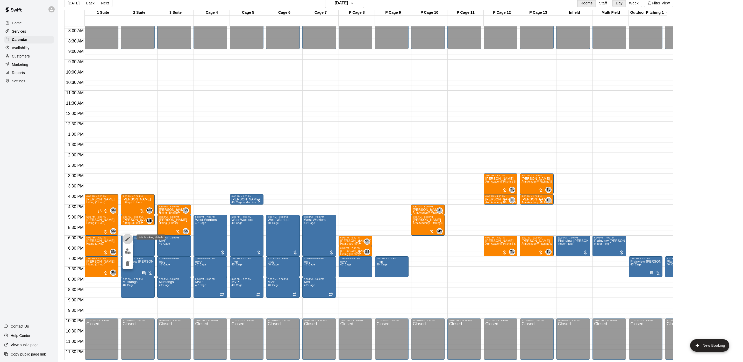
click at [129, 238] on icon "edit" at bounding box center [127, 239] width 5 height 5
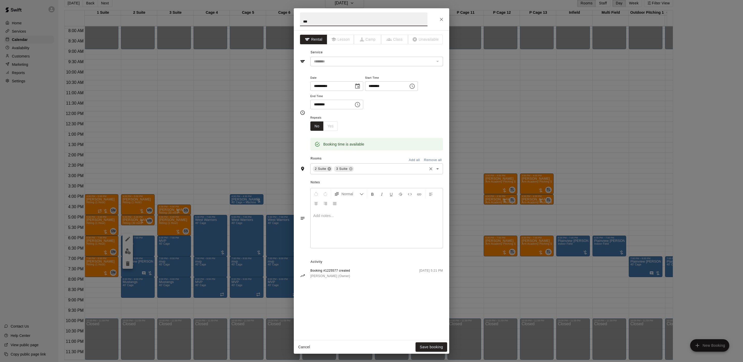
click at [328, 168] on icon at bounding box center [329, 168] width 3 height 3
click at [364, 168] on input "text" at bounding box center [379, 169] width 93 height 6
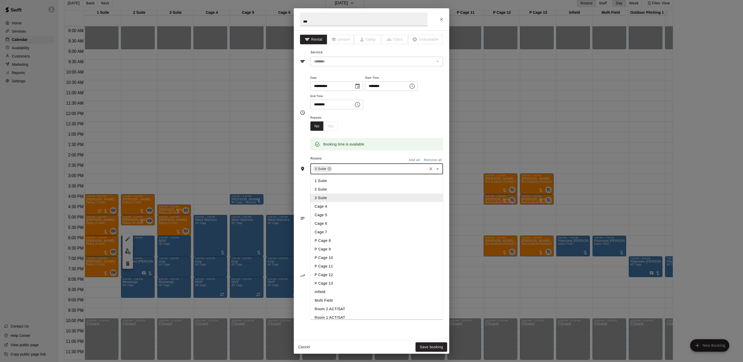
click at [339, 260] on li "P Cage 10" at bounding box center [376, 257] width 133 height 9
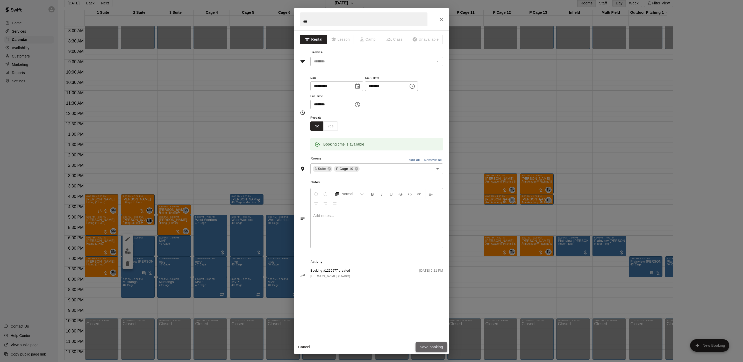
click at [436, 344] on button "Save booking" at bounding box center [431, 347] width 32 height 10
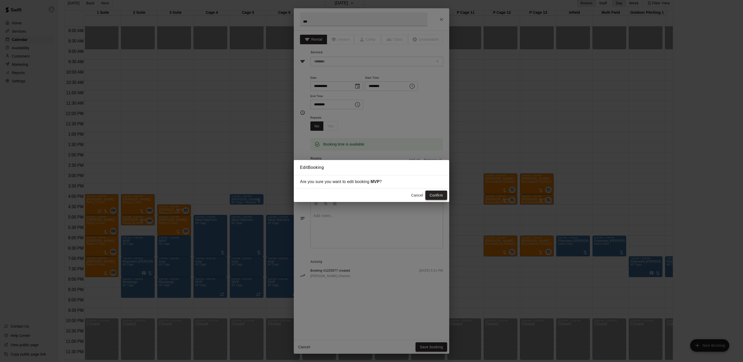
click at [436, 196] on button "Confirm" at bounding box center [436, 196] width 22 height 10
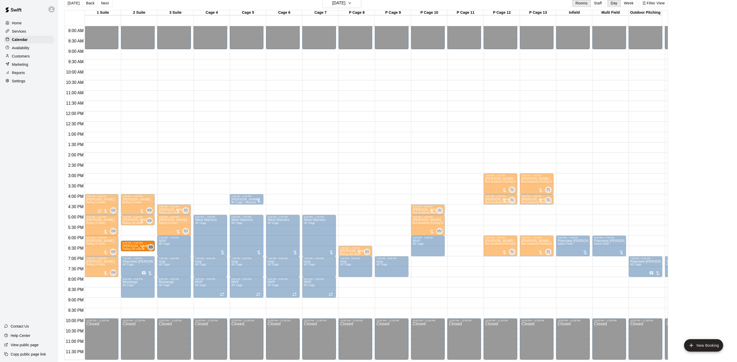
drag, startPoint x: 353, startPoint y: 235, endPoint x: 144, endPoint y: 238, distance: 208.5
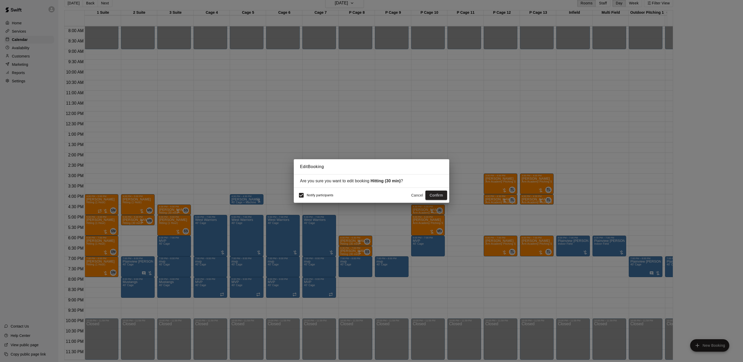
click at [409, 196] on button "Cancel" at bounding box center [417, 196] width 17 height 10
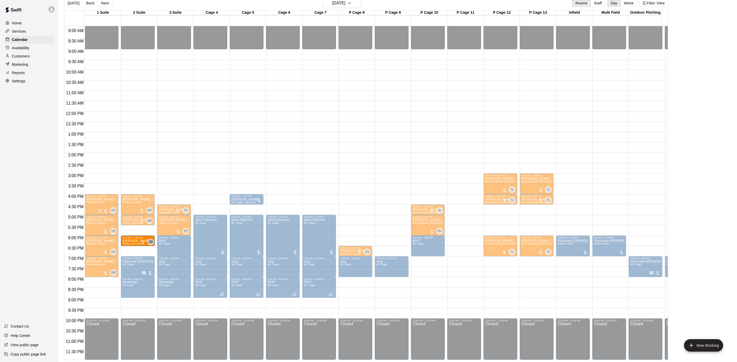
drag, startPoint x: 349, startPoint y: 234, endPoint x: 145, endPoint y: 235, distance: 204.3
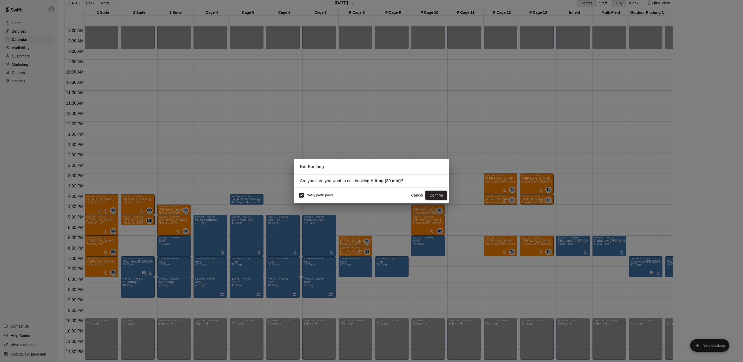
click at [431, 191] on div "Notify participants Cancel Confirm" at bounding box center [371, 195] width 151 height 11
click at [438, 193] on button "Confirm" at bounding box center [436, 196] width 22 height 10
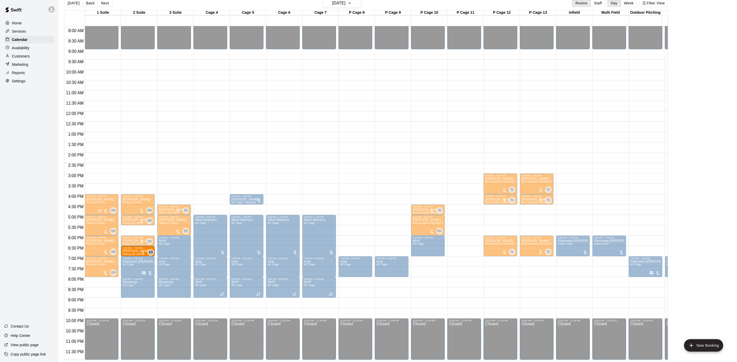
drag, startPoint x: 347, startPoint y: 246, endPoint x: 135, endPoint y: 246, distance: 212.6
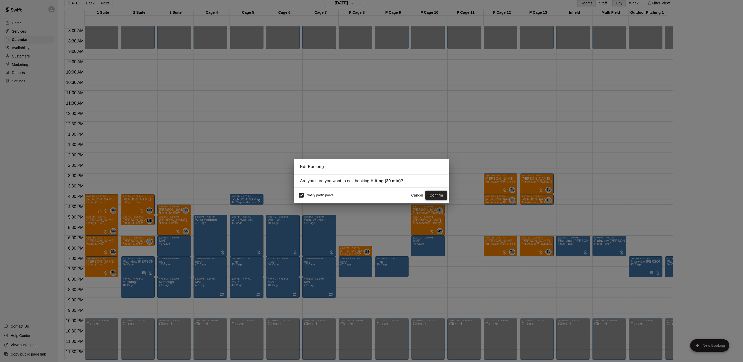
click at [426, 191] on button "Confirm" at bounding box center [436, 196] width 22 height 10
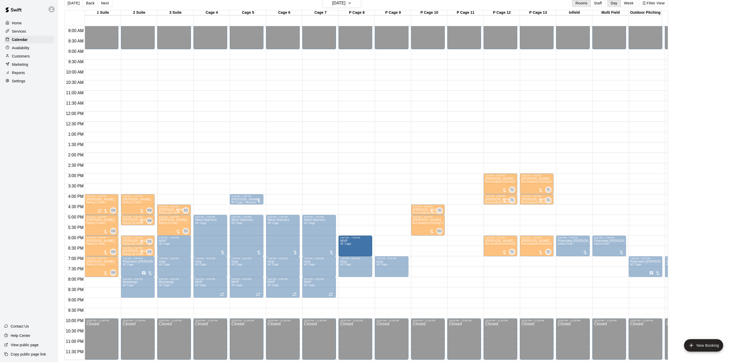
drag, startPoint x: 417, startPoint y: 235, endPoint x: 358, endPoint y: 238, distance: 59.4
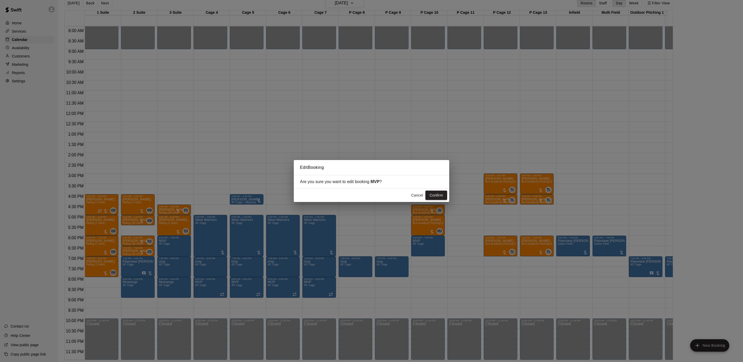
click at [443, 195] on button "Confirm" at bounding box center [436, 196] width 22 height 10
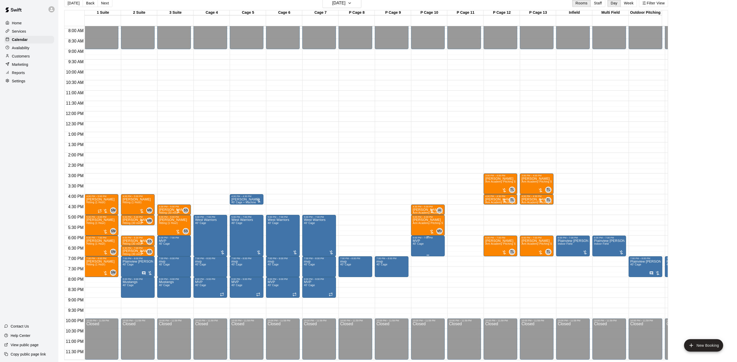
click at [417, 241] on p "MVP" at bounding box center [417, 241] width 11 height 0
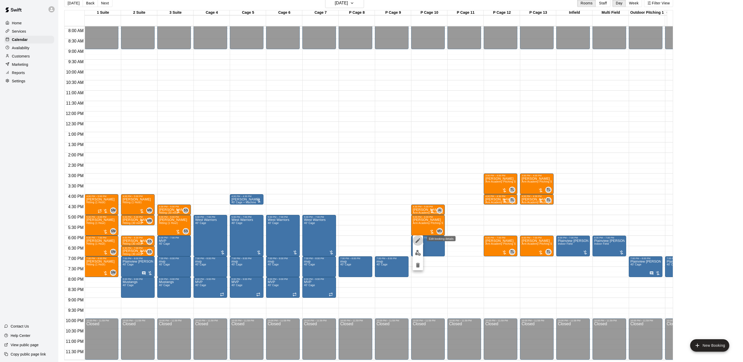
click at [416, 238] on icon "edit" at bounding box center [418, 240] width 6 height 6
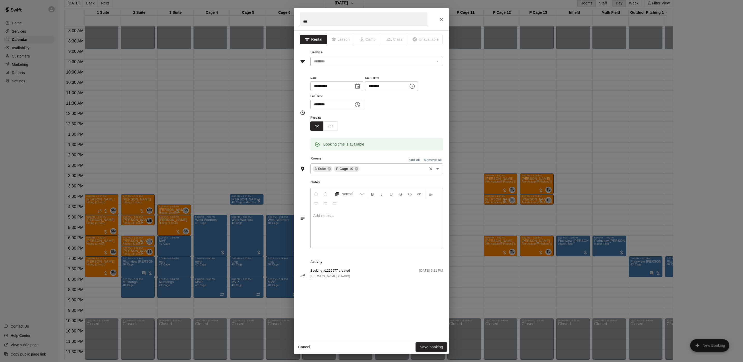
click at [358, 168] on div "P Cage 10" at bounding box center [346, 169] width 25 height 6
click at [357, 169] on icon at bounding box center [356, 169] width 4 height 4
click at [351, 164] on div "3 Suite ​" at bounding box center [376, 168] width 133 height 11
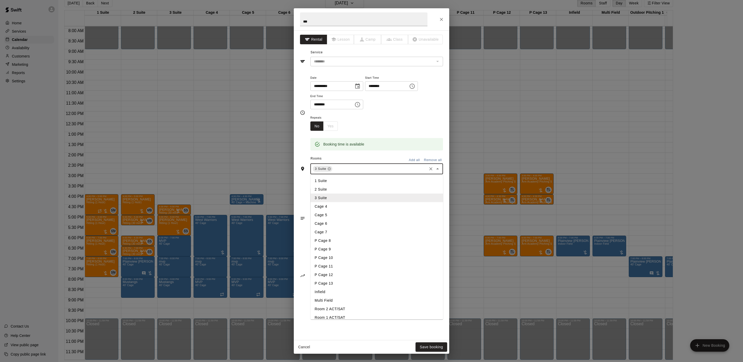
click at [325, 238] on li "P Cage 8" at bounding box center [376, 240] width 133 height 9
click at [371, 169] on input "text" at bounding box center [392, 169] width 68 height 6
click at [330, 250] on li "P Cage 9" at bounding box center [376, 249] width 133 height 9
click at [425, 347] on button "Save booking" at bounding box center [431, 347] width 32 height 10
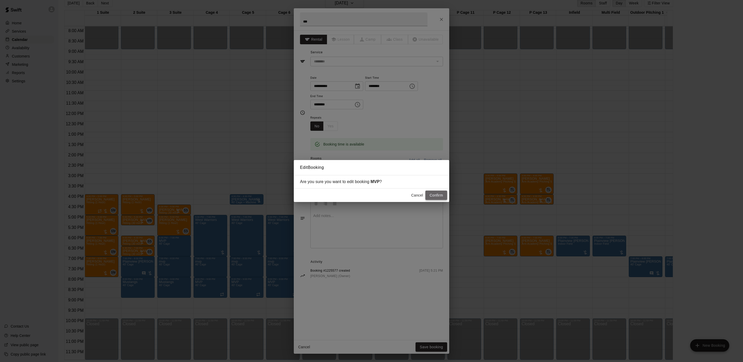
click at [440, 198] on button "Confirm" at bounding box center [436, 196] width 22 height 10
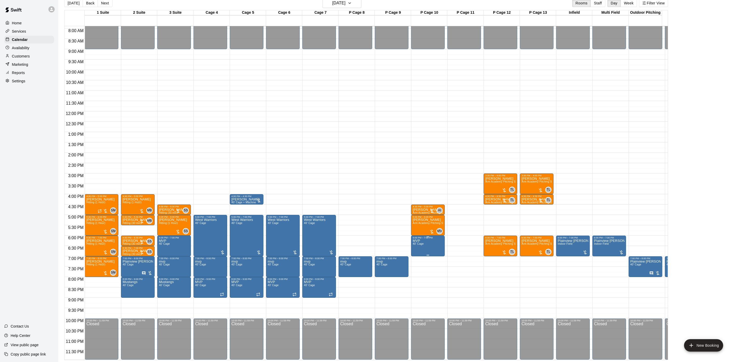
click at [418, 242] on span "40' Cage" at bounding box center [417, 243] width 11 height 3
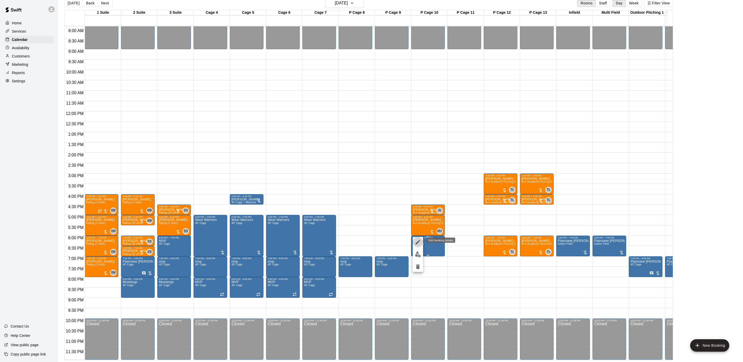
click at [418, 238] on button "edit" at bounding box center [417, 242] width 10 height 10
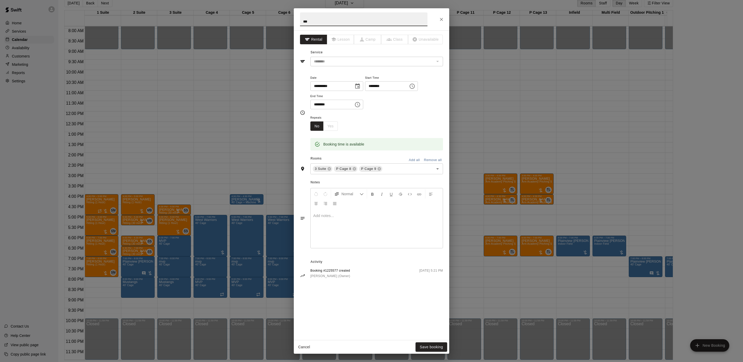
click at [489, 187] on div "**********" at bounding box center [371, 181] width 743 height 362
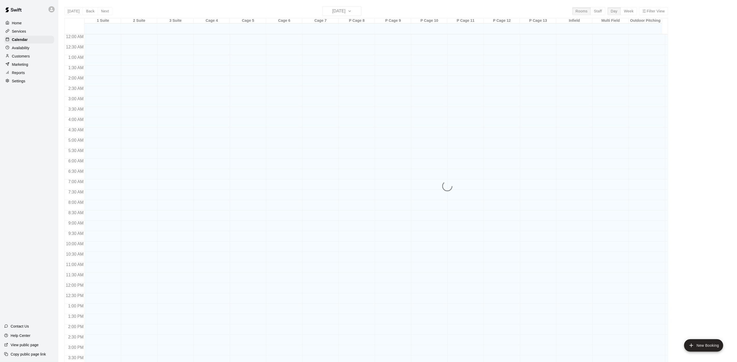
scroll to position [148, 0]
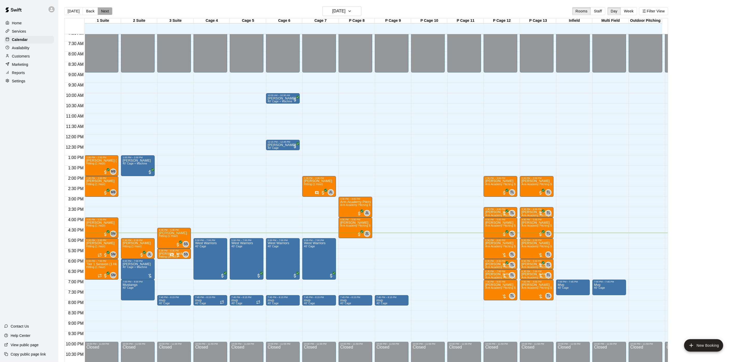
click at [100, 9] on button "Next" at bounding box center [105, 11] width 14 height 8
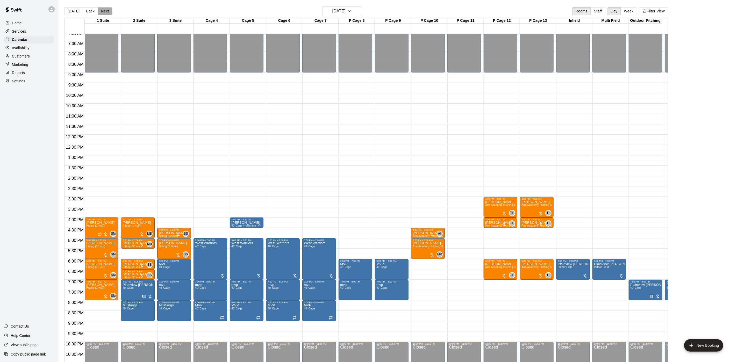
click at [103, 10] on button "Next" at bounding box center [105, 11] width 14 height 8
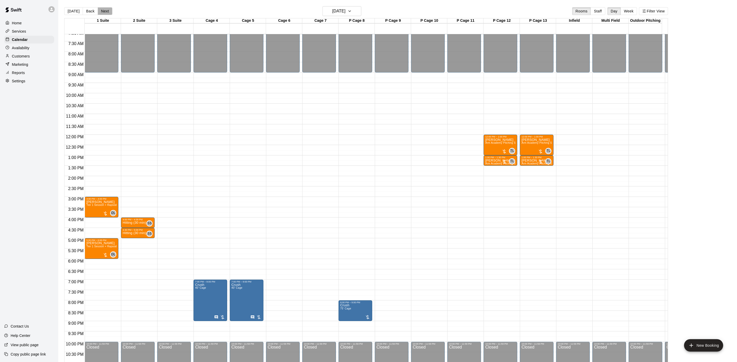
click at [103, 12] on button "Next" at bounding box center [105, 11] width 14 height 8
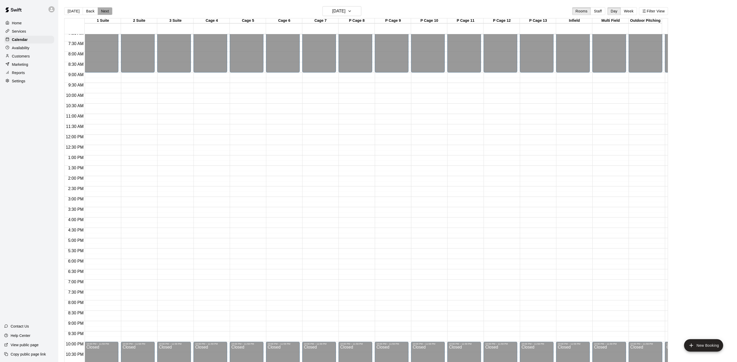
click at [102, 13] on button "Next" at bounding box center [105, 11] width 14 height 8
click at [75, 15] on button "[DATE]" at bounding box center [73, 11] width 19 height 8
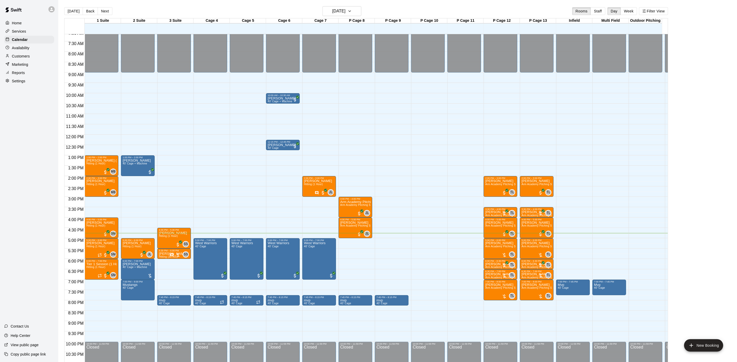
click at [30, 59] on div "Customers" at bounding box center [29, 56] width 50 height 8
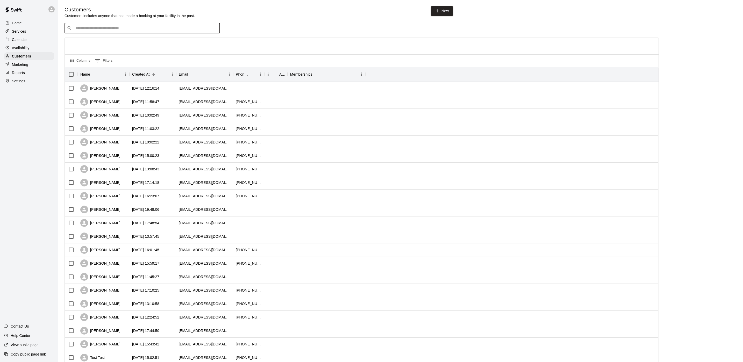
click at [88, 30] on input "Search customers by name or email" at bounding box center [145, 28] width 143 height 5
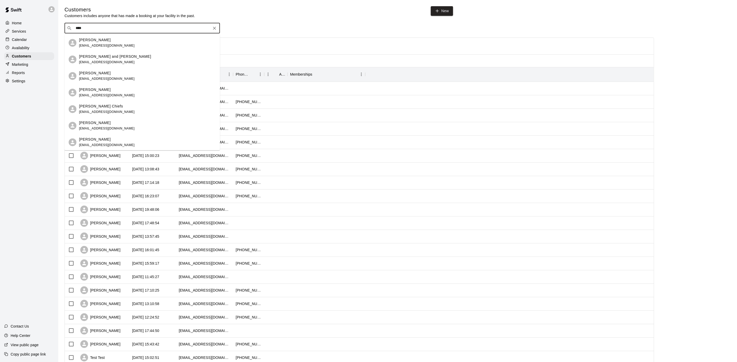
type input "*****"
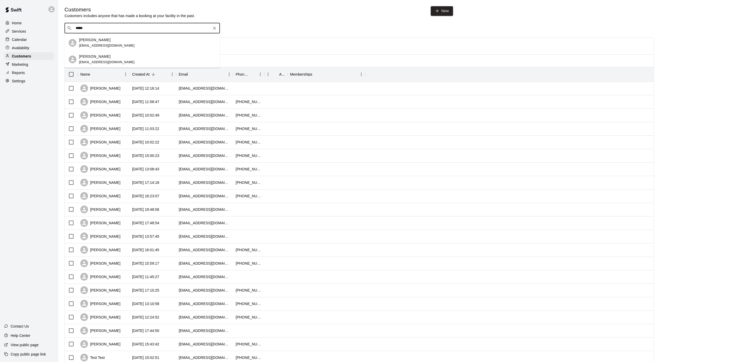
click at [93, 38] on p "[PERSON_NAME]" at bounding box center [95, 39] width 32 height 5
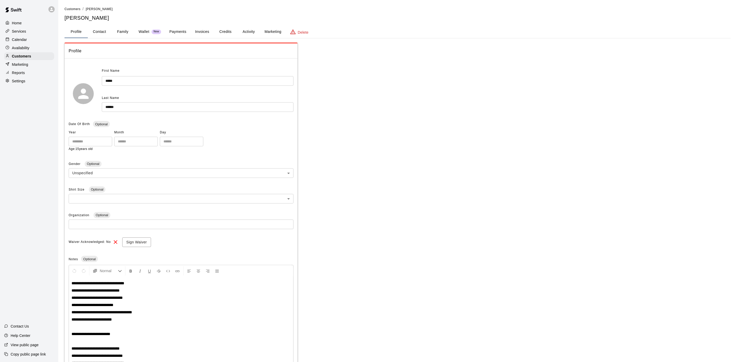
scroll to position [19, 0]
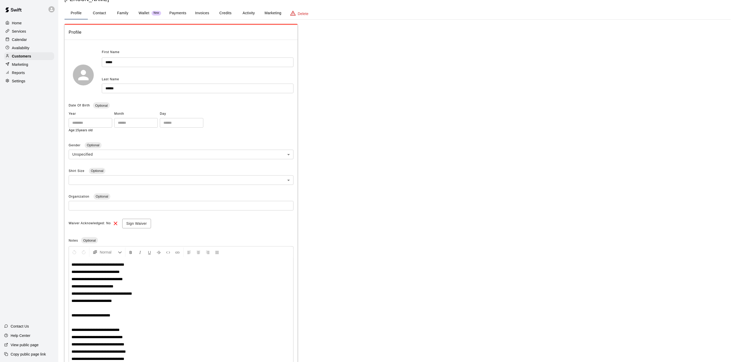
click at [175, 13] on button "Payments" at bounding box center [177, 13] width 25 height 12
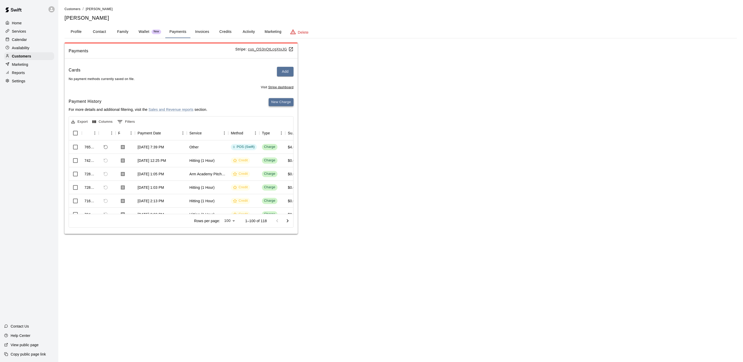
click at [278, 101] on button "New Charge" at bounding box center [281, 102] width 25 height 8
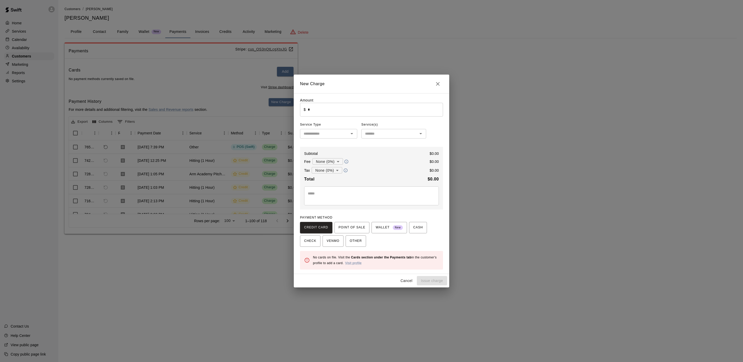
click at [316, 104] on input "*" at bounding box center [375, 110] width 135 height 14
click at [346, 229] on span "POINT OF SALE" at bounding box center [351, 227] width 27 height 8
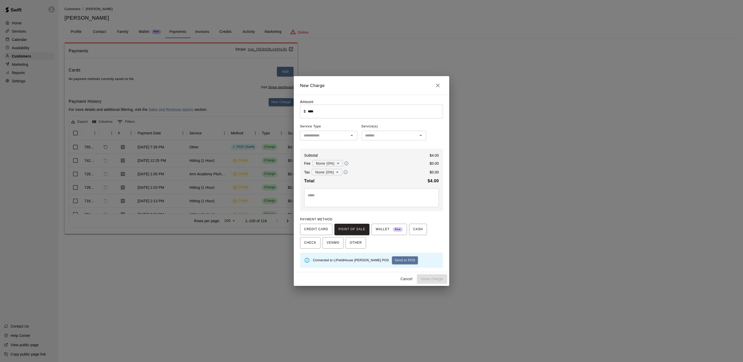
click at [386, 259] on div "Connected to LIFieldHouse [PERSON_NAME] POS Send to POS" at bounding box center [376, 260] width 126 height 12
click at [392, 259] on button "Send to POS" at bounding box center [405, 260] width 26 height 8
type input "*"
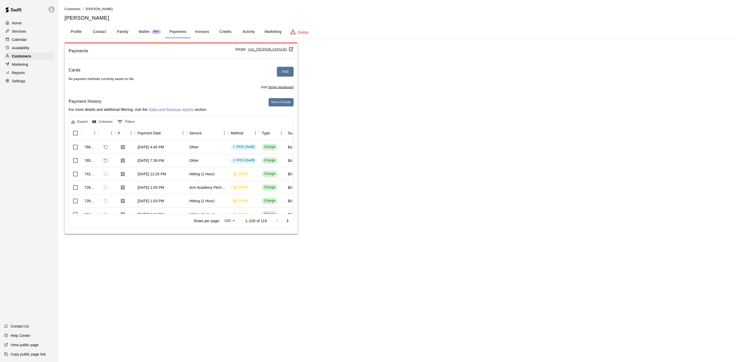
drag, startPoint x: 7, startPoint y: 42, endPoint x: 6, endPoint y: 46, distance: 3.8
click at [7, 41] on icon at bounding box center [7, 39] width 4 height 4
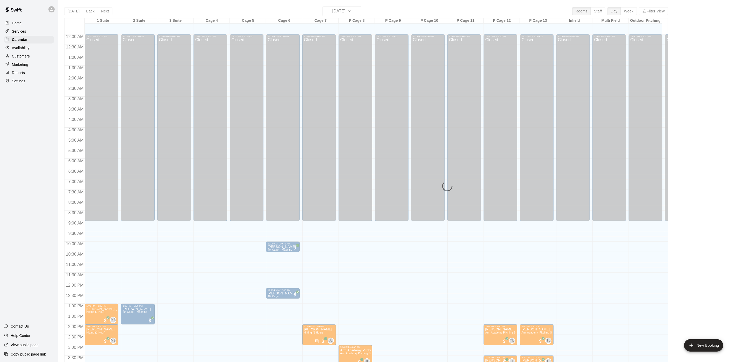
scroll to position [148, 0]
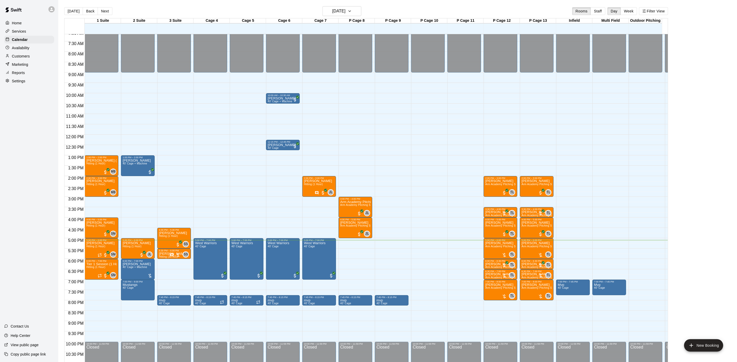
click at [190, 274] on div "12:00 AM – 9:00 AM Closed 4:30 PM – 5:30 PM [PERSON_NAME] Hitting (1 Hour) SS 0…" at bounding box center [174, 134] width 34 height 497
click at [336, 8] on h6 "[DATE]" at bounding box center [338, 11] width 13 height 7
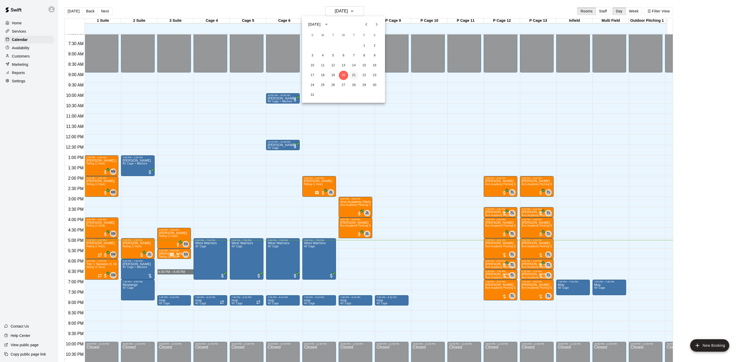
click at [355, 72] on button "21" at bounding box center [353, 75] width 9 height 9
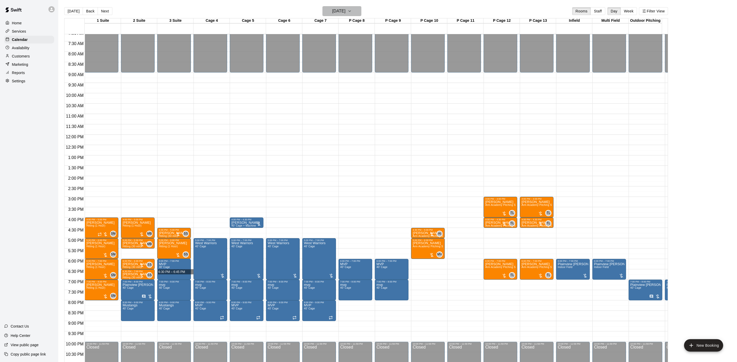
click at [345, 9] on h6 "[DATE]" at bounding box center [338, 11] width 13 height 7
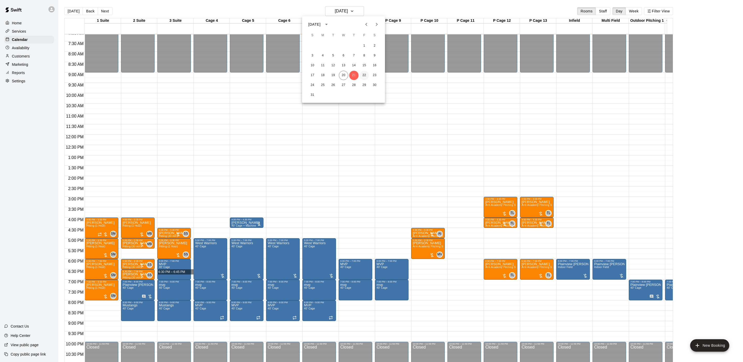
click at [364, 71] on button "22" at bounding box center [363, 75] width 9 height 9
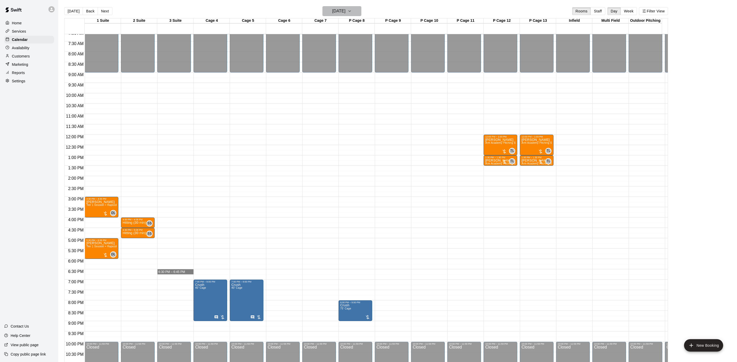
click at [336, 12] on h6 "[DATE]" at bounding box center [338, 11] width 13 height 7
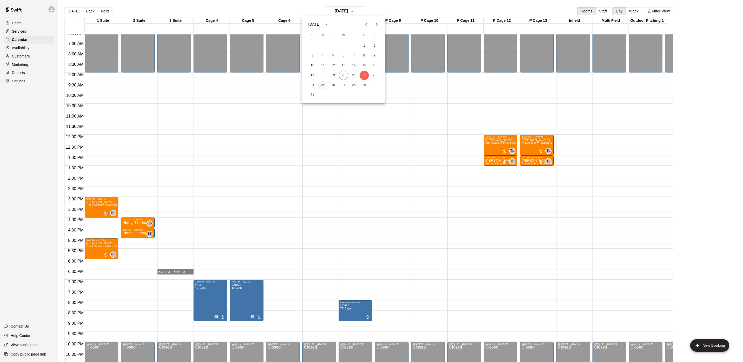
click at [326, 83] on button "25" at bounding box center [322, 85] width 9 height 9
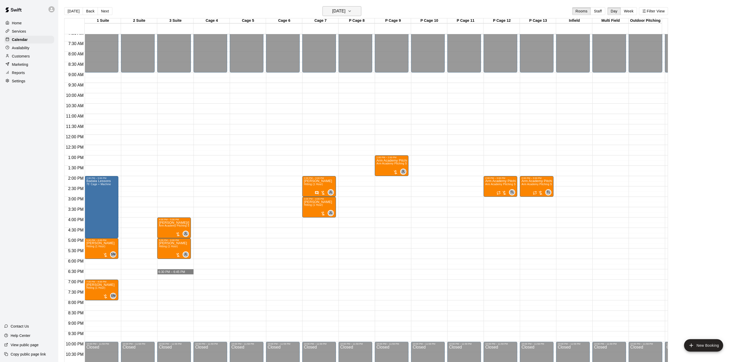
click at [345, 12] on h6 "[DATE]" at bounding box center [338, 11] width 13 height 7
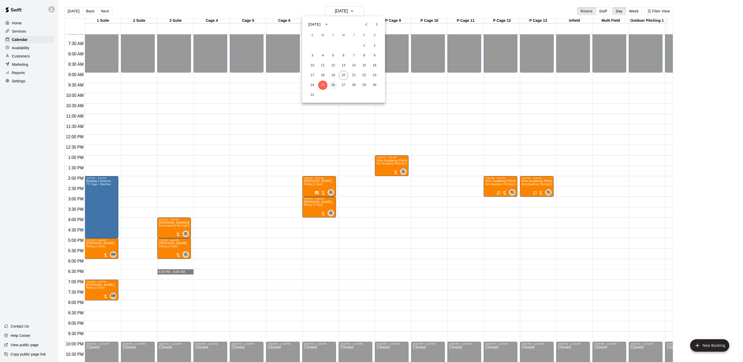
click at [334, 86] on button "26" at bounding box center [332, 85] width 9 height 9
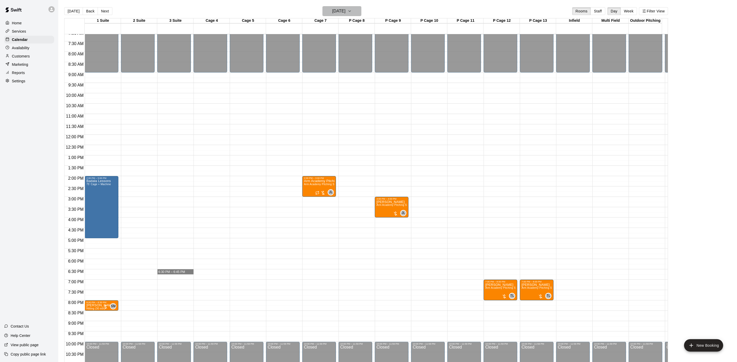
click at [338, 13] on h6 "[DATE]" at bounding box center [338, 11] width 13 height 7
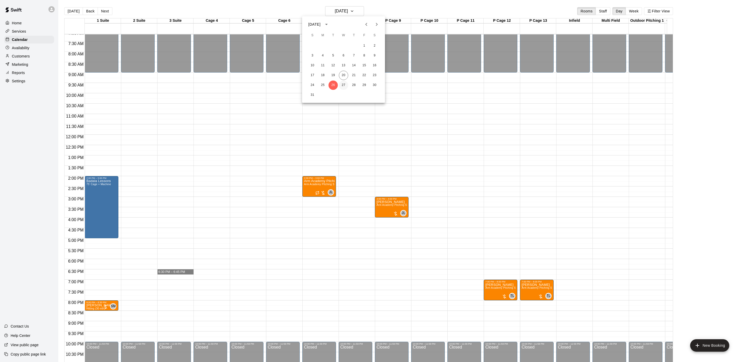
click at [342, 83] on button "27" at bounding box center [343, 85] width 9 height 9
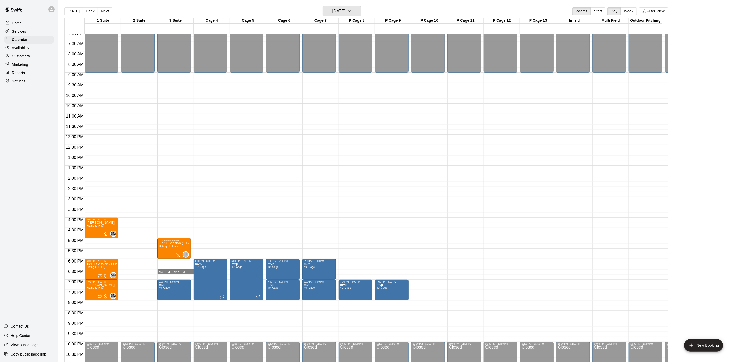
click at [342, 11] on h6 "[DATE]" at bounding box center [338, 11] width 13 height 7
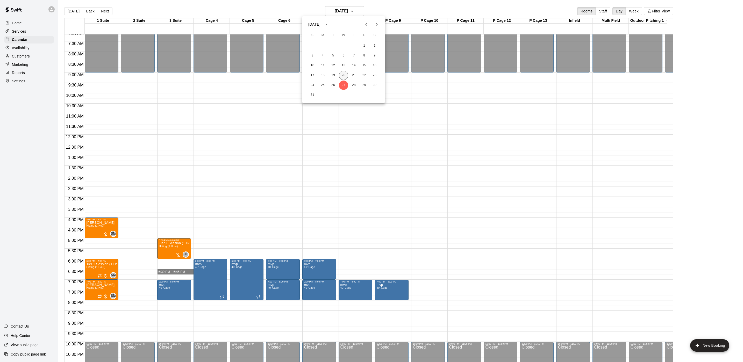
click at [343, 73] on button "20" at bounding box center [343, 75] width 9 height 9
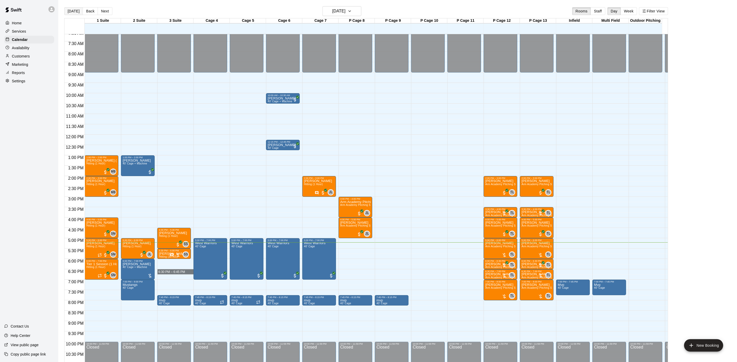
click at [73, 10] on button "[DATE]" at bounding box center [73, 11] width 19 height 8
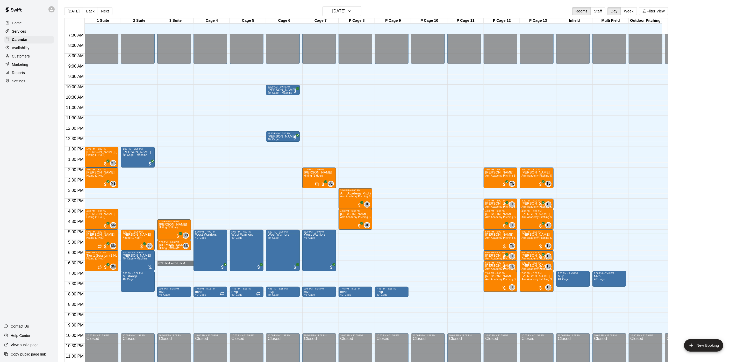
scroll to position [170, 0]
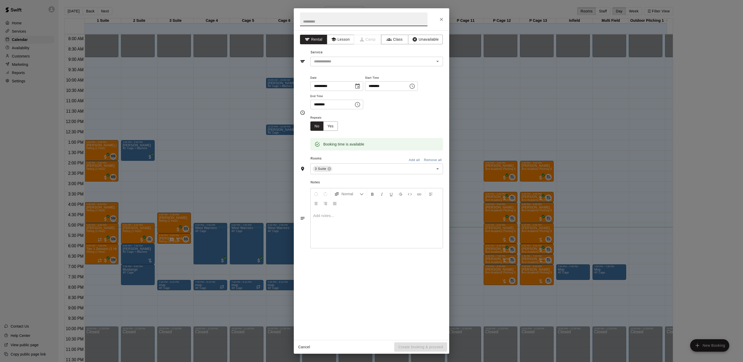
click at [127, 206] on div "**********" at bounding box center [371, 181] width 743 height 362
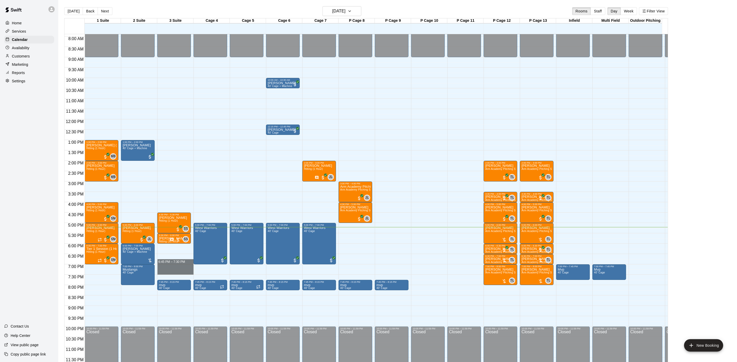
drag, startPoint x: 164, startPoint y: 250, endPoint x: 169, endPoint y: 265, distance: 15.6
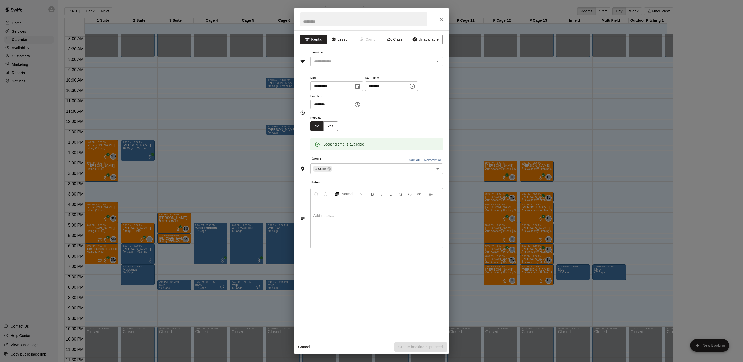
click at [384, 85] on input "********" at bounding box center [385, 86] width 40 height 10
type input "********"
click at [562, 79] on div "**********" at bounding box center [371, 181] width 743 height 362
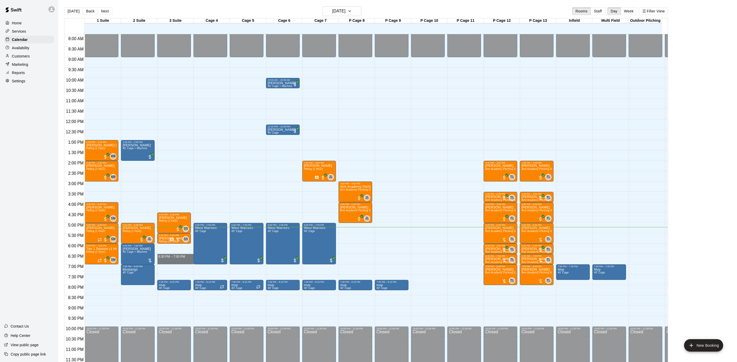
drag, startPoint x: 175, startPoint y: 251, endPoint x: 175, endPoint y: 254, distance: 3.4
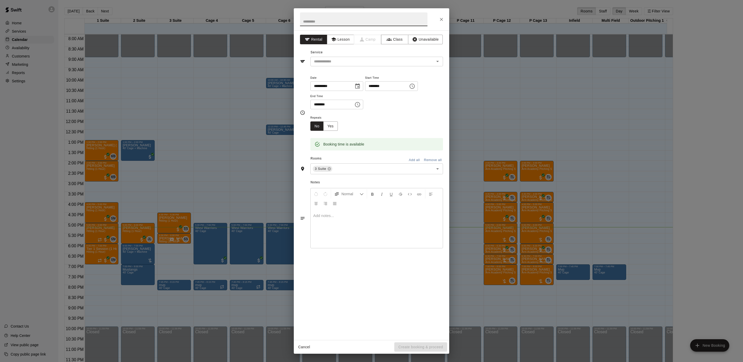
click at [333, 56] on div "Service ​" at bounding box center [371, 57] width 143 height 18
click at [330, 65] on input "text" at bounding box center [369, 61] width 114 height 6
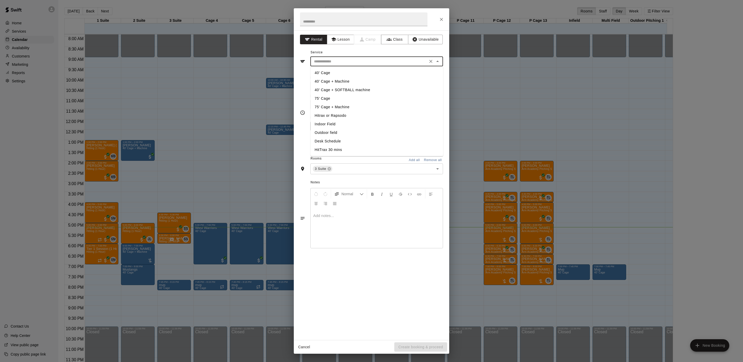
click at [332, 73] on li "40' Cage" at bounding box center [376, 73] width 133 height 9
type input "********"
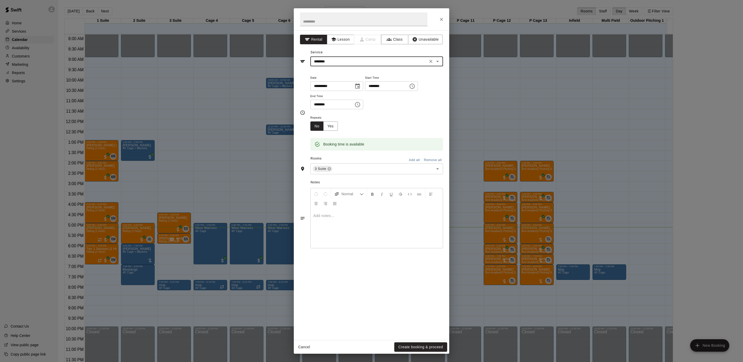
click at [397, 225] on div at bounding box center [376, 228] width 132 height 39
click at [412, 349] on button "Create booking & proceed" at bounding box center [420, 347] width 53 height 10
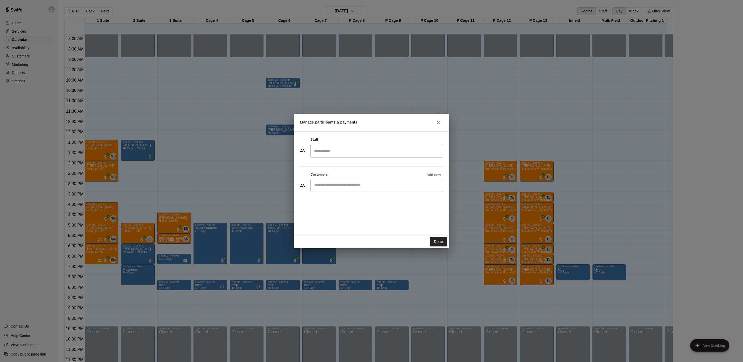
click at [344, 191] on div "​" at bounding box center [376, 185] width 133 height 13
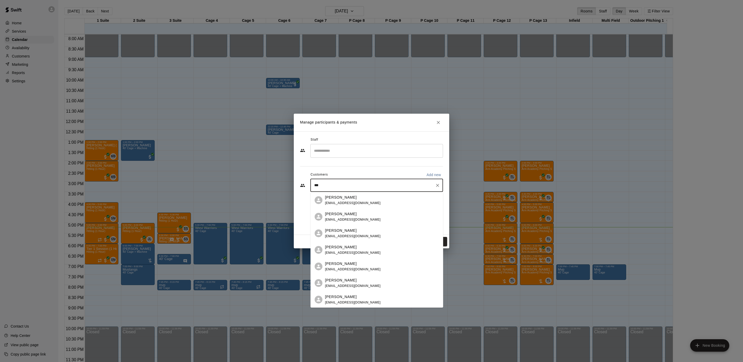
type input "****"
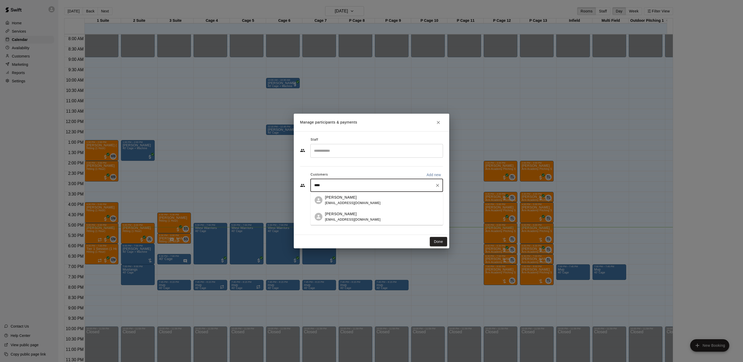
click at [343, 198] on p "[PERSON_NAME]" at bounding box center [341, 197] width 32 height 5
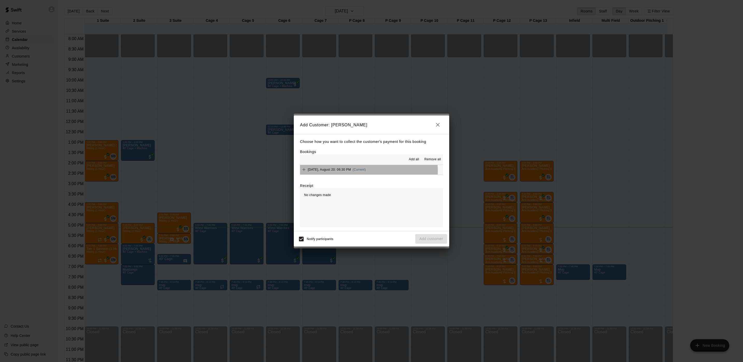
click at [359, 171] on span "(Current)" at bounding box center [358, 170] width 13 height 4
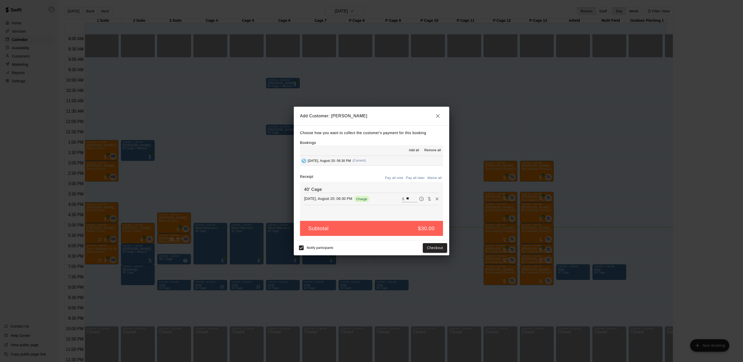
click at [419, 179] on button "Pay all later" at bounding box center [414, 178] width 21 height 8
click at [432, 253] on div "Notify participants Add customer" at bounding box center [371, 247] width 151 height 11
click at [432, 250] on button "Add customer" at bounding box center [431, 248] width 32 height 10
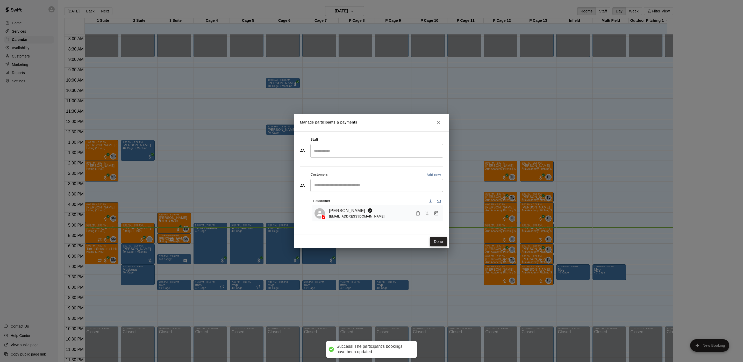
click at [436, 237] on button "Done" at bounding box center [438, 242] width 17 height 10
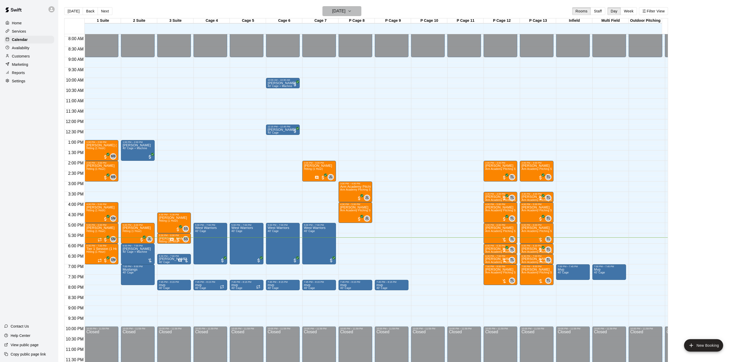
click at [332, 12] on h6 "[DATE]" at bounding box center [338, 11] width 13 height 7
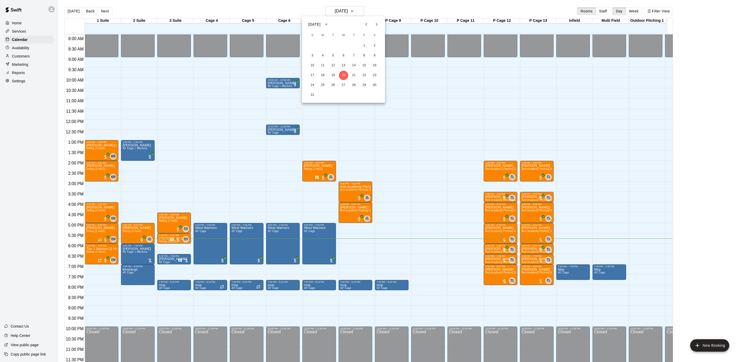
click at [89, 249] on div at bounding box center [371, 181] width 743 height 362
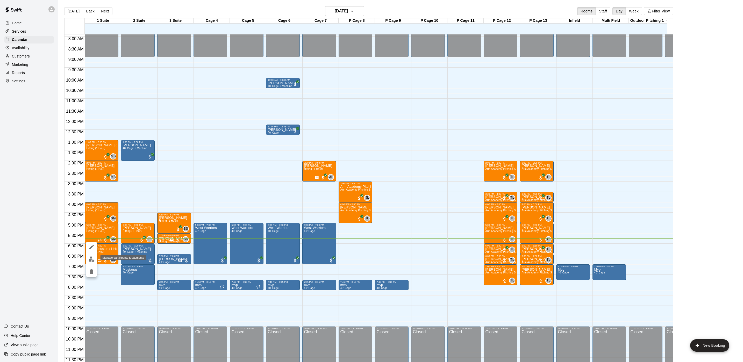
click at [91, 257] on img "edit" at bounding box center [92, 259] width 6 height 6
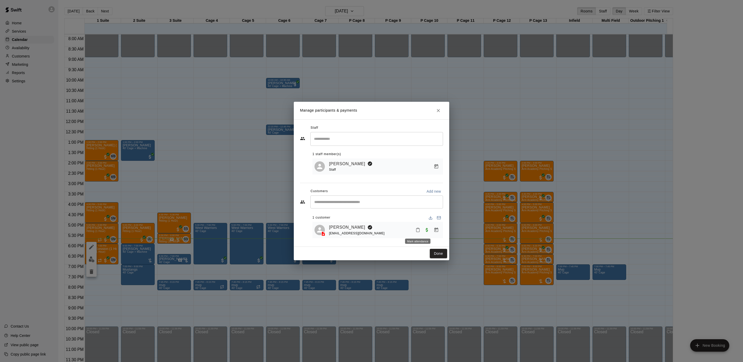
click at [415, 231] on icon "Mark attendance" at bounding box center [417, 230] width 5 height 5
click at [433, 246] on p "Mark no show" at bounding box center [441, 248] width 23 height 5
click at [435, 254] on button "Done" at bounding box center [438, 254] width 17 height 10
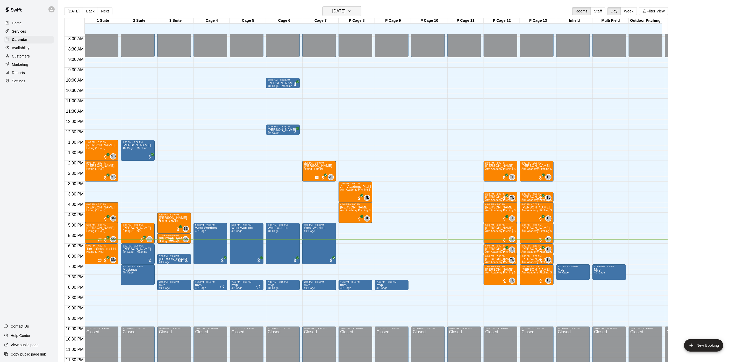
click at [345, 13] on h6 "[DATE]" at bounding box center [338, 11] width 13 height 7
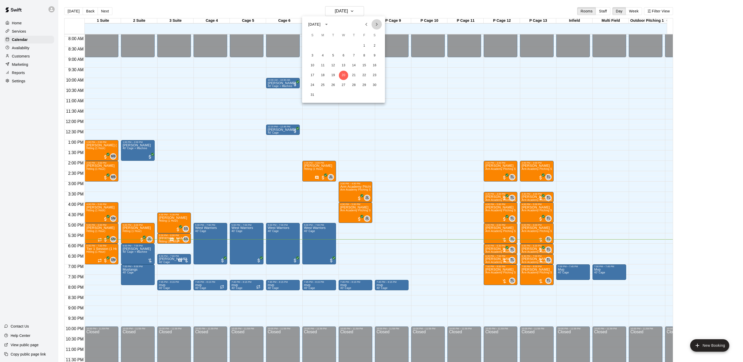
click at [373, 23] on icon "Next month" at bounding box center [376, 24] width 6 height 6
click at [374, 23] on icon "Next month" at bounding box center [376, 24] width 6 height 6
click at [375, 23] on icon "Next month" at bounding box center [376, 24] width 6 height 6
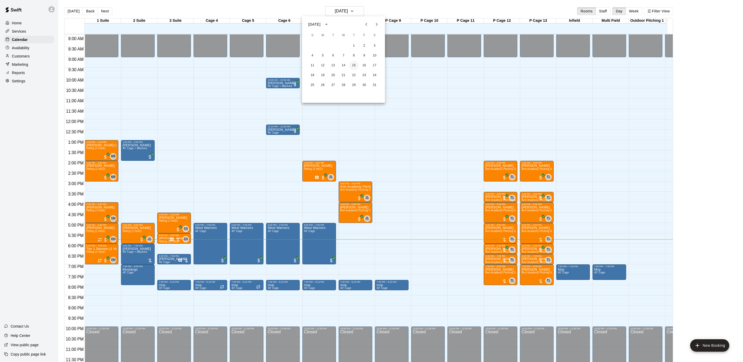
click at [351, 66] on button "15" at bounding box center [353, 65] width 9 height 9
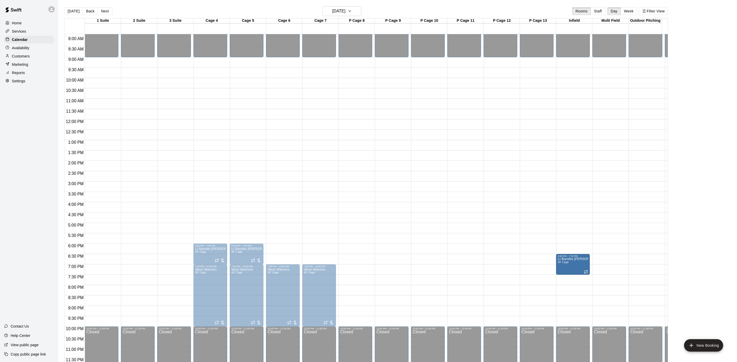
drag, startPoint x: 603, startPoint y: 256, endPoint x: 584, endPoint y: 256, distance: 18.6
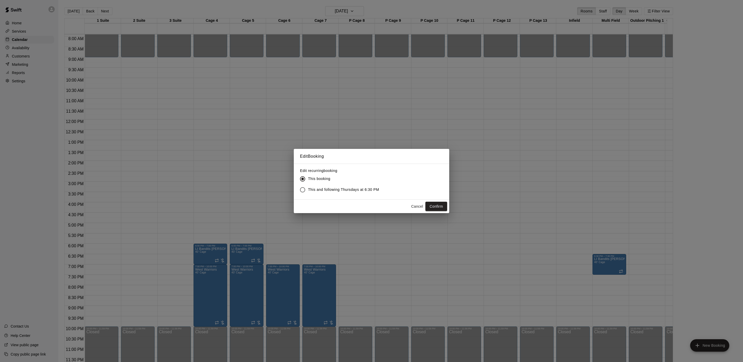
click at [317, 190] on span "This and following Thursdays at 6:30 PM" at bounding box center [343, 189] width 71 height 5
click at [446, 208] on button "Confirm" at bounding box center [436, 207] width 22 height 10
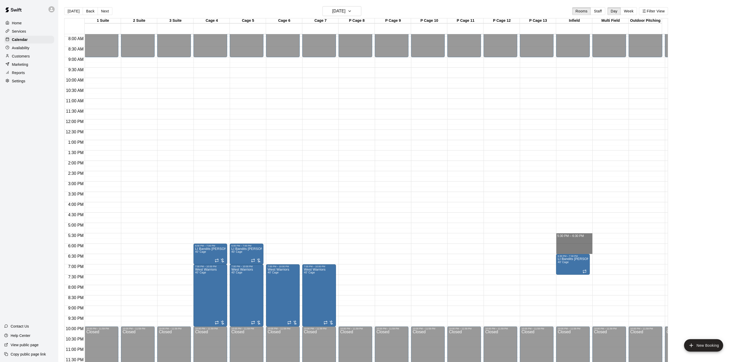
drag, startPoint x: 560, startPoint y: 231, endPoint x: 562, endPoint y: 245, distance: 14.8
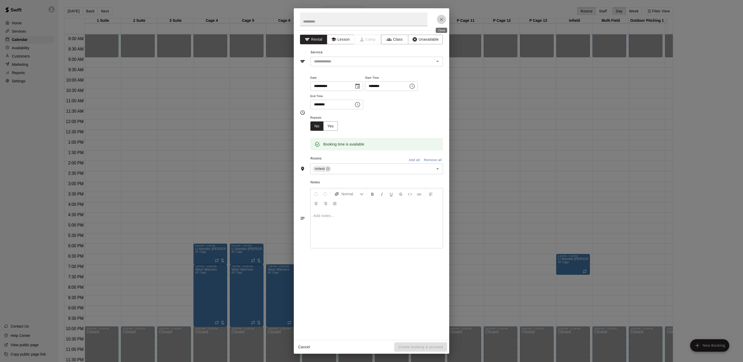
click at [441, 17] on icon "Close" at bounding box center [441, 19] width 5 height 5
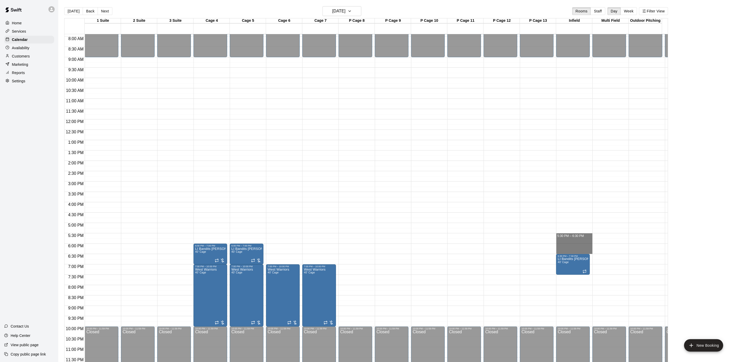
drag, startPoint x: 566, startPoint y: 230, endPoint x: 567, endPoint y: 244, distance: 13.7
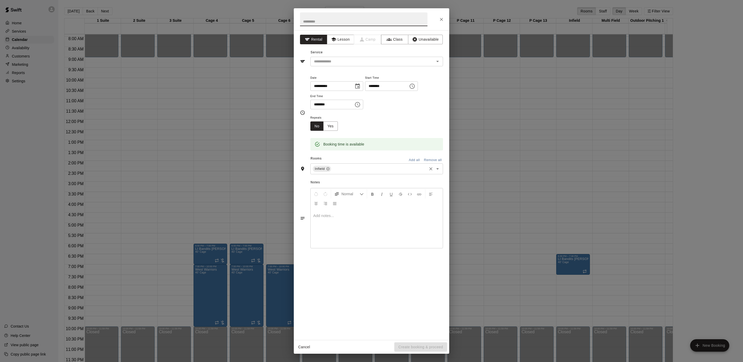
click at [315, 174] on div "Infield ​" at bounding box center [376, 168] width 133 height 11
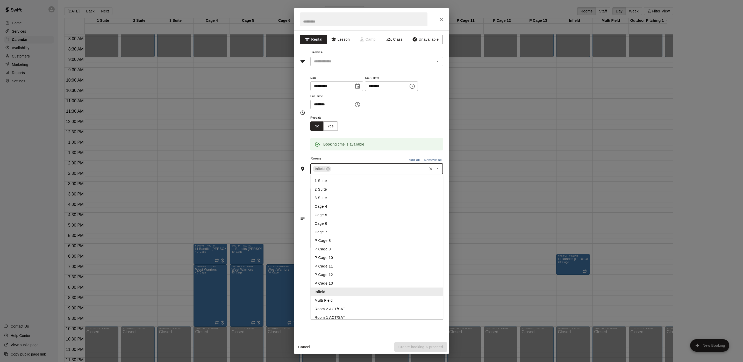
click at [268, 172] on div "**********" at bounding box center [371, 181] width 743 height 362
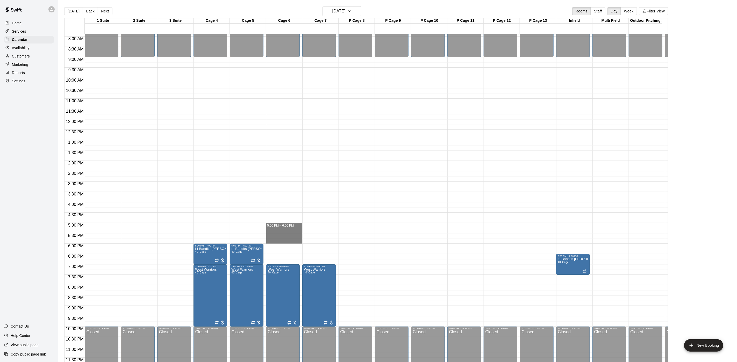
drag, startPoint x: 277, startPoint y: 218, endPoint x: 277, endPoint y: 234, distance: 15.5
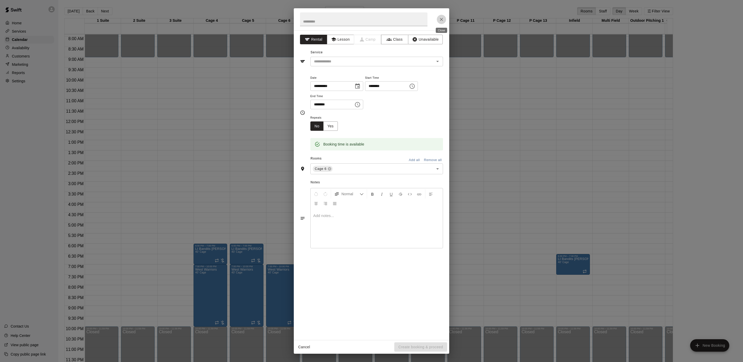
click at [439, 17] on icon "Close" at bounding box center [441, 19] width 5 height 5
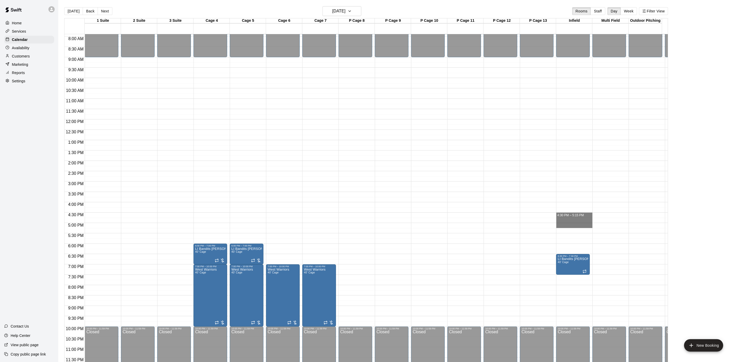
drag, startPoint x: 560, startPoint y: 210, endPoint x: 560, endPoint y: 218, distance: 7.8
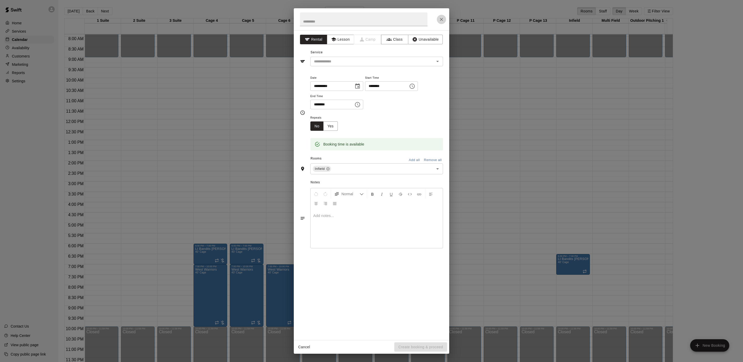
click at [437, 19] on button "Close" at bounding box center [441, 19] width 9 height 9
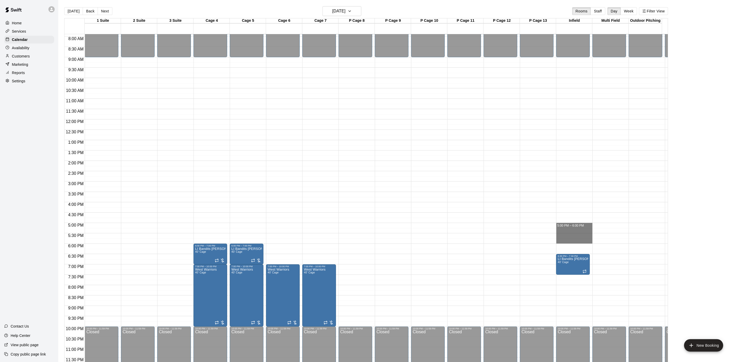
drag, startPoint x: 562, startPoint y: 217, endPoint x: 561, endPoint y: 234, distance: 16.6
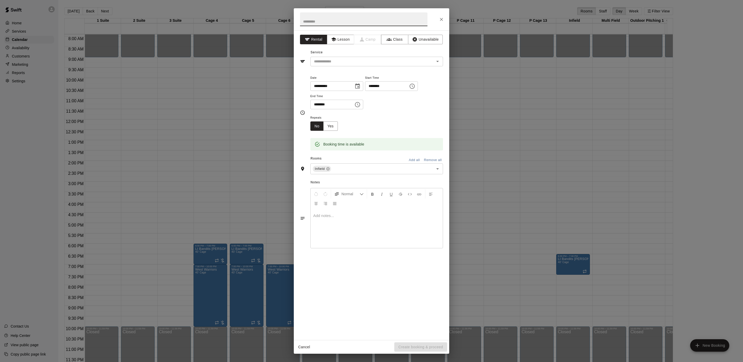
click at [129, 102] on div "**********" at bounding box center [371, 181] width 743 height 362
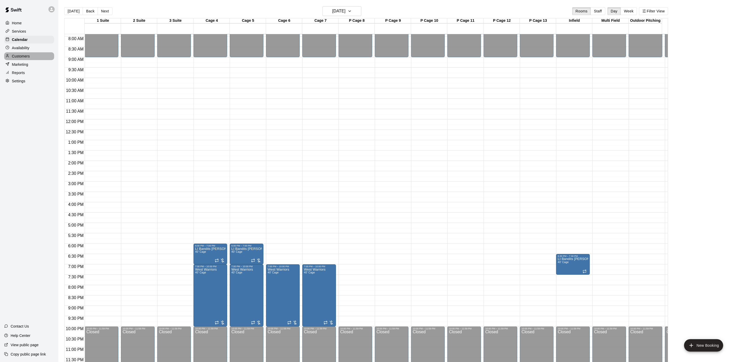
click at [31, 55] on div "Customers" at bounding box center [29, 56] width 50 height 8
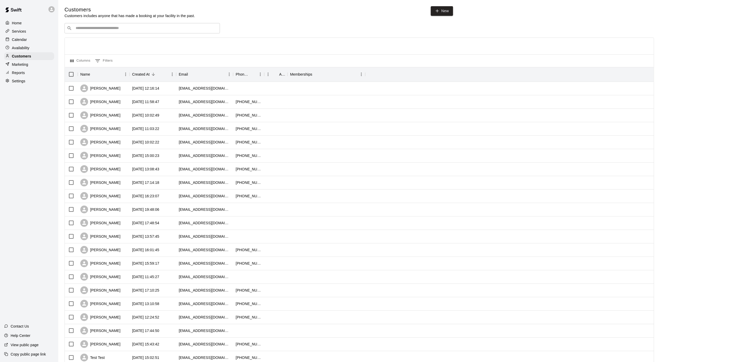
click at [126, 31] on input "Search customers by name or email" at bounding box center [145, 28] width 143 height 5
type input "**********"
click at [106, 40] on p "[PERSON_NAME]" at bounding box center [95, 39] width 32 height 5
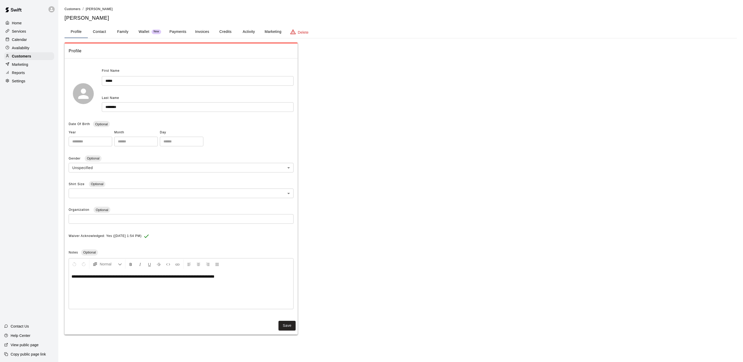
click at [185, 27] on button "Payments" at bounding box center [177, 32] width 25 height 12
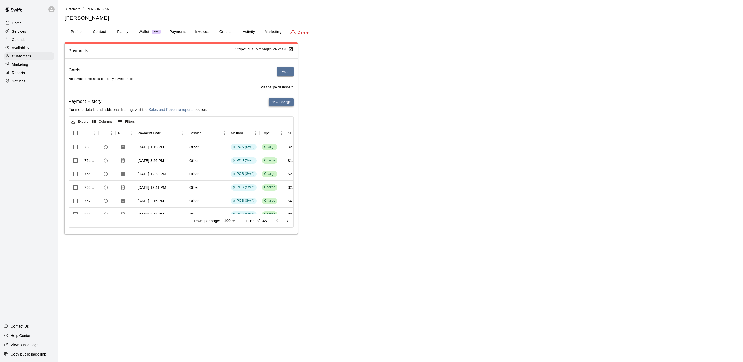
click at [280, 106] on button "New Charge" at bounding box center [281, 102] width 25 height 8
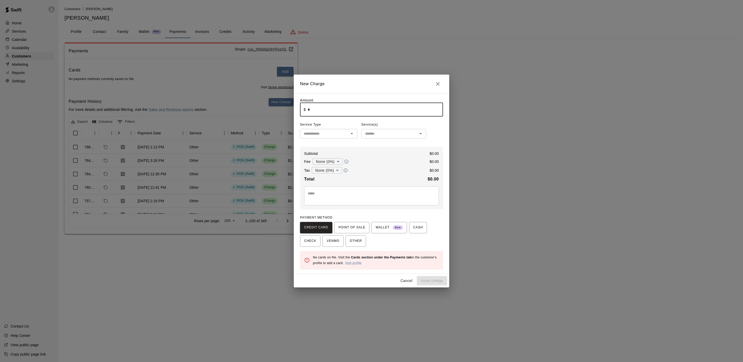
click at [328, 113] on input "*" at bounding box center [375, 110] width 135 height 14
click at [418, 228] on span "CASH" at bounding box center [418, 227] width 10 height 8
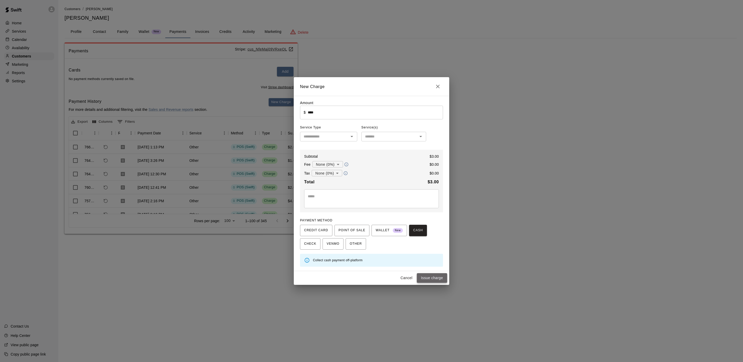
click at [429, 278] on button "Issue charge" at bounding box center [432, 278] width 30 height 10
type input "*"
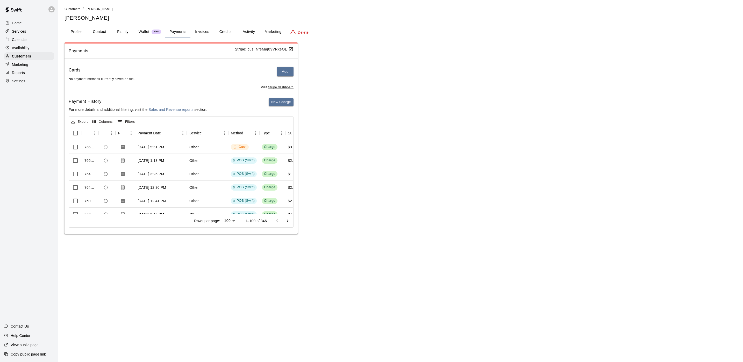
drag, startPoint x: 431, startPoint y: 274, endPoint x: 411, endPoint y: 285, distance: 22.1
click at [419, 244] on html "Home Services Calendar Availability Customers Marketing Reports Settings Contac…" at bounding box center [371, 122] width 743 height 244
click at [35, 35] on div "Services" at bounding box center [29, 31] width 50 height 8
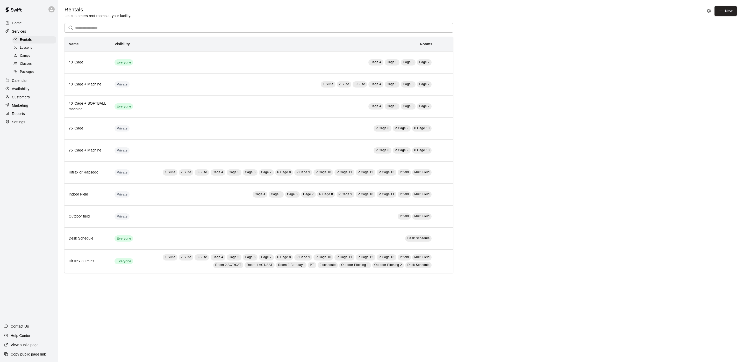
click at [20, 83] on p "Calendar" at bounding box center [19, 80] width 15 height 5
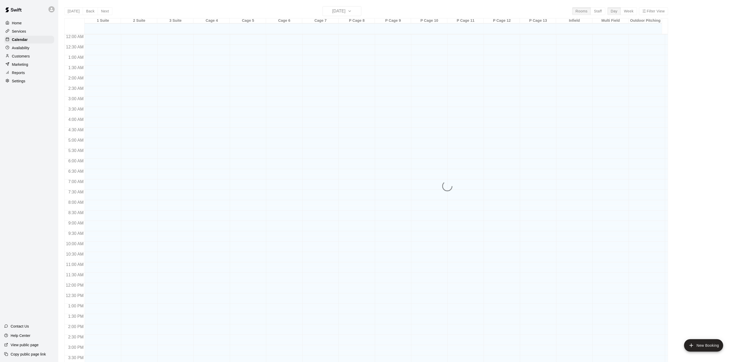
scroll to position [148, 0]
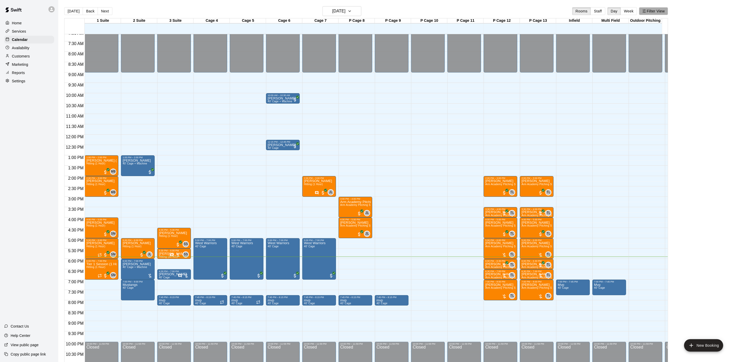
click at [656, 9] on button "Filter View" at bounding box center [653, 11] width 29 height 8
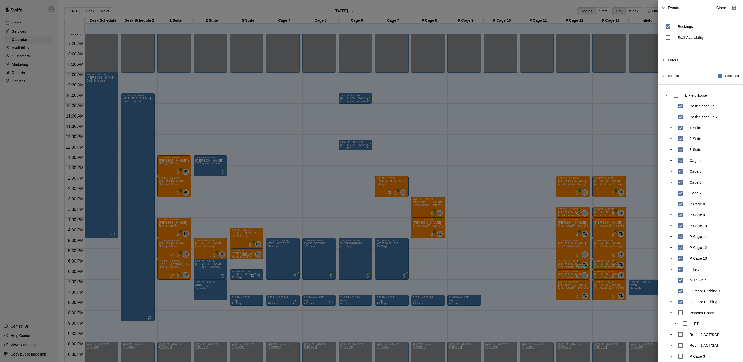
click at [422, 101] on div at bounding box center [371, 181] width 743 height 362
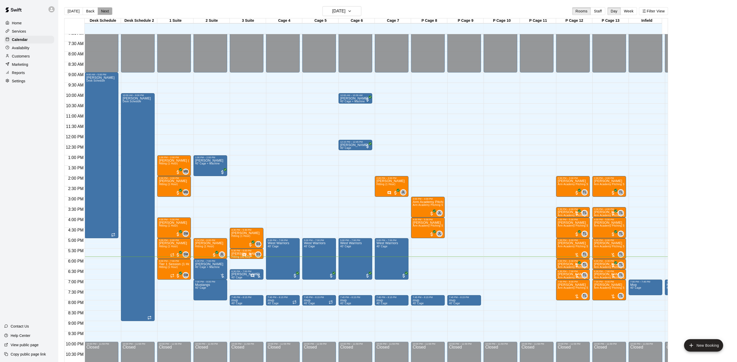
click at [110, 11] on button "Next" at bounding box center [105, 11] width 14 height 8
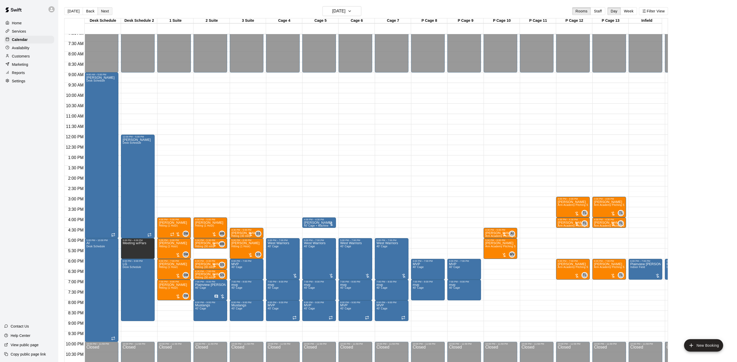
click at [110, 11] on button "Next" at bounding box center [105, 11] width 14 height 8
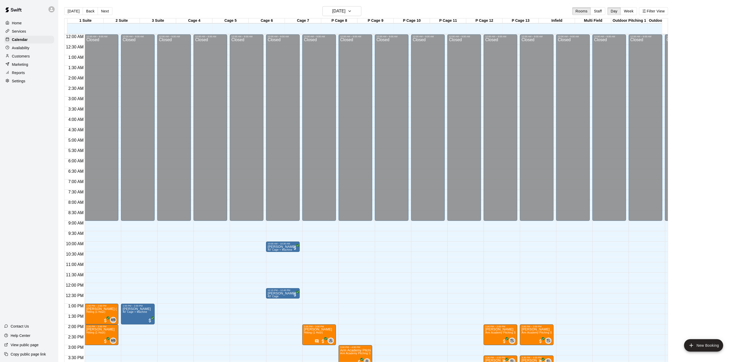
scroll to position [148, 0]
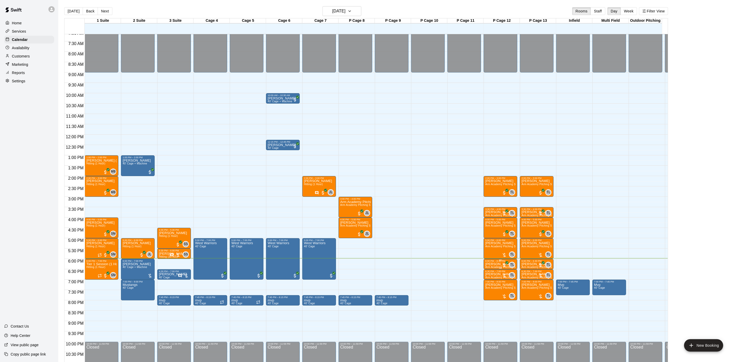
click at [489, 262] on div "6:00 PM – 6:30 PM" at bounding box center [500, 261] width 31 height 3
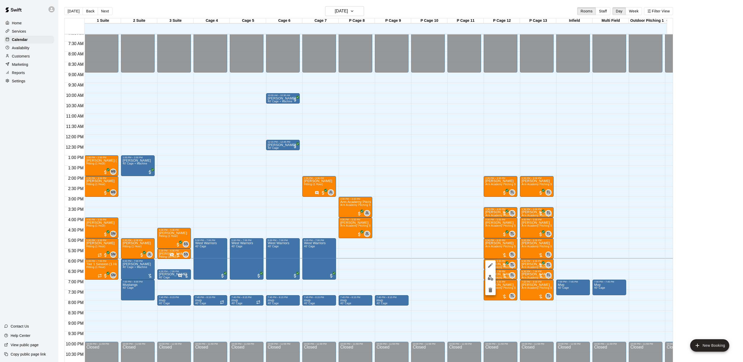
click at [425, 259] on div at bounding box center [371, 181] width 743 height 362
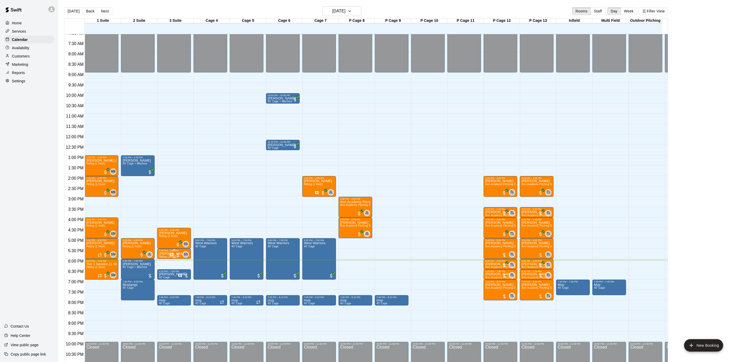
click at [163, 256] on span "Hitting (30 min)" at bounding box center [168, 256] width 19 height 3
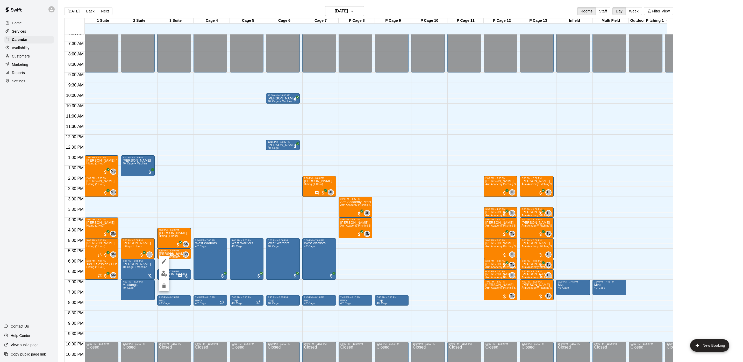
click at [164, 270] on button "edit" at bounding box center [164, 274] width 10 height 10
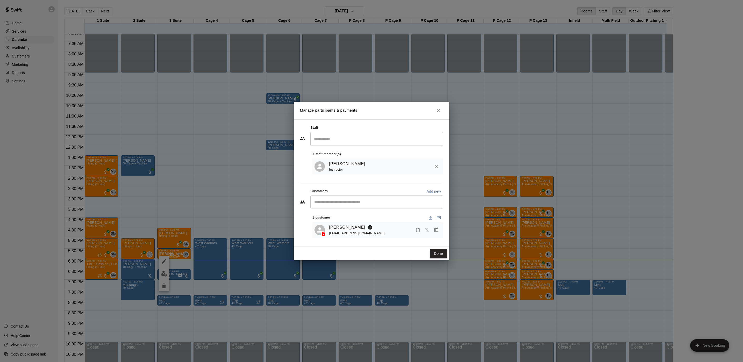
click at [326, 228] on div "Rob Barnett jillb72@optonline.net" at bounding box center [377, 230] width 126 height 12
click at [333, 223] on div "Rob Barnett jillb72@optonline.net" at bounding box center [377, 230] width 130 height 16
click at [333, 226] on link "[PERSON_NAME]" at bounding box center [347, 227] width 36 height 7
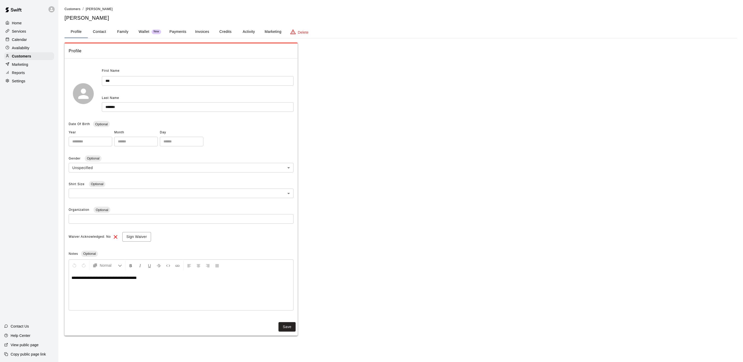
click at [172, 27] on button "Payments" at bounding box center [177, 32] width 25 height 12
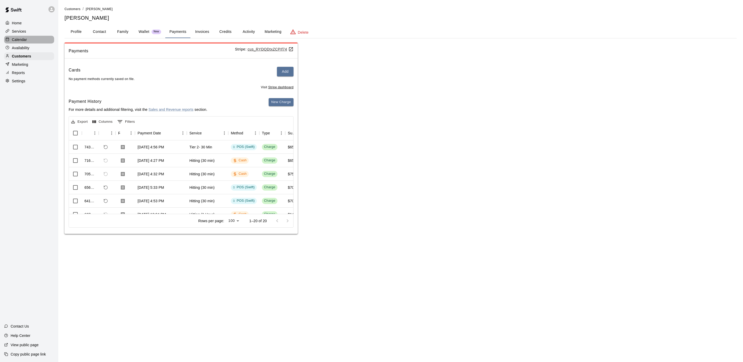
click at [39, 43] on div "Calendar" at bounding box center [29, 40] width 50 height 8
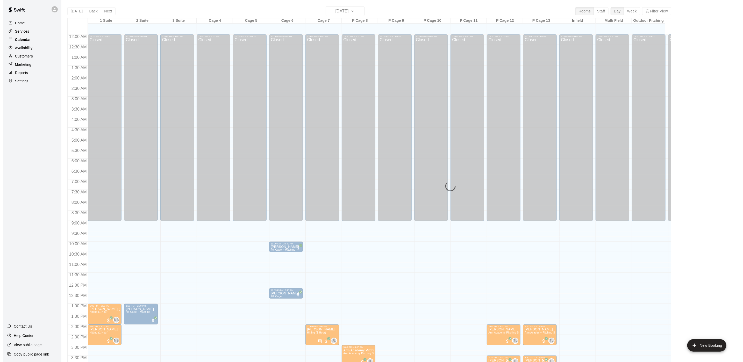
scroll to position [148, 0]
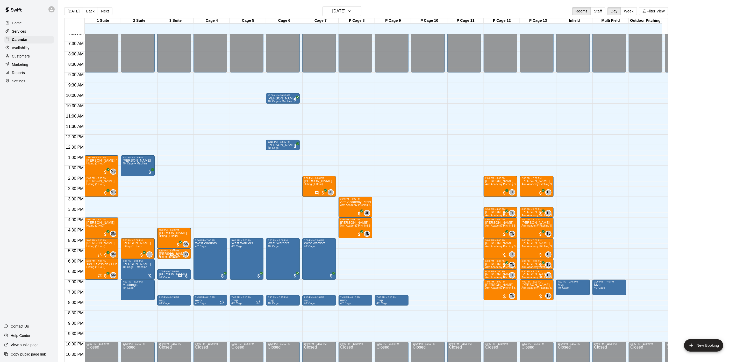
click at [178, 256] on div at bounding box center [175, 254] width 11 height 5
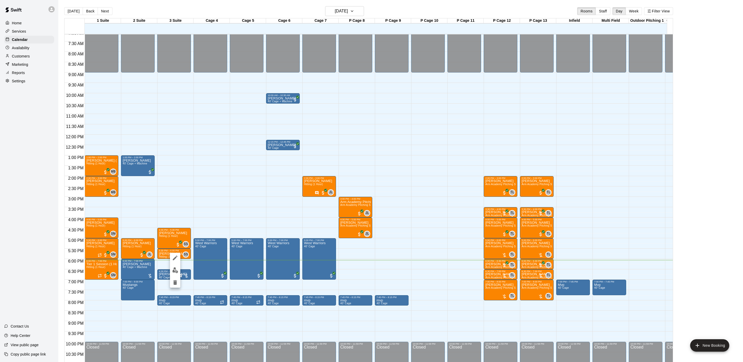
click at [170, 268] on button "edit" at bounding box center [175, 270] width 10 height 10
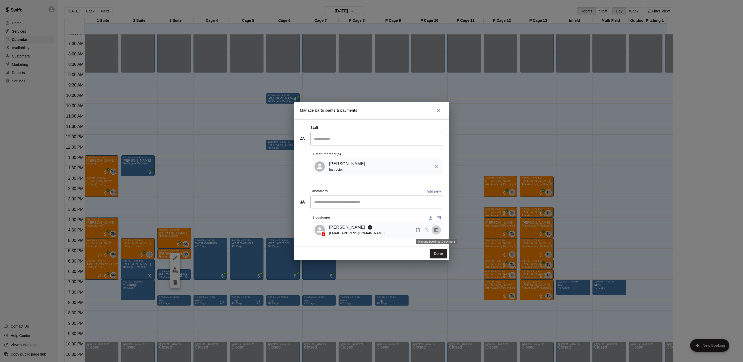
click at [432, 230] on button "Manage bookings & payment" at bounding box center [435, 229] width 9 height 9
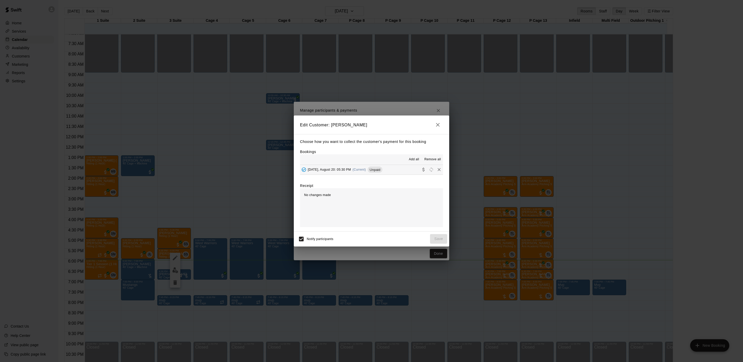
click at [360, 174] on button "Wednesday, August 20: 05:30 PM (Current) Unpaid" at bounding box center [371, 170] width 143 height 10
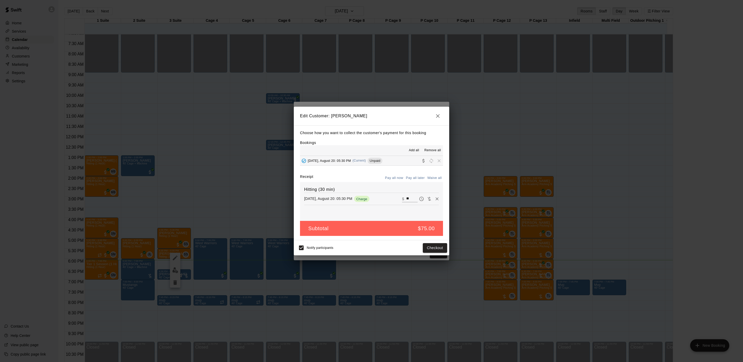
click at [406, 200] on input "**" at bounding box center [411, 198] width 11 height 7
type input "**"
click at [435, 250] on button "Checkout" at bounding box center [435, 248] width 24 height 10
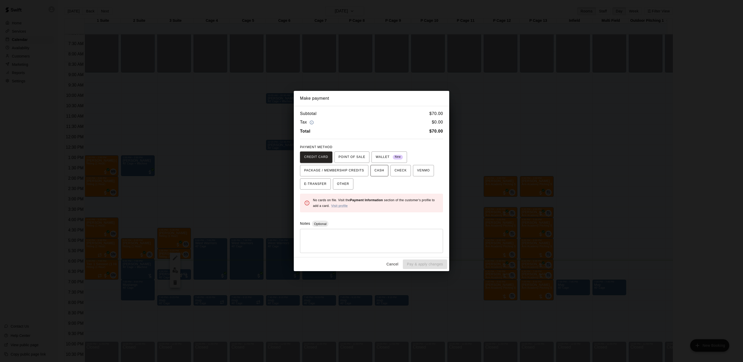
click at [381, 170] on button "CASH" at bounding box center [379, 170] width 18 height 11
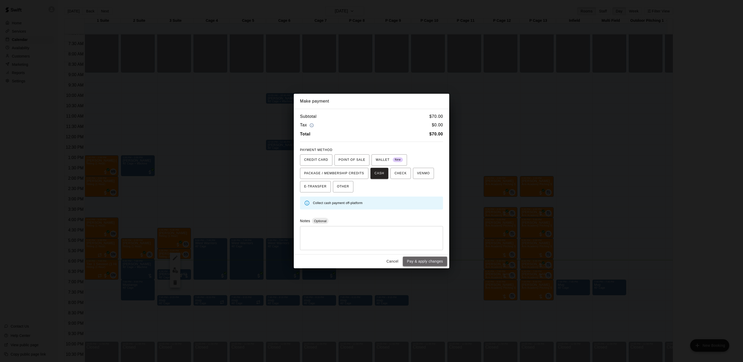
click at [428, 264] on button "Pay & apply changes" at bounding box center [425, 262] width 44 height 10
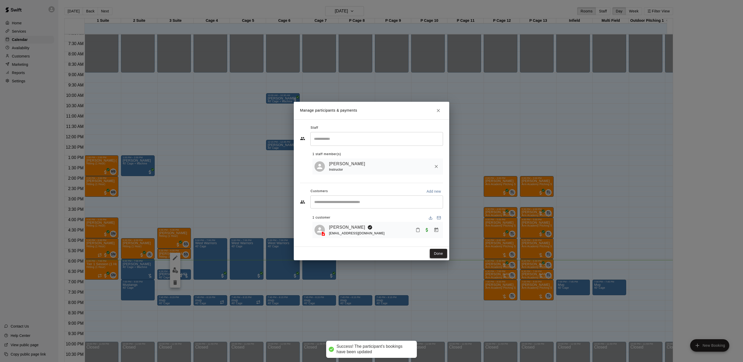
click at [435, 253] on button "Done" at bounding box center [438, 254] width 17 height 10
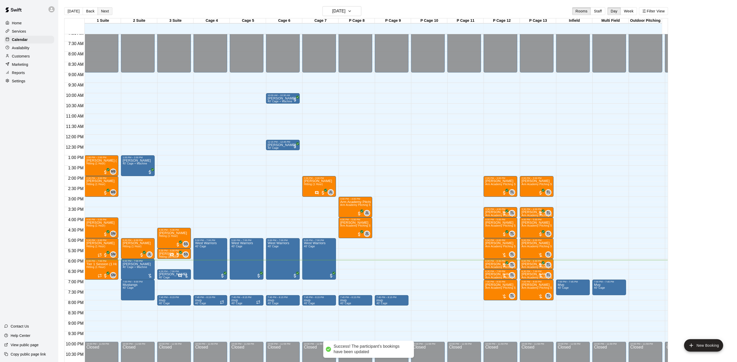
click at [108, 13] on button "Next" at bounding box center [105, 11] width 14 height 8
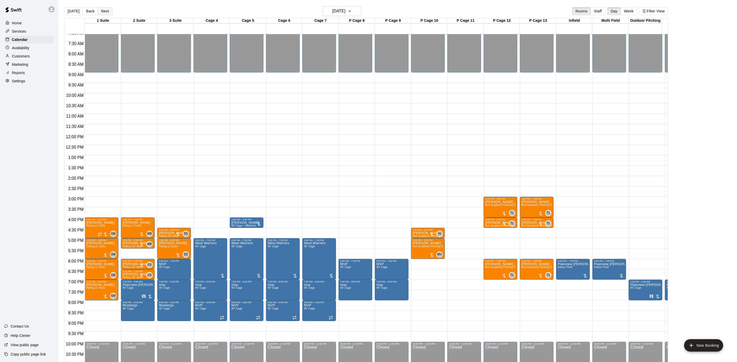
click at [110, 10] on button "Next" at bounding box center [105, 11] width 14 height 8
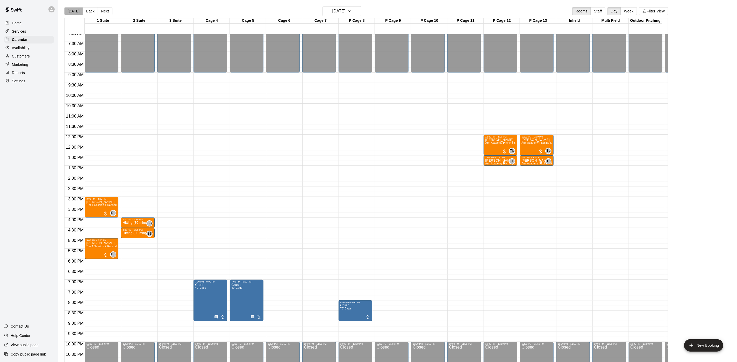
drag, startPoint x: 74, startPoint y: 14, endPoint x: 60, endPoint y: 15, distance: 14.0
click at [74, 14] on button "[DATE]" at bounding box center [73, 11] width 19 height 8
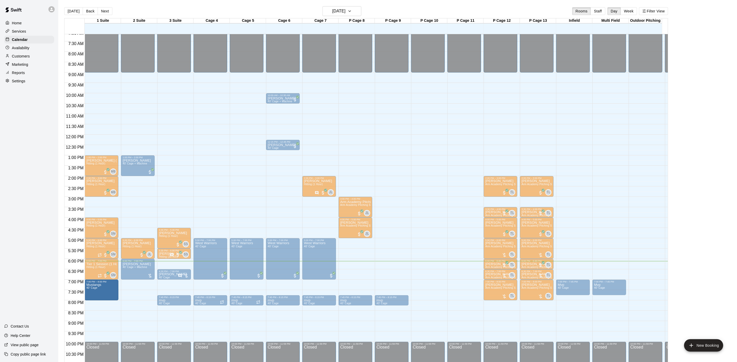
drag, startPoint x: 121, startPoint y: 292, endPoint x: 106, endPoint y: 294, distance: 15.7
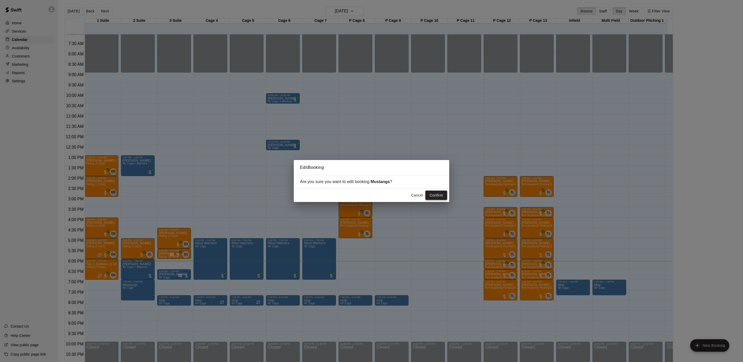
click at [440, 198] on button "Confirm" at bounding box center [436, 196] width 22 height 10
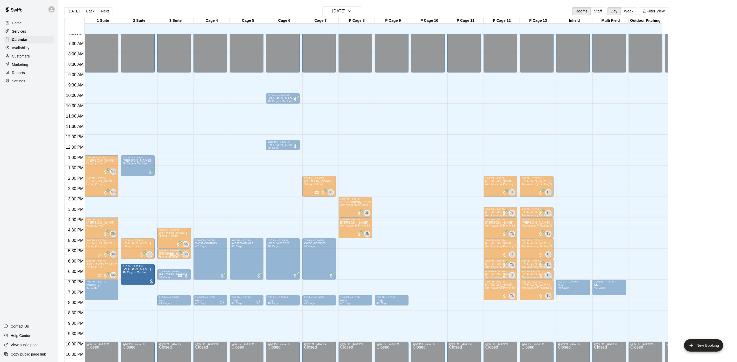
drag, startPoint x: 129, startPoint y: 269, endPoint x: 129, endPoint y: 275, distance: 6.5
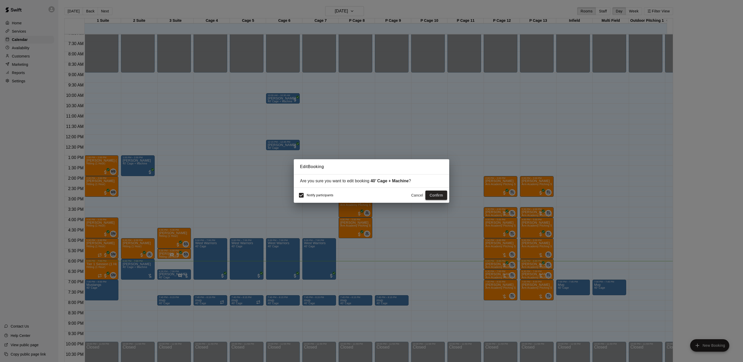
click at [433, 195] on button "Confirm" at bounding box center [436, 196] width 22 height 10
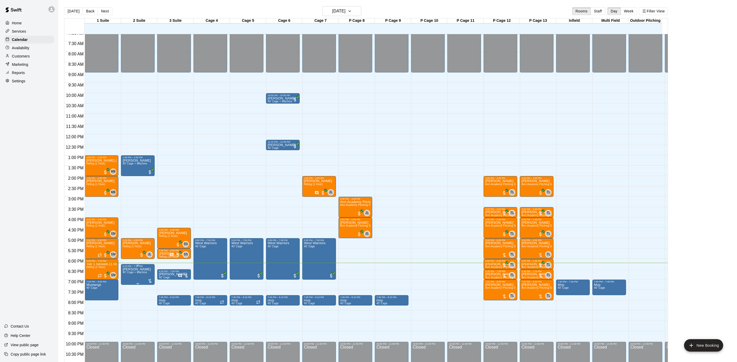
click at [121, 273] on div "6:15 PM – 7:15 PM Robert Monti 40’ Cage + Machine" at bounding box center [138, 274] width 34 height 21
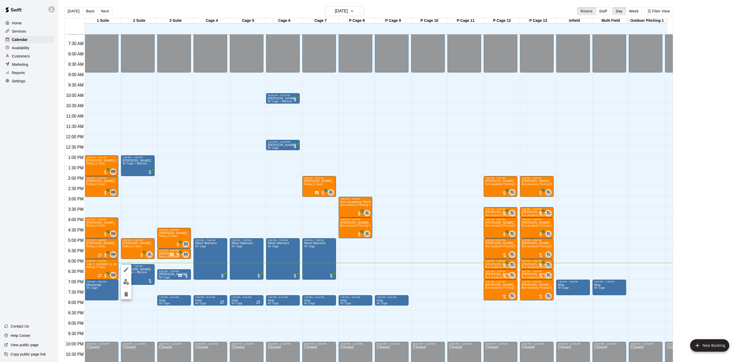
click at [127, 285] on button "edit" at bounding box center [126, 282] width 10 height 10
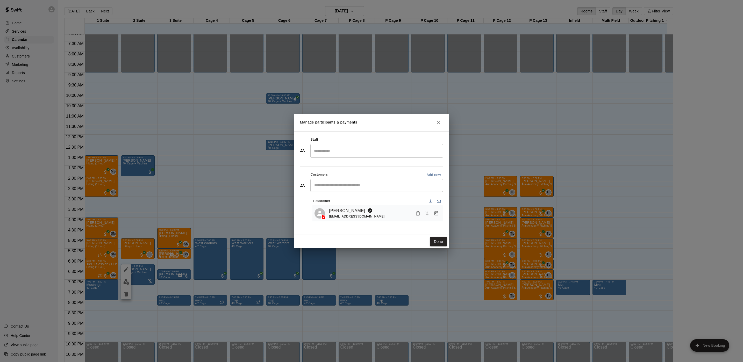
click at [434, 213] on icon "Manage bookings & payment" at bounding box center [436, 213] width 4 height 4
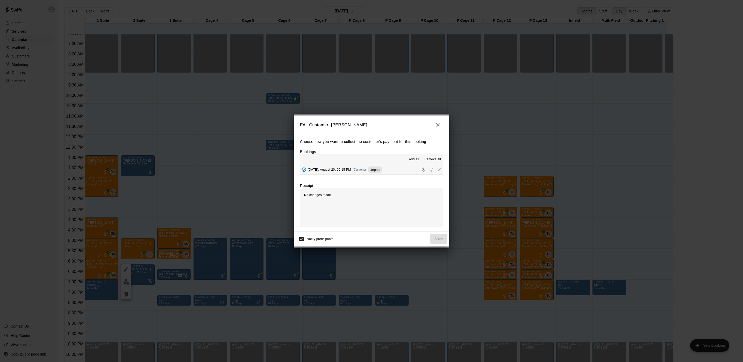
click at [374, 174] on button "Wednesday, August 20: 06:15 PM (Current) Unpaid" at bounding box center [371, 170] width 143 height 10
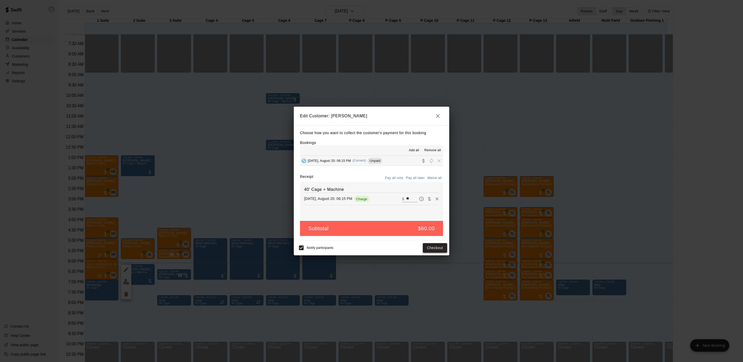
click at [437, 246] on button "Checkout" at bounding box center [435, 248] width 24 height 10
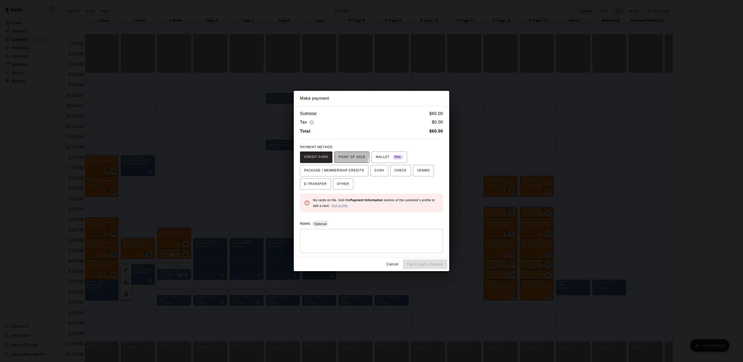
click at [341, 154] on span "POINT OF SALE" at bounding box center [351, 157] width 27 height 8
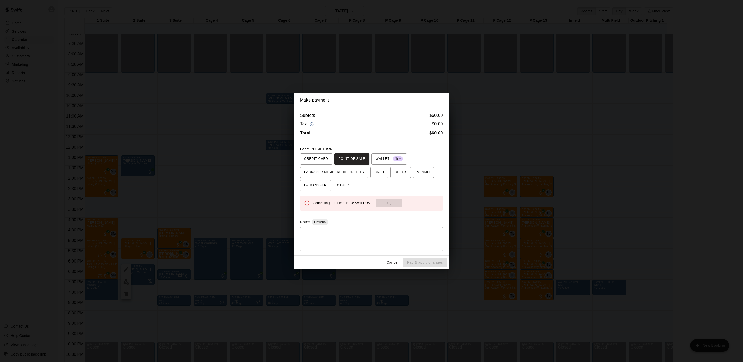
click at [382, 202] on div "Connecting to LIFieldHouse Swift POS... Send to POS" at bounding box center [376, 203] width 126 height 8
click at [522, 224] on div "Make payment Subtotal $ 60.00 Tax $ 0.00 Total $ 60.00 PAYMENT METHOD CREDIT CA…" at bounding box center [371, 181] width 743 height 362
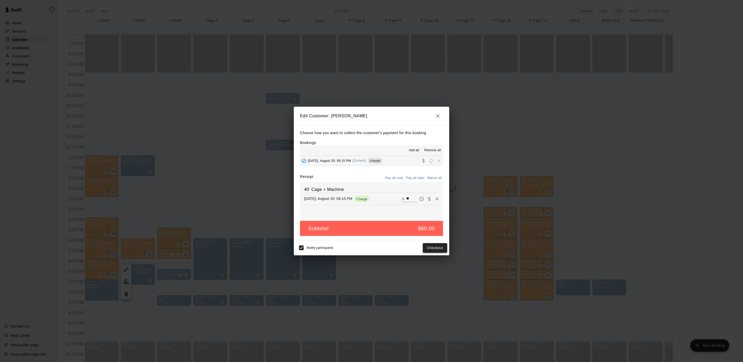
click at [436, 248] on button "Checkout" at bounding box center [435, 248] width 24 height 10
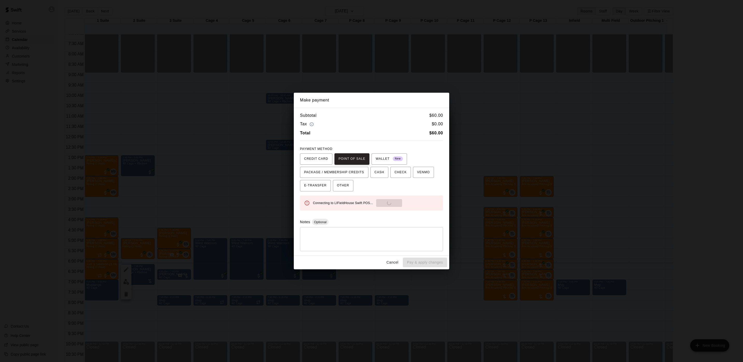
click at [499, 179] on div "Make payment Subtotal $ 60.00 Tax $ 0.00 Total $ 60.00 PAYMENT METHOD CREDIT CA…" at bounding box center [371, 181] width 743 height 362
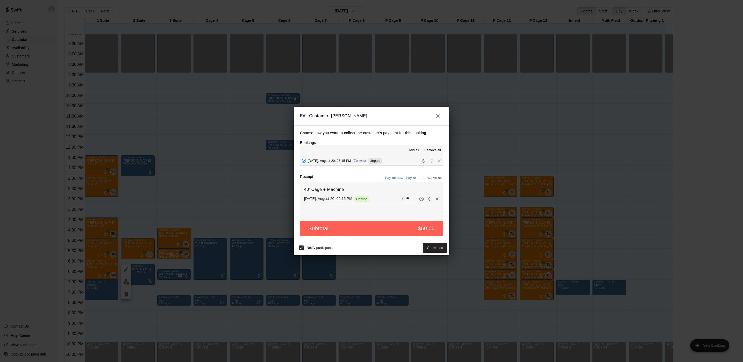
click at [493, 179] on div "Edit Customer: Robert Monti Choose how you want to collect the customer's payme…" at bounding box center [371, 181] width 743 height 362
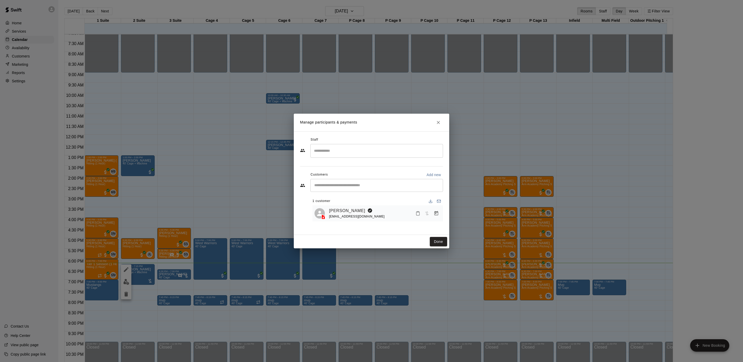
click at [493, 179] on div "Manage participants & payments Staff ​ Customers Add new ​ 1 customer Robert Mo…" at bounding box center [371, 181] width 743 height 362
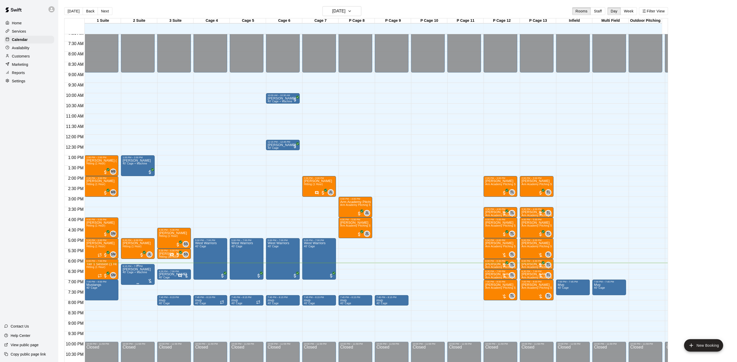
click at [137, 273] on span "40’ Cage + Machine" at bounding box center [134, 272] width 25 height 3
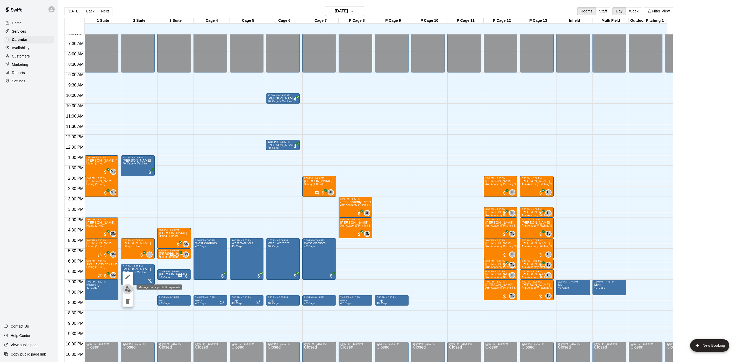
click at [128, 286] on img "edit" at bounding box center [128, 289] width 6 height 6
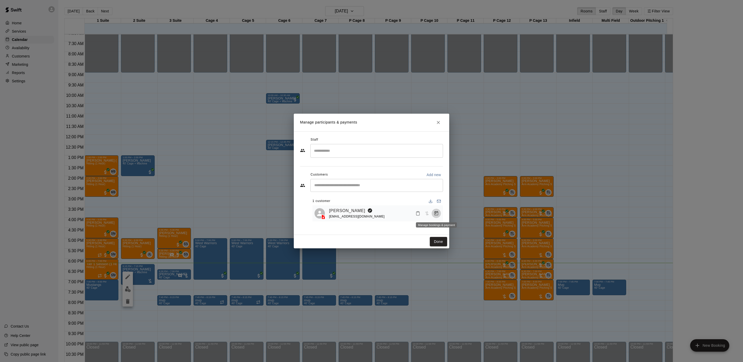
click at [440, 215] on button "Manage bookings & payment" at bounding box center [435, 213] width 9 height 9
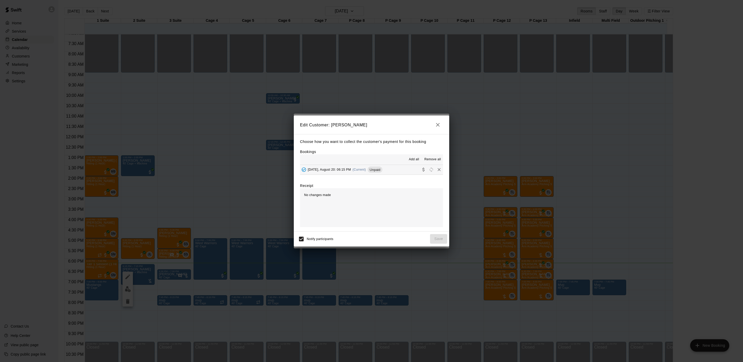
click at [359, 168] on span "(Current)" at bounding box center [358, 170] width 13 height 4
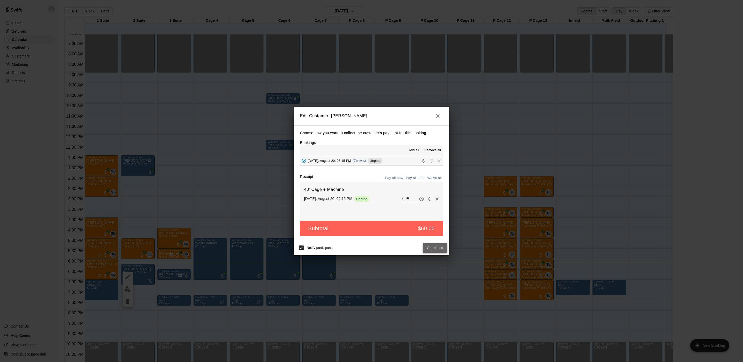
click at [434, 250] on button "Checkout" at bounding box center [435, 248] width 24 height 10
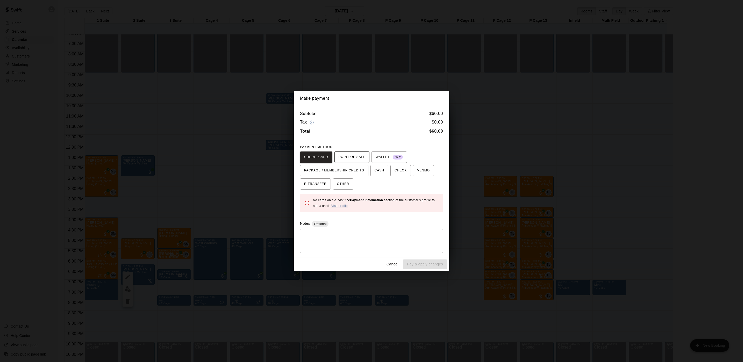
click at [353, 156] on span "POINT OF SALE" at bounding box center [351, 157] width 27 height 8
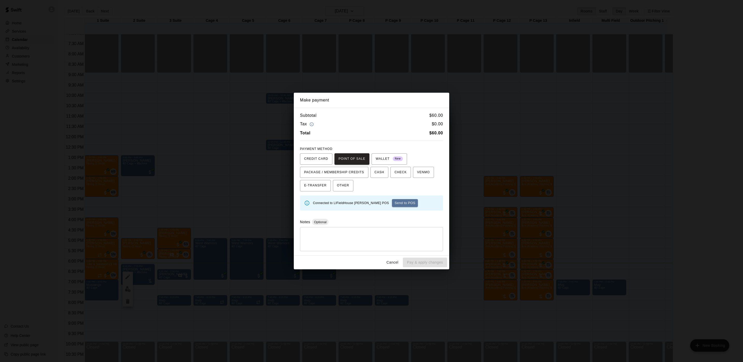
click at [622, 196] on div "Make payment Subtotal $ 60.00 Tax $ 0.00 Total $ 60.00 PAYMENT METHOD CREDIT CA…" at bounding box center [371, 181] width 743 height 362
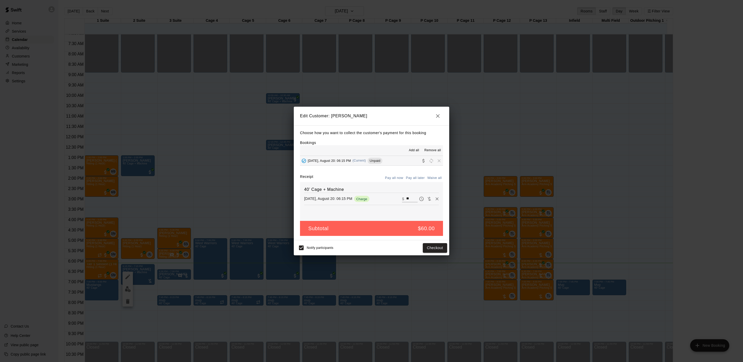
click at [622, 196] on div "Edit Customer: Robert Monti Choose how you want to collect the customer's payme…" at bounding box center [371, 181] width 743 height 362
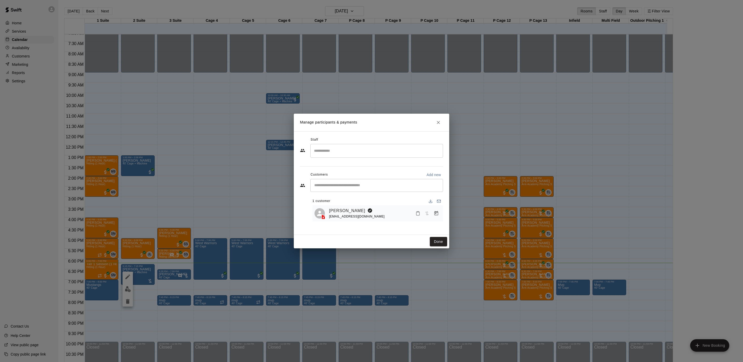
click at [622, 196] on div "Manage participants & payments Staff ​ Customers Add new ​ 1 customer Robert Mo…" at bounding box center [371, 181] width 743 height 362
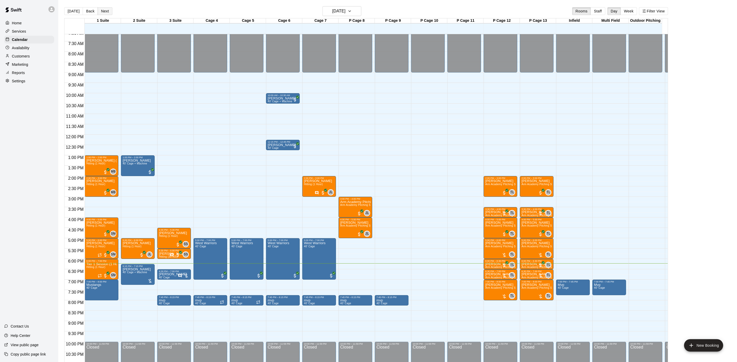
click at [100, 12] on button "Next" at bounding box center [105, 11] width 14 height 8
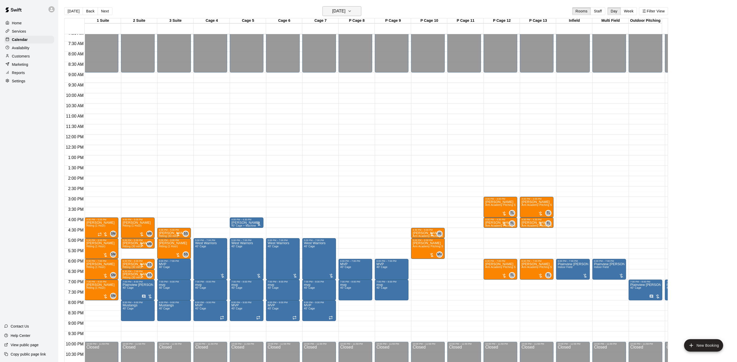
click at [343, 13] on h6 "[DATE]" at bounding box center [338, 11] width 13 height 7
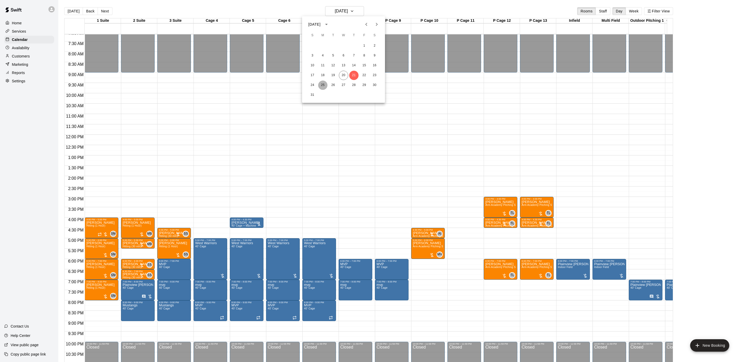
click at [325, 84] on button "25" at bounding box center [322, 85] width 9 height 9
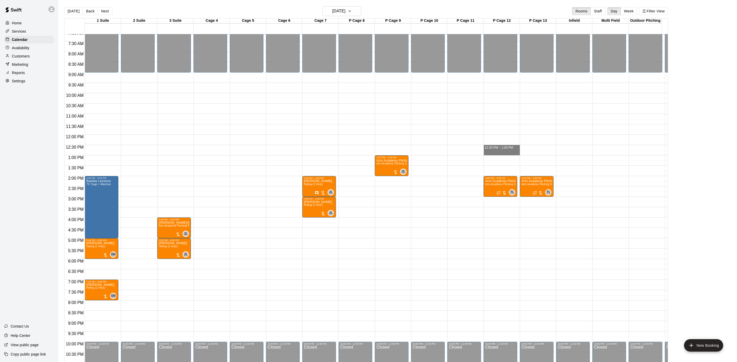
drag, startPoint x: 495, startPoint y: 147, endPoint x: 494, endPoint y: 153, distance: 6.5
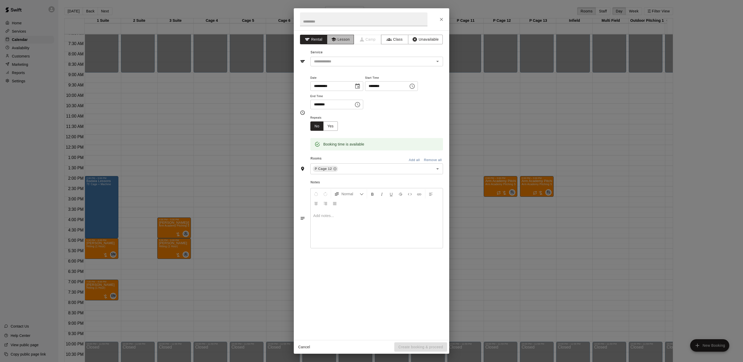
click at [343, 42] on button "Lesson" at bounding box center [340, 40] width 27 height 10
click at [323, 68] on div "**********" at bounding box center [371, 185] width 155 height 310
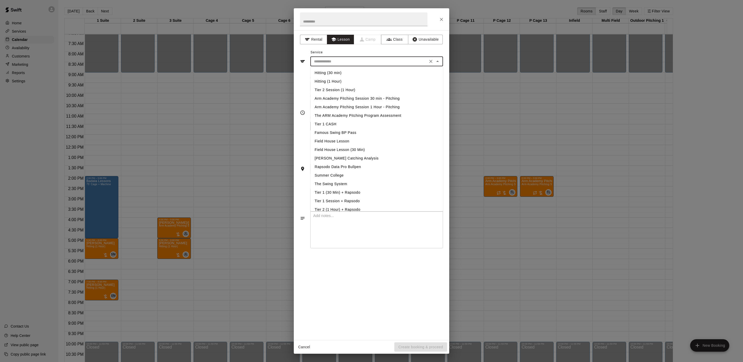
click at [327, 59] on input "text" at bounding box center [369, 61] width 114 height 6
click at [354, 96] on li "Arm Academy Pitching Session 30 min - Pitching" at bounding box center [376, 98] width 133 height 9
type input "**********"
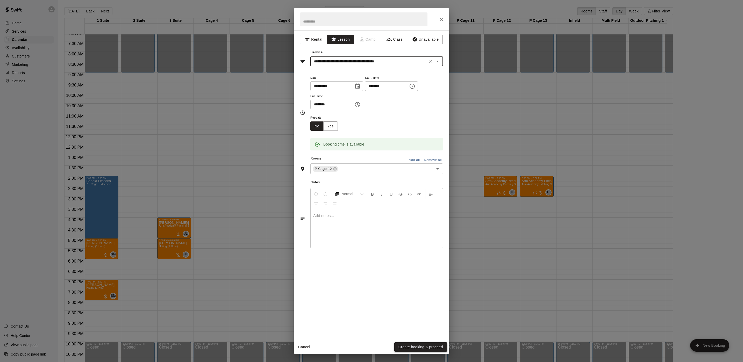
click at [422, 347] on button "Create booking & proceed" at bounding box center [420, 347] width 53 height 10
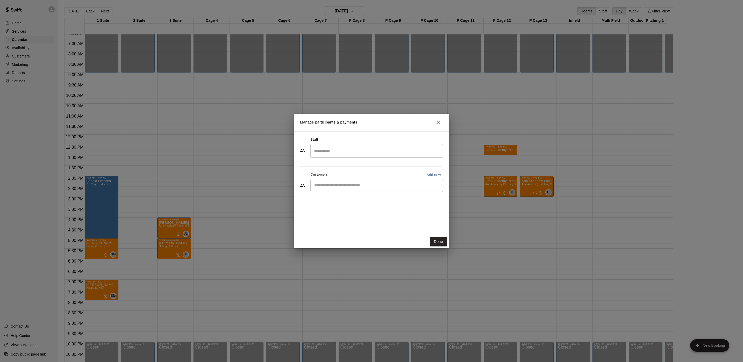
click at [354, 151] on input "Search staff" at bounding box center [377, 150] width 128 height 9
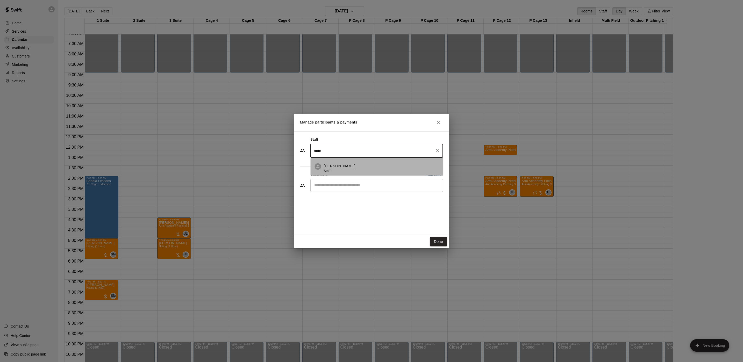
click at [358, 163] on li "Tyler Levine Staff" at bounding box center [376, 167] width 133 height 18
type input "*****"
click at [354, 184] on input "Start typing to search customers..." at bounding box center [377, 185] width 128 height 5
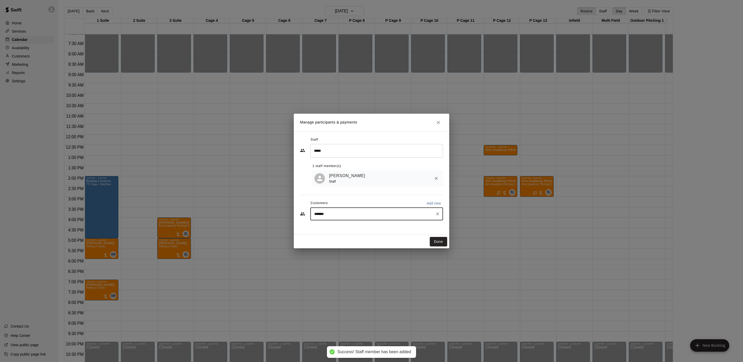
drag, startPoint x: 344, startPoint y: 212, endPoint x: 285, endPoint y: 211, distance: 58.3
click at [285, 211] on div "Manage participants & payments Staff ***** ​ 1 staff member(s) Tyler Levine Sta…" at bounding box center [371, 181] width 743 height 362
drag, startPoint x: 326, startPoint y: 215, endPoint x: 314, endPoint y: 218, distance: 12.2
click at [313, 218] on div "******* ​" at bounding box center [376, 213] width 133 height 13
type input "*"
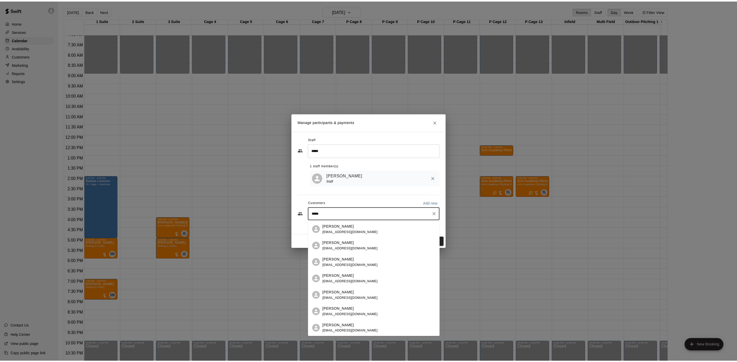
scroll to position [0, 0]
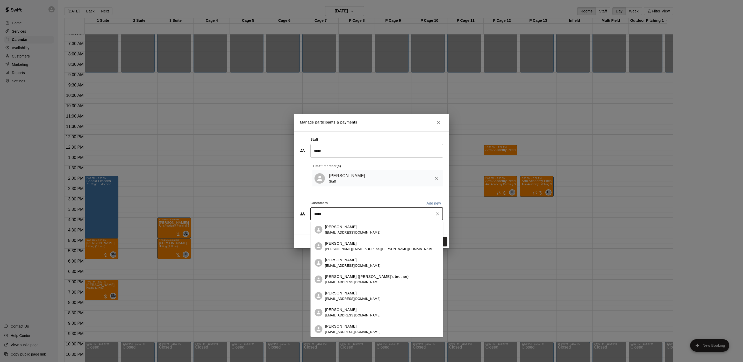
type input "******"
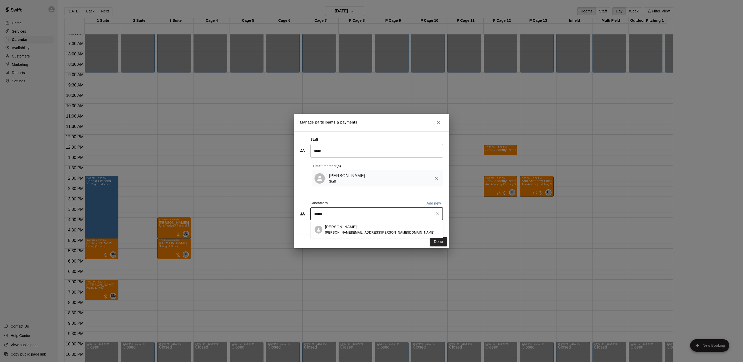
click at [369, 232] on span "anthony.persichilli@gmail.com" at bounding box center [379, 233] width 109 height 4
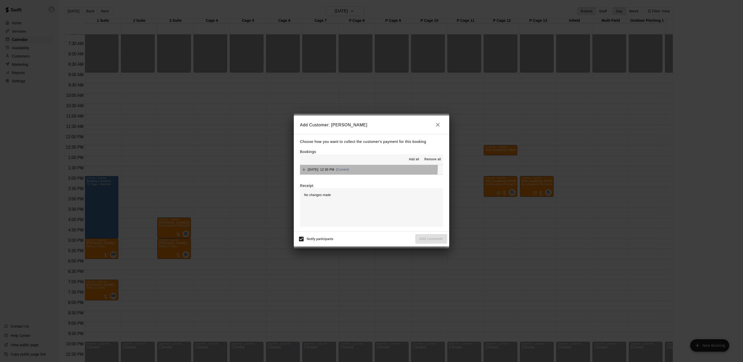
click at [316, 166] on div "Monday, August 25: 12:30 PM (Current)" at bounding box center [324, 170] width 49 height 8
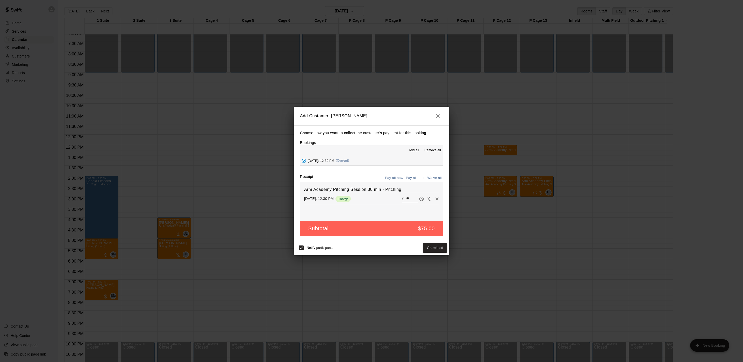
click at [412, 175] on button "Pay all later" at bounding box center [414, 178] width 21 height 8
click at [429, 246] on button "Add customer" at bounding box center [431, 248] width 32 height 10
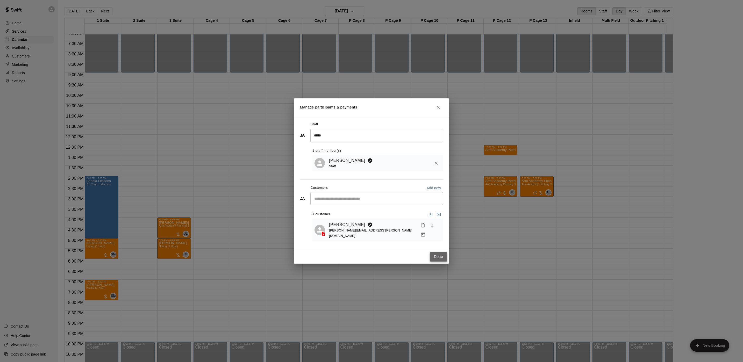
click at [443, 252] on button "Done" at bounding box center [438, 257] width 17 height 10
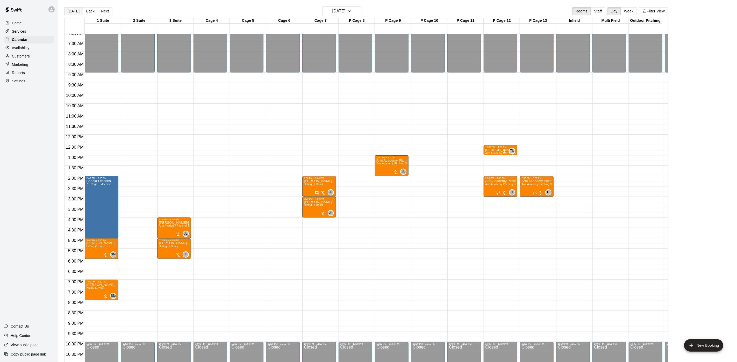
click at [71, 11] on button "[DATE]" at bounding box center [73, 11] width 19 height 8
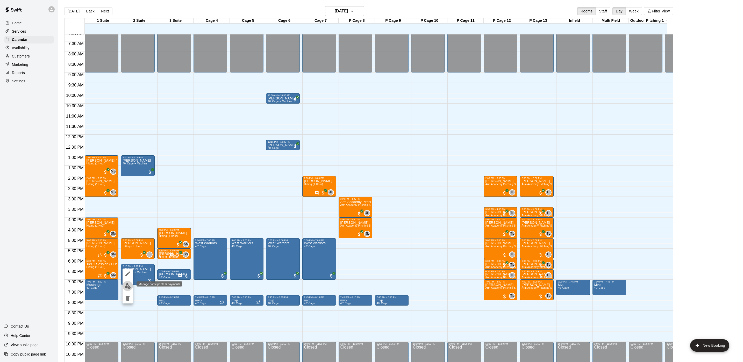
click at [131, 287] on button "edit" at bounding box center [127, 286] width 10 height 10
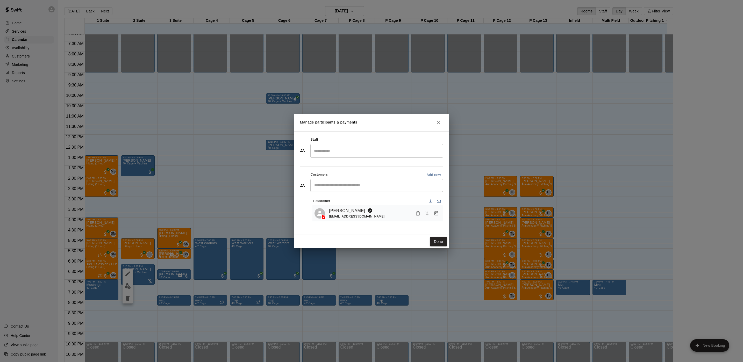
click at [437, 213] on icon "Manage bookings & payment" at bounding box center [435, 213] width 5 height 5
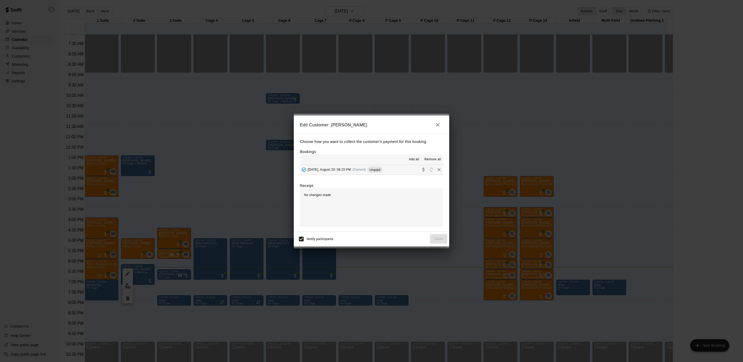
click at [382, 171] on span "Unpaid" at bounding box center [374, 170] width 15 height 4
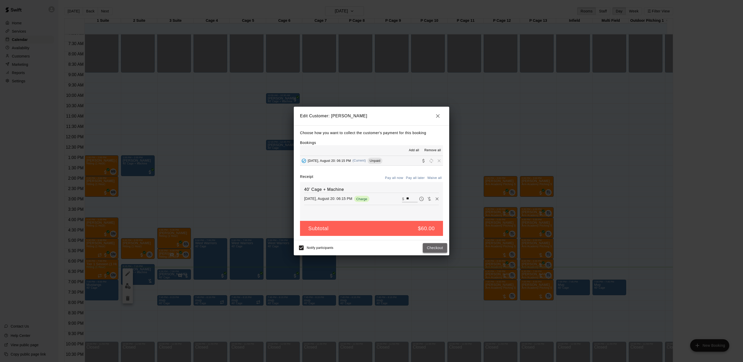
click at [434, 244] on button "Checkout" at bounding box center [435, 248] width 24 height 10
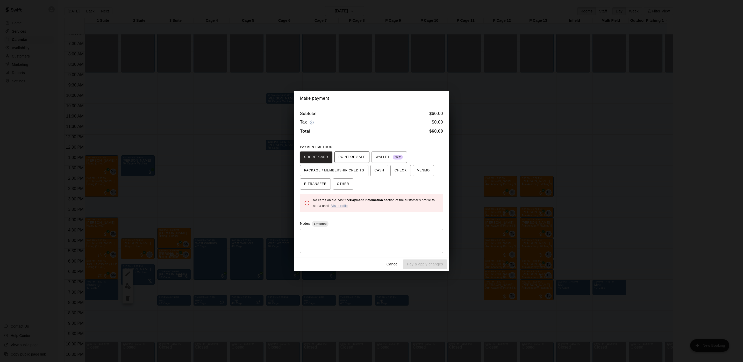
click at [353, 153] on span "POINT OF SALE" at bounding box center [351, 157] width 27 height 8
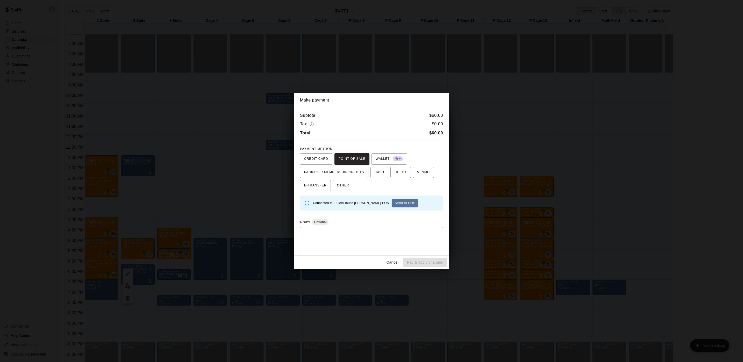
click at [537, 184] on div "Make payment Subtotal $ 60.00 Tax $ 0.00 Total $ 60.00 PAYMENT METHOD CREDIT CA…" at bounding box center [371, 181] width 743 height 362
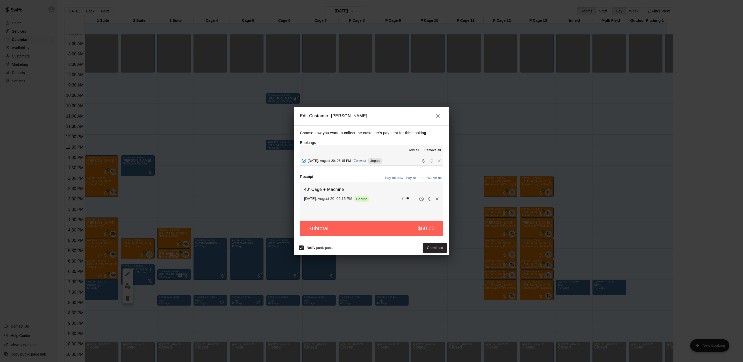
click at [537, 184] on div "Edit Customer: Robert Monti Choose how you want to collect the customer's payme…" at bounding box center [371, 181] width 743 height 362
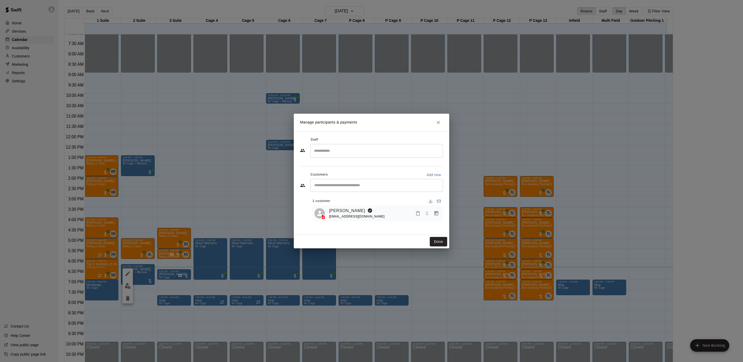
click at [537, 184] on div "Manage participants & payments Staff ​ Customers Add new ​ 1 customer Robert Mo…" at bounding box center [371, 181] width 743 height 362
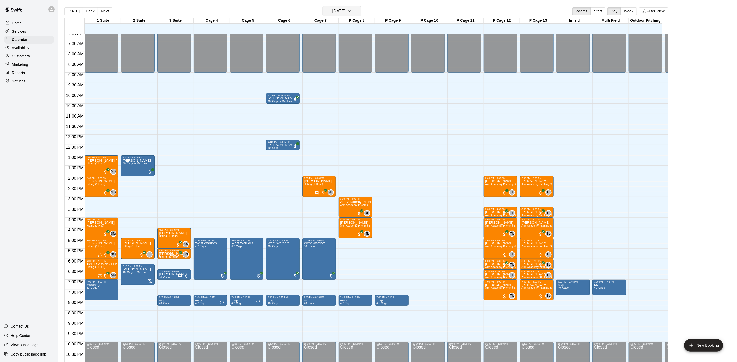
click at [343, 14] on h6 "[DATE]" at bounding box center [338, 11] width 13 height 7
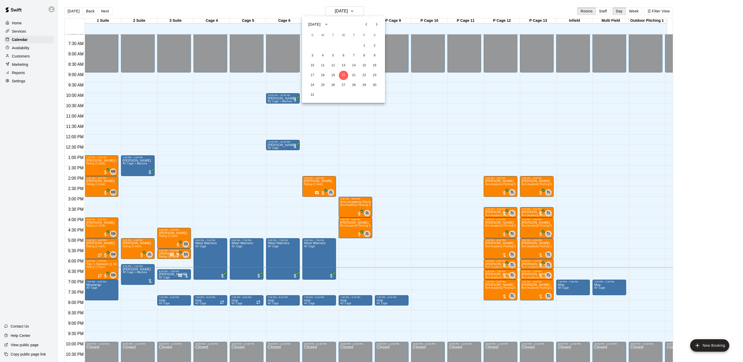
click at [40, 130] on div at bounding box center [371, 181] width 743 height 362
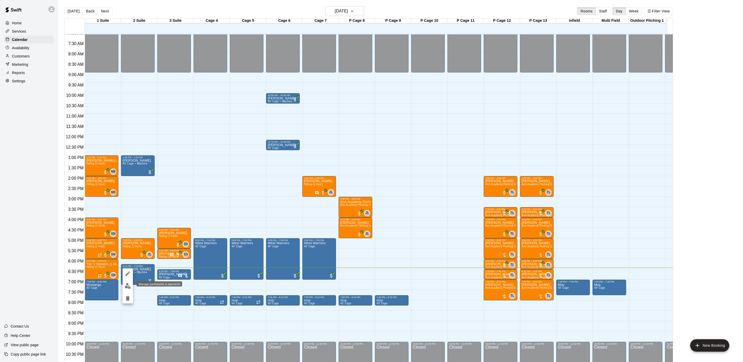
click at [127, 281] on button "edit" at bounding box center [127, 286] width 10 height 10
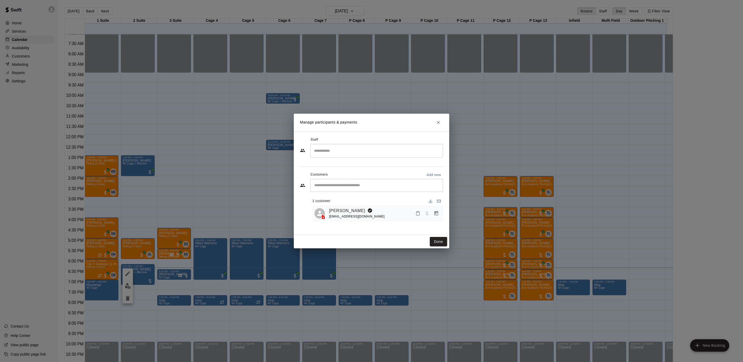
click at [440, 214] on div "Robert Monti rmonti98@gmail.com" at bounding box center [377, 213] width 130 height 16
click at [440, 214] on button "Manage bookings & payment" at bounding box center [435, 213] width 9 height 9
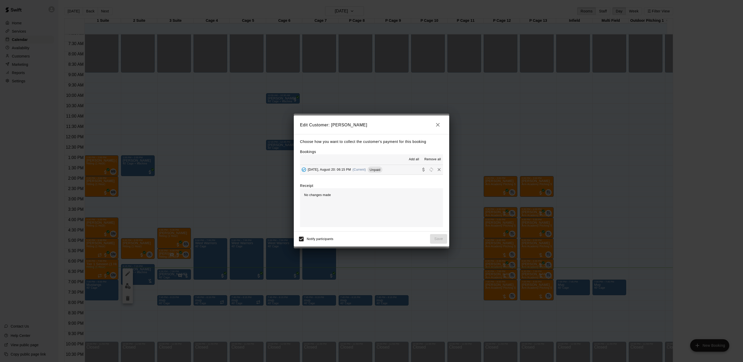
click at [360, 166] on div "Wednesday, August 20: 06:15 PM (Current) Unpaid" at bounding box center [341, 170] width 82 height 8
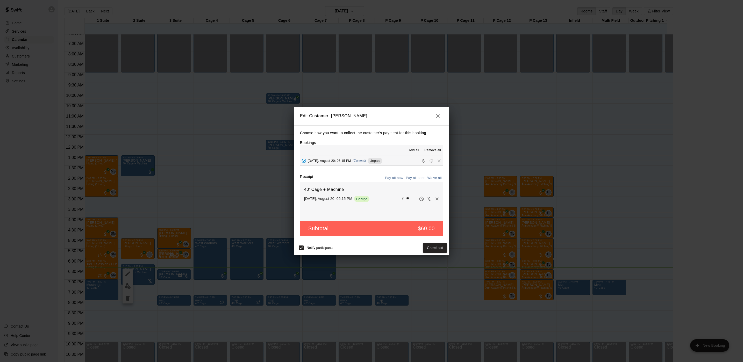
click at [406, 197] on input "**" at bounding box center [411, 198] width 11 height 7
type input "**"
click at [425, 249] on button "Checkout" at bounding box center [435, 248] width 24 height 10
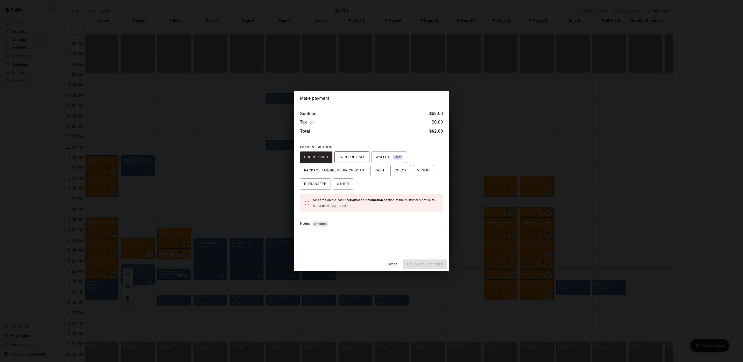
click at [340, 157] on span "POINT OF SALE" at bounding box center [351, 157] width 27 height 8
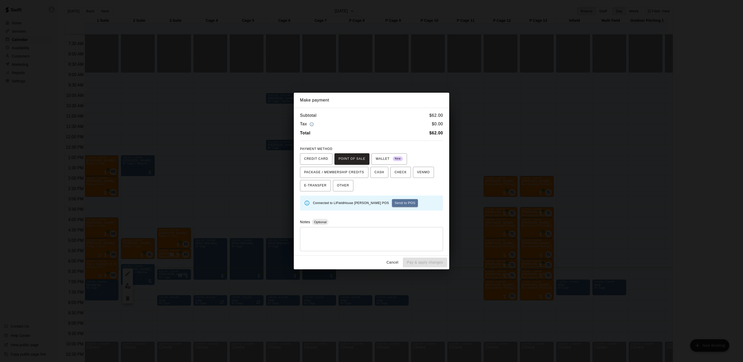
click at [374, 198] on div "Connected to LIFieldHouse [PERSON_NAME] POS Send to POS" at bounding box center [376, 203] width 126 height 12
click at [371, 199] on div "Connected to LIFieldHouse [PERSON_NAME] POS Send to POS" at bounding box center [376, 203] width 126 height 12
click at [371, 199] on div "Connected to LIFieldHouse [PERSON_NAME] POS Send to POS" at bounding box center [376, 203] width 126 height 8
click at [392, 202] on button "Send to POS" at bounding box center [405, 203] width 26 height 8
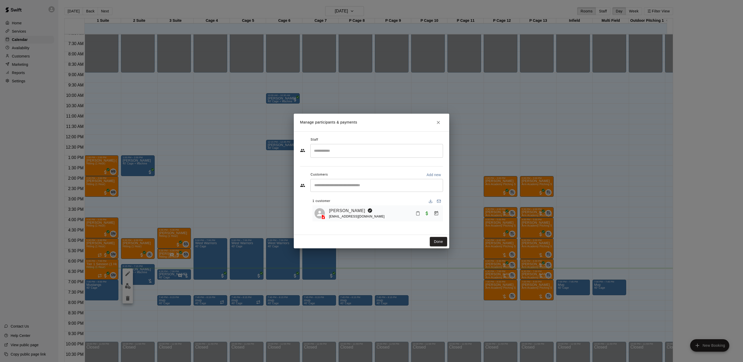
click at [426, 240] on div "Done" at bounding box center [371, 242] width 155 height 14
click at [431, 240] on button "Done" at bounding box center [438, 242] width 17 height 10
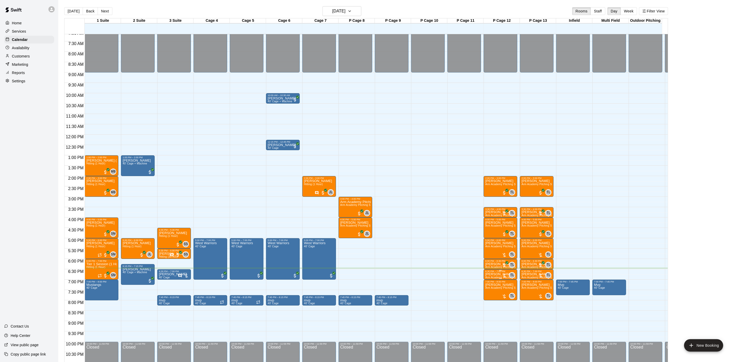
click at [494, 274] on p "[PERSON_NAME]" at bounding box center [500, 274] width 31 height 0
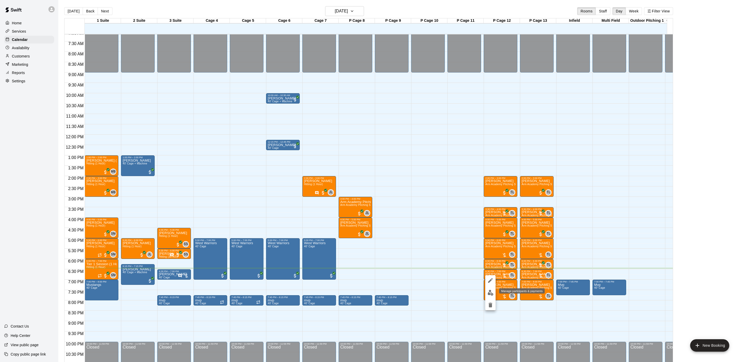
click at [492, 288] on button "edit" at bounding box center [490, 293] width 10 height 10
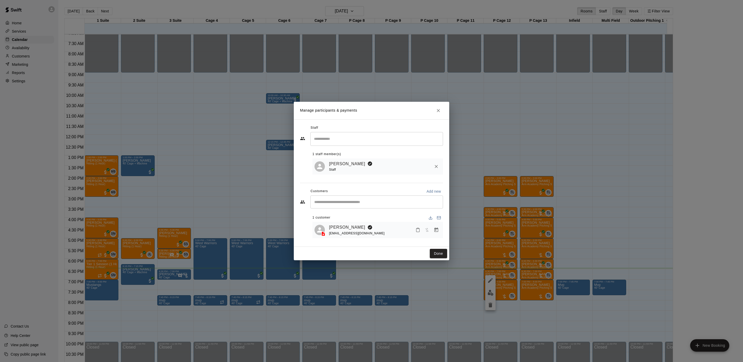
click at [433, 229] on icon "Manage bookings & payment" at bounding box center [435, 229] width 5 height 5
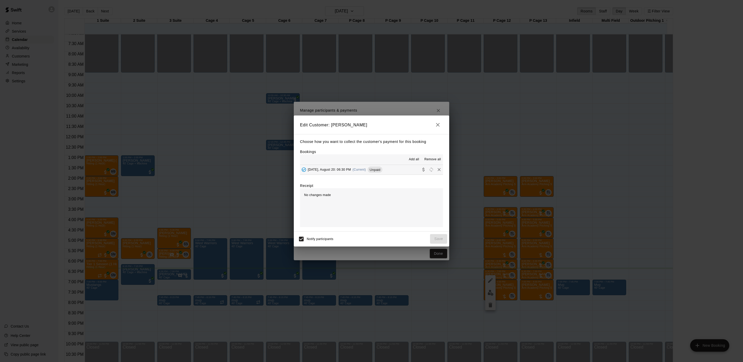
click at [374, 160] on div "Add all Remove all" at bounding box center [371, 159] width 143 height 10
click at [374, 165] on hr at bounding box center [371, 165] width 143 height 0
click at [374, 166] on div "Wednesday, August 20: 06:30 PM (Current) Unpaid" at bounding box center [341, 170] width 82 height 8
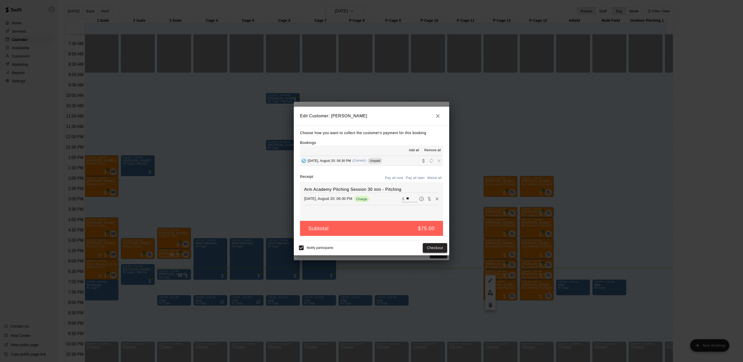
click at [438, 248] on button "Checkout" at bounding box center [435, 248] width 24 height 10
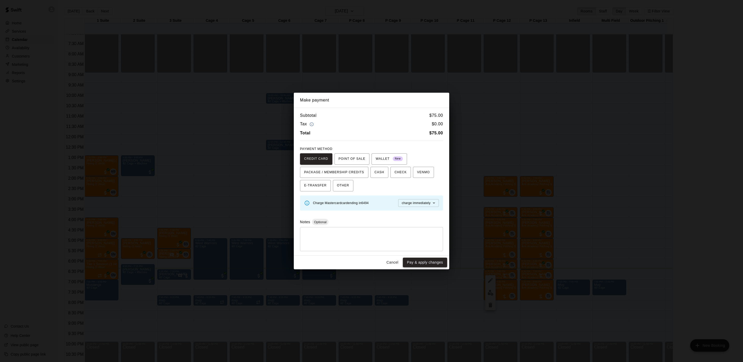
click at [417, 264] on button "Pay & apply changes" at bounding box center [425, 263] width 44 height 10
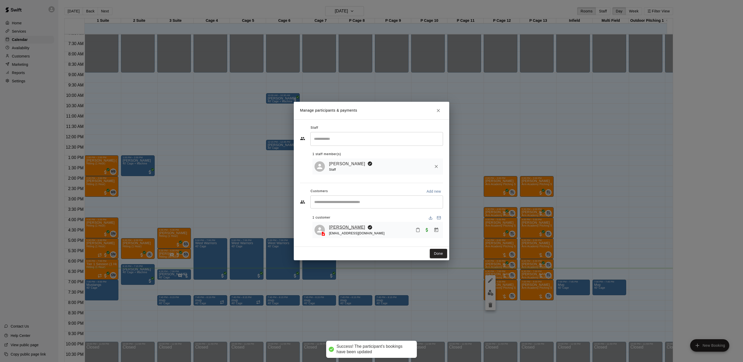
click at [339, 229] on link "[PERSON_NAME]" at bounding box center [347, 227] width 36 height 7
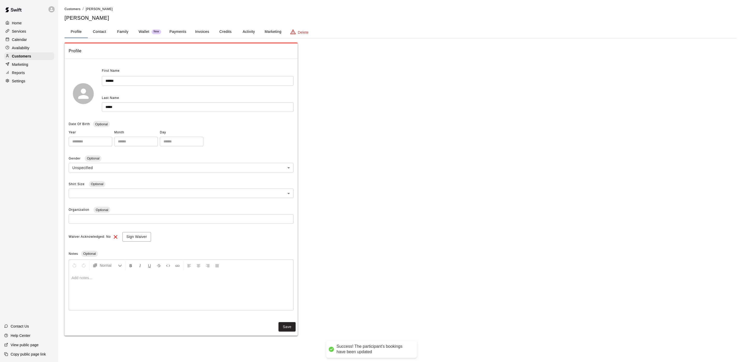
click at [244, 27] on button "Activity" at bounding box center [248, 32] width 23 height 12
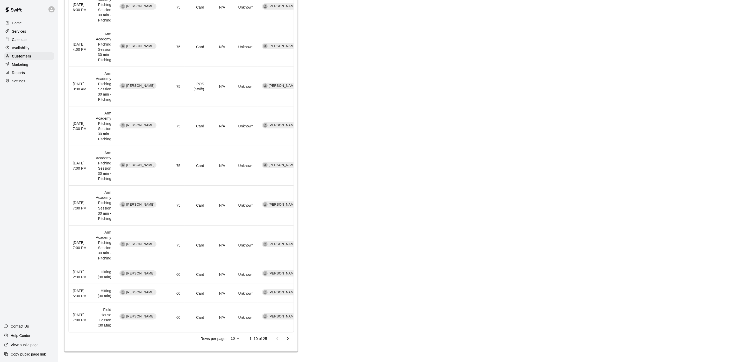
scroll to position [169, 0]
click at [34, 39] on div "Calendar" at bounding box center [29, 40] width 50 height 8
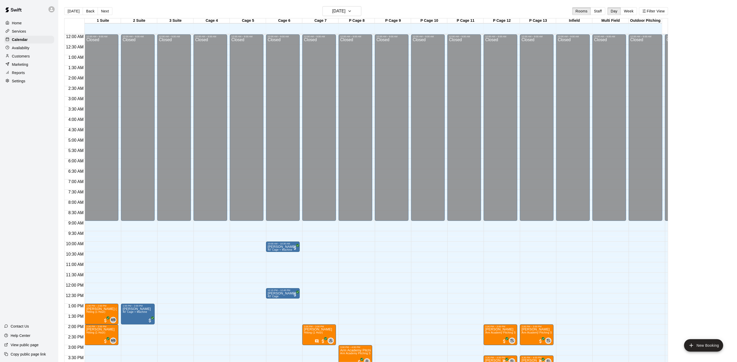
scroll to position [148, 0]
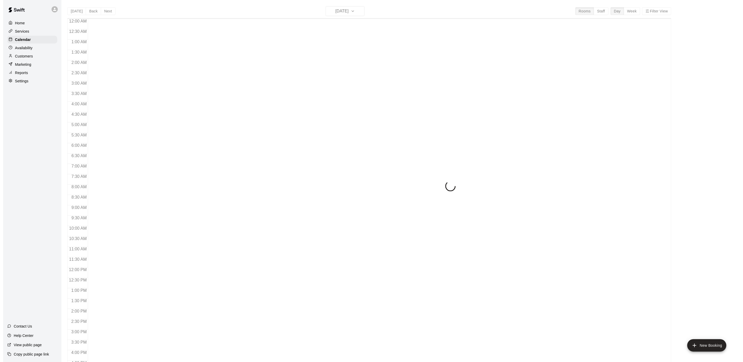
scroll to position [148, 0]
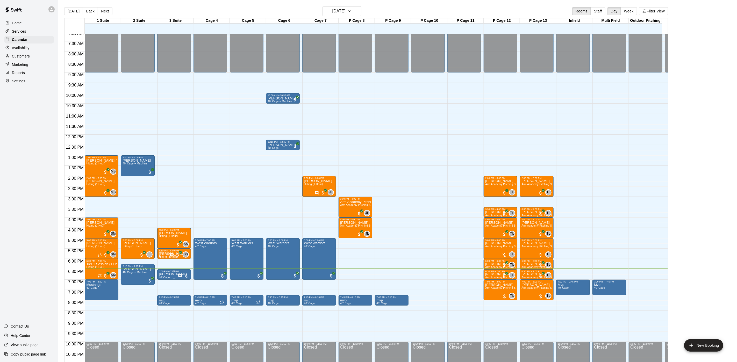
click at [171, 272] on div "6:30 PM – 7:00 PM" at bounding box center [174, 271] width 31 height 3
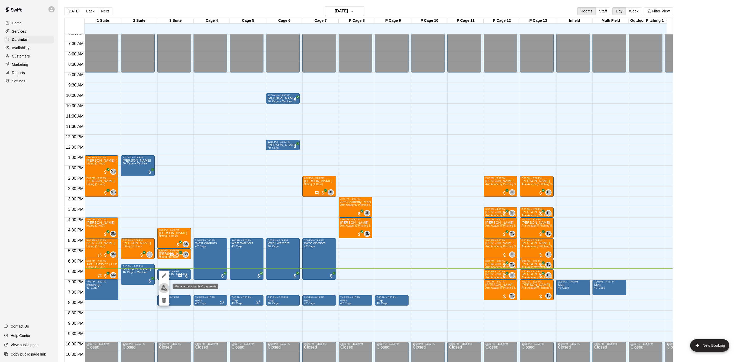
click at [164, 288] on img "edit" at bounding box center [164, 288] width 6 height 6
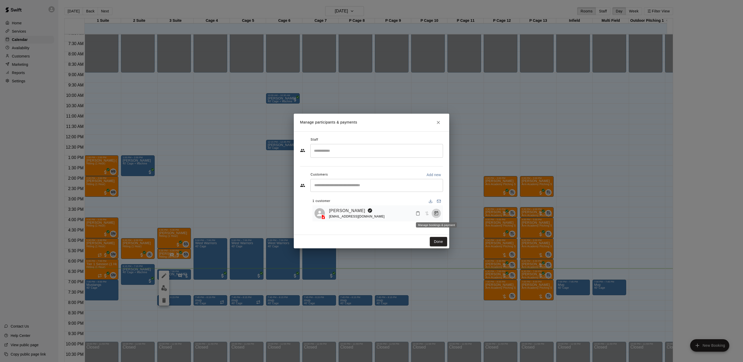
click at [434, 217] on button "Manage bookings & payment" at bounding box center [435, 213] width 9 height 9
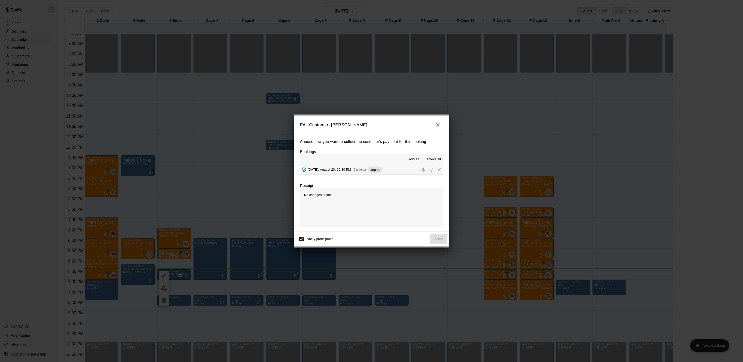
click at [382, 170] on span "Unpaid" at bounding box center [374, 170] width 15 height 4
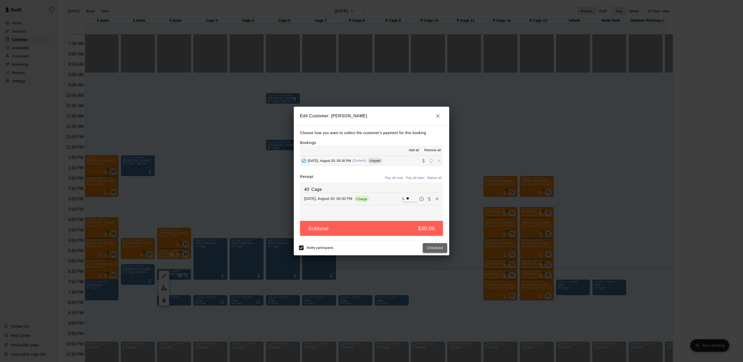
click at [428, 251] on button "Checkout" at bounding box center [435, 248] width 24 height 10
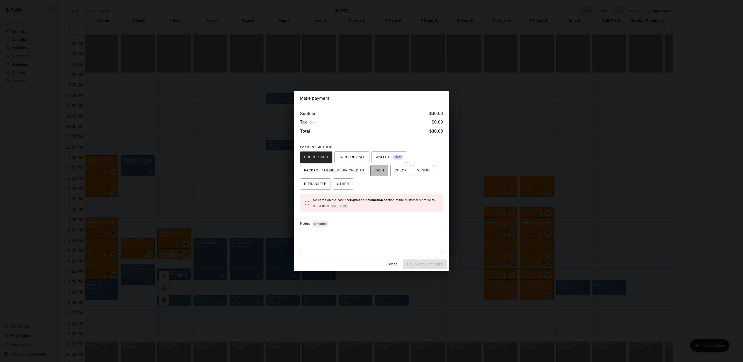
click at [375, 174] on span "CASH" at bounding box center [379, 170] width 10 height 8
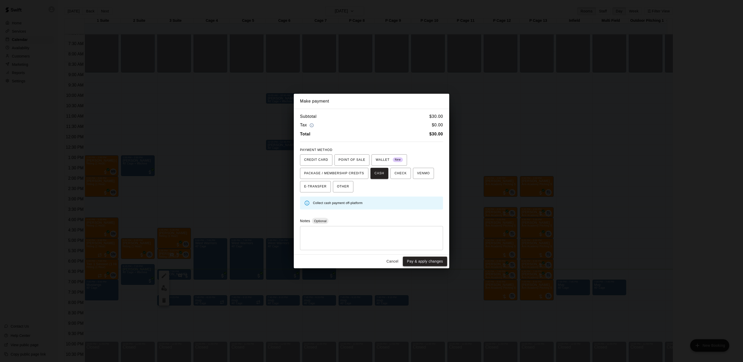
click at [423, 266] on button "Pay & apply changes" at bounding box center [425, 262] width 44 height 10
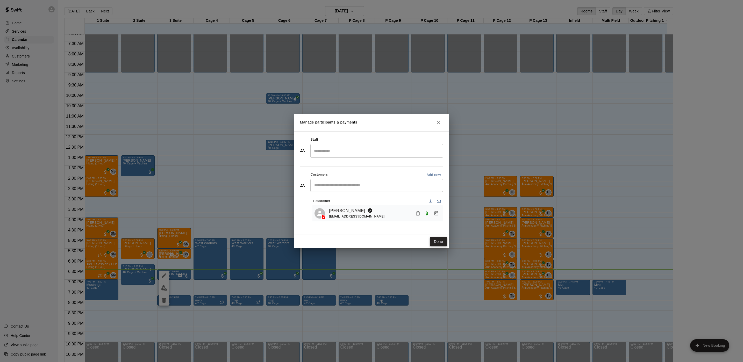
click at [434, 243] on button "Done" at bounding box center [438, 242] width 17 height 10
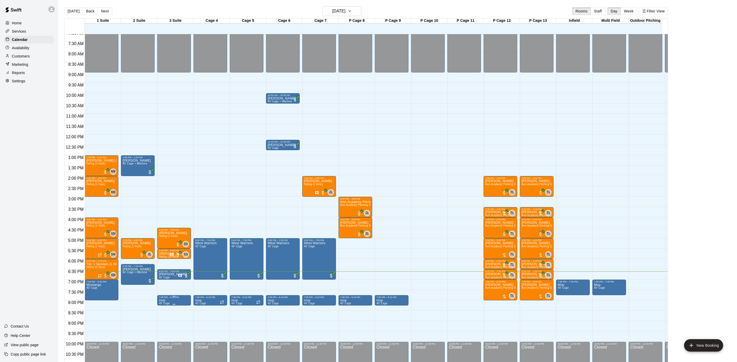
click at [177, 304] on div at bounding box center [174, 304] width 31 height 1
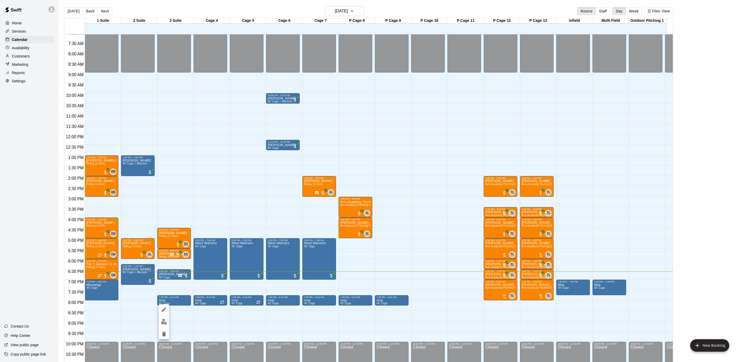
click at [163, 302] on div at bounding box center [371, 181] width 743 height 362
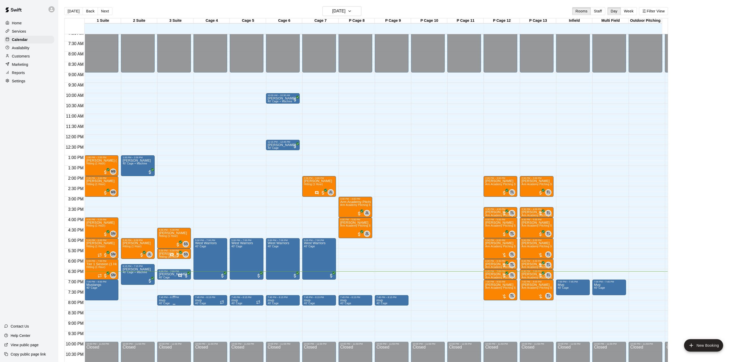
click at [165, 305] on div "7:45 PM – 8:15 PM mvp 40' Cage" at bounding box center [174, 300] width 31 height 9
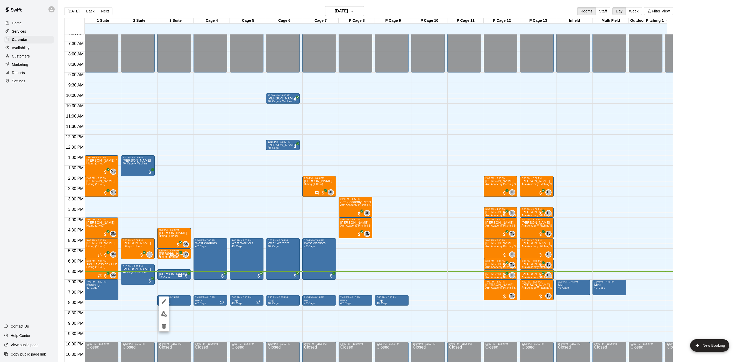
click at [164, 308] on div at bounding box center [164, 313] width 10 height 35
click at [164, 304] on icon "edit" at bounding box center [164, 302] width 6 height 6
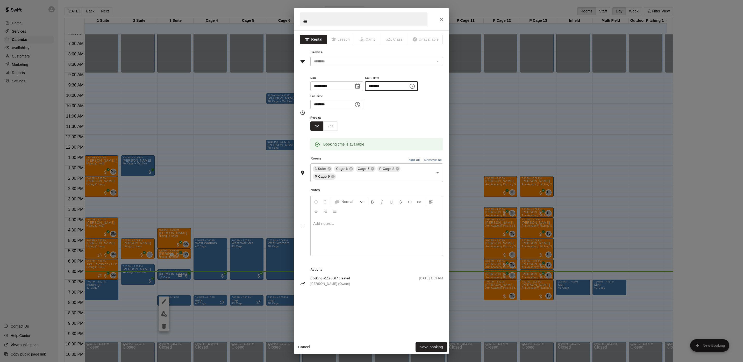
click at [384, 85] on input "********" at bounding box center [385, 86] width 40 height 10
type input "********"
click at [429, 345] on button "Save booking" at bounding box center [431, 347] width 32 height 10
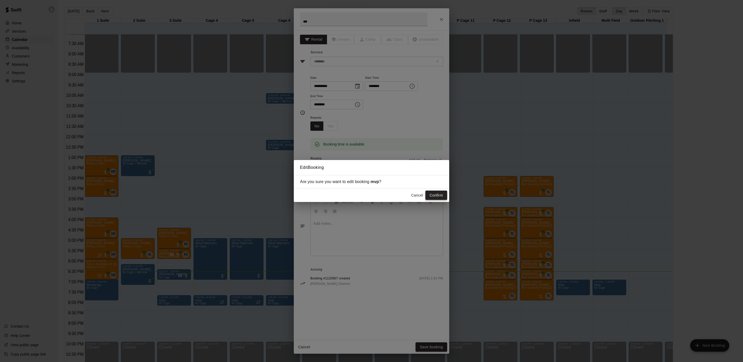
click at [432, 192] on button "Confirm" at bounding box center [436, 196] width 22 height 10
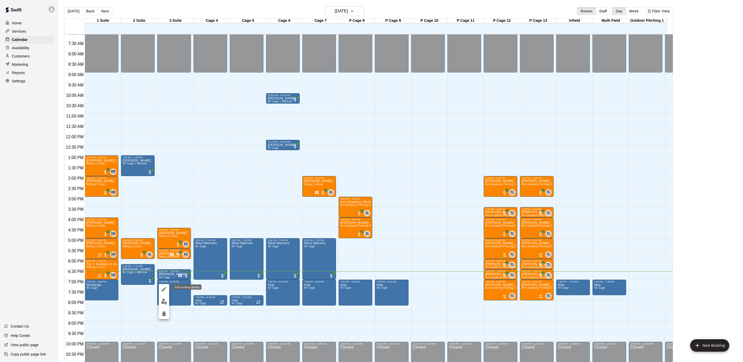
click at [162, 291] on icon "edit" at bounding box center [164, 289] width 6 height 6
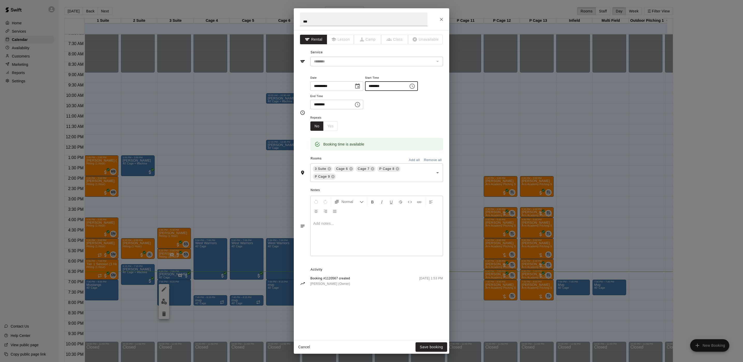
click at [381, 89] on input "********" at bounding box center [385, 86] width 40 height 10
click at [380, 88] on input "********" at bounding box center [385, 86] width 40 height 10
click at [384, 86] on input "********" at bounding box center [385, 86] width 40 height 10
type input "********"
click at [423, 347] on button "Save booking" at bounding box center [431, 347] width 32 height 10
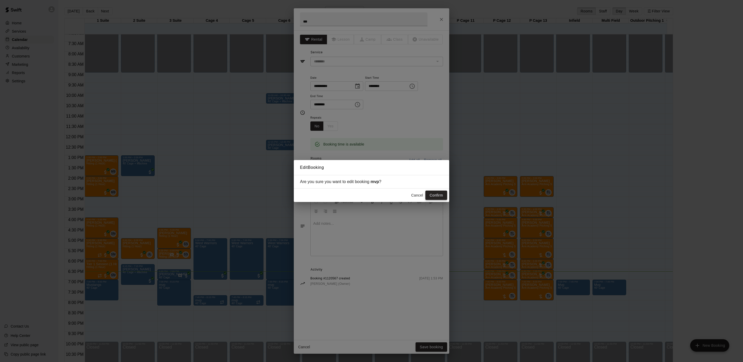
click at [431, 198] on button "Confirm" at bounding box center [436, 196] width 22 height 10
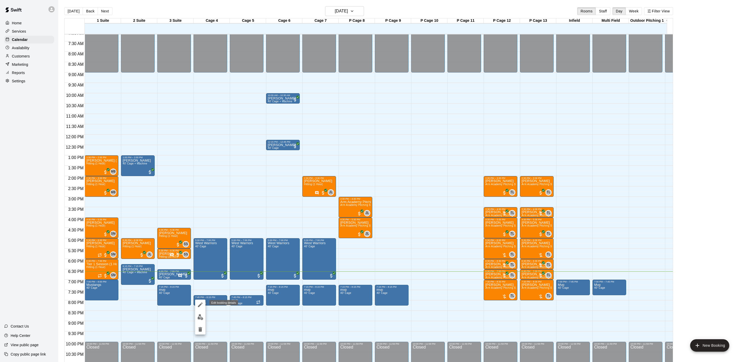
click at [202, 303] on icon "edit" at bounding box center [200, 304] width 5 height 5
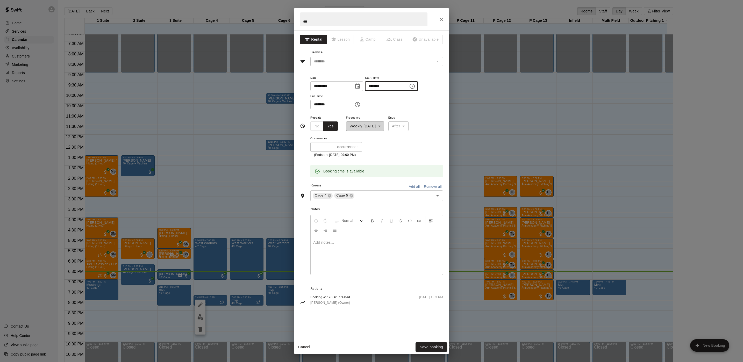
click at [382, 88] on input "********" at bounding box center [385, 86] width 40 height 10
type input "********"
click at [429, 343] on button "Save booking" at bounding box center [431, 347] width 32 height 10
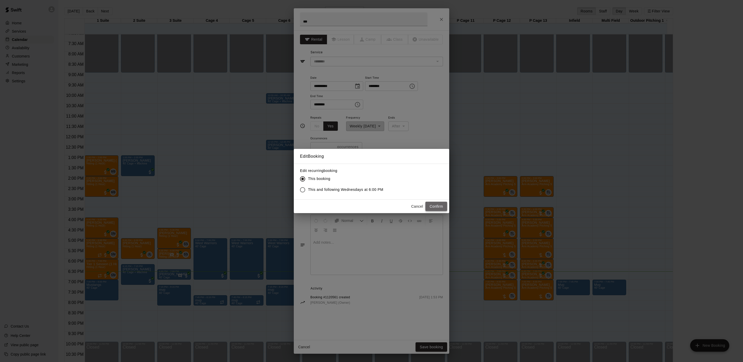
click at [435, 205] on button "Confirm" at bounding box center [436, 207] width 22 height 10
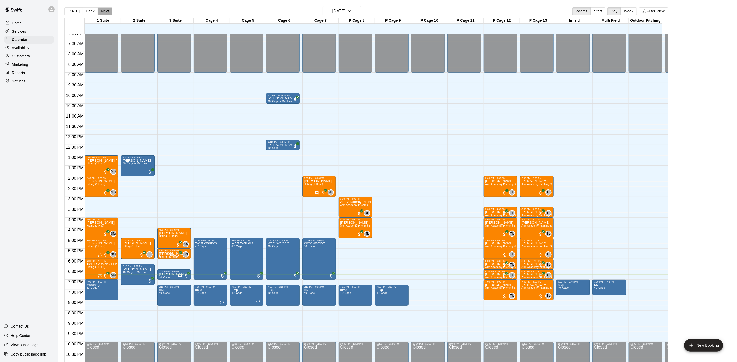
click at [98, 11] on button "Next" at bounding box center [105, 11] width 14 height 8
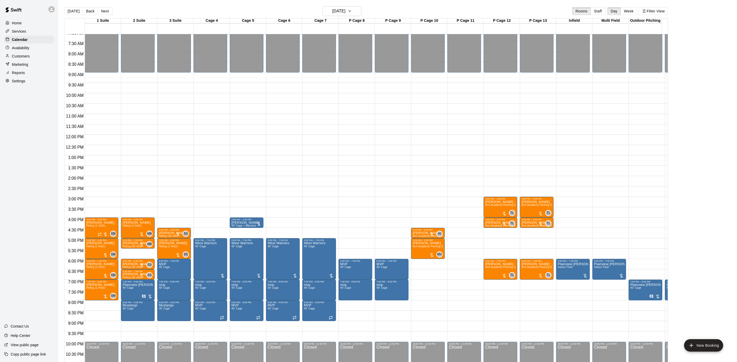
click at [72, 6] on main "[DATE] Back [DATE][DATE] Rooms Staff Day Week Filter View 1 Suite [GEOGRAPHIC_D…" at bounding box center [397, 185] width 678 height 370
click at [72, 6] on div "[DATE] Back [DATE][DATE] Rooms Staff Day Week Filter View" at bounding box center [366, 12] width 604 height 12
click at [72, 8] on button "[DATE]" at bounding box center [73, 11] width 19 height 8
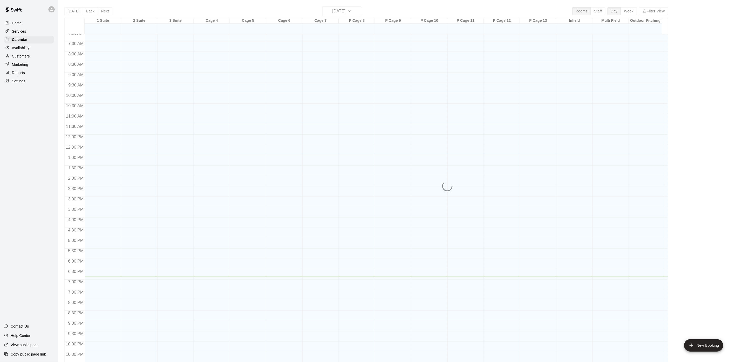
click at [72, 9] on div "[DATE] Back [DATE][DATE] Rooms Staff Day Week Filter View 1 Suite 20 Wed 2 Suit…" at bounding box center [366, 187] width 604 height 362
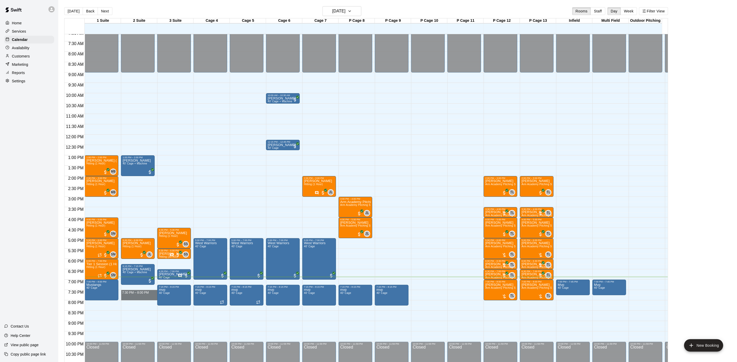
drag, startPoint x: 136, startPoint y: 291, endPoint x: 135, endPoint y: 299, distance: 8.6
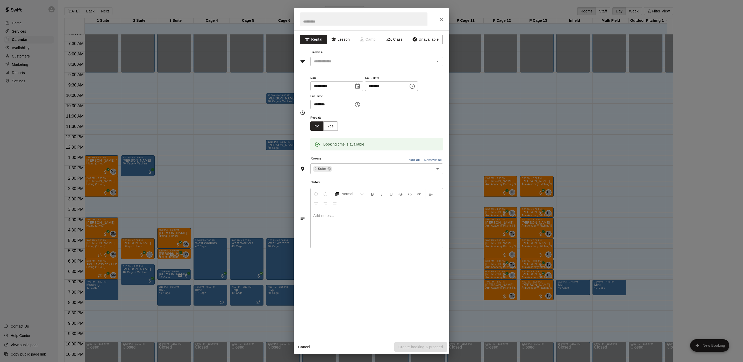
click at [574, 164] on div "**********" at bounding box center [371, 181] width 743 height 362
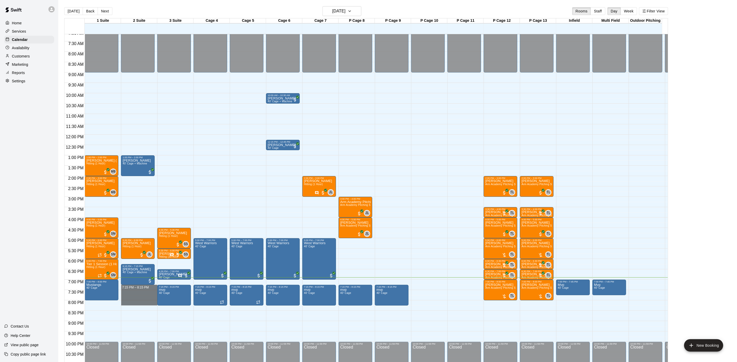
drag, startPoint x: 137, startPoint y: 286, endPoint x: 137, endPoint y: 303, distance: 16.8
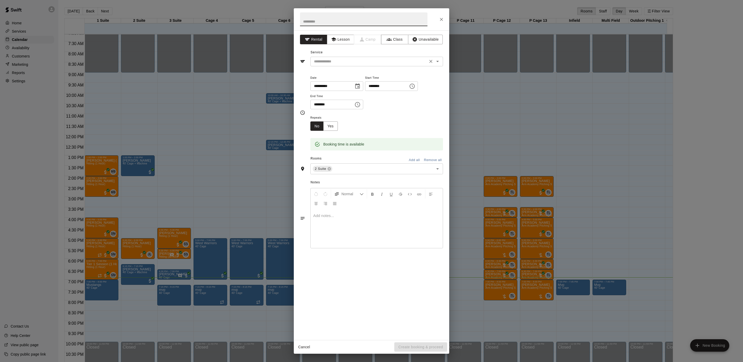
click at [333, 64] on input "text" at bounding box center [369, 61] width 114 height 6
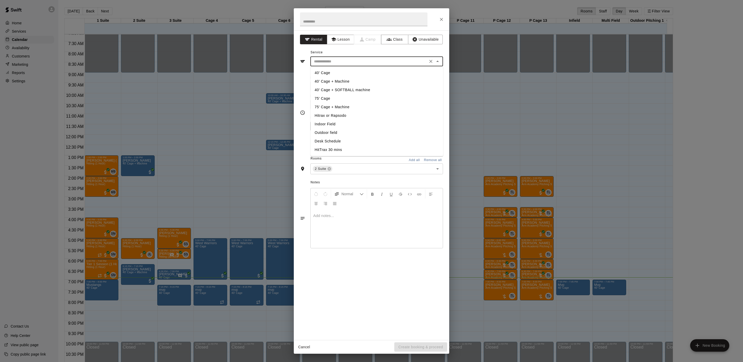
click at [335, 80] on li "40’ Cage + Machine" at bounding box center [376, 81] width 133 height 9
type input "**********"
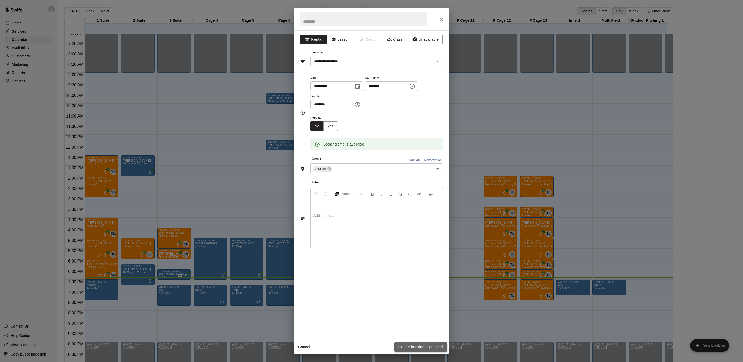
click at [419, 346] on button "Create booking & proceed" at bounding box center [420, 347] width 53 height 10
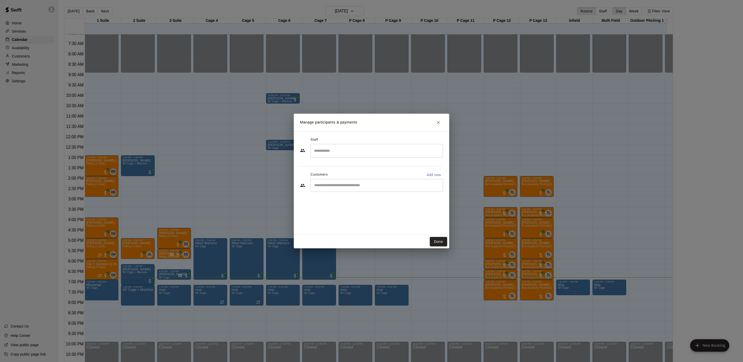
click at [431, 174] on p "Add new" at bounding box center [433, 174] width 14 height 5
select select "**"
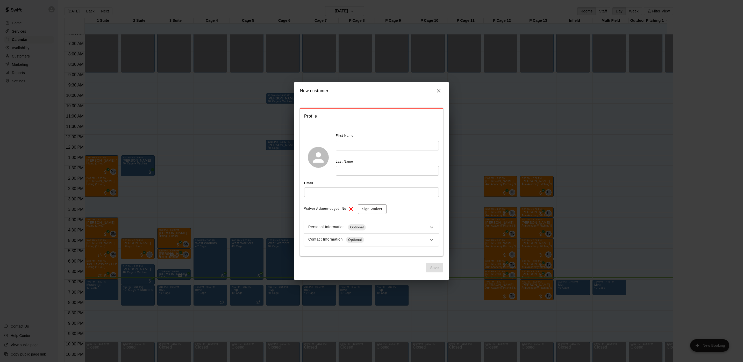
click at [350, 152] on div "First Name ​ Last Name ​" at bounding box center [387, 154] width 103 height 44
click at [350, 148] on input "text" at bounding box center [387, 146] width 103 height 10
type input "******"
type input "*********"
type input "**********"
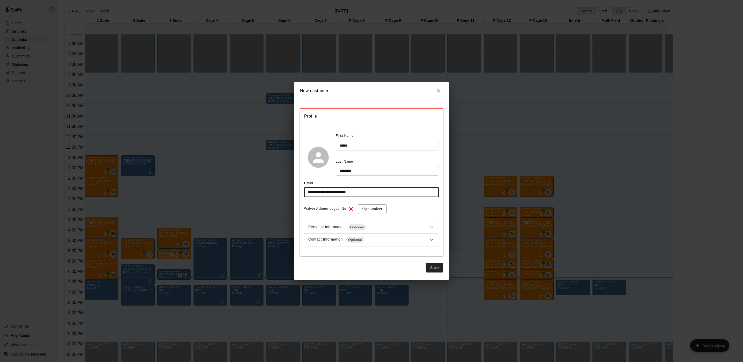
click at [307, 246] on div "**********" at bounding box center [371, 192] width 143 height 128
click at [337, 234] on div "**********" at bounding box center [371, 240] width 135 height 12
click at [337, 241] on div "Contact Information Optional" at bounding box center [368, 240] width 120 height 6
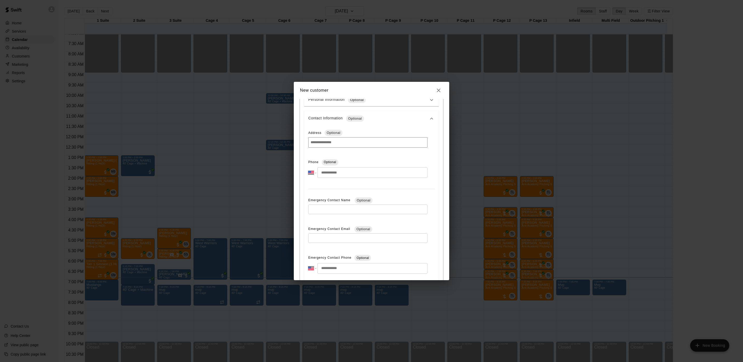
scroll to position [155, 0]
click at [341, 146] on input "tel" at bounding box center [372, 144] width 110 height 11
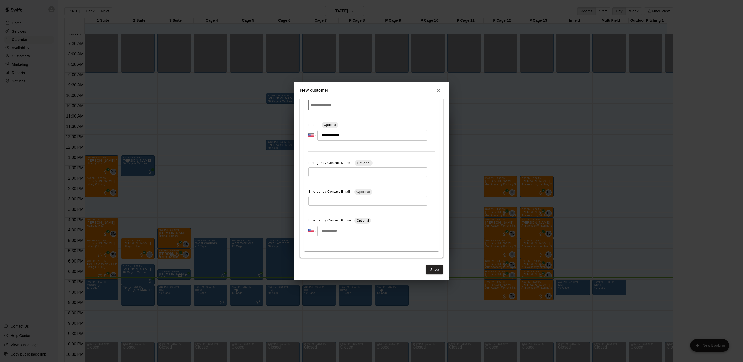
scroll to position [166, 0]
type input "**********"
click at [426, 269] on button "Save" at bounding box center [434, 269] width 17 height 10
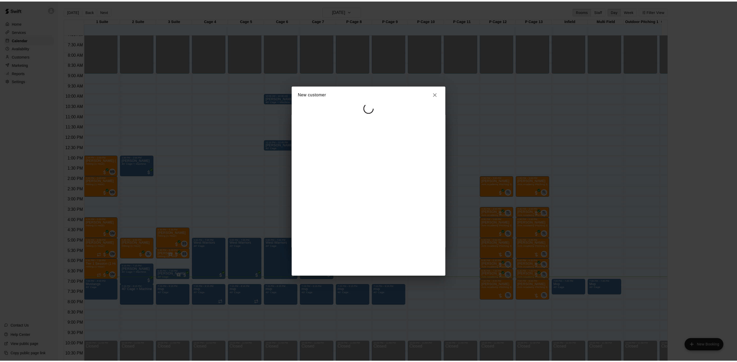
scroll to position [0, 0]
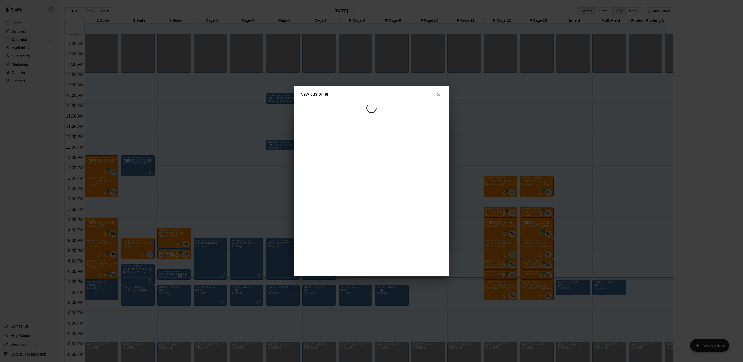
select select "**"
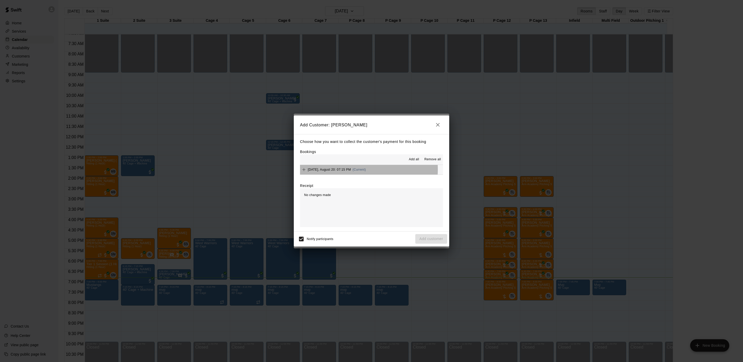
click at [351, 170] on span "[DATE], August 20: 07:15 PM" at bounding box center [329, 170] width 43 height 4
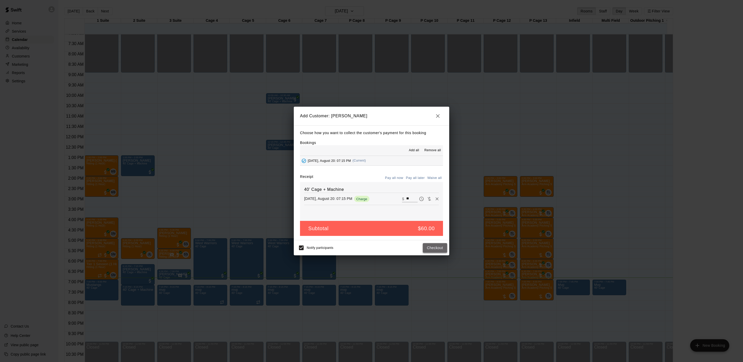
click at [430, 244] on button "Checkout" at bounding box center [435, 248] width 24 height 10
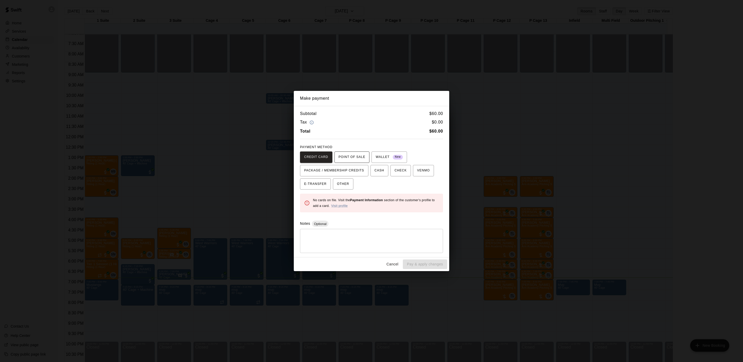
click at [357, 156] on span "POINT OF SALE" at bounding box center [351, 157] width 27 height 8
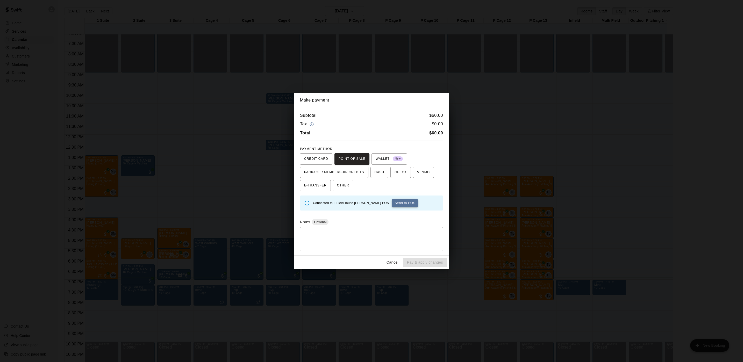
click at [392, 201] on button "Send to POS" at bounding box center [405, 203] width 26 height 8
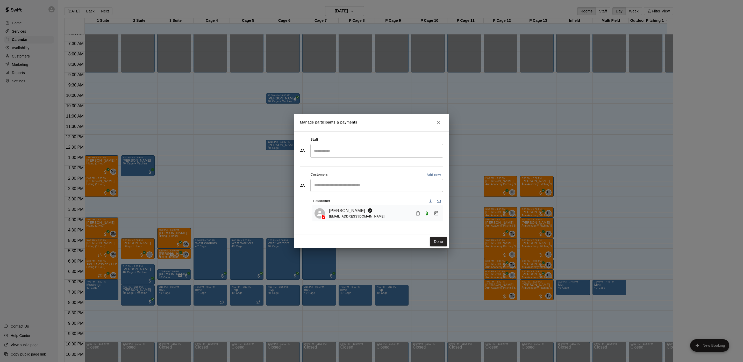
click at [429, 242] on div "Done" at bounding box center [371, 242] width 155 height 14
click at [431, 242] on button "Done" at bounding box center [438, 242] width 17 height 10
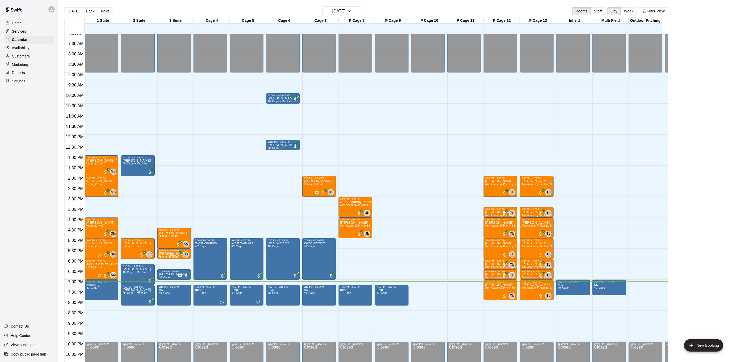
click at [39, 301] on div "Home Services Calendar Availability Customers Marketing Reports Settings Contac…" at bounding box center [29, 181] width 58 height 362
click at [345, 12] on h6 "[DATE]" at bounding box center [338, 11] width 13 height 7
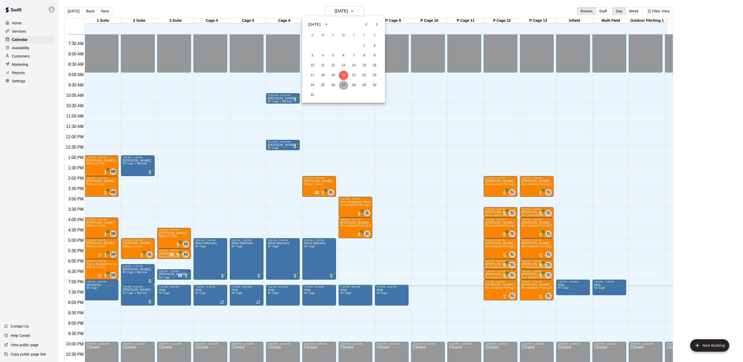
click at [342, 84] on button "27" at bounding box center [343, 85] width 9 height 9
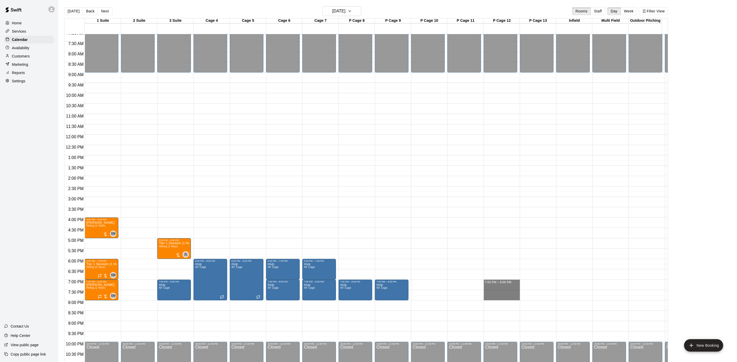
drag, startPoint x: 496, startPoint y: 281, endPoint x: 493, endPoint y: 299, distance: 17.5
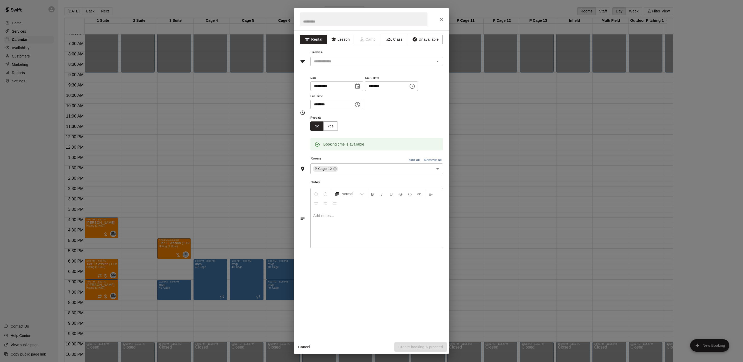
click at [343, 38] on button "Lesson" at bounding box center [340, 40] width 27 height 10
click at [343, 62] on input "text" at bounding box center [369, 61] width 114 height 6
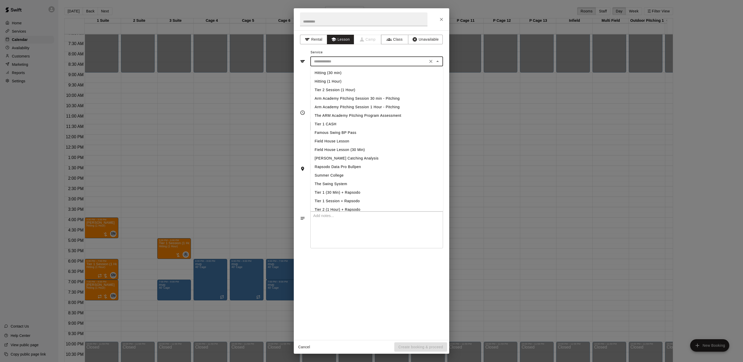
click at [359, 105] on li "Arm Academy Pitching Session 1 Hour - Pitching" at bounding box center [376, 107] width 133 height 9
type input "**********"
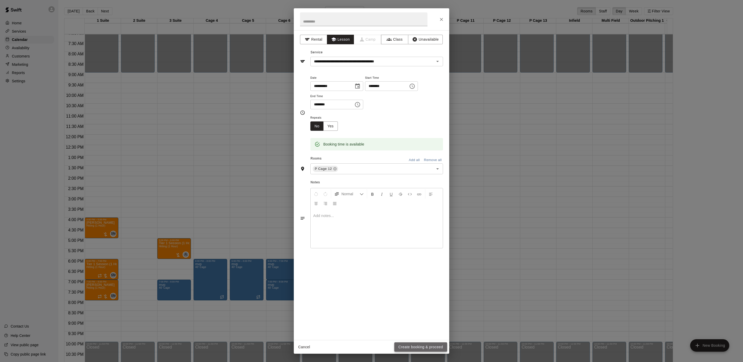
click at [433, 351] on button "Create booking & proceed" at bounding box center [420, 347] width 53 height 10
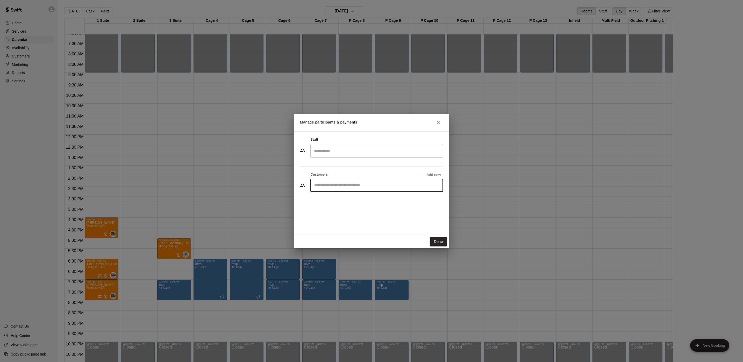
click at [346, 188] on input "Start typing to search customers..." at bounding box center [377, 185] width 128 height 5
type input "****"
click at [346, 199] on p "[PERSON_NAME]" at bounding box center [341, 197] width 32 height 5
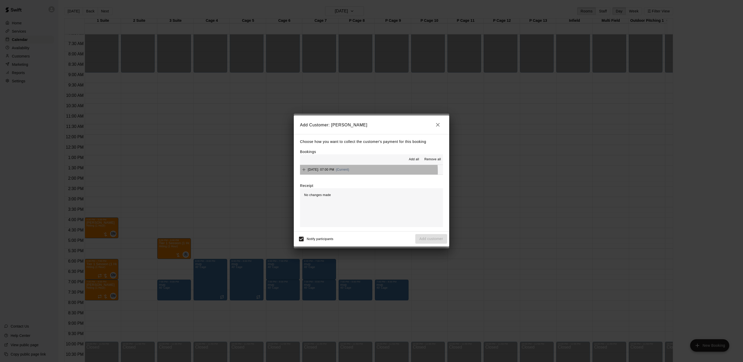
click at [334, 171] on span "[DATE]: 07:00 PM" at bounding box center [321, 170] width 26 height 4
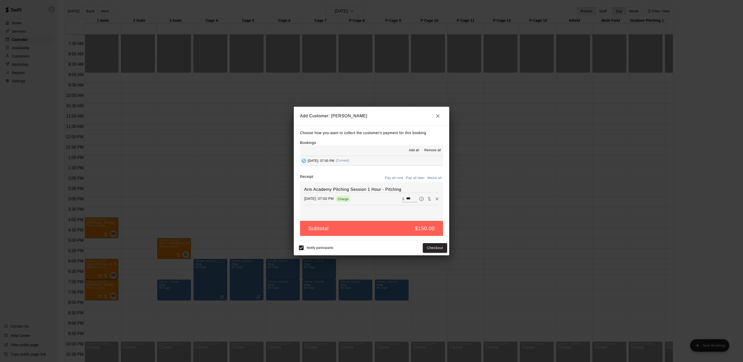
click at [418, 179] on button "Pay all later" at bounding box center [414, 178] width 21 height 8
click at [430, 248] on button "Add customer" at bounding box center [431, 248] width 32 height 10
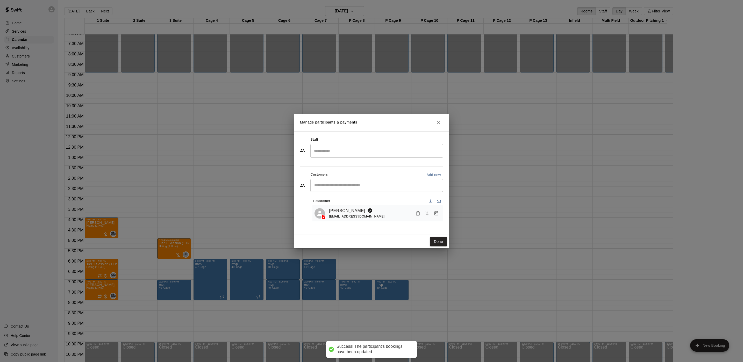
click at [342, 150] on input "Search staff" at bounding box center [377, 150] width 128 height 9
click at [344, 166] on p "[PERSON_NAME]" at bounding box center [340, 165] width 32 height 5
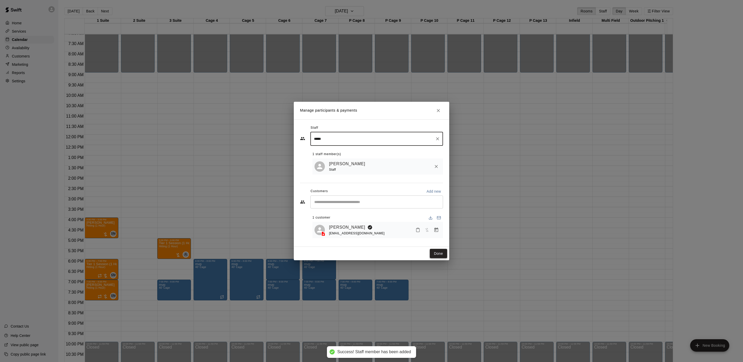
type input "*****"
click at [435, 255] on button "Done" at bounding box center [438, 254] width 17 height 10
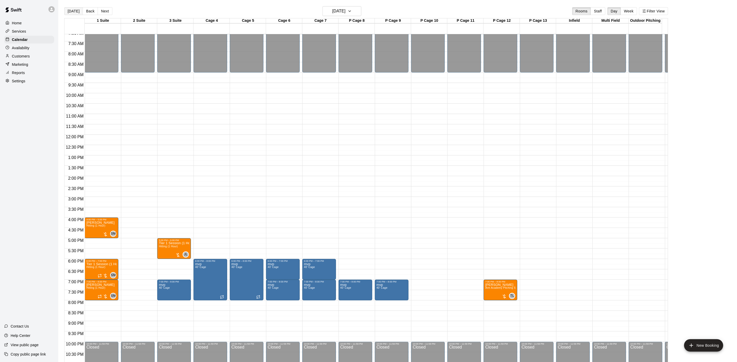
click at [69, 9] on button "[DATE]" at bounding box center [73, 11] width 19 height 8
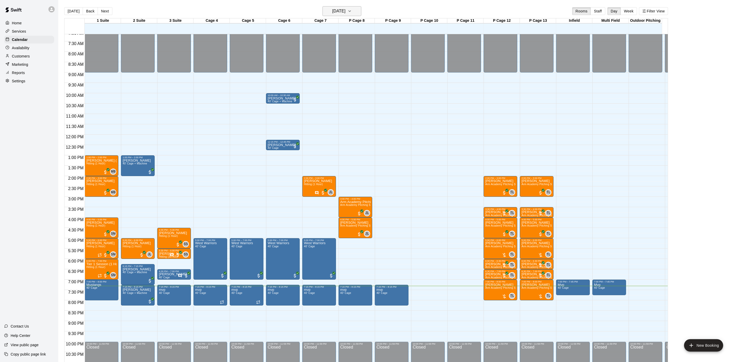
click at [332, 12] on h6 "[DATE]" at bounding box center [338, 11] width 13 height 7
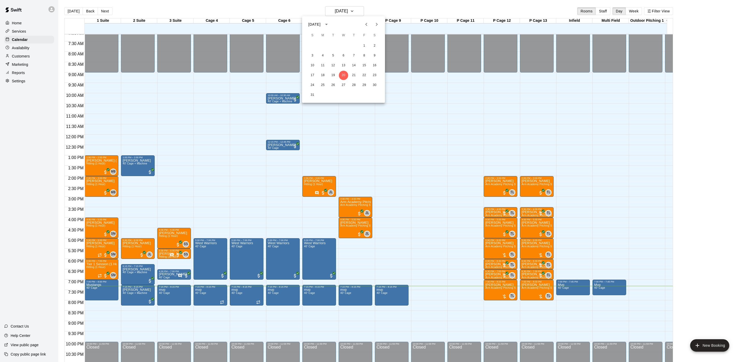
click at [77, 13] on div at bounding box center [371, 181] width 743 height 362
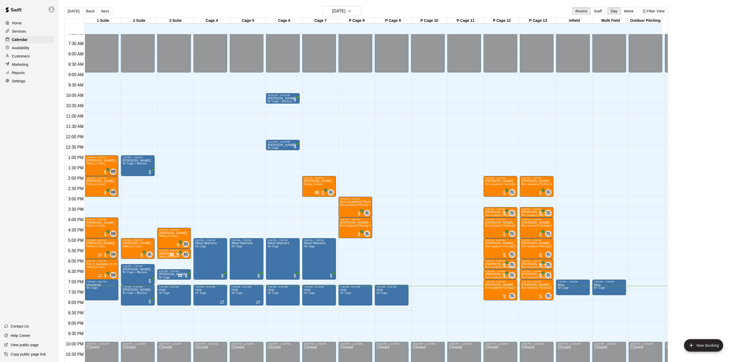
click at [76, 12] on div at bounding box center [368, 181] width 737 height 362
click at [75, 11] on button "[DATE]" at bounding box center [73, 11] width 19 height 8
click at [496, 287] on span "Arm Academy Pitching Session 1 Hour - Pitching" at bounding box center [515, 287] width 60 height 3
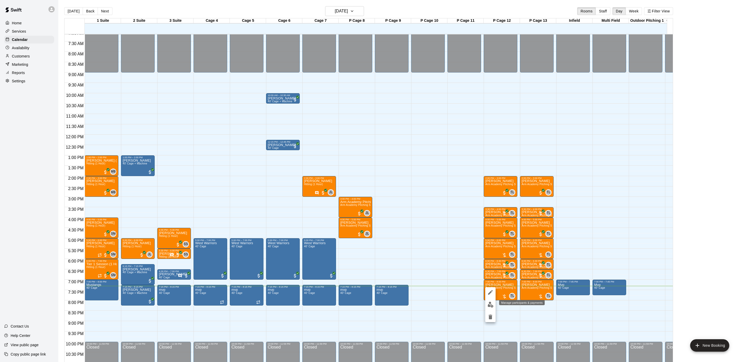
click at [493, 306] on button "edit" at bounding box center [490, 305] width 10 height 10
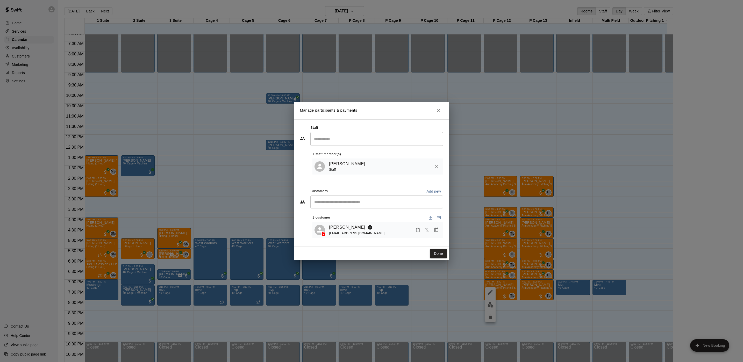
click at [340, 225] on link "[PERSON_NAME]" at bounding box center [347, 227] width 36 height 7
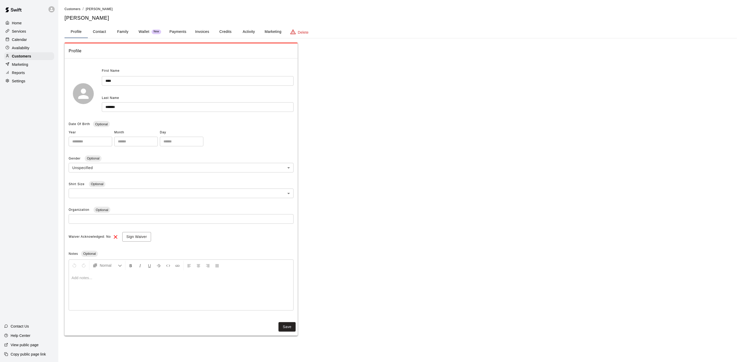
click at [249, 36] on button "Activity" at bounding box center [248, 32] width 23 height 12
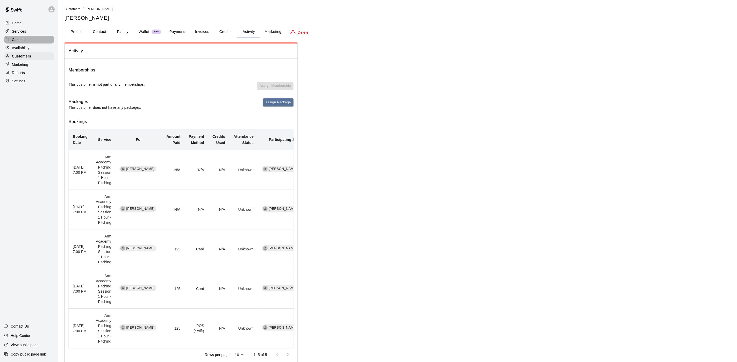
click at [14, 42] on p "Calendar" at bounding box center [19, 39] width 15 height 5
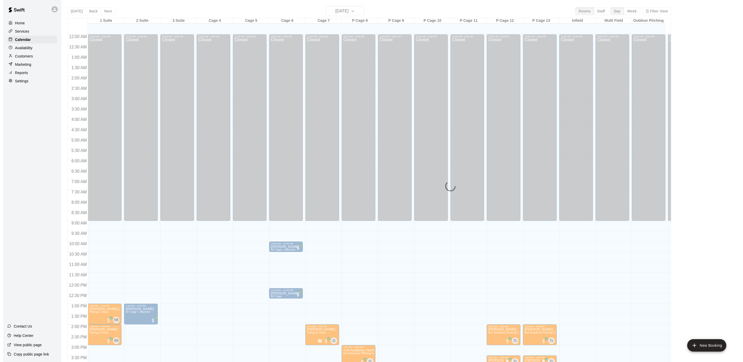
scroll to position [148, 0]
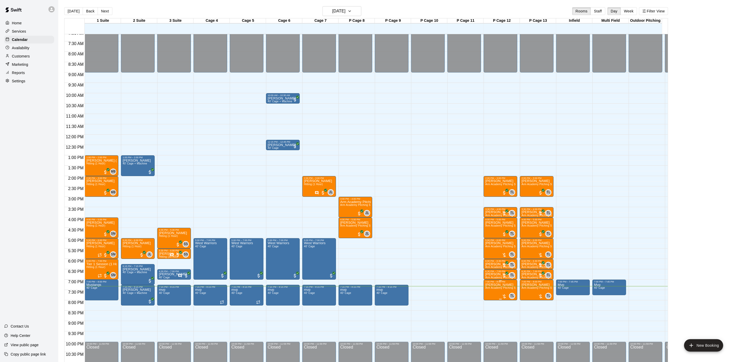
click at [503, 289] on span "Arm Academy Pitching Session 1 Hour - Pitching" at bounding box center [515, 287] width 60 height 3
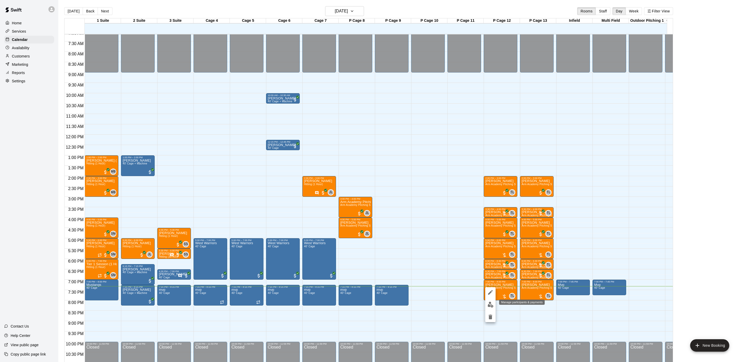
click at [488, 300] on button "edit" at bounding box center [490, 305] width 10 height 10
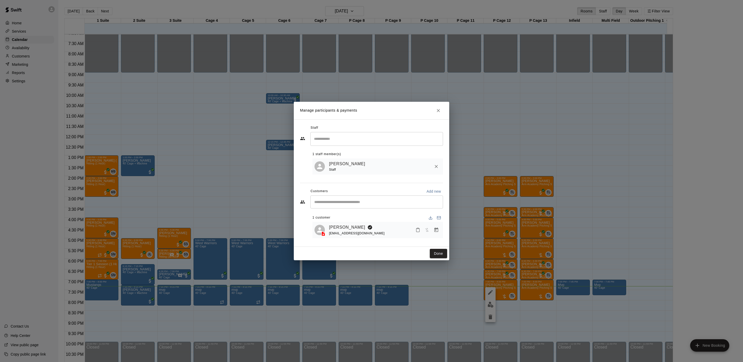
click at [436, 230] on icon "Manage bookings & payment" at bounding box center [435, 229] width 5 height 5
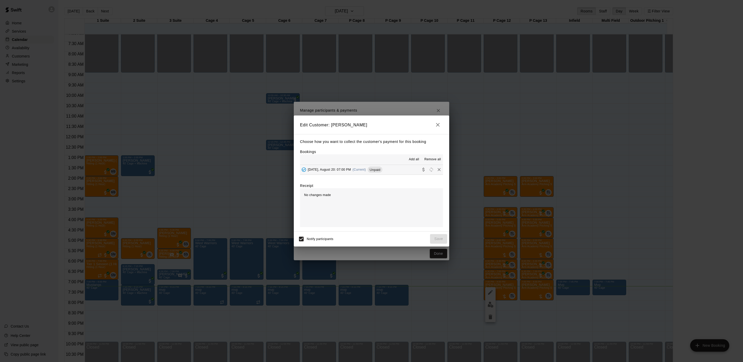
click at [351, 170] on span "[DATE], August 20: 07:00 PM" at bounding box center [329, 170] width 43 height 4
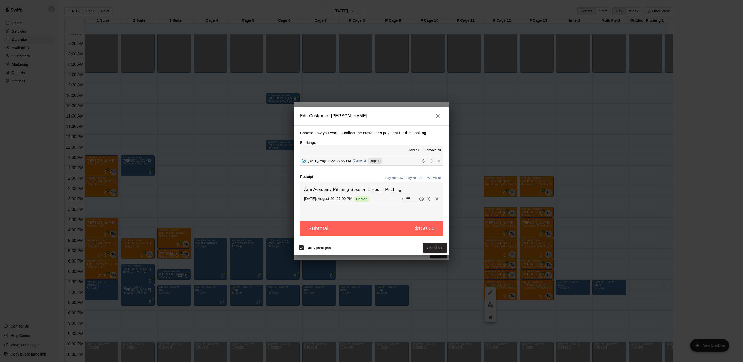
click at [406, 199] on input "***" at bounding box center [411, 198] width 11 height 7
type input "***"
click at [429, 248] on button "Checkout" at bounding box center [435, 248] width 24 height 10
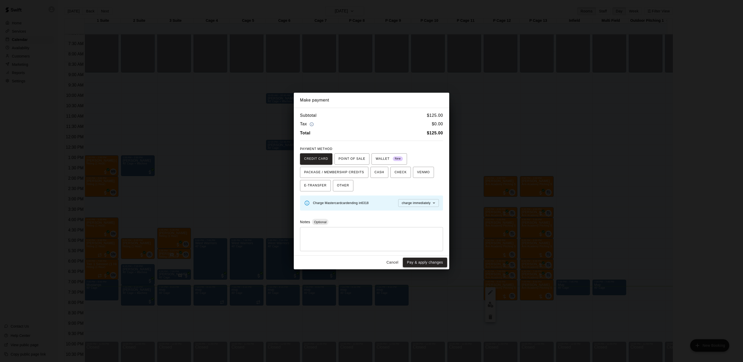
click at [427, 266] on button "Pay & apply changes" at bounding box center [425, 263] width 44 height 10
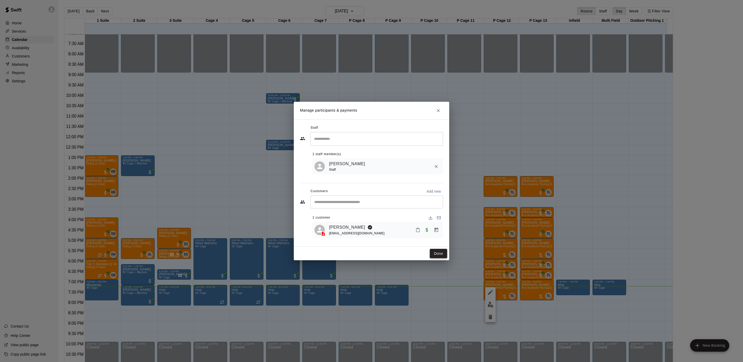
click at [438, 250] on button "Done" at bounding box center [438, 254] width 17 height 10
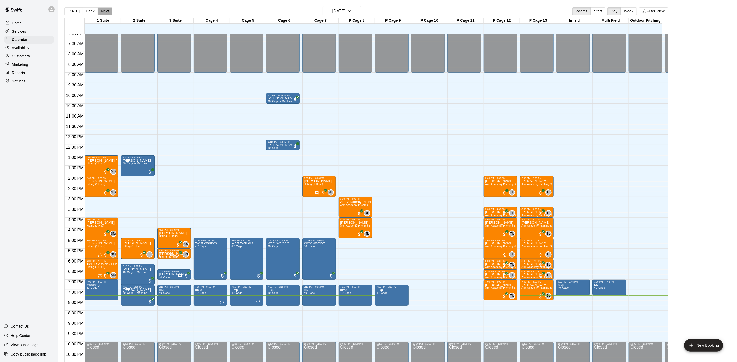
click at [100, 9] on button "Next" at bounding box center [105, 11] width 14 height 8
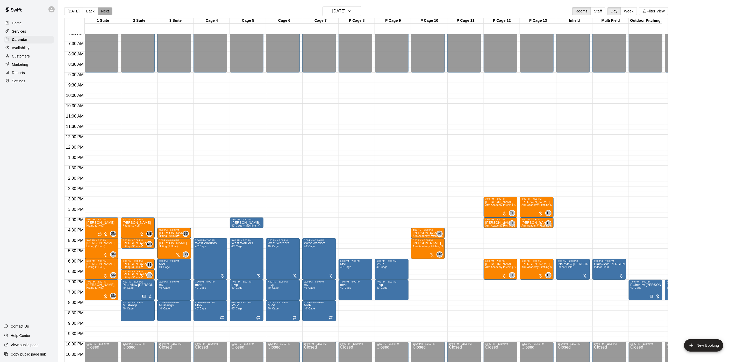
click at [103, 12] on button "Next" at bounding box center [105, 11] width 14 height 8
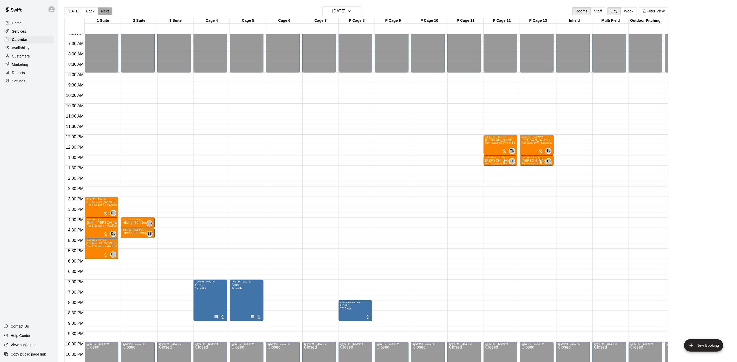
click at [104, 12] on button "Next" at bounding box center [105, 11] width 14 height 8
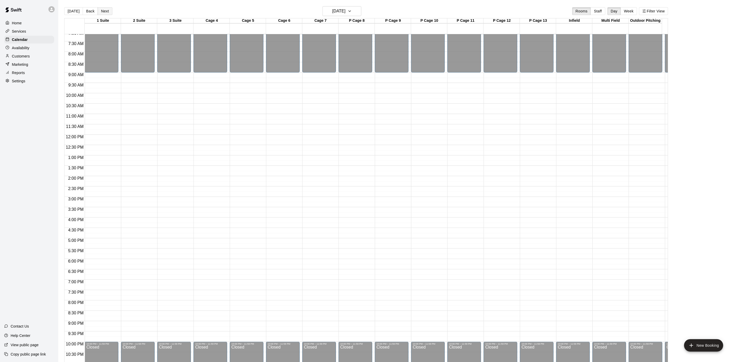
click at [104, 12] on button "Next" at bounding box center [105, 11] width 14 height 8
click at [75, 11] on button "[DATE]" at bounding box center [73, 11] width 19 height 8
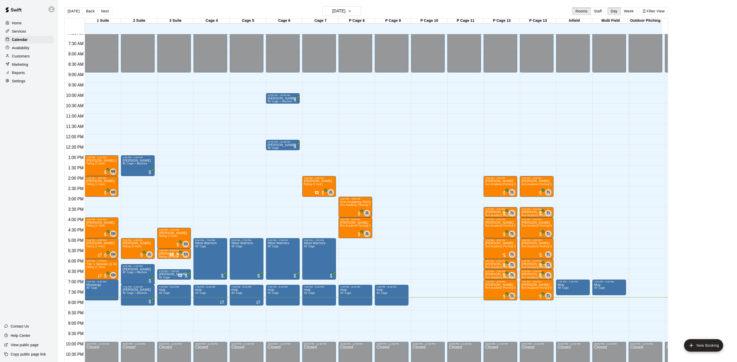
click at [105, 6] on main "[DATE] Back [DATE][DATE] Rooms Staff Day Week Filter View 1 Suite 20 Wed 2 Suit…" at bounding box center [397, 185] width 678 height 370
click at [106, 7] on button "Next" at bounding box center [105, 11] width 14 height 8
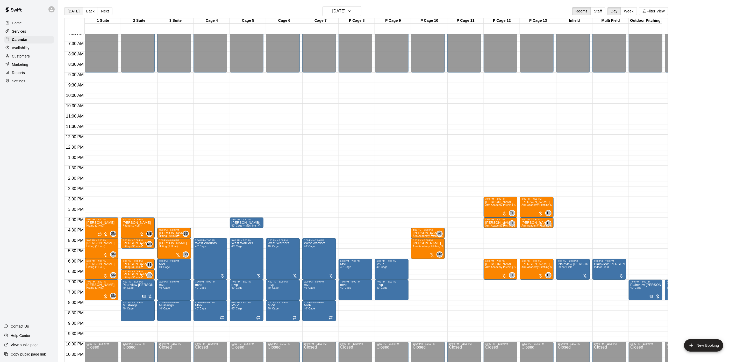
drag, startPoint x: 75, startPoint y: 10, endPoint x: 164, endPoint y: 71, distance: 108.4
click at [75, 10] on button "[DATE]" at bounding box center [73, 11] width 19 height 8
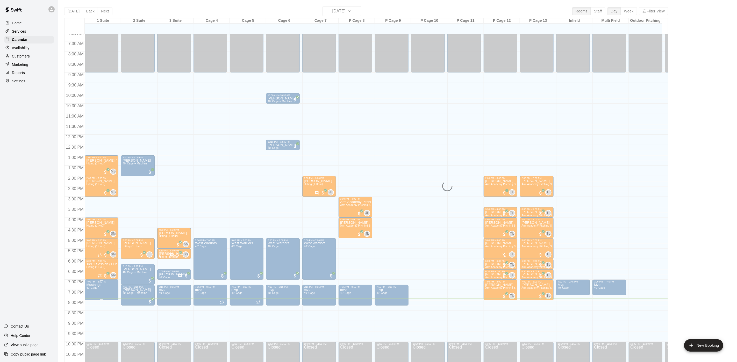
click at [97, 285] on p "Mustangs" at bounding box center [93, 285] width 15 height 0
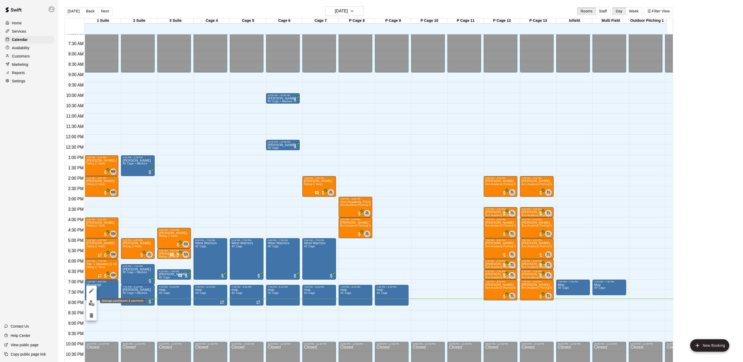
click at [92, 298] on button "edit" at bounding box center [91, 303] width 10 height 10
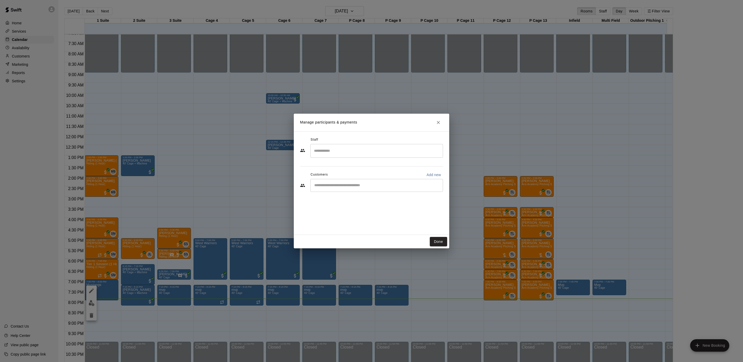
click at [338, 195] on div "Staff ​ Customers Add new ​" at bounding box center [371, 166] width 143 height 61
click at [339, 178] on div "Customers Add new" at bounding box center [371, 175] width 143 height 8
click at [338, 180] on div "​" at bounding box center [376, 185] width 133 height 13
type input "*******"
click at [340, 192] on div "[PERSON_NAME] [EMAIL_ADDRESS][DOMAIN_NAME]" at bounding box center [376, 200] width 133 height 17
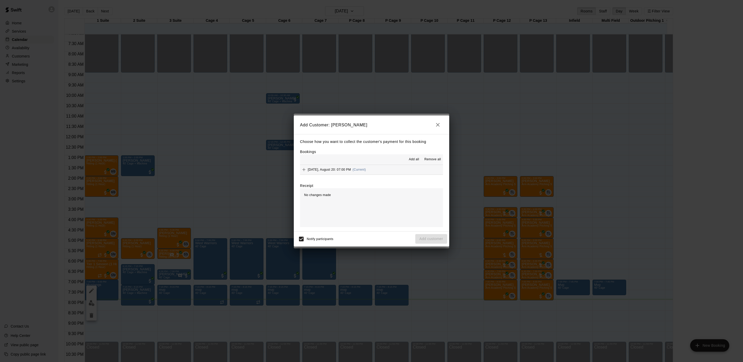
click at [347, 163] on div "Add all Remove all" at bounding box center [371, 159] width 143 height 10
click at [344, 171] on span "[DATE], August 20: 07:00 PM" at bounding box center [329, 170] width 43 height 4
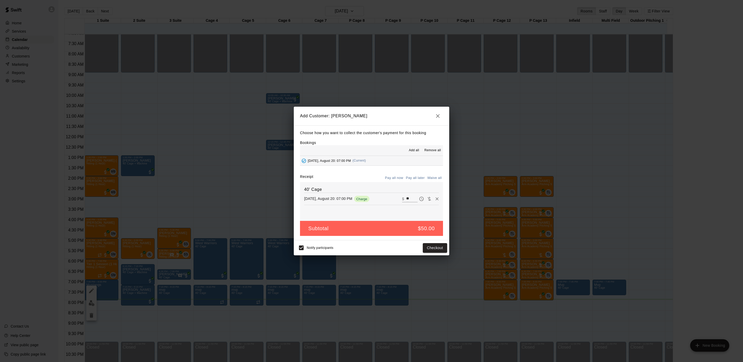
click at [434, 257] on div "Add Customer: [PERSON_NAME] Choose how you want to collect the customer's payme…" at bounding box center [371, 181] width 743 height 362
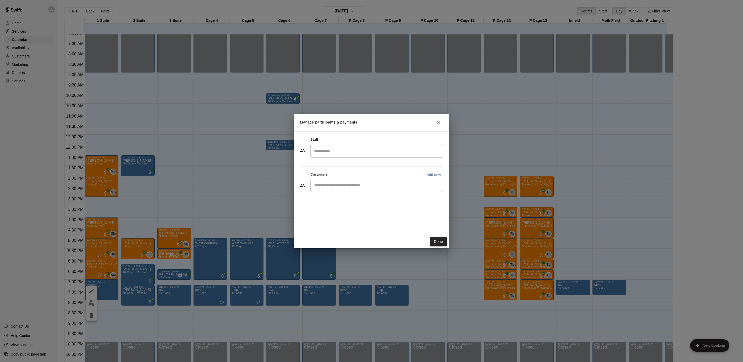
click at [354, 182] on div "​" at bounding box center [376, 185] width 133 height 13
type input "*******"
click at [373, 196] on div "[PERSON_NAME] [EMAIL_ADDRESS][DOMAIN_NAME]" at bounding box center [382, 200] width 114 height 11
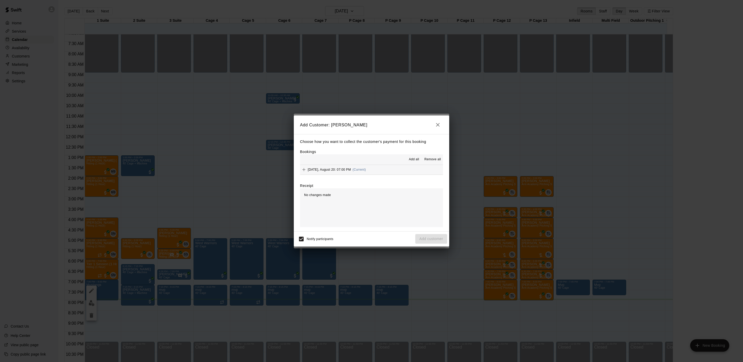
click at [347, 166] on div "[DATE], August 20: 07:00 PM (Current)" at bounding box center [333, 170] width 66 height 8
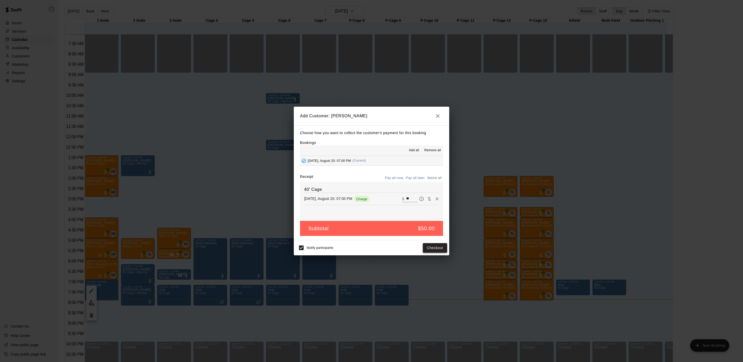
click at [435, 246] on button "Checkout" at bounding box center [435, 248] width 24 height 10
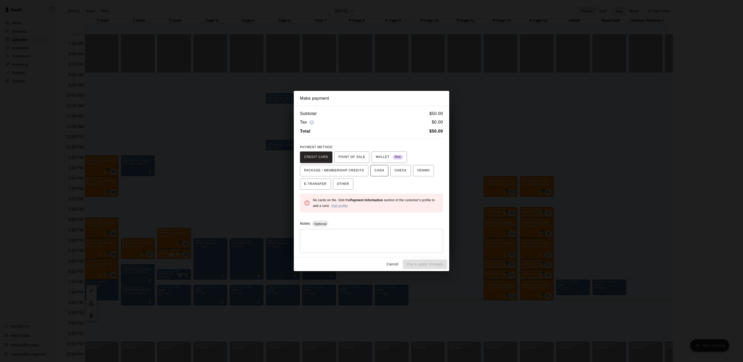
click at [381, 173] on button "CASH" at bounding box center [379, 170] width 18 height 11
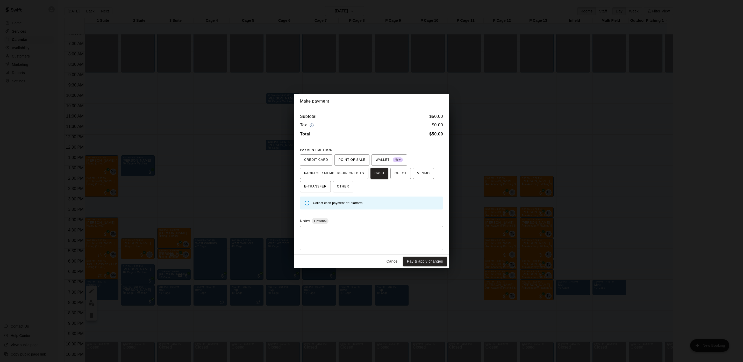
click at [428, 259] on button "Pay & apply changes" at bounding box center [425, 262] width 44 height 10
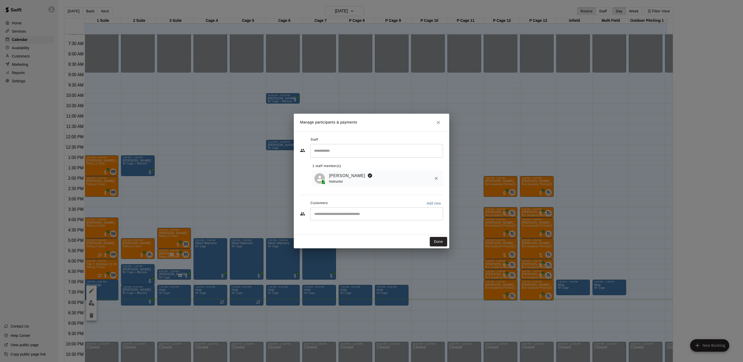
click at [337, 180] on div "Instructor" at bounding box center [352, 181] width 46 height 5
click at [336, 174] on link "[PERSON_NAME]" at bounding box center [347, 175] width 36 height 7
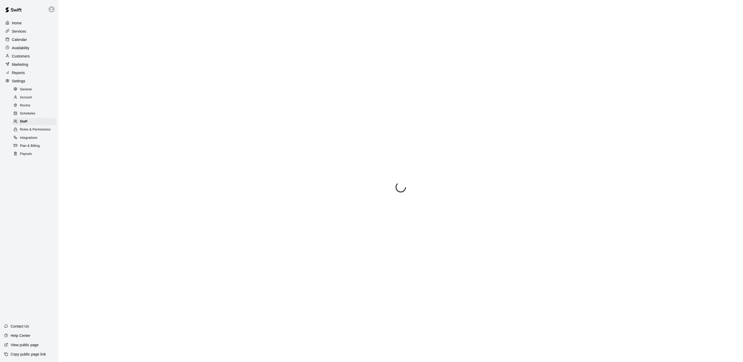
select select "**"
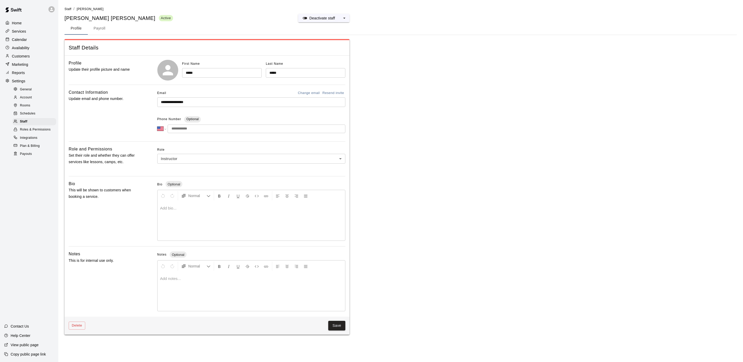
click at [40, 58] on div "Customers" at bounding box center [29, 56] width 50 height 8
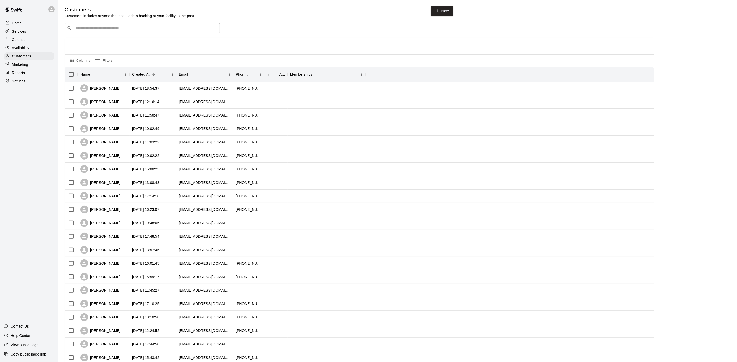
click at [106, 31] on input "Search customers by name or email" at bounding box center [145, 28] width 143 height 5
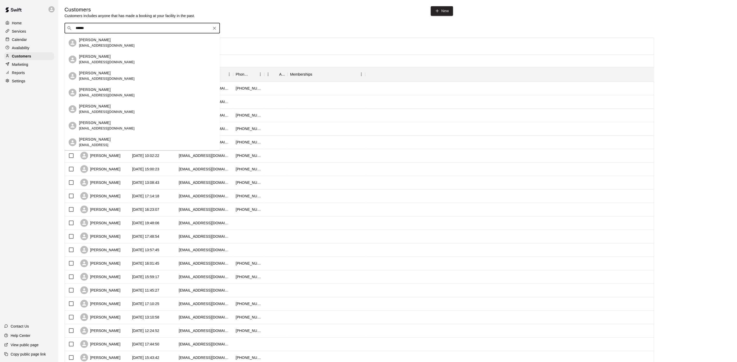
type input "*******"
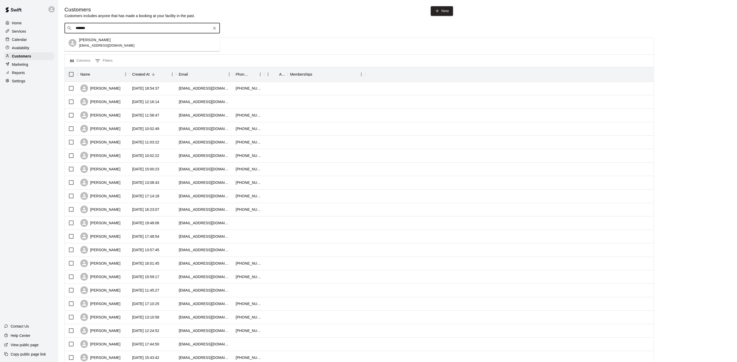
click at [104, 48] on div "[PERSON_NAME] [EMAIL_ADDRESS][DOMAIN_NAME]" at bounding box center [107, 42] width 56 height 11
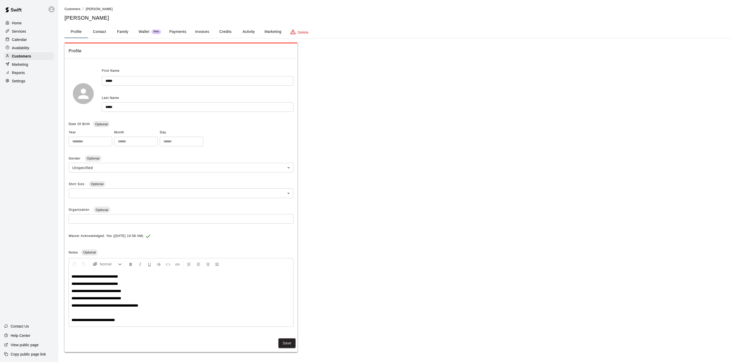
click at [191, 28] on button "Invoices" at bounding box center [201, 32] width 23 height 12
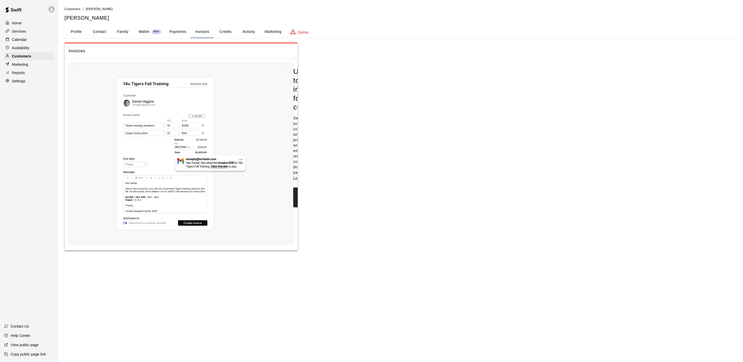
click at [177, 30] on button "Payments" at bounding box center [177, 32] width 25 height 12
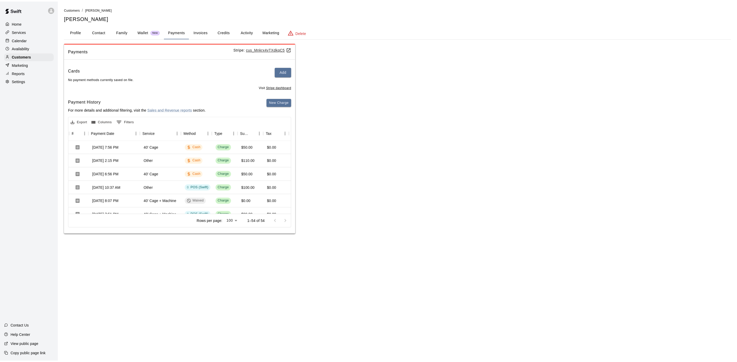
scroll to position [0, 46]
click at [25, 41] on p "Calendar" at bounding box center [19, 39] width 15 height 5
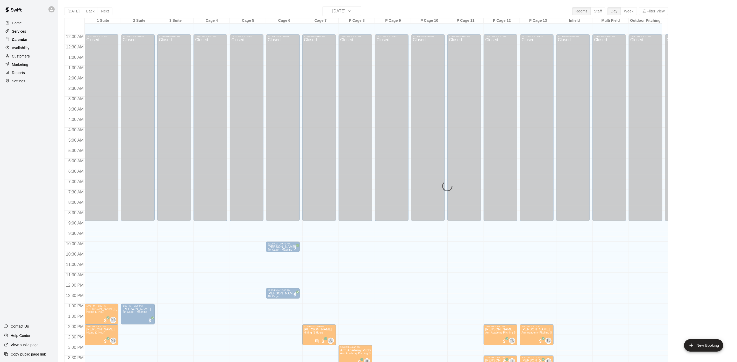
scroll to position [148, 0]
